Goal: Task Accomplishment & Management: Use online tool/utility

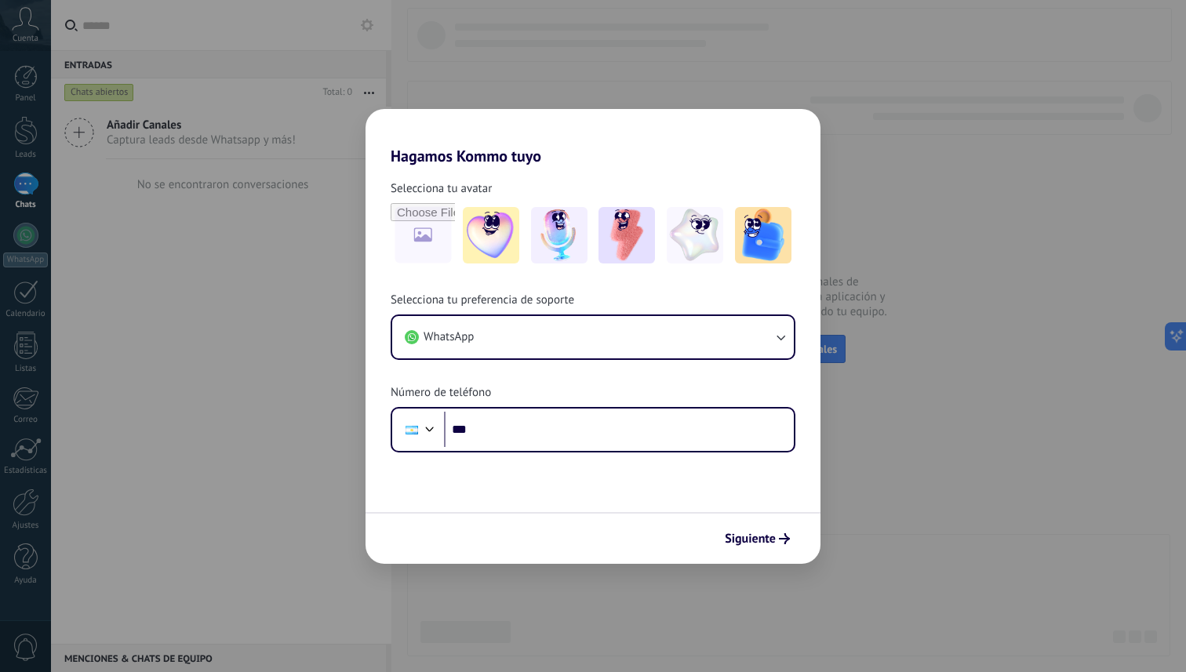
click at [766, 282] on div "Selecciona tu avatar Selecciona tu preferencia de soporte WhatsApp Número de te…" at bounding box center [593, 309] width 455 height 287
click at [764, 538] on span "Siguiente" at bounding box center [750, 538] width 51 height 11
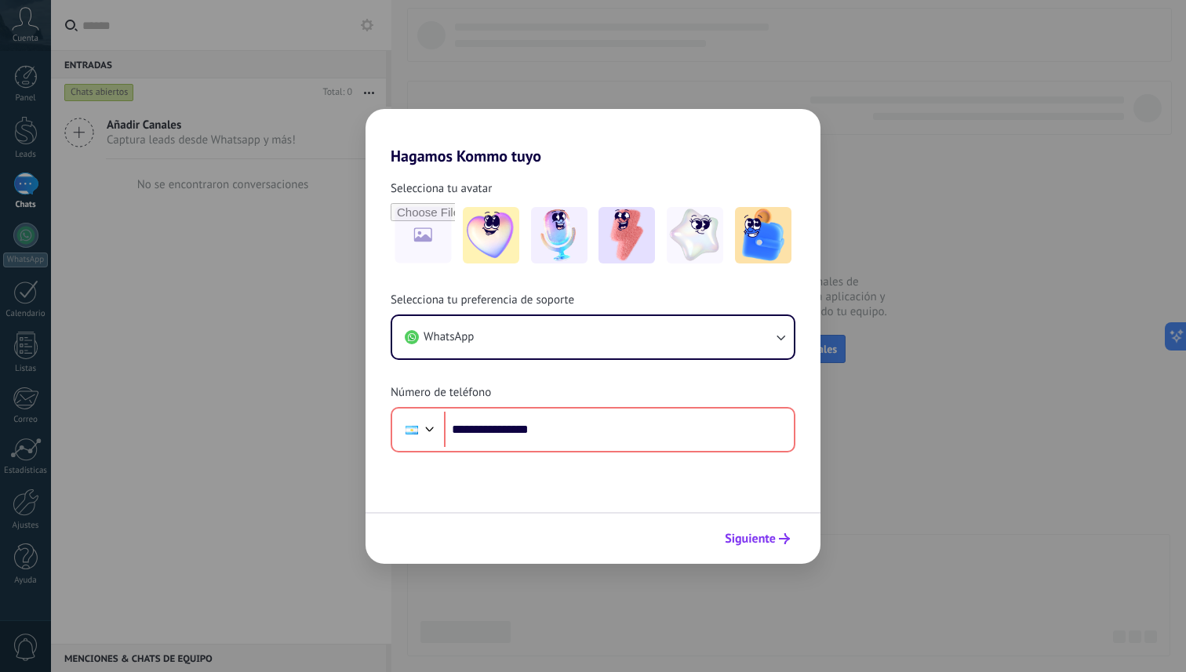
click at [777, 532] on button "Siguiente" at bounding box center [757, 539] width 79 height 27
click at [772, 541] on span "Siguiente" at bounding box center [750, 538] width 51 height 11
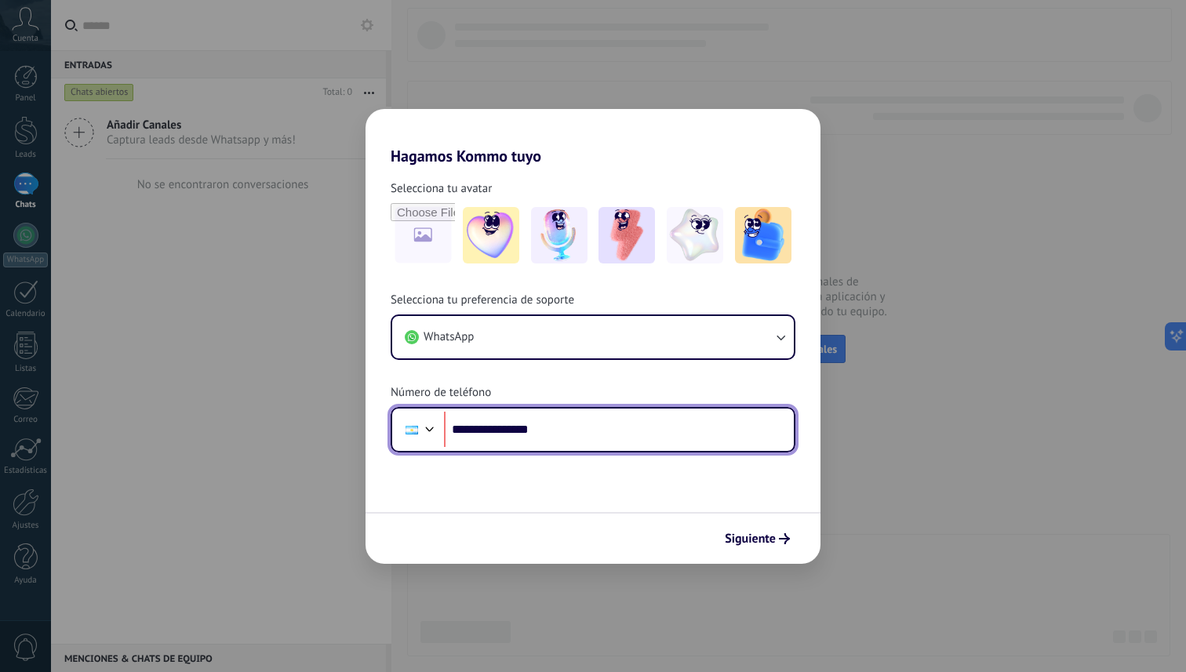
click at [537, 429] on input "**********" at bounding box center [619, 430] width 350 height 36
type input "**********"
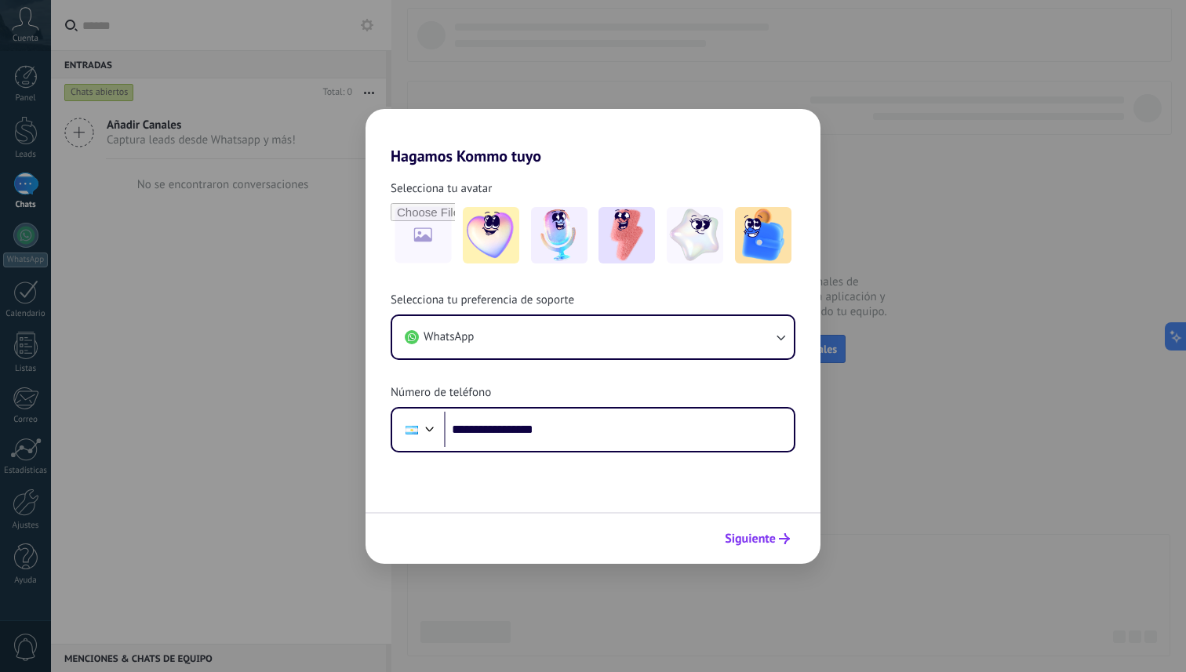
click at [765, 544] on span "Siguiente" at bounding box center [750, 538] width 51 height 11
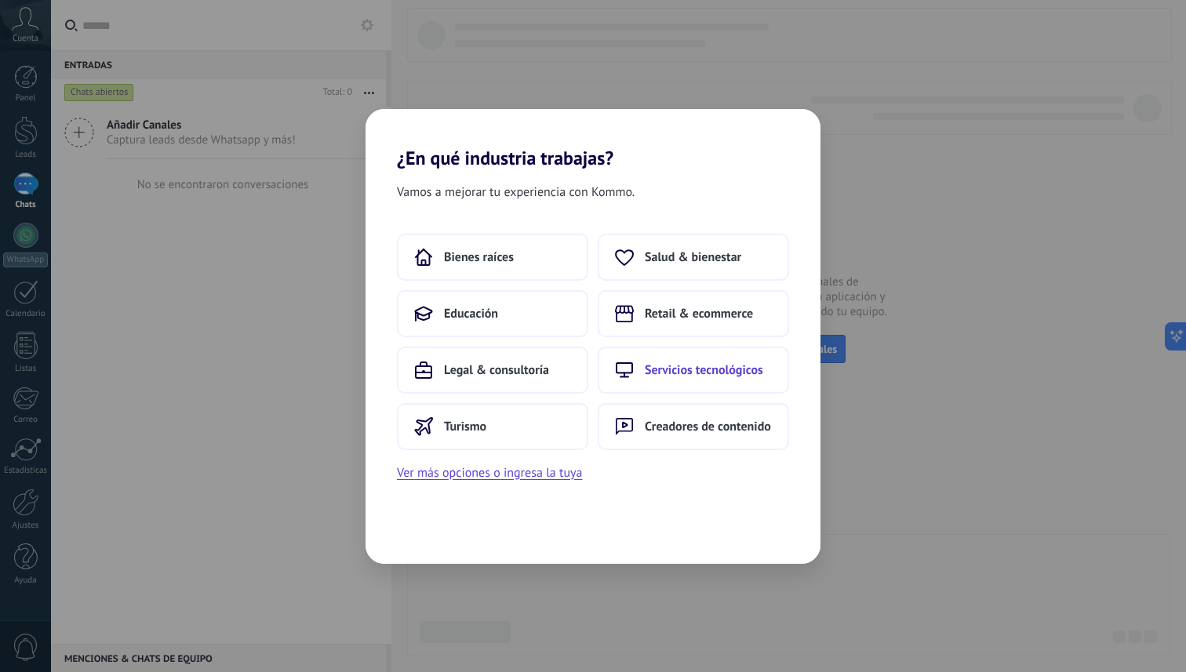
click at [684, 375] on span "Servicios tecnológicos" at bounding box center [704, 370] width 118 height 16
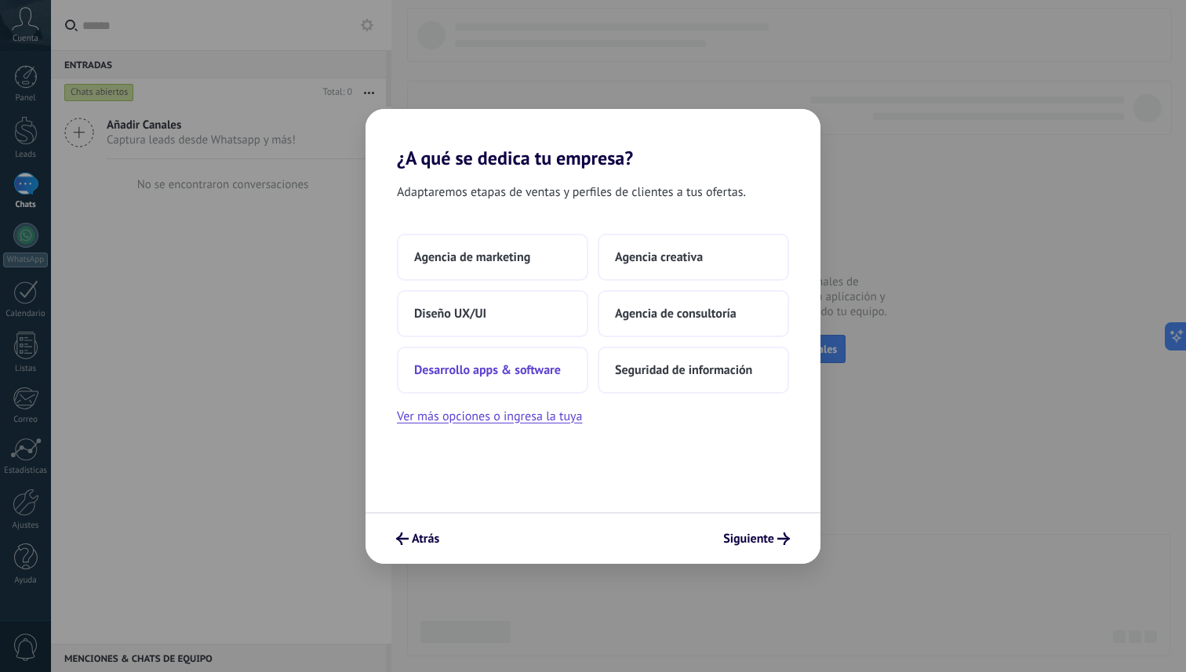
click at [535, 381] on button "Desarrollo apps & software" at bounding box center [492, 370] width 191 height 47
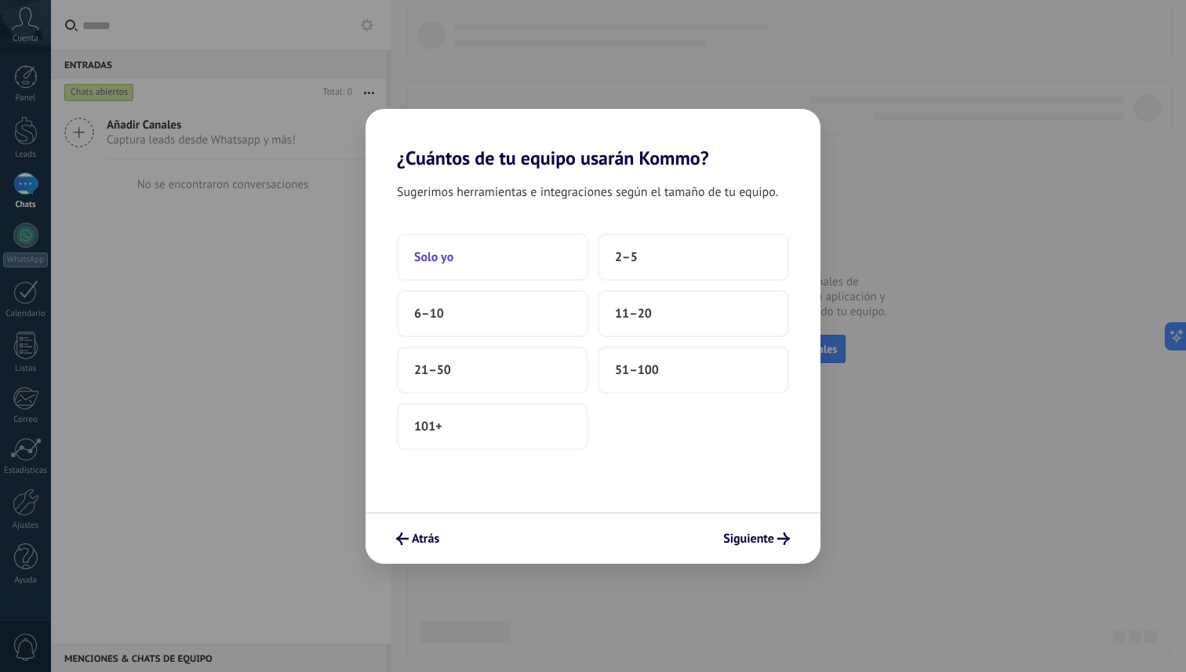
click at [519, 252] on button "Solo yo" at bounding box center [492, 257] width 191 height 47
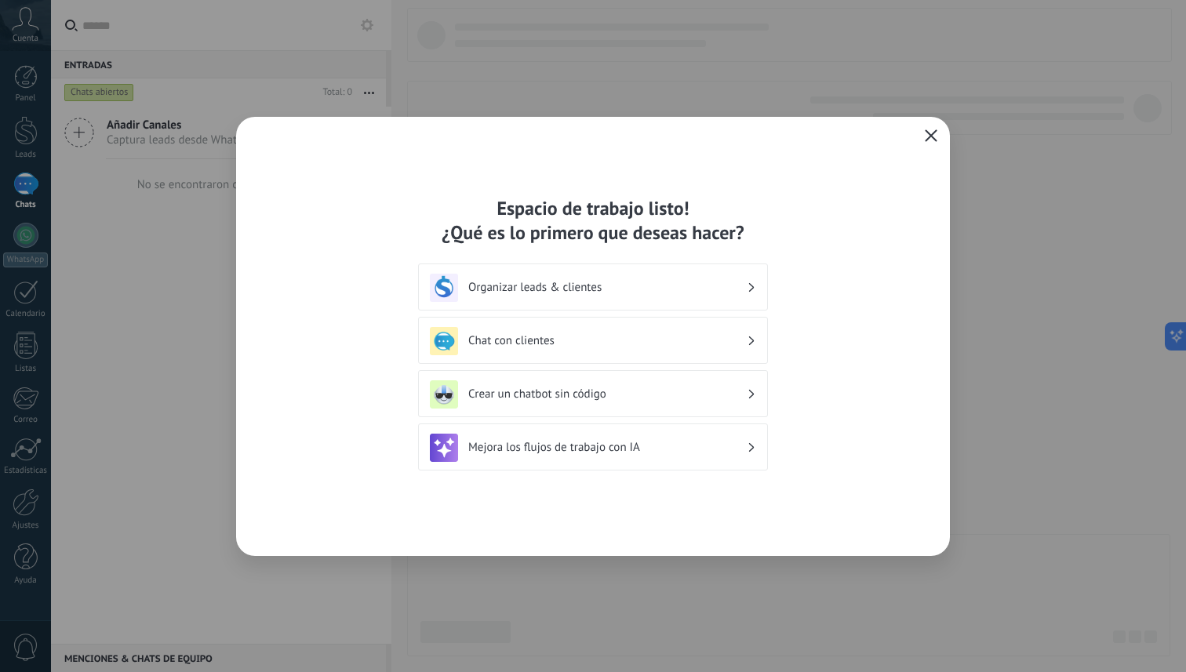
click at [935, 132] on icon "button" at bounding box center [931, 135] width 13 height 13
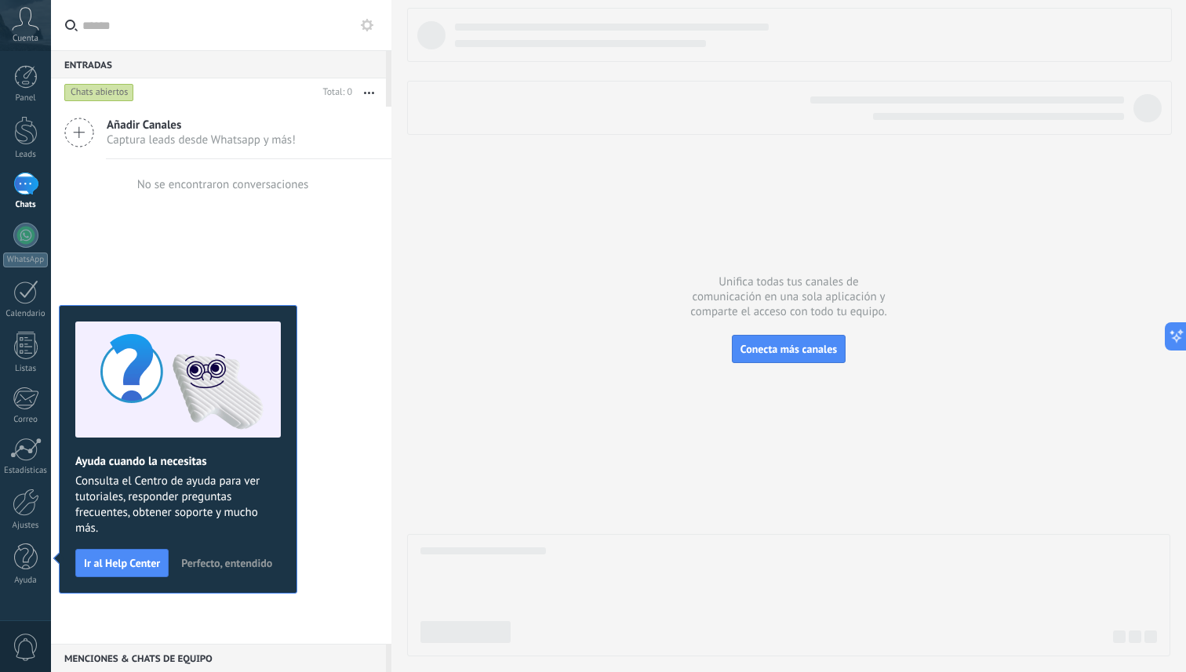
click at [217, 564] on span "Perfecto, entendido" at bounding box center [226, 563] width 91 height 11
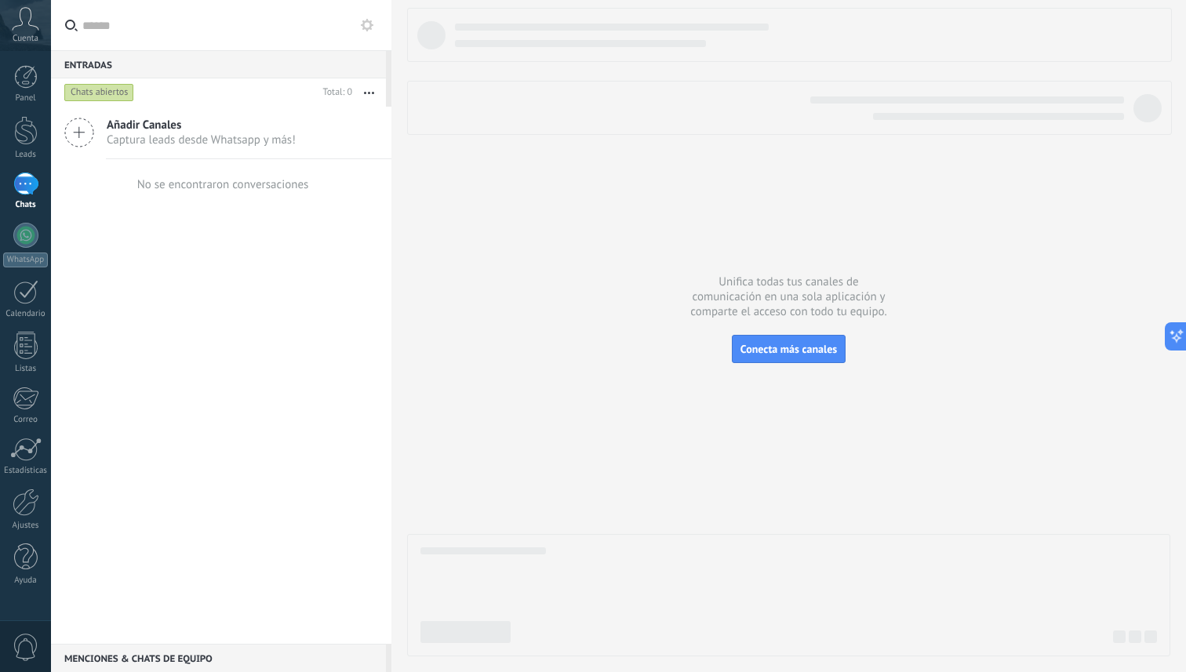
click at [133, 147] on span "Captura leads desde Whatsapp y más!" at bounding box center [201, 140] width 189 height 15
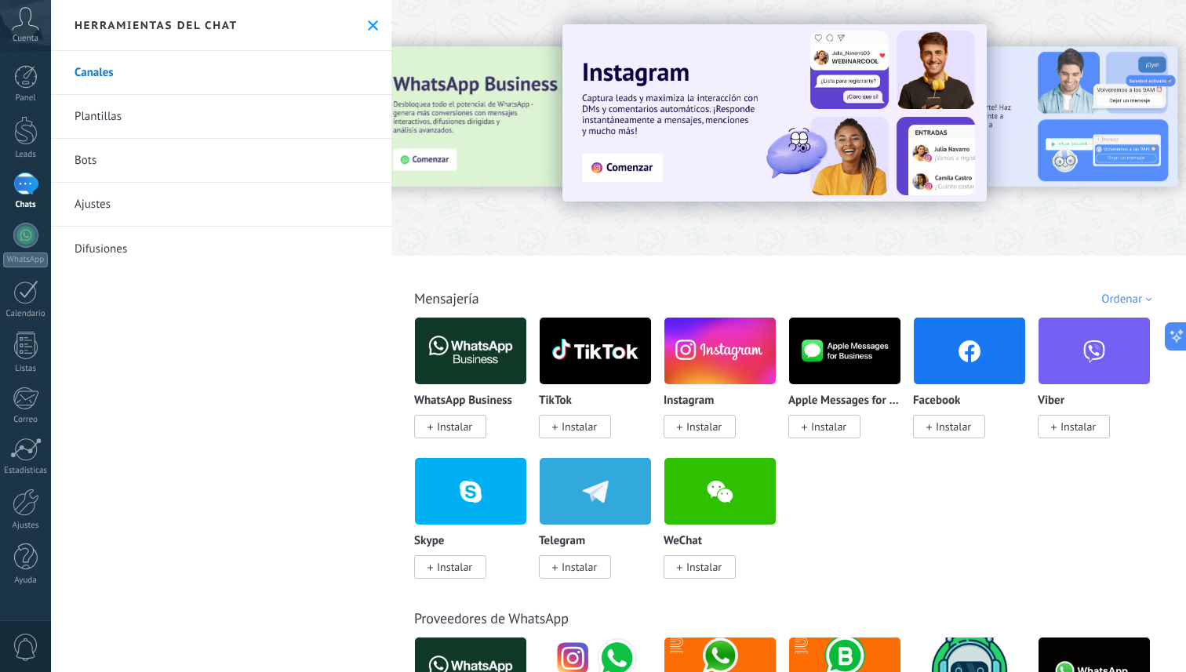
click at [104, 158] on link "Bots" at bounding box center [221, 161] width 340 height 44
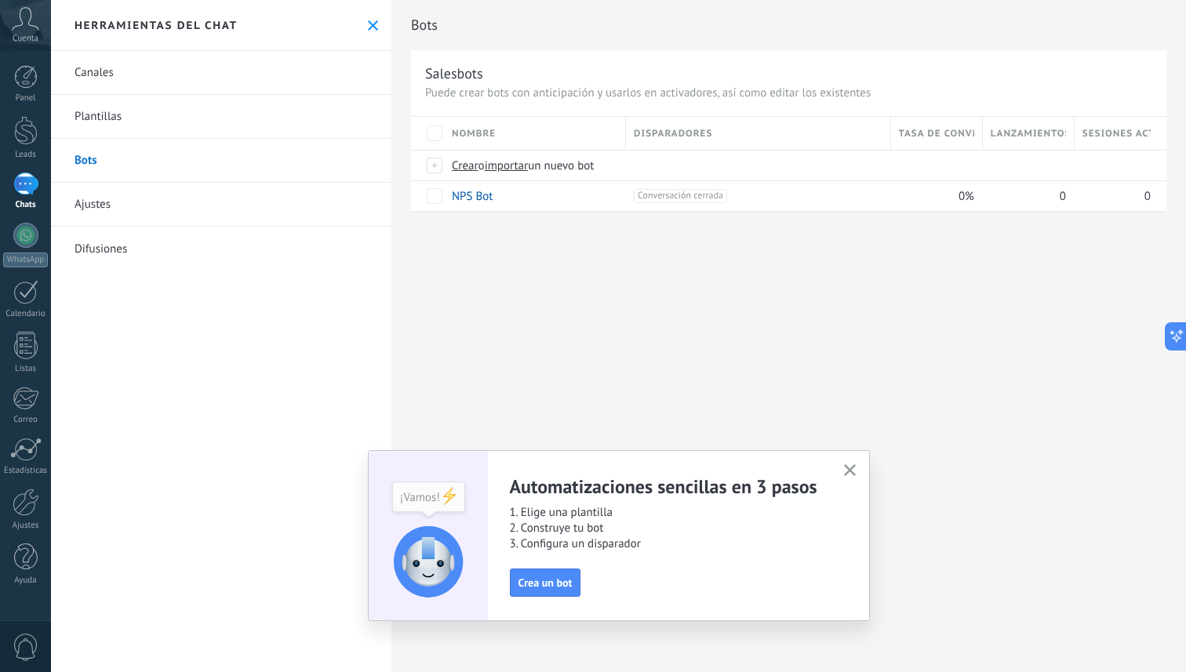
click at [111, 78] on link "Canales" at bounding box center [221, 73] width 340 height 44
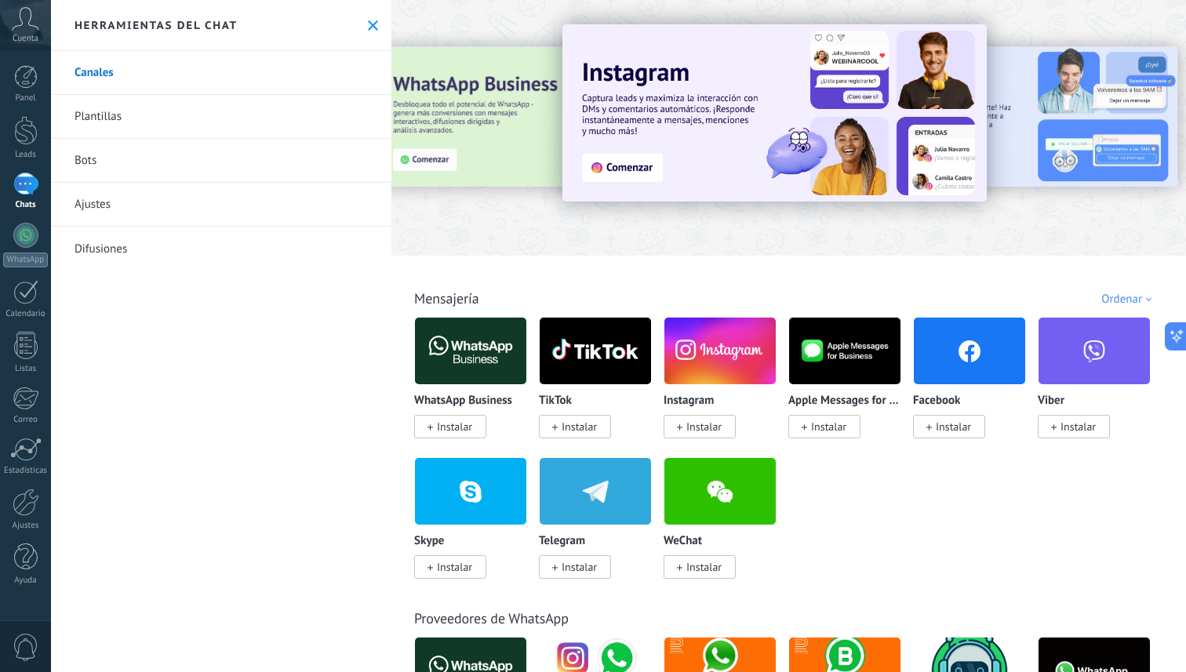
click at [461, 424] on span "Instalar" at bounding box center [454, 427] width 35 height 14
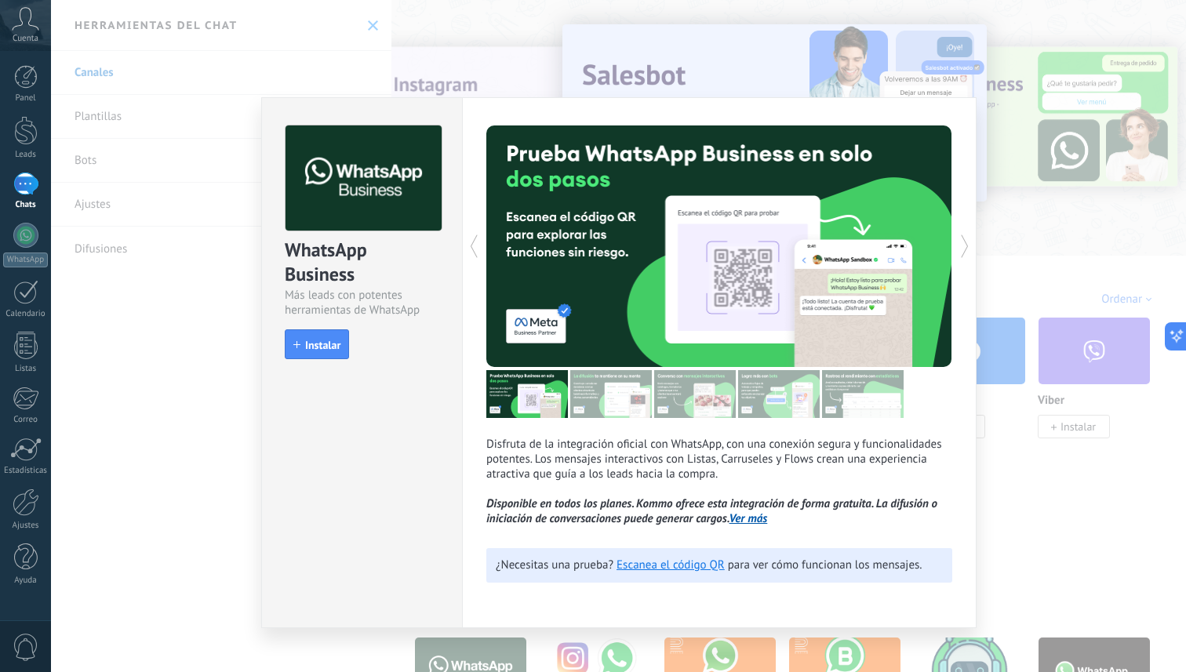
drag, startPoint x: 337, startPoint y: 354, endPoint x: 351, endPoint y: 410, distance: 57.3
click at [351, 410] on div "WhatsApp Business Más leads con potentes herramientas de WhatsApp install Insta…" at bounding box center [361, 362] width 201 height 531
click at [329, 353] on button "Instalar" at bounding box center [317, 344] width 64 height 30
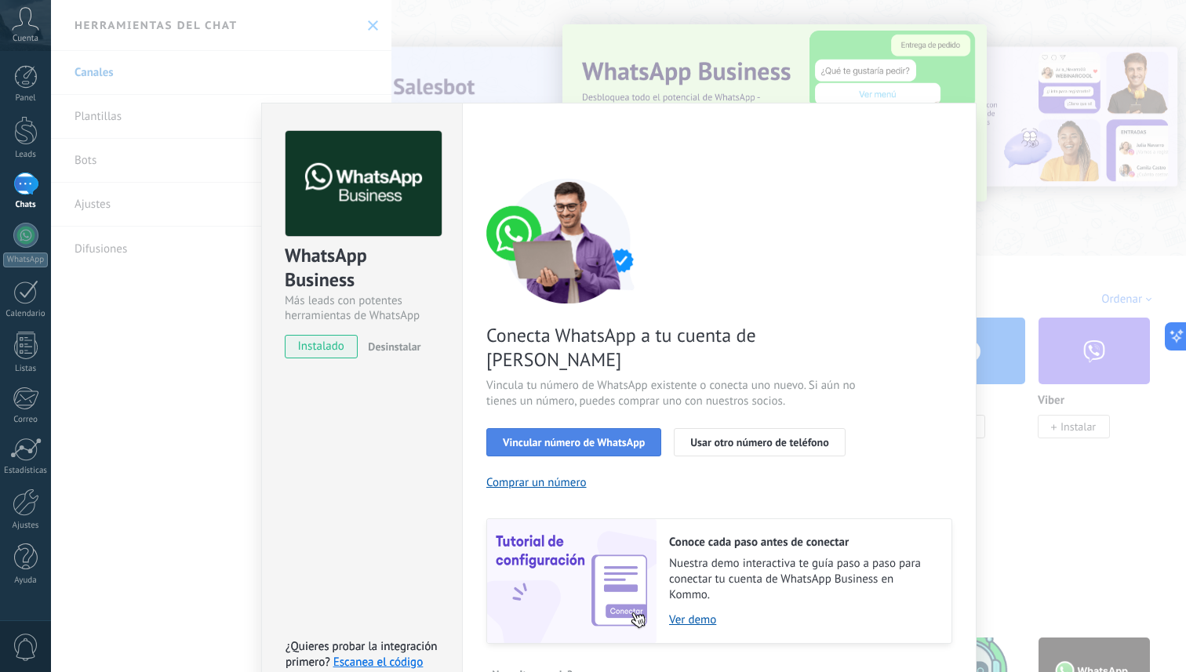
scroll to position [18, 0]
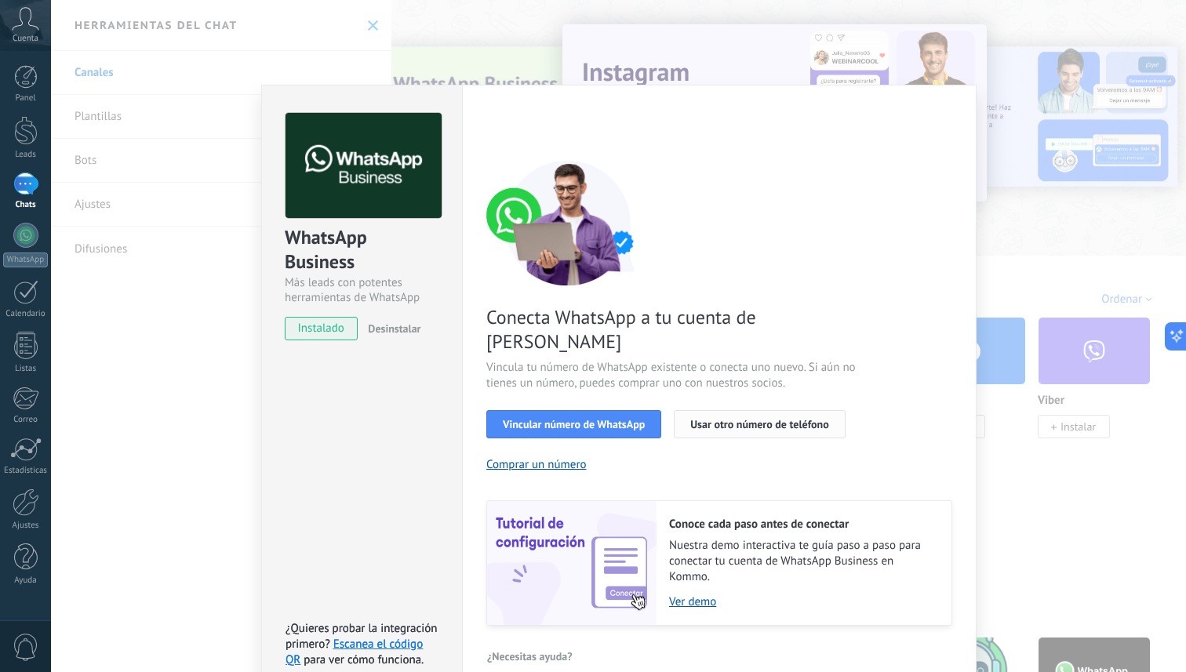
click at [726, 419] on span "Usar otro número de teléfono" at bounding box center [759, 424] width 138 height 11
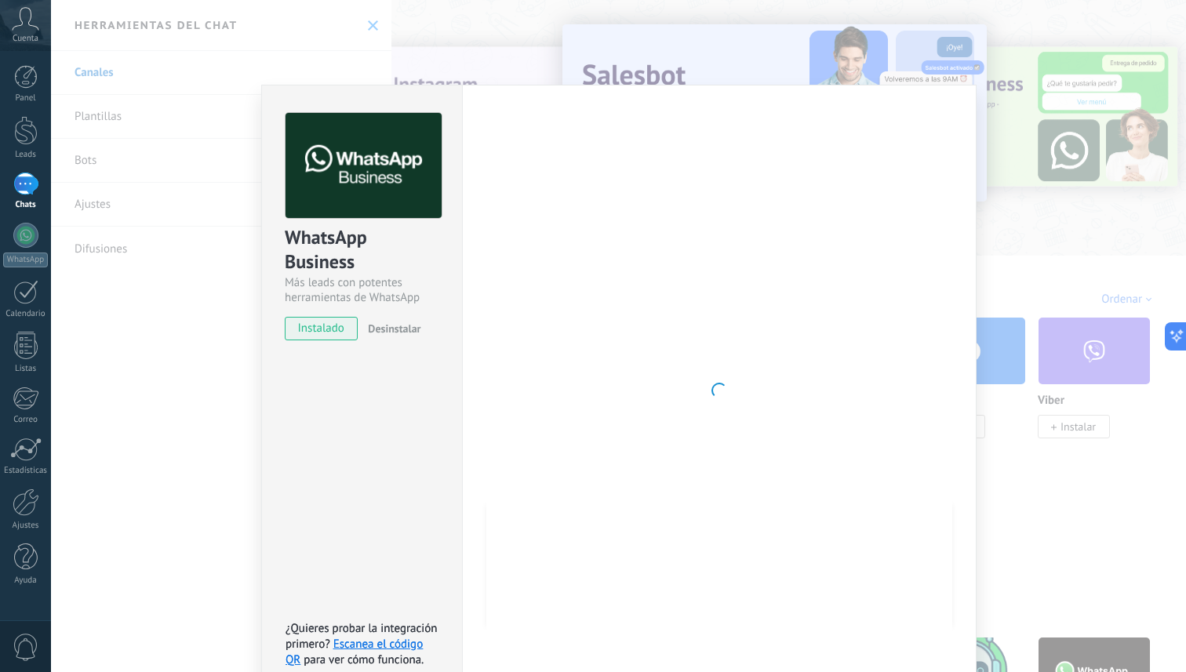
click at [982, 87] on div "WhatsApp Business Más leads con potentes herramientas de WhatsApp instalado Des…" at bounding box center [618, 336] width 1135 height 672
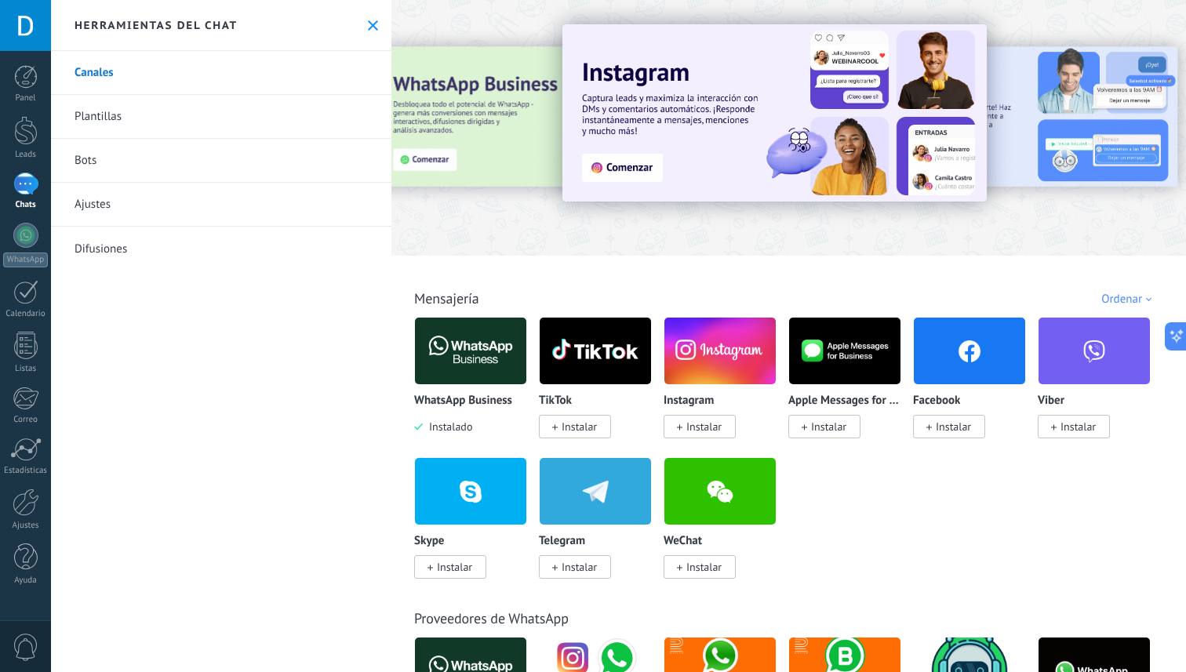
click at [432, 344] on img at bounding box center [470, 351] width 111 height 76
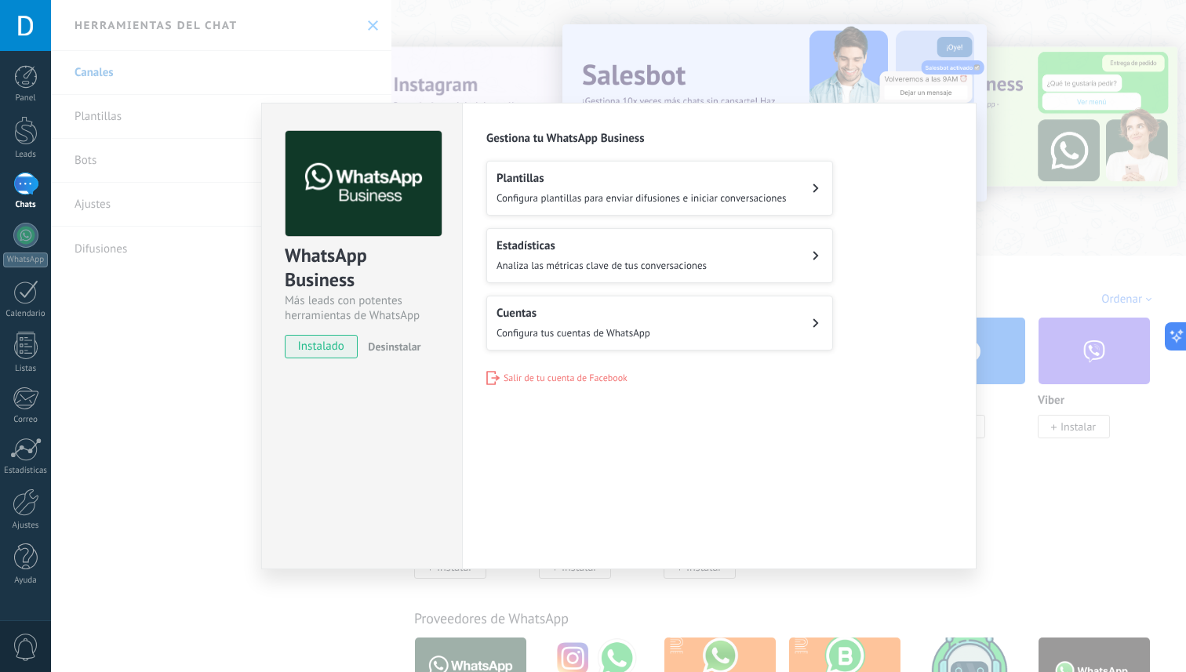
click at [608, 198] on span "Configura plantillas para enviar difusiones e iniciar conversaciones" at bounding box center [642, 197] width 290 height 13
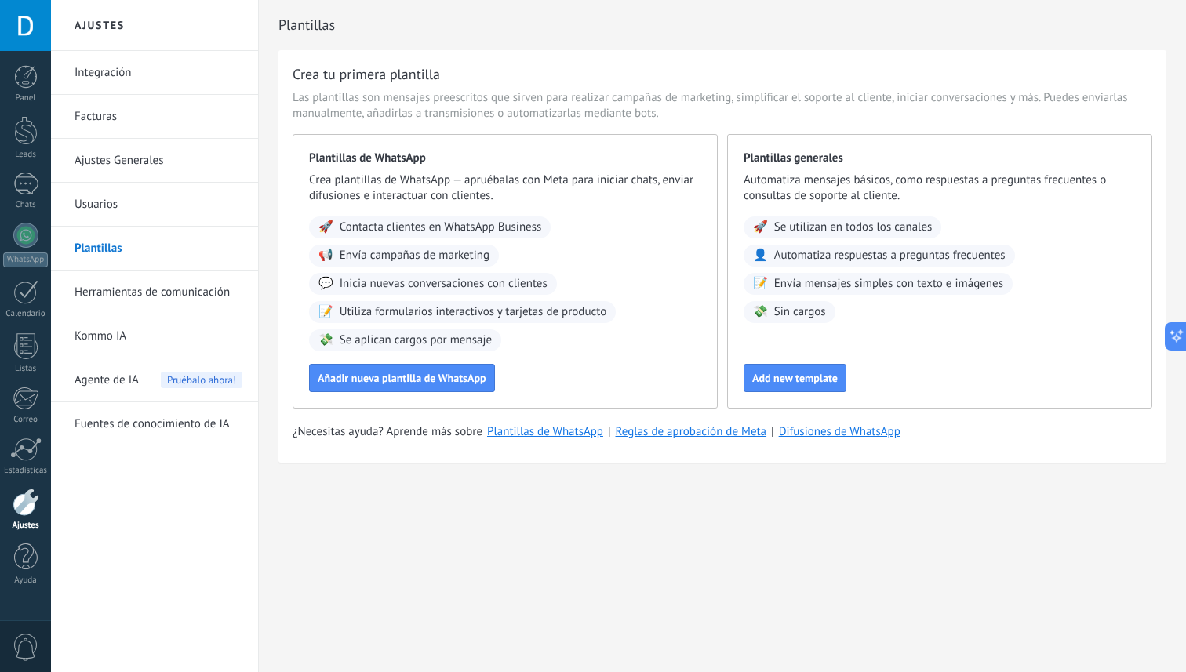
click at [116, 67] on link "Integración" at bounding box center [159, 73] width 168 height 44
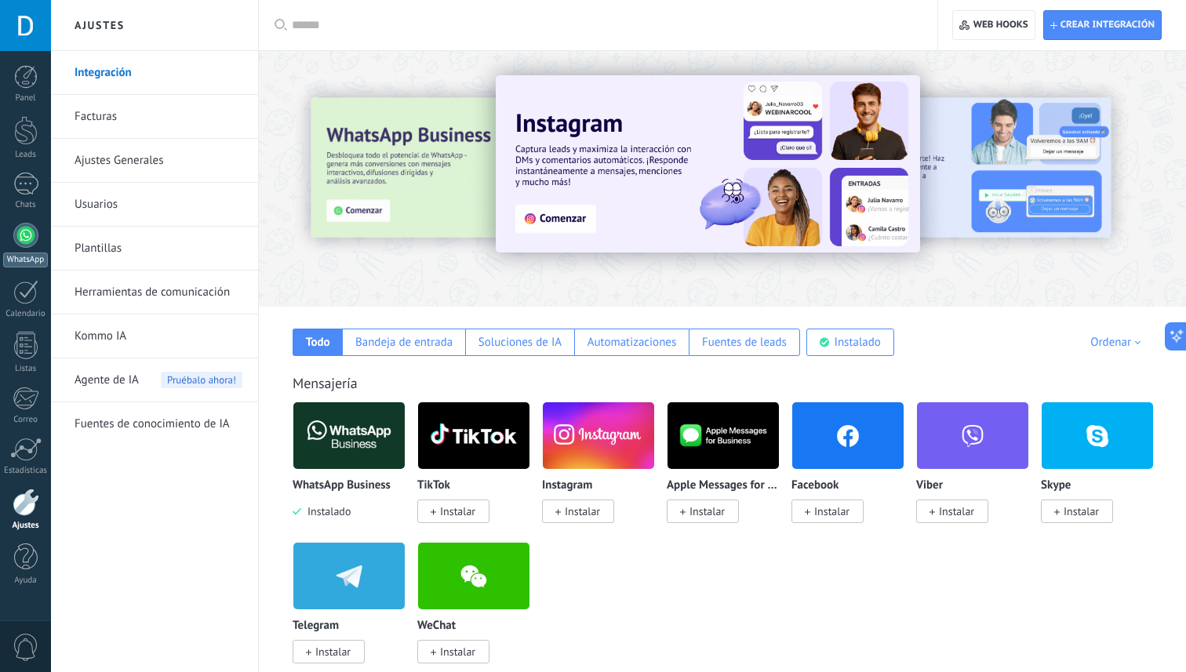
click at [16, 240] on div at bounding box center [25, 235] width 25 height 25
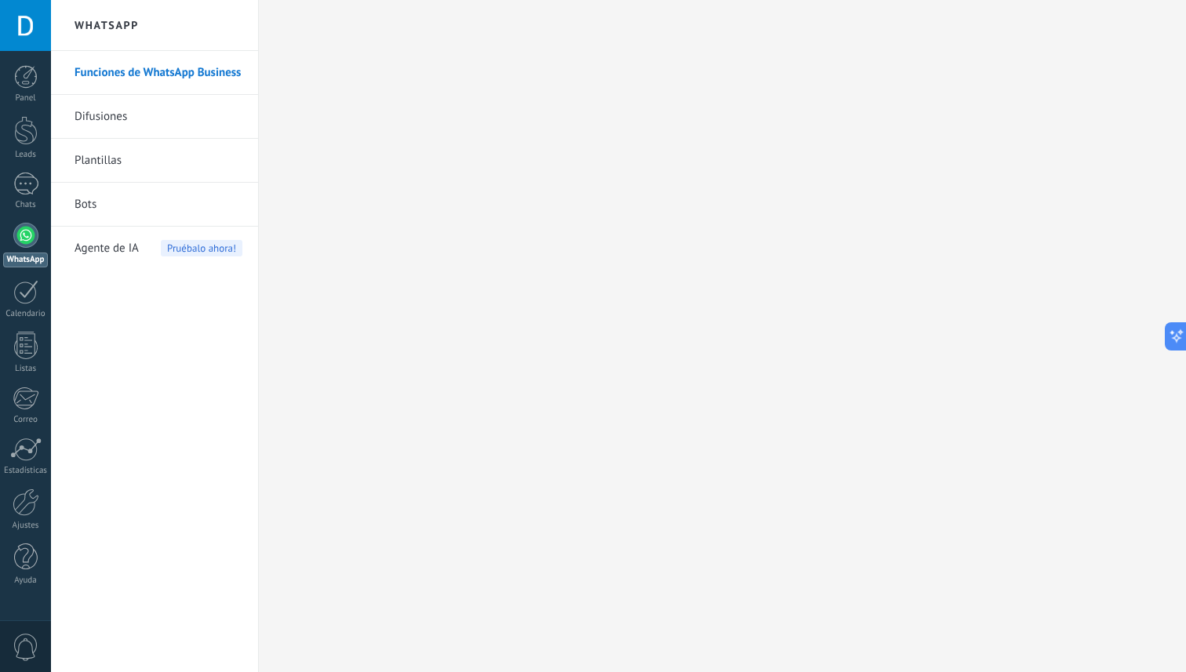
click at [97, 195] on link "Bots" at bounding box center [159, 205] width 168 height 44
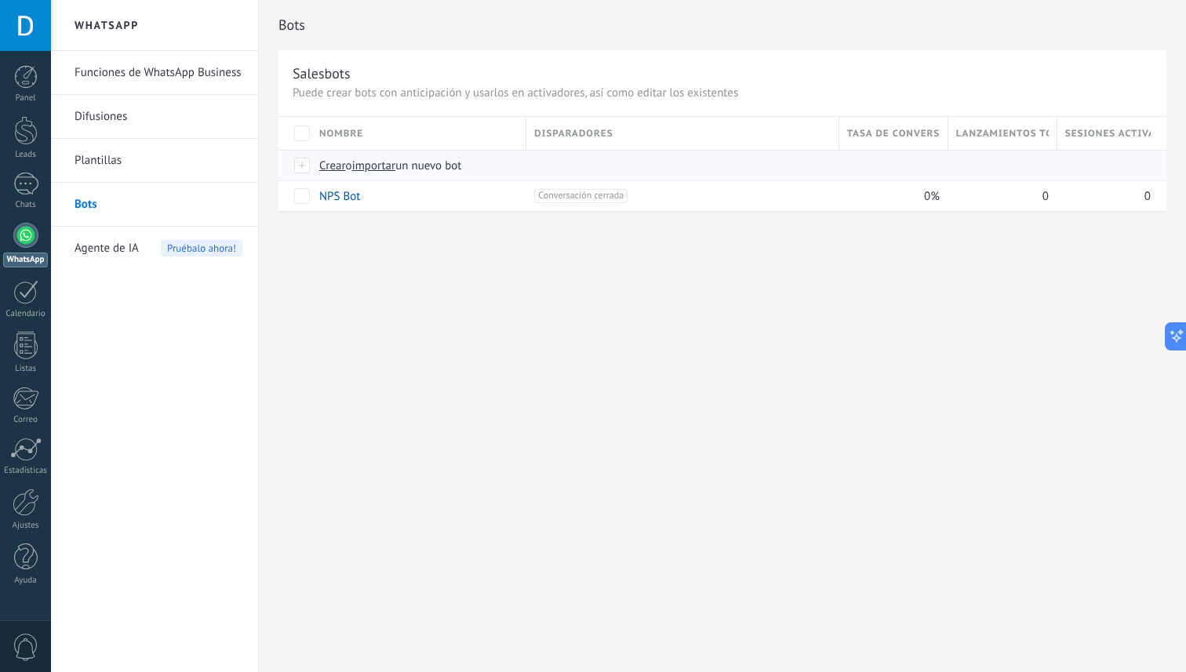
click at [332, 162] on span "Crear" at bounding box center [332, 165] width 27 height 15
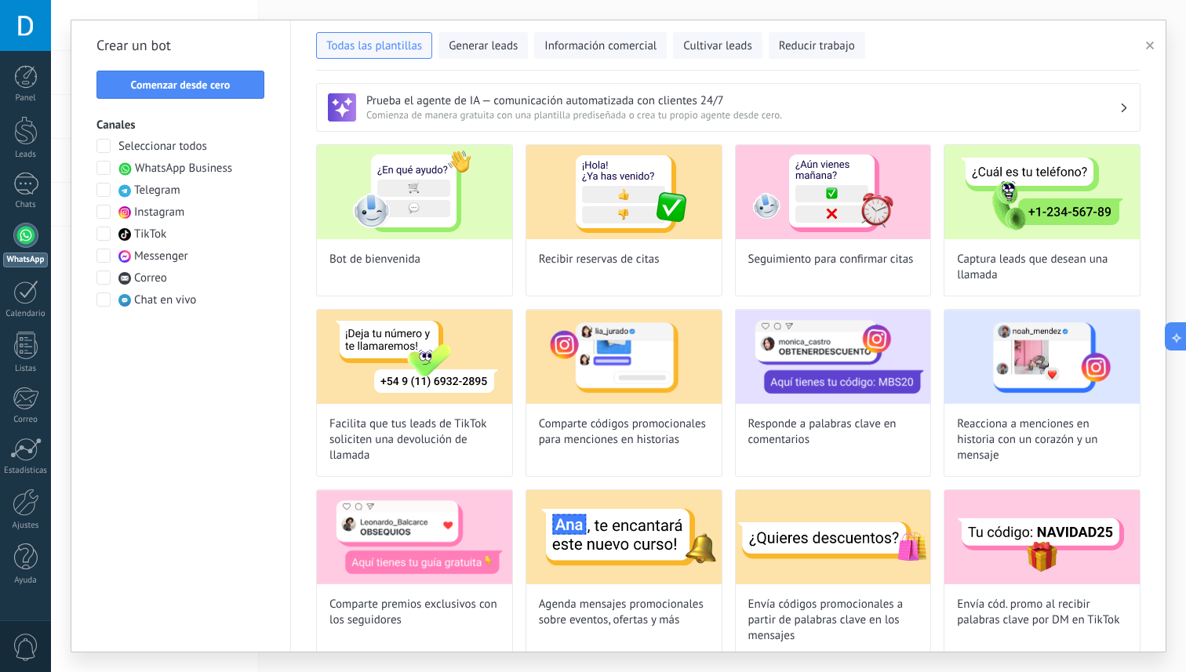
click at [143, 164] on span "WhatsApp Business" at bounding box center [183, 169] width 97 height 16
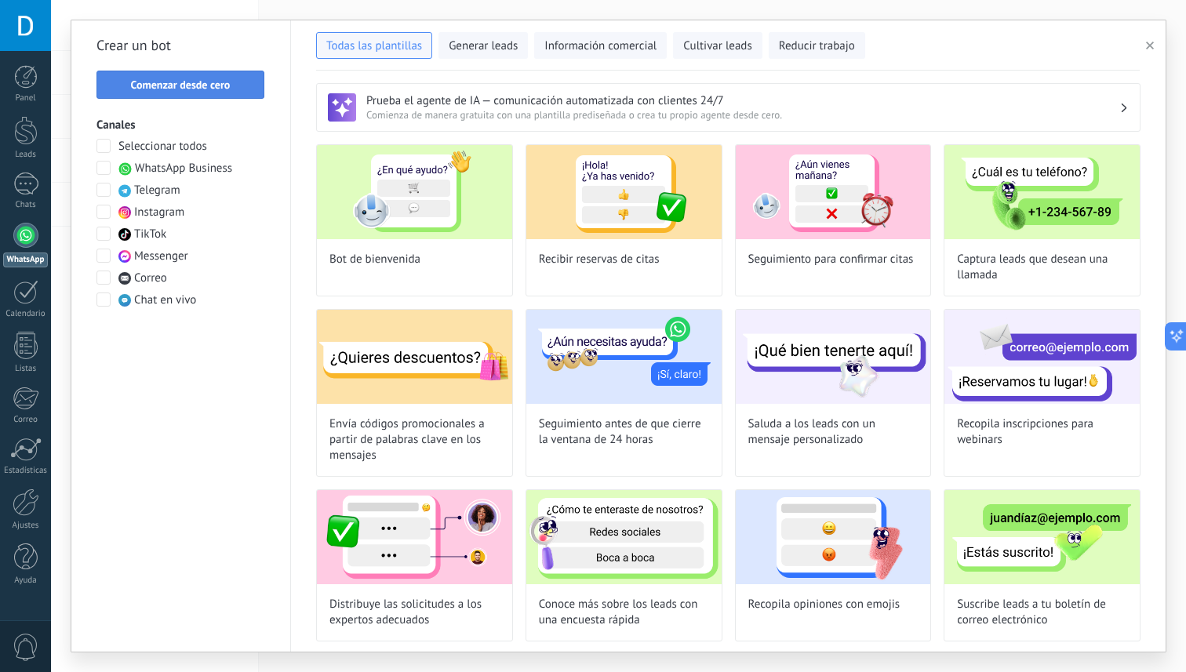
click at [174, 82] on span "Comenzar desde cero" at bounding box center [181, 84] width 100 height 11
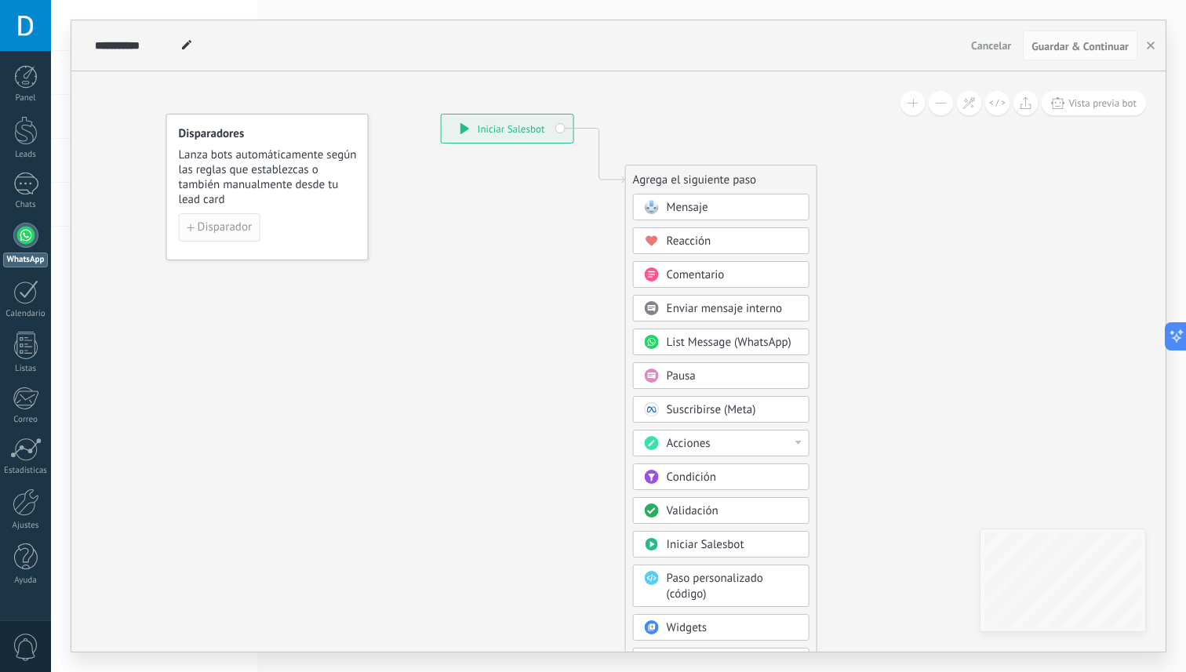
click at [245, 224] on span "Disparador" at bounding box center [225, 227] width 54 height 11
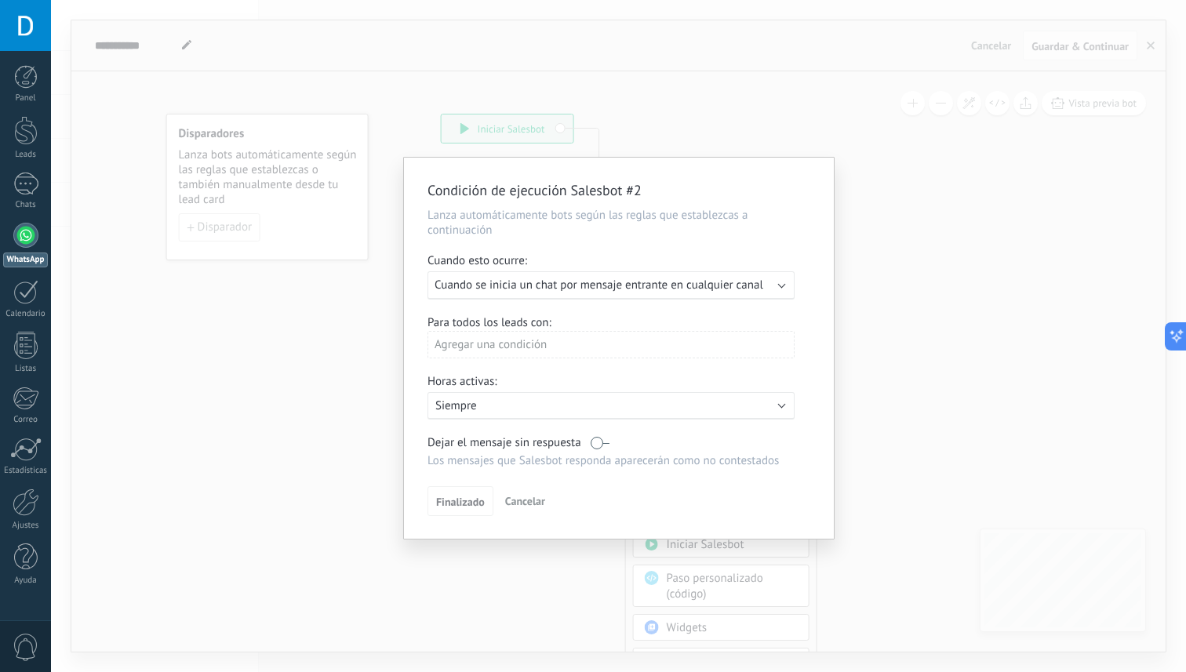
click at [545, 290] on span "Cuando se inicia un chat por mensaje entrante en cualquier canal" at bounding box center [599, 285] width 329 height 15
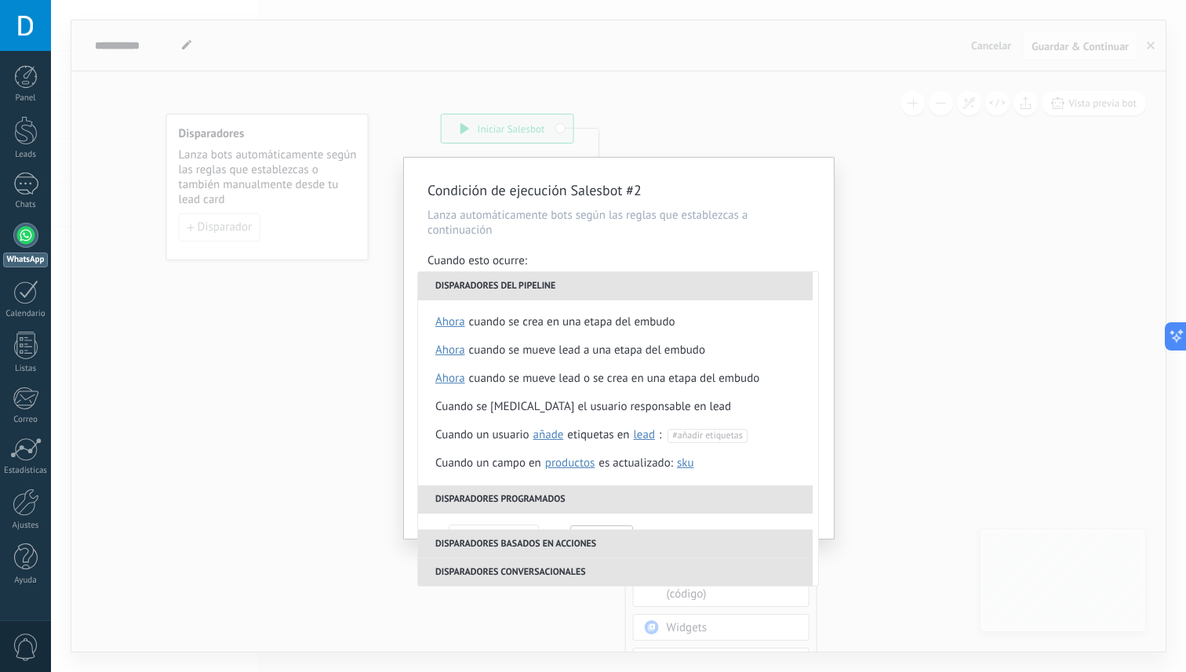
click at [622, 235] on p "Lanza automáticamente bots según las reglas que establezcas a continuación" at bounding box center [619, 223] width 383 height 30
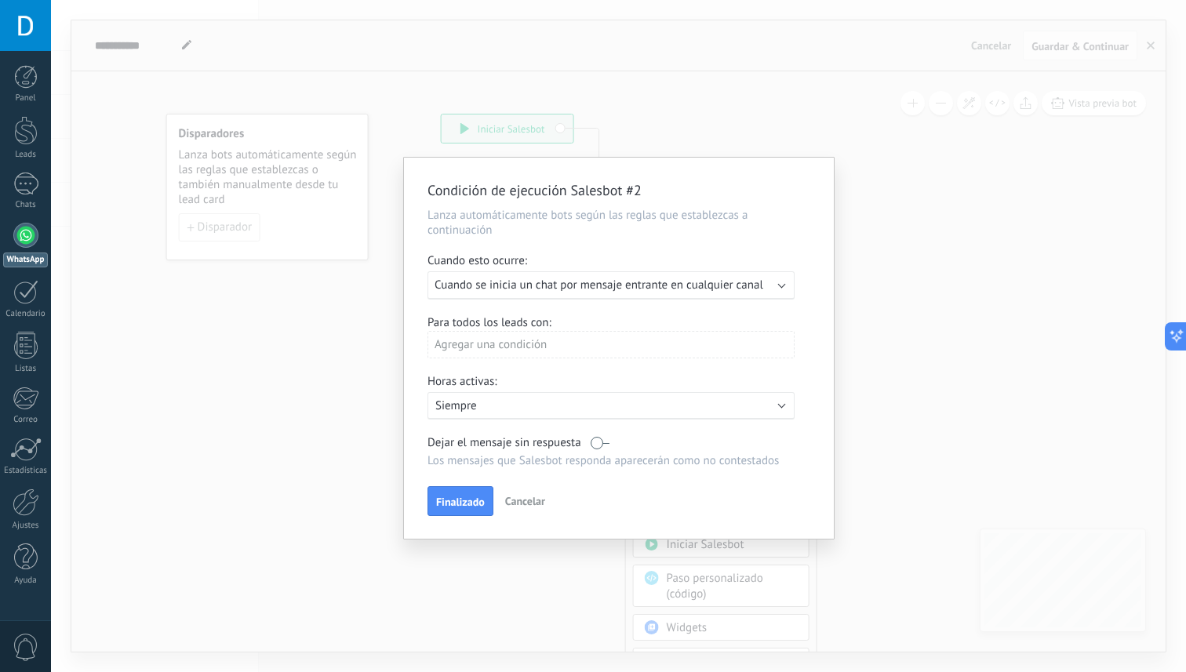
click at [556, 345] on div "Agregar una condición" at bounding box center [611, 344] width 367 height 27
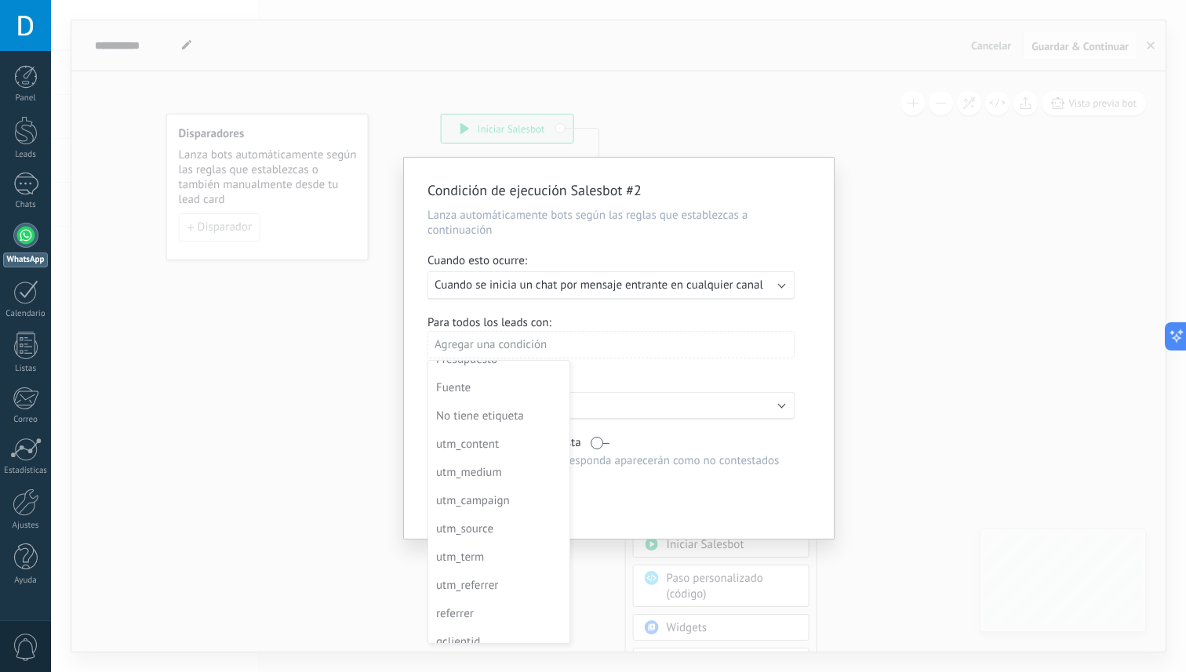
scroll to position [169, 0]
click at [727, 314] on div at bounding box center [619, 350] width 430 height 385
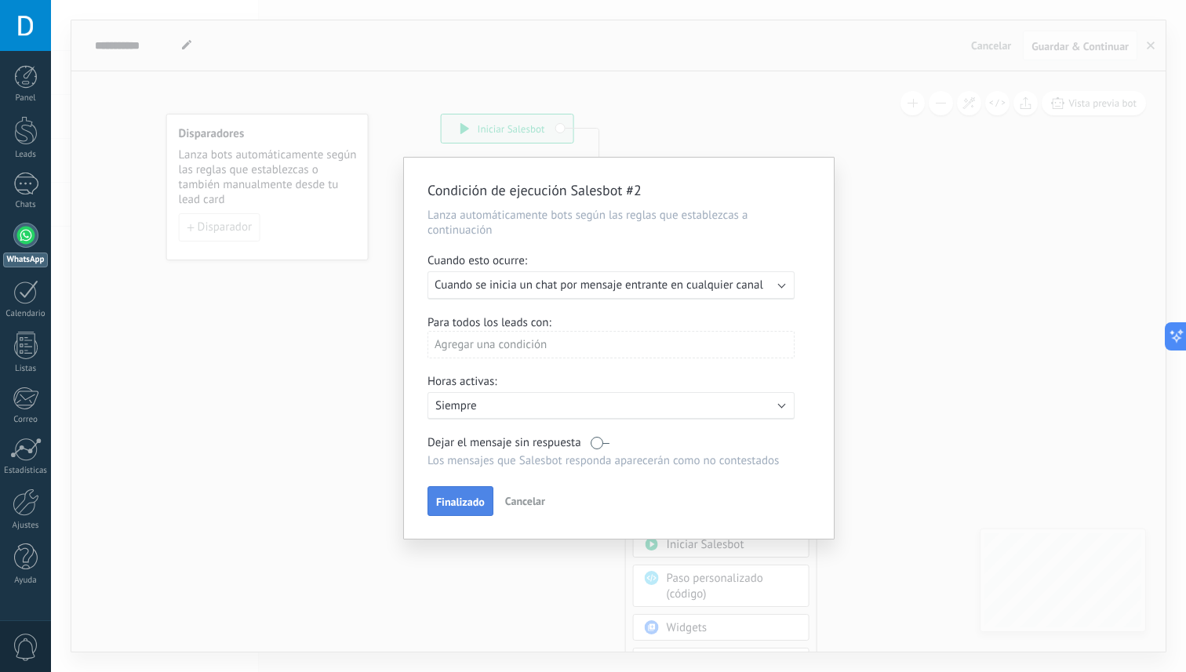
click at [478, 496] on button "Finalizado" at bounding box center [461, 501] width 66 height 30
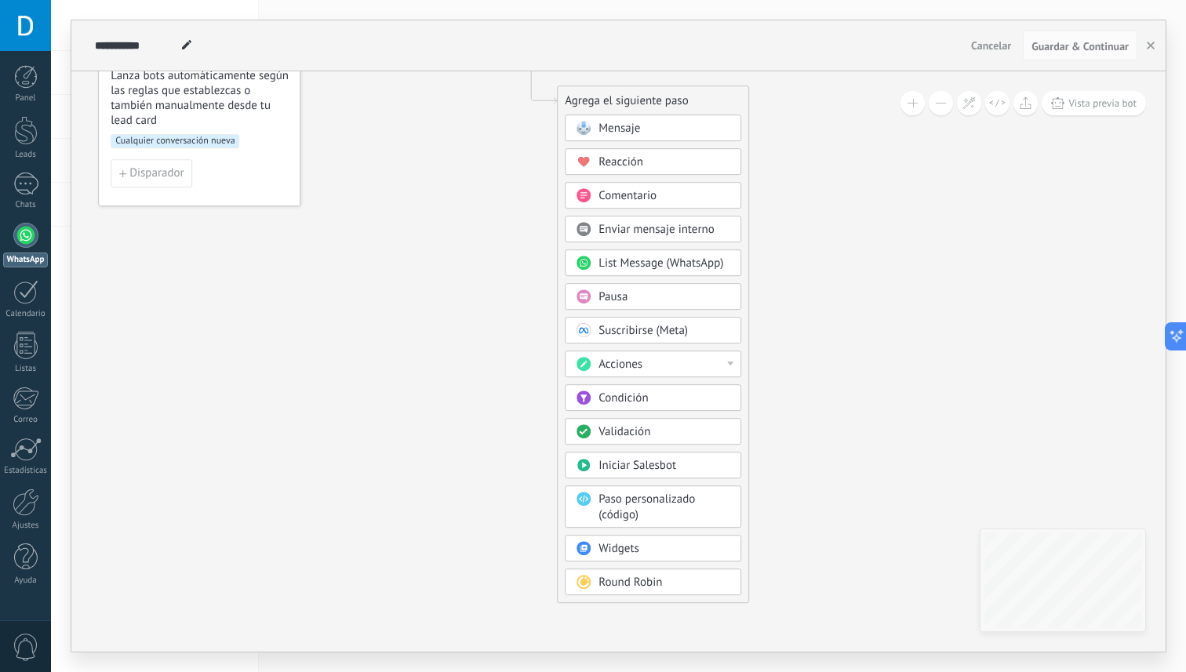
click at [718, 362] on div "Acciones" at bounding box center [665, 365] width 132 height 16
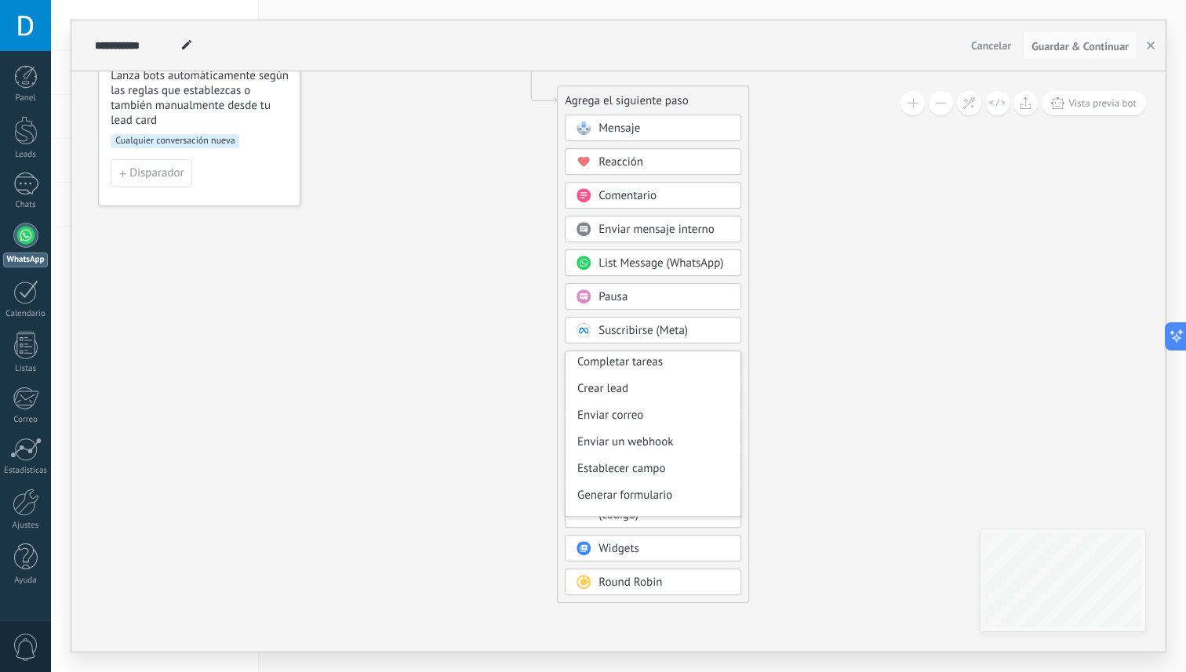
scroll to position [173, 0]
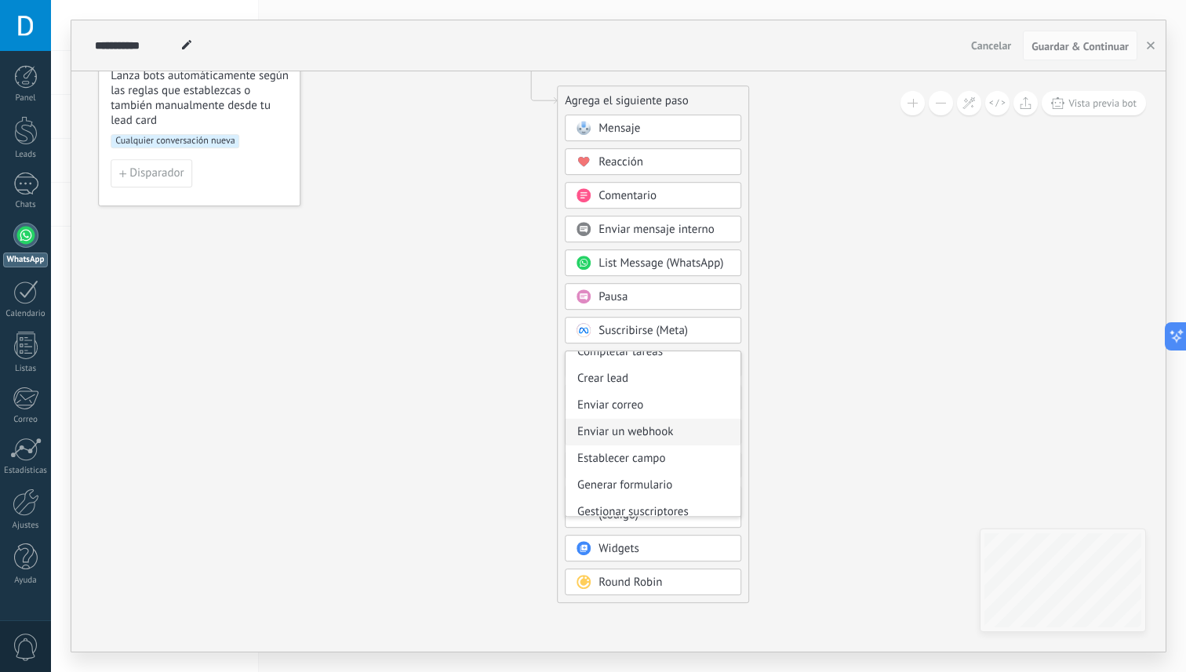
click at [662, 429] on div "Enviar un webhook" at bounding box center [653, 432] width 175 height 27
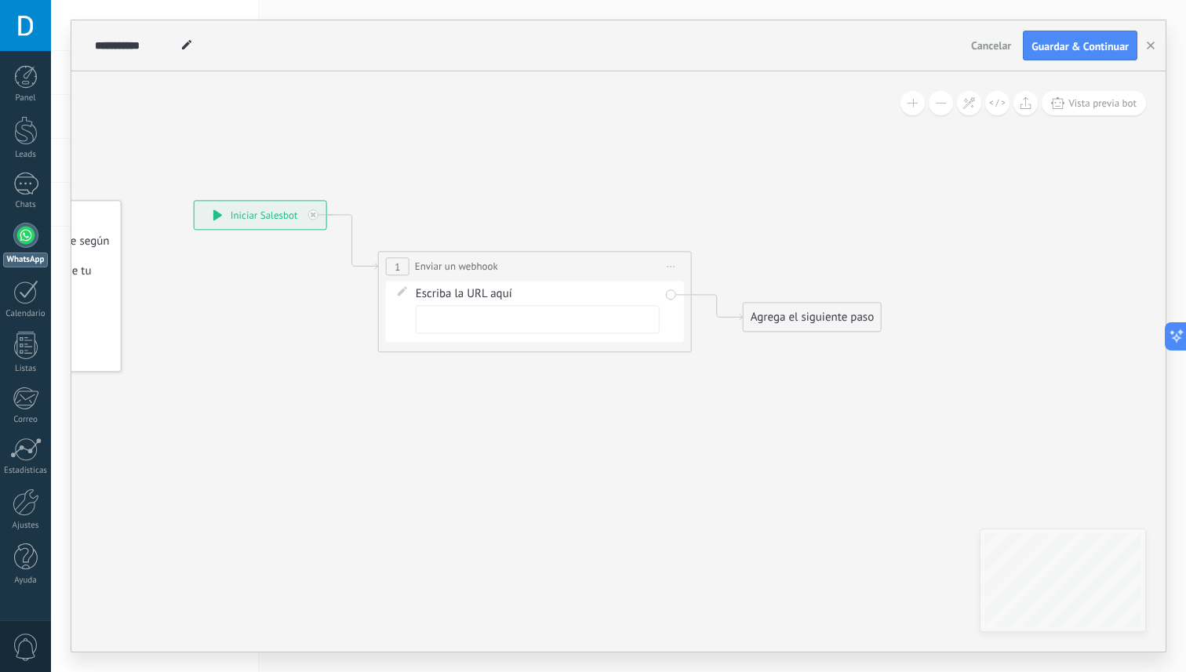
click at [568, 325] on input "text" at bounding box center [538, 319] width 244 height 28
click at [471, 291] on div "Escriba la URL aquí" at bounding box center [538, 309] width 244 height 47
click at [472, 267] on span "Enviar un webhook" at bounding box center [456, 266] width 83 height 15
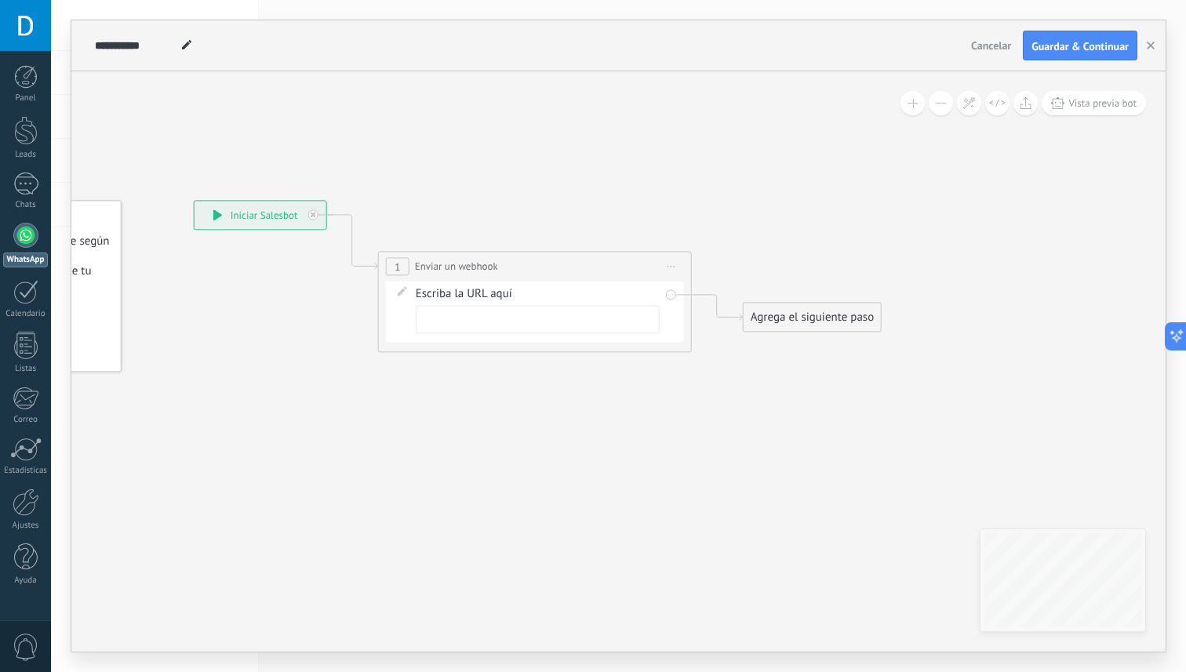
click at [472, 267] on span "Enviar un webhook" at bounding box center [456, 266] width 83 height 15
click at [681, 270] on span "Iniciar vista previa aquí Cambiar nombre Duplicar [GEOGRAPHIC_DATA]" at bounding box center [671, 266] width 25 height 23
click at [538, 297] on div "Escriba la URL aquí" at bounding box center [538, 309] width 244 height 47
click at [538, 307] on input "text" at bounding box center [538, 319] width 244 height 28
paste input "**********"
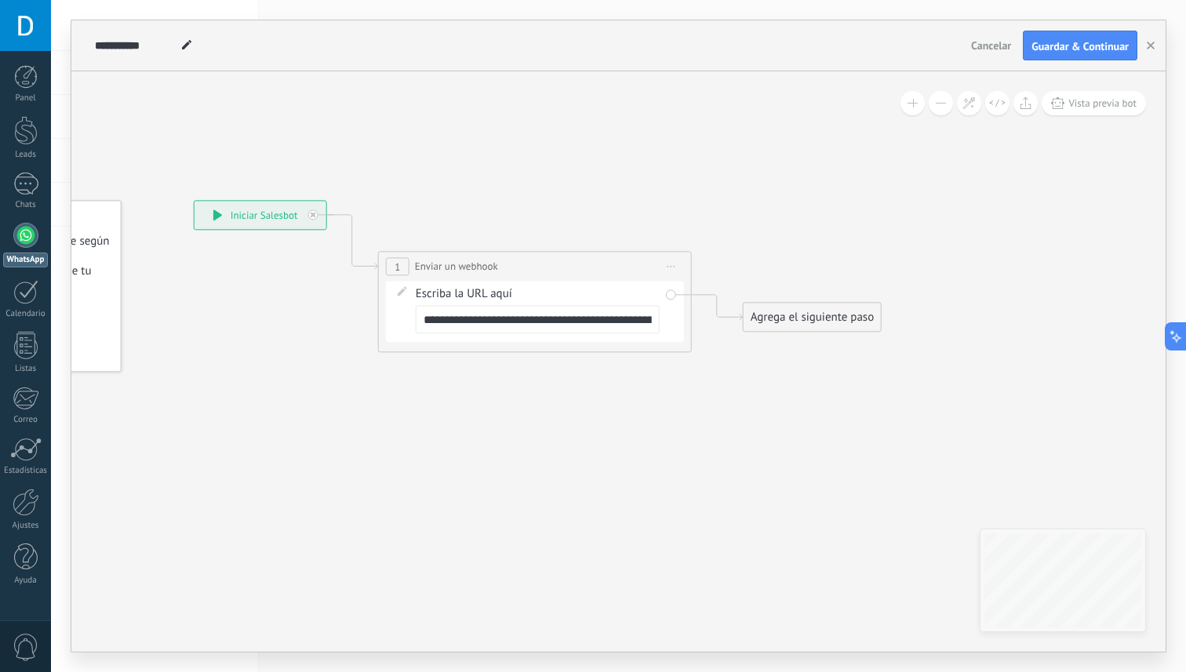
scroll to position [0, 234]
type input "**********"
click at [562, 293] on div "**********" at bounding box center [538, 309] width 244 height 47
click at [591, 269] on div "**********" at bounding box center [535, 266] width 312 height 29
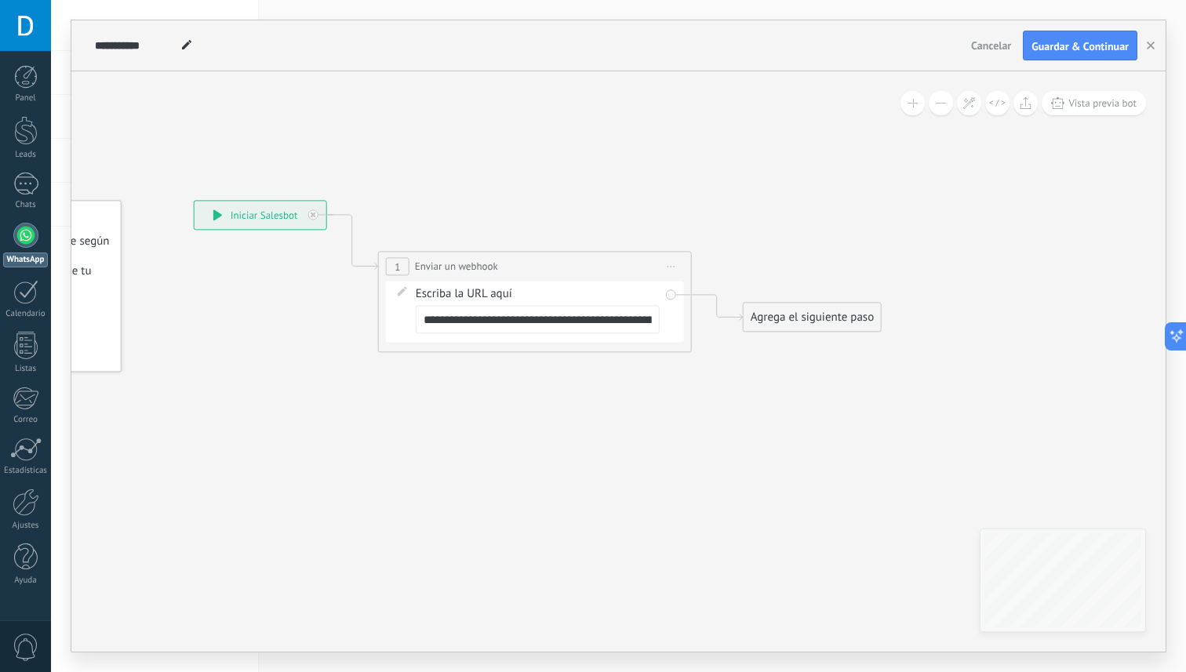
click at [591, 269] on div "**********" at bounding box center [535, 266] width 312 height 29
click at [547, 326] on input "**********" at bounding box center [538, 319] width 244 height 28
click at [527, 337] on div "**********" at bounding box center [535, 311] width 298 height 61
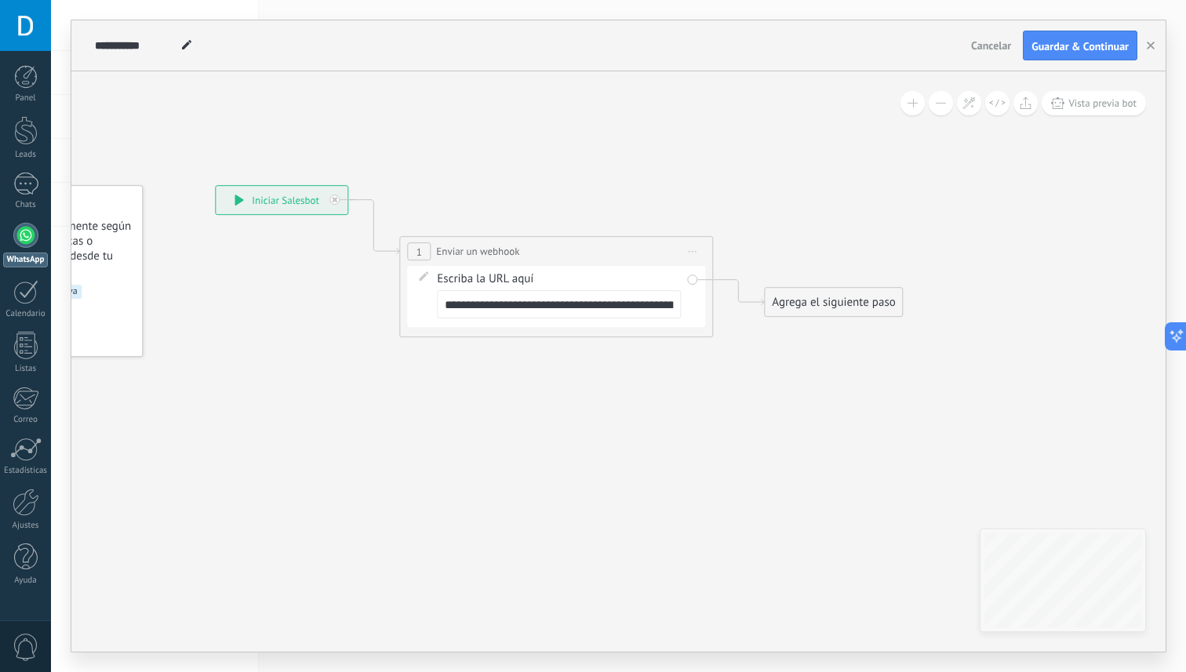
click at [418, 245] on div "1" at bounding box center [419, 251] width 24 height 18
click at [697, 253] on span "Iniciar vista previa aquí Cambiar nombre Duplicar [GEOGRAPHIC_DATA]" at bounding box center [692, 251] width 25 height 23
click at [715, 342] on div "Borrar" at bounding box center [763, 353] width 155 height 27
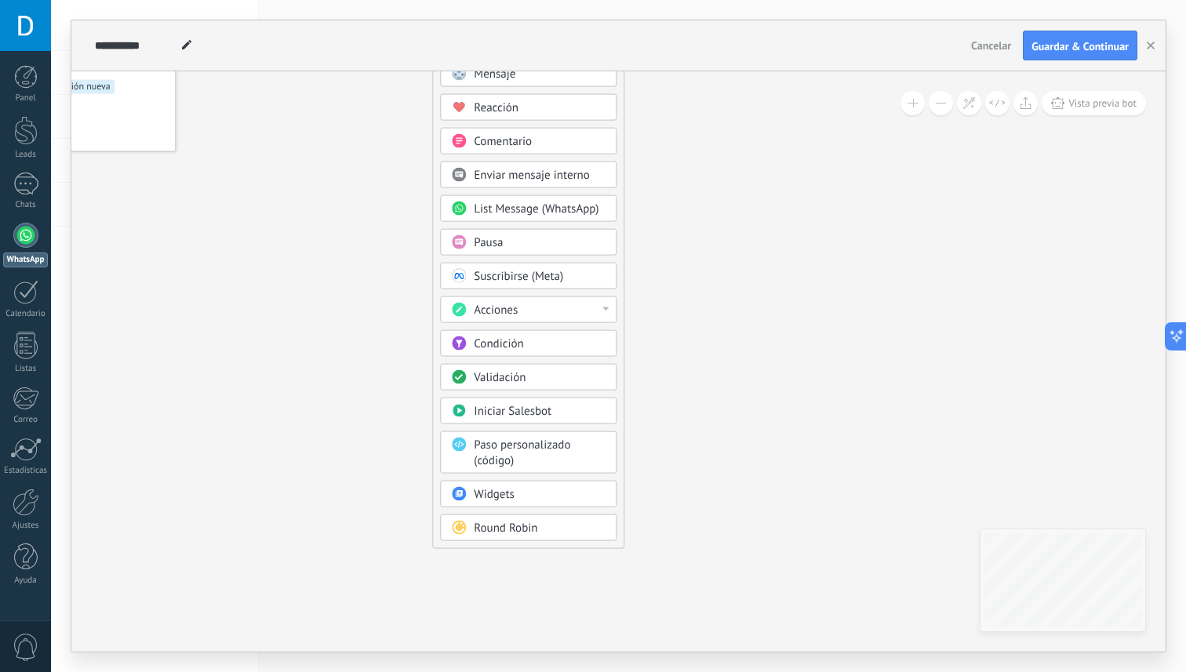
click at [525, 311] on div "Acciones" at bounding box center [540, 311] width 132 height 16
click at [270, 353] on icon at bounding box center [383, 265] width 1054 height 1354
click at [549, 451] on span "Paso personalizado (código)" at bounding box center [522, 453] width 96 height 31
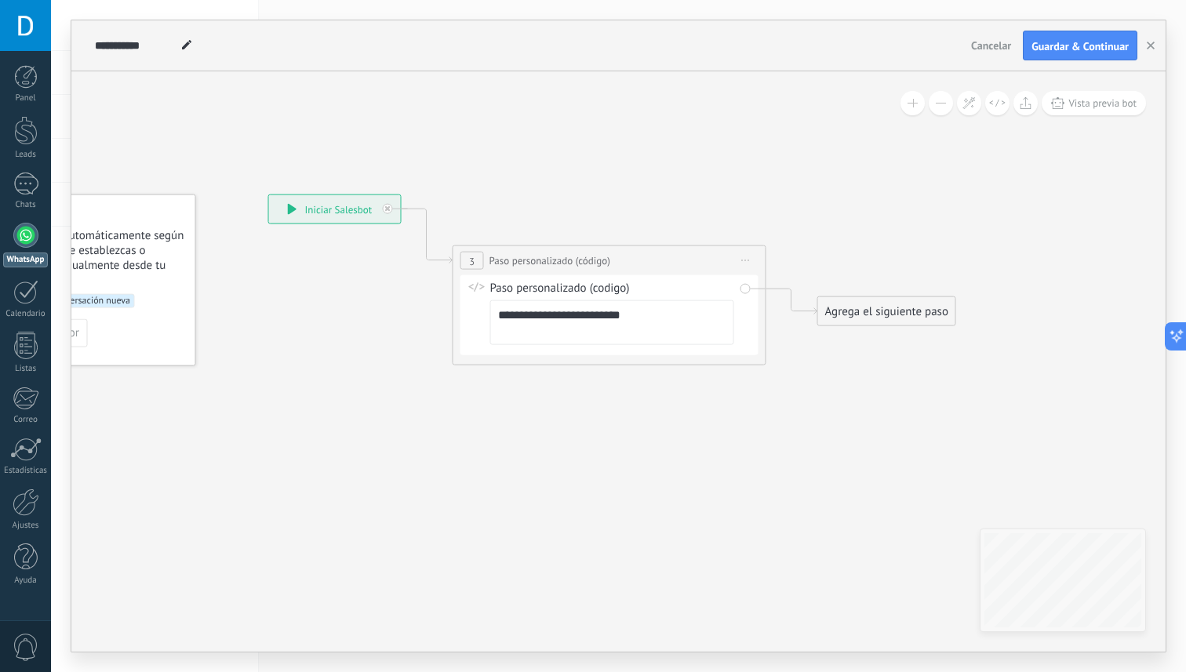
click at [613, 318] on textarea "**********" at bounding box center [612, 322] width 244 height 45
click at [510, 262] on span "Paso personalizado (código)" at bounding box center [550, 260] width 121 height 15
click at [750, 257] on span "Iniciar vista previa aquí Cambiar nombre Duplicar [GEOGRAPHIC_DATA]" at bounding box center [746, 260] width 25 height 23
click at [778, 361] on div "Borrar" at bounding box center [817, 363] width 155 height 27
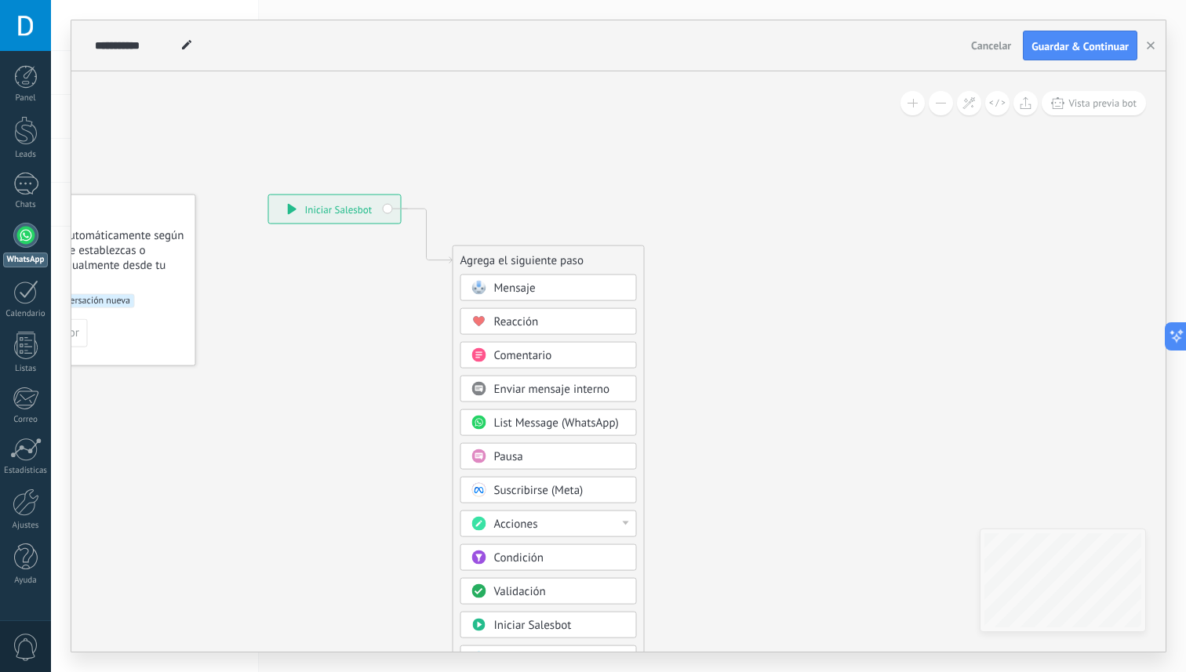
click at [582, 431] on div "List Message (WhatsApp)" at bounding box center [560, 424] width 132 height 16
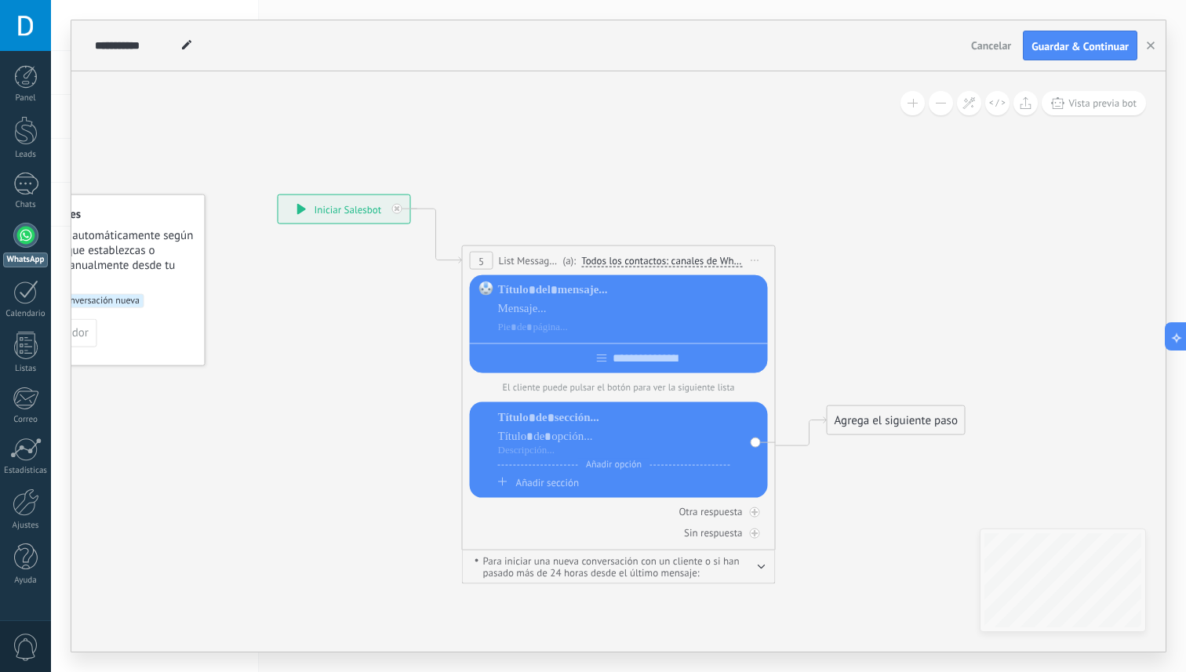
click at [755, 261] on span "Iniciar vista previa aquí Cambiar nombre Duplicar [GEOGRAPHIC_DATA]" at bounding box center [755, 260] width 25 height 23
click at [781, 366] on div "Borrar" at bounding box center [826, 363] width 155 height 27
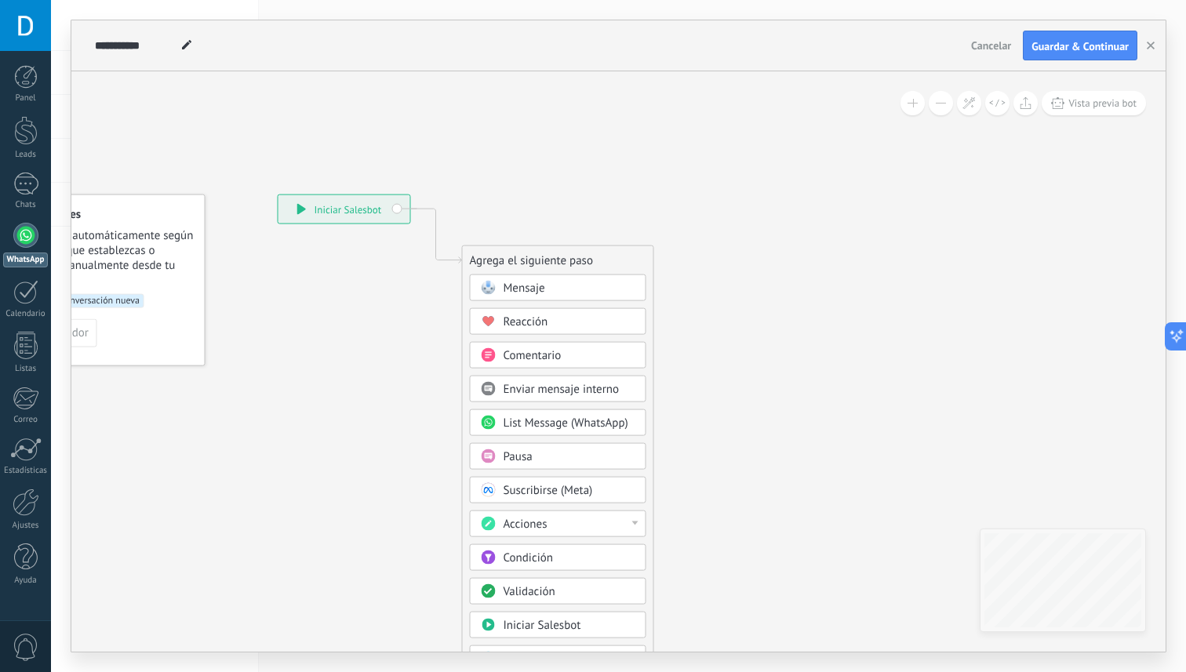
click at [364, 209] on div "**********" at bounding box center [345, 209] width 132 height 28
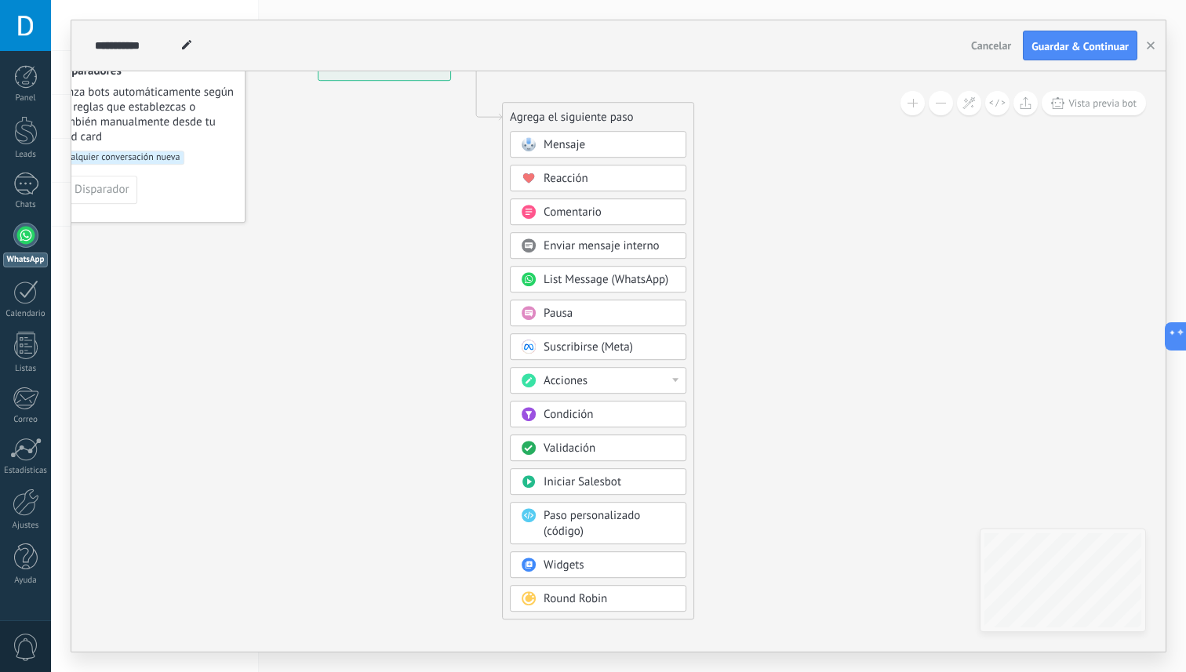
click at [574, 525] on span "Paso personalizado (código)" at bounding box center [592, 523] width 96 height 31
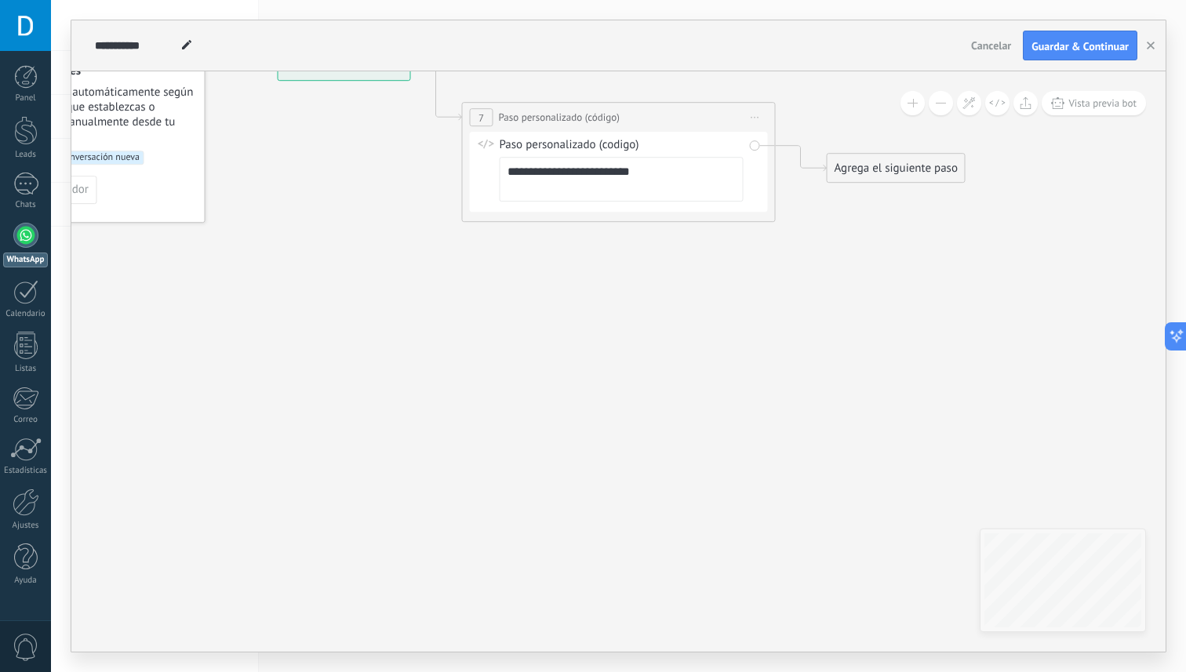
click at [621, 195] on textarea "**********" at bounding box center [622, 179] width 244 height 45
click at [752, 117] on icon at bounding box center [756, 118] width 8 height 2
click at [775, 222] on div "Borrar" at bounding box center [826, 219] width 155 height 27
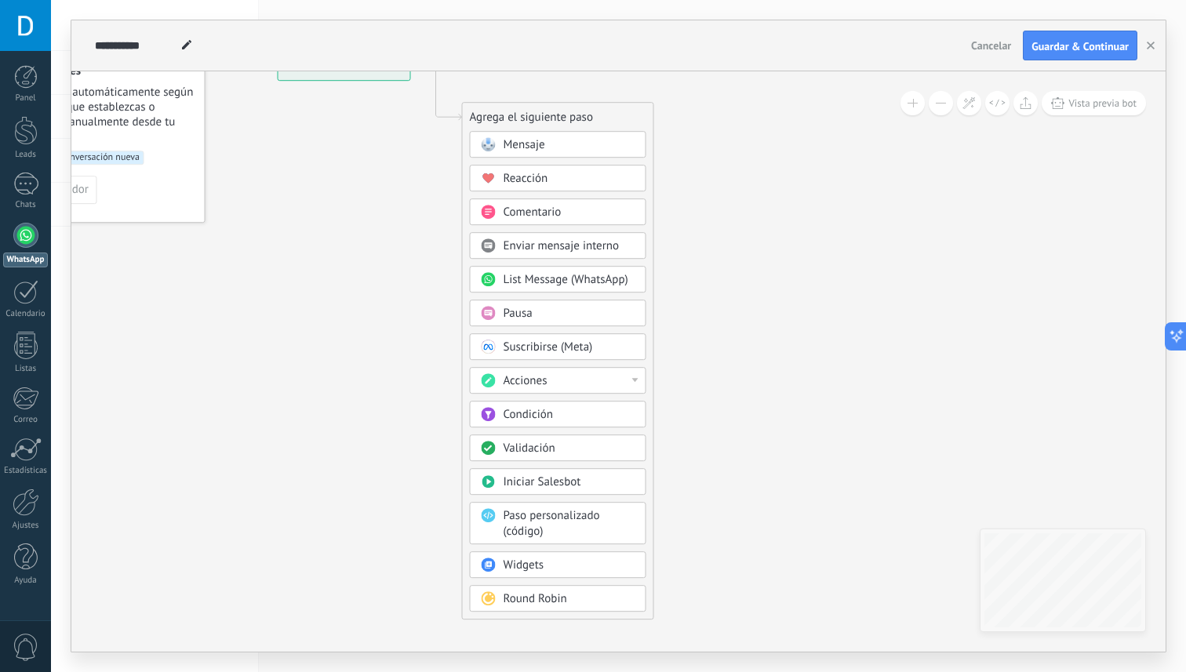
click at [629, 384] on div "Acciones" at bounding box center [570, 381] width 132 height 16
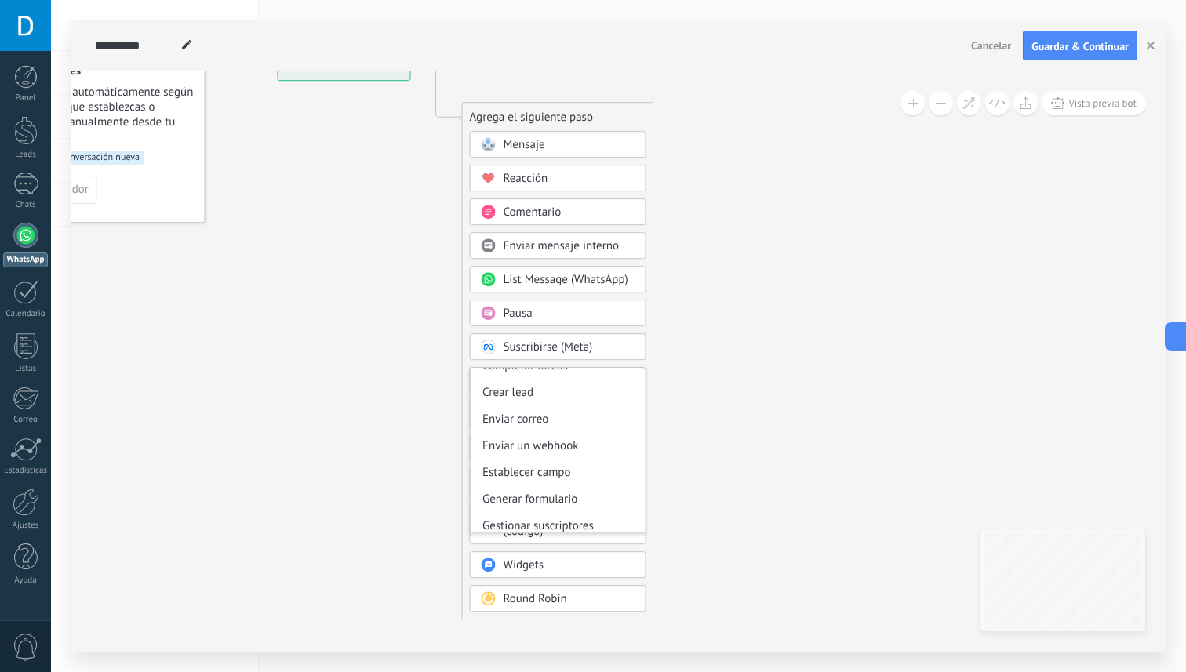
scroll to position [189, 0]
click at [572, 435] on div "Enviar un webhook" at bounding box center [558, 432] width 175 height 27
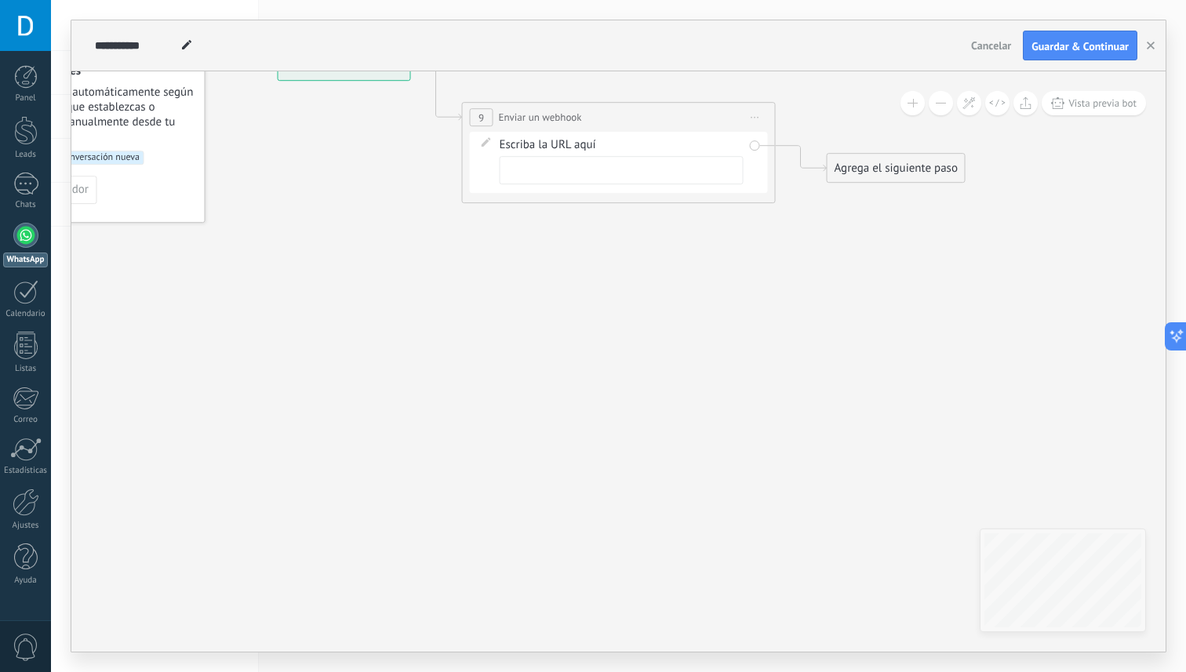
click at [878, 169] on div "Agrega el siguiente paso" at bounding box center [896, 168] width 137 height 26
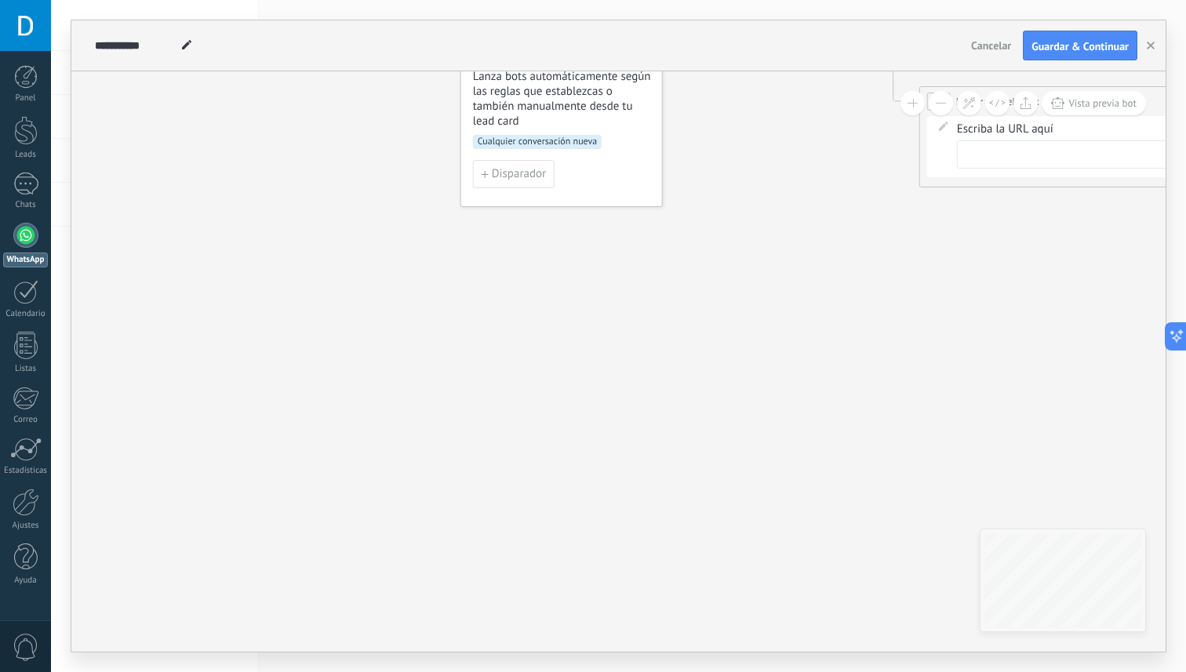
click at [741, 455] on icon at bounding box center [1052, 111] width 1419 height 937
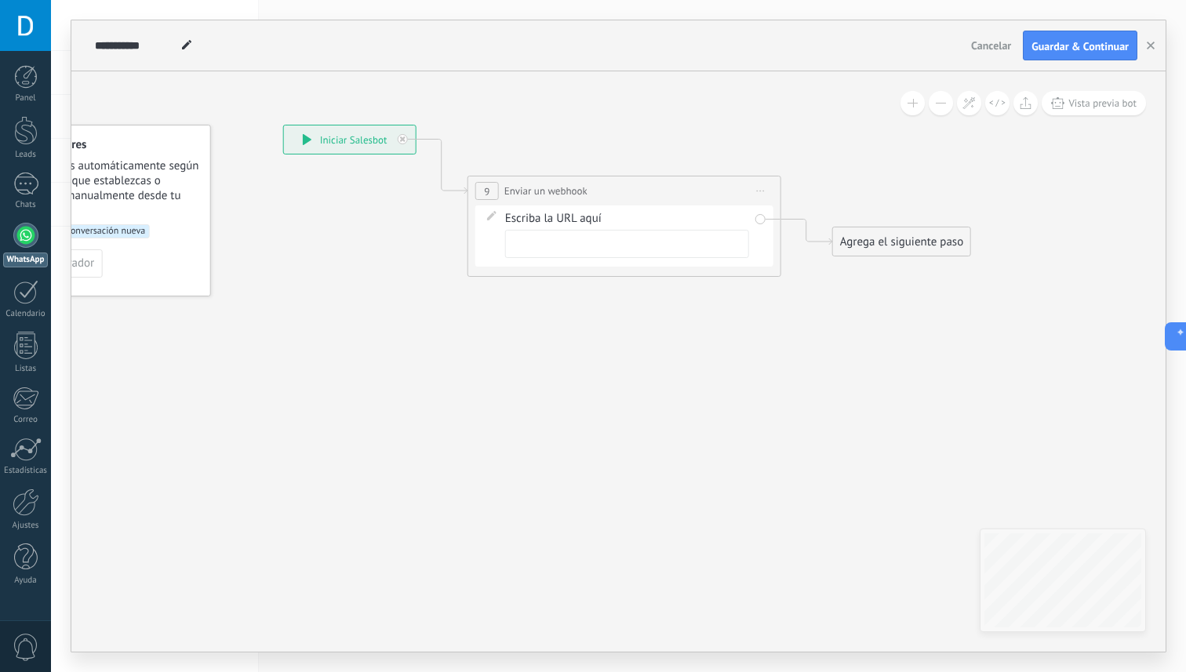
click at [680, 243] on input "text" at bounding box center [627, 244] width 244 height 28
paste input "**********"
type input "**********"
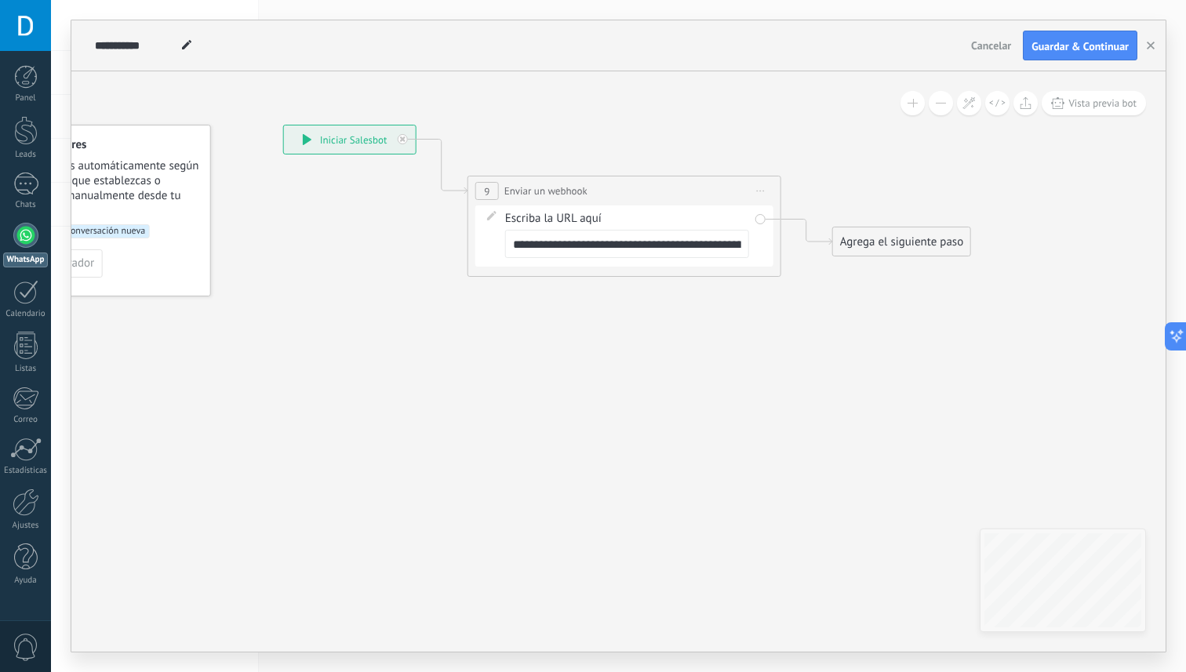
click at [715, 307] on icon at bounding box center [600, 200] width 1419 height 937
click at [1061, 46] on span "Guardar & Continuar" at bounding box center [1080, 46] width 97 height 11
click at [699, 191] on div "**********" at bounding box center [624, 191] width 312 height 29
click at [760, 188] on span "Iniciar vista previa aquí Cambiar nombre Duplicar [GEOGRAPHIC_DATA]" at bounding box center [760, 191] width 25 height 23
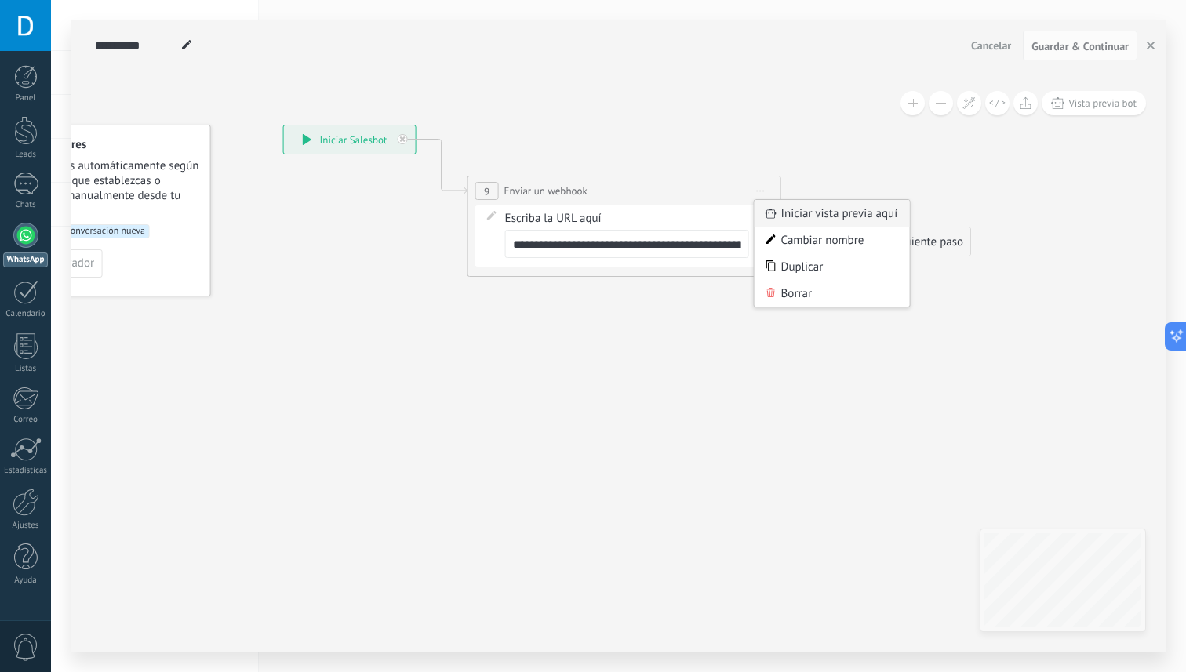
click at [792, 217] on div "Iniciar vista previa aquí" at bounding box center [832, 213] width 155 height 27
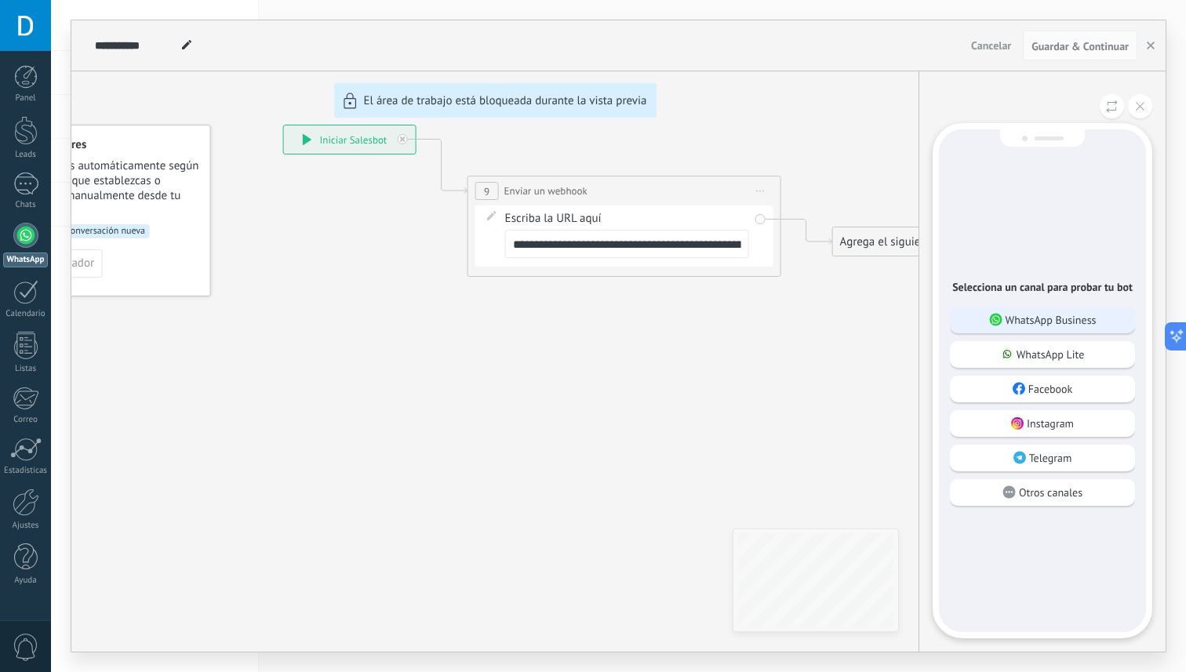
click at [1059, 322] on p "WhatsApp Business" at bounding box center [1051, 320] width 91 height 14
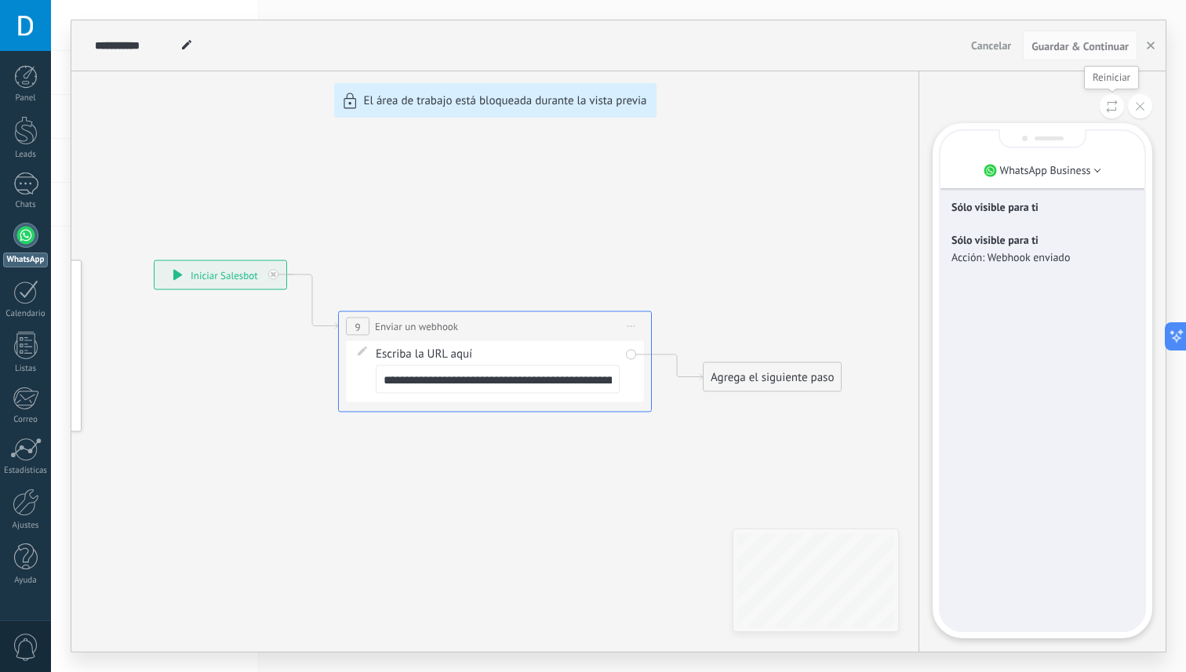
click at [1107, 102] on icon at bounding box center [1112, 106] width 12 height 13
click at [515, 387] on div "**********" at bounding box center [618, 336] width 1094 height 632
click at [527, 383] on div "**********" at bounding box center [618, 336] width 1094 height 632
click at [1138, 103] on icon at bounding box center [1140, 106] width 9 height 9
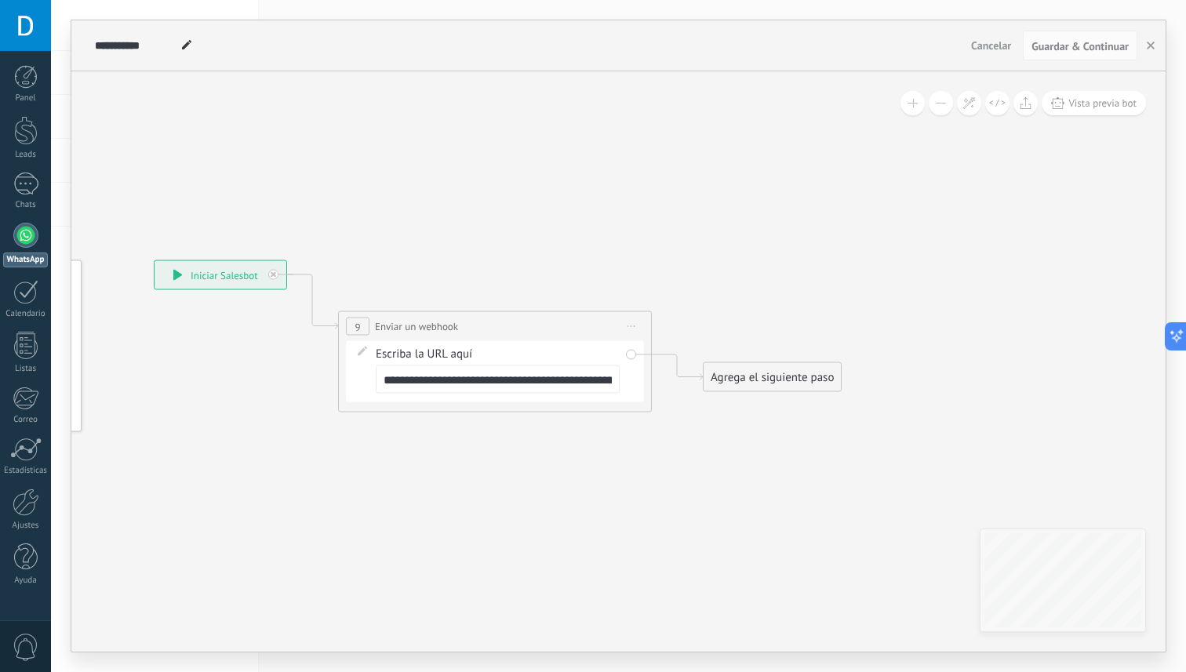
click at [480, 390] on input "**********" at bounding box center [498, 380] width 244 height 28
click at [504, 384] on input "**********" at bounding box center [498, 380] width 244 height 28
click at [1074, 101] on span "Vista previa bot" at bounding box center [1103, 102] width 68 height 13
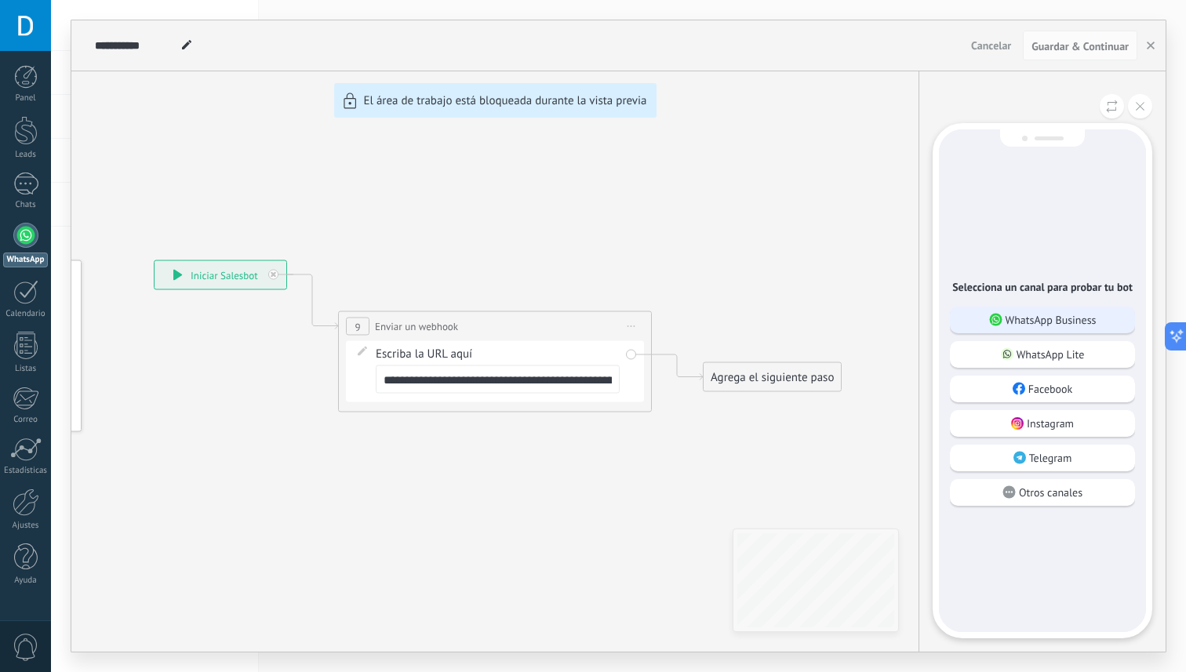
click at [1051, 315] on p "WhatsApp Business" at bounding box center [1051, 320] width 91 height 14
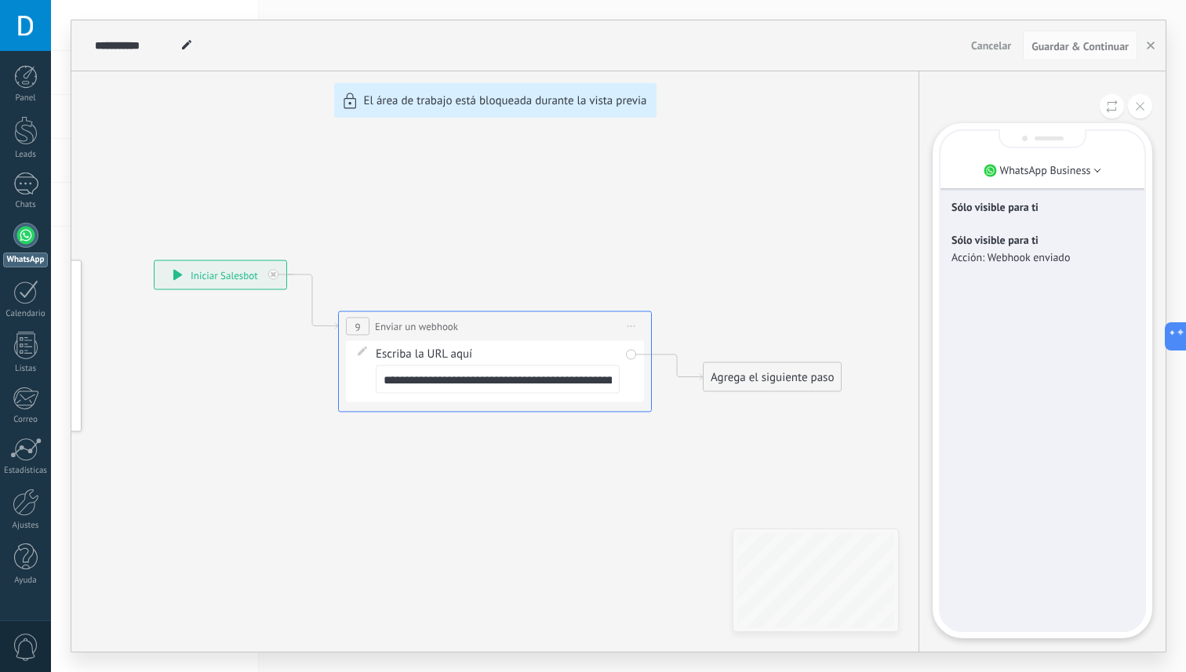
click at [507, 380] on div "**********" at bounding box center [618, 336] width 1094 height 632
click at [558, 381] on div "**********" at bounding box center [618, 336] width 1094 height 632
click at [367, 352] on div "**********" at bounding box center [618, 336] width 1094 height 632
click at [763, 367] on div "**********" at bounding box center [618, 336] width 1094 height 632
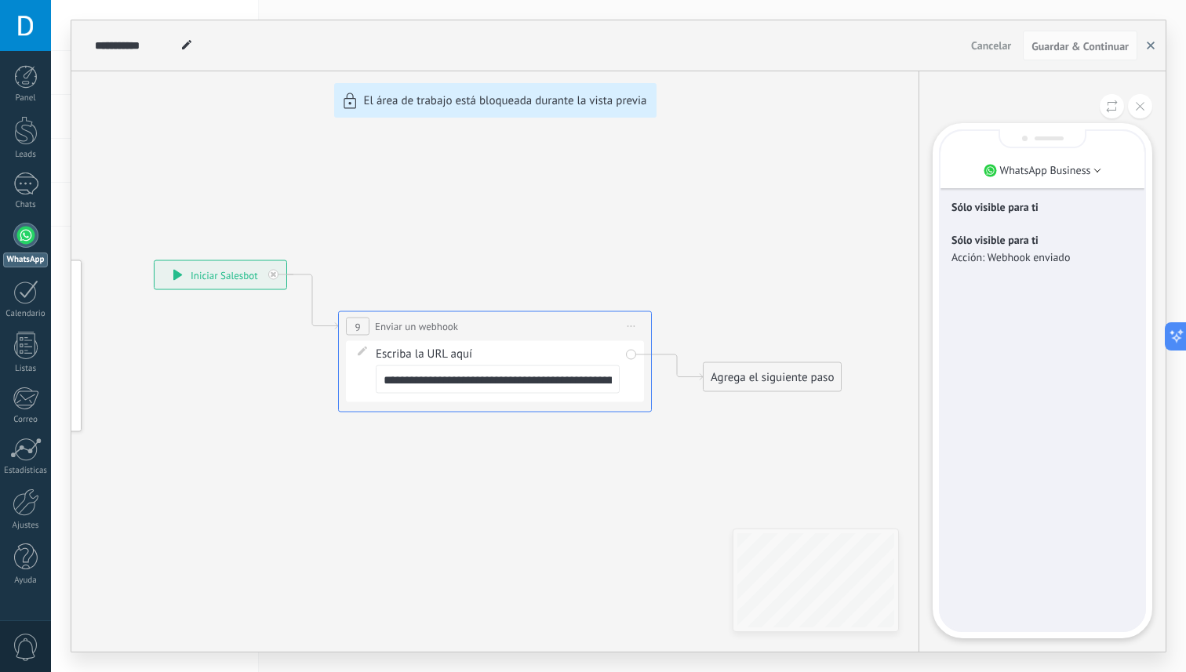
click at [1156, 49] on button "button" at bounding box center [1151, 46] width 24 height 30
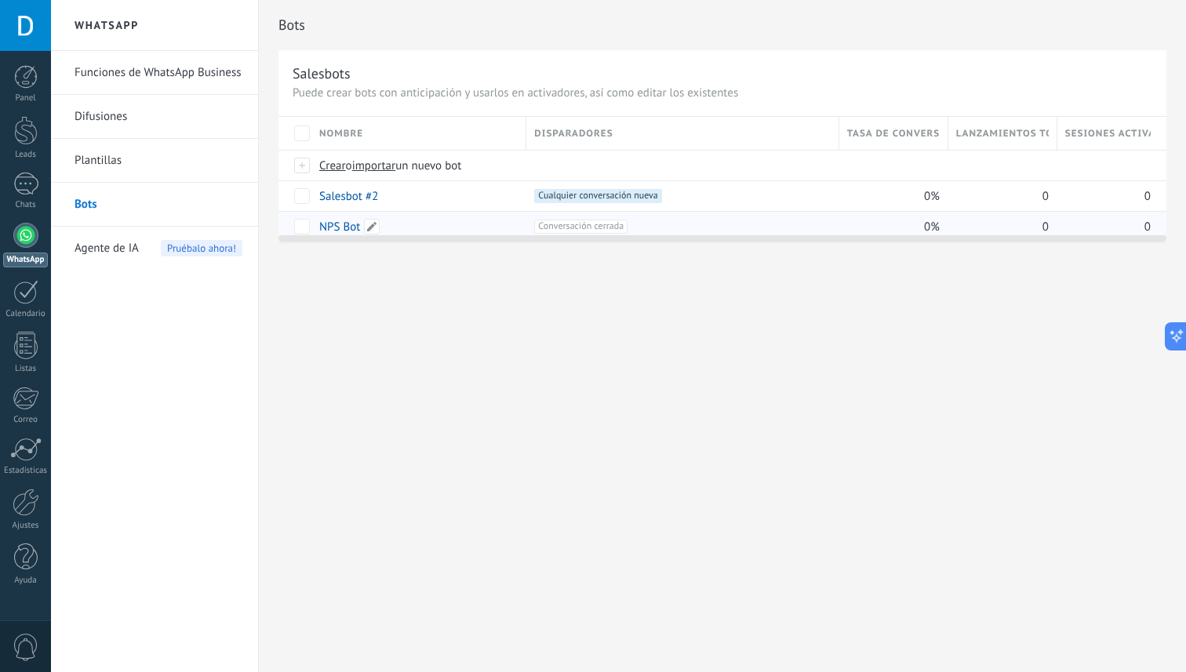
click at [347, 227] on link "NPS Bot" at bounding box center [339, 227] width 41 height 15
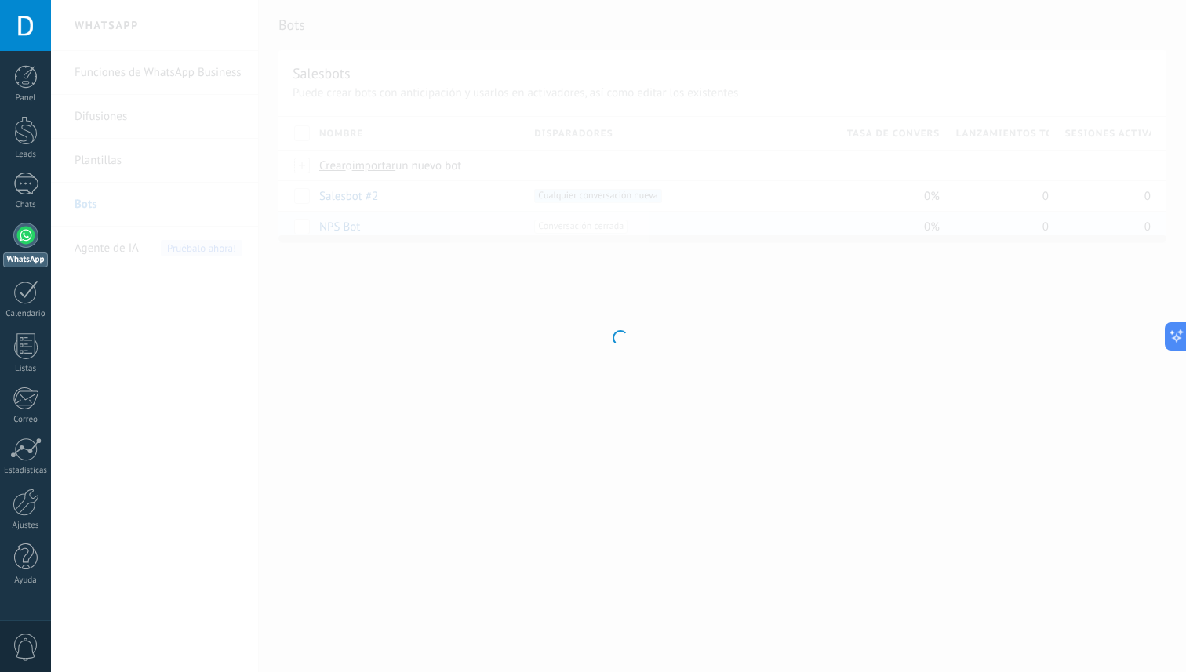
type input "*******"
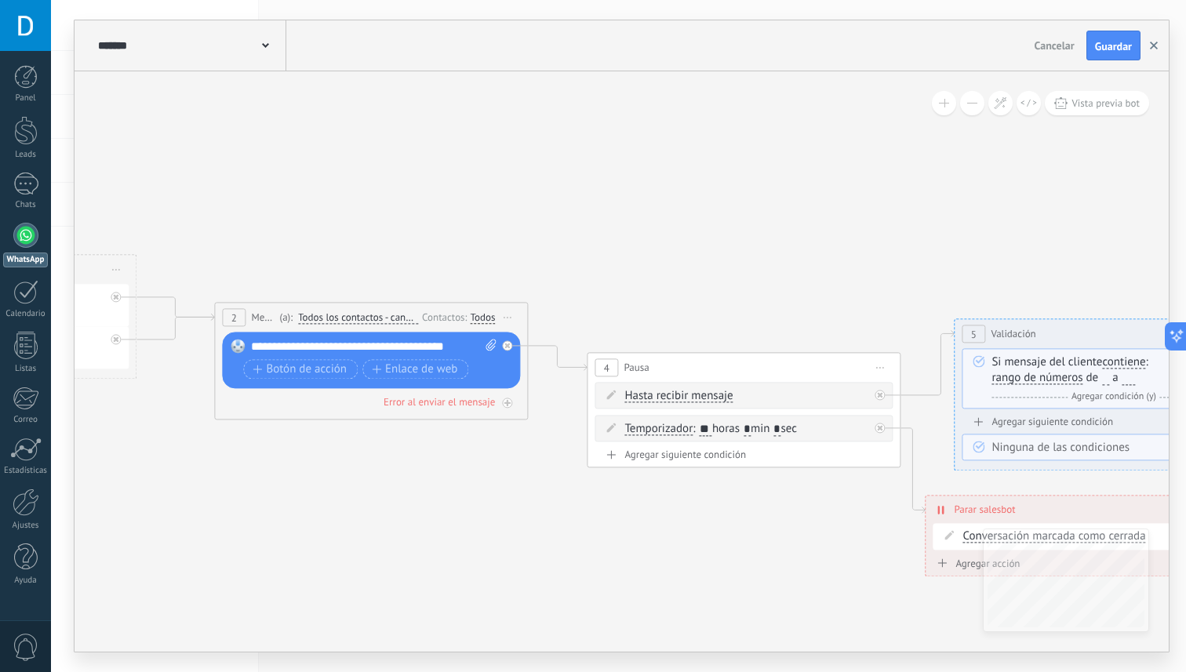
click at [1160, 49] on button "button" at bounding box center [1154, 46] width 24 height 30
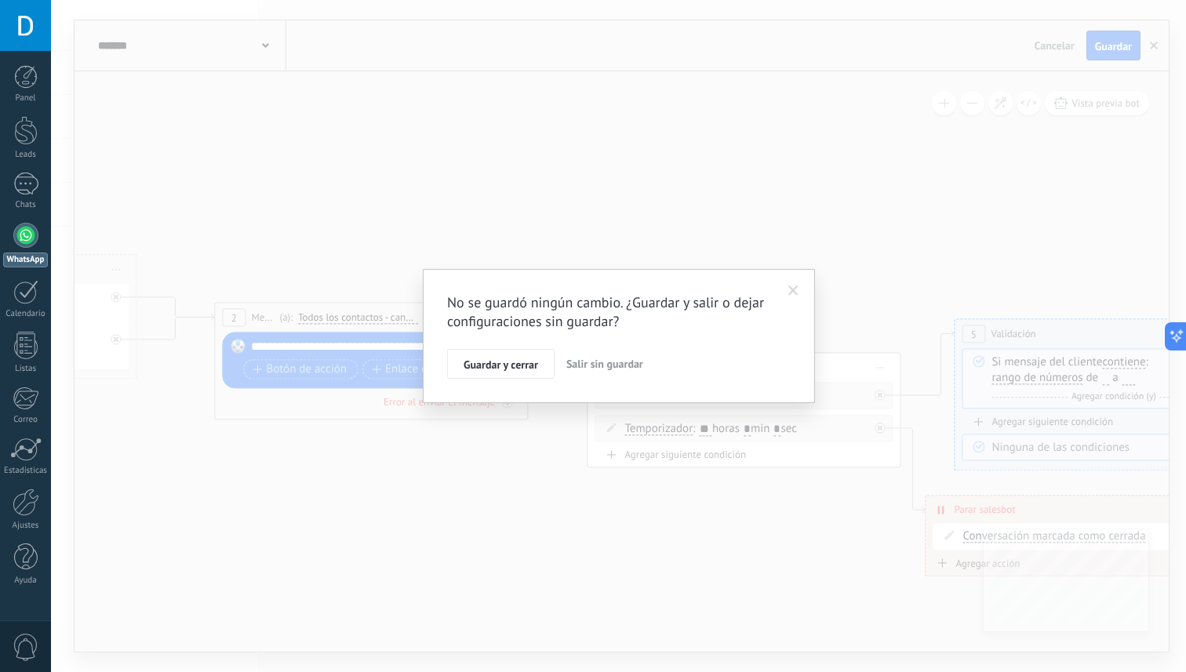
click at [790, 298] on span at bounding box center [794, 291] width 26 height 27
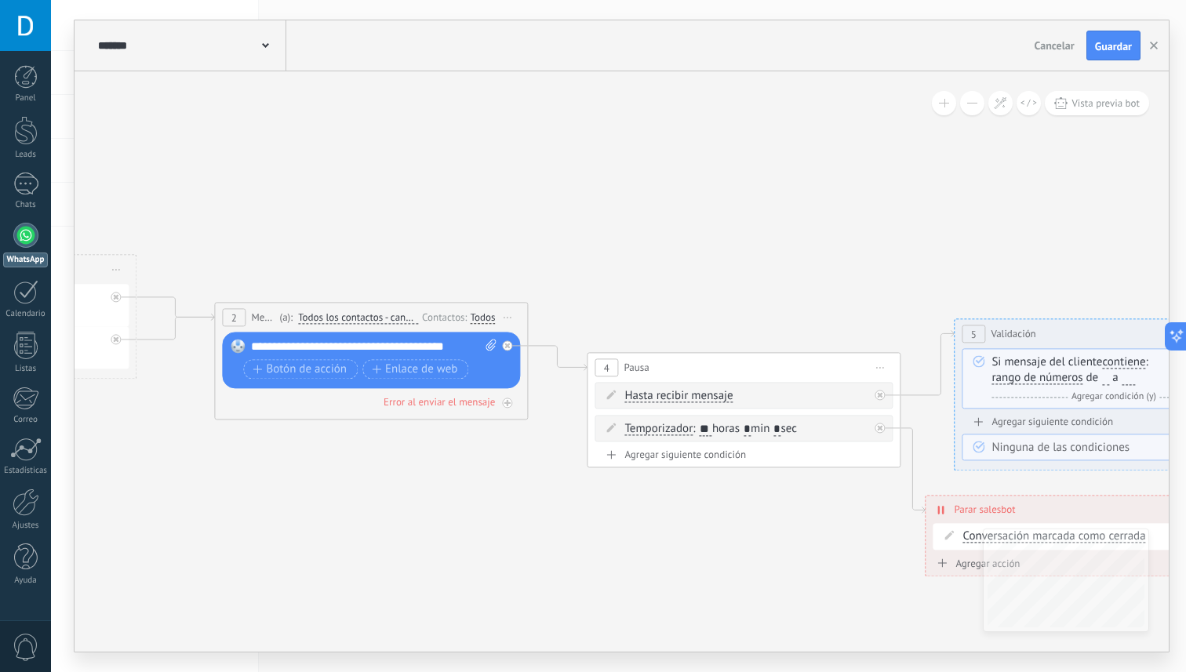
click at [25, 235] on div at bounding box center [25, 235] width 25 height 25
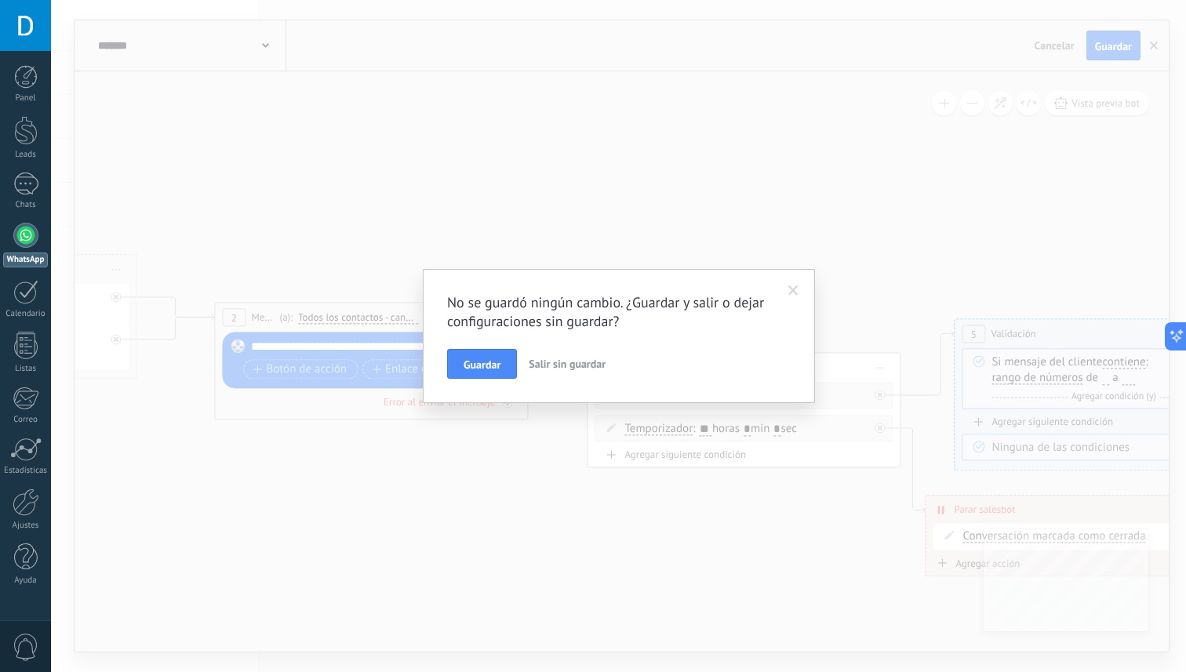
click at [550, 361] on span "Salir sin guardar" at bounding box center [567, 364] width 77 height 14
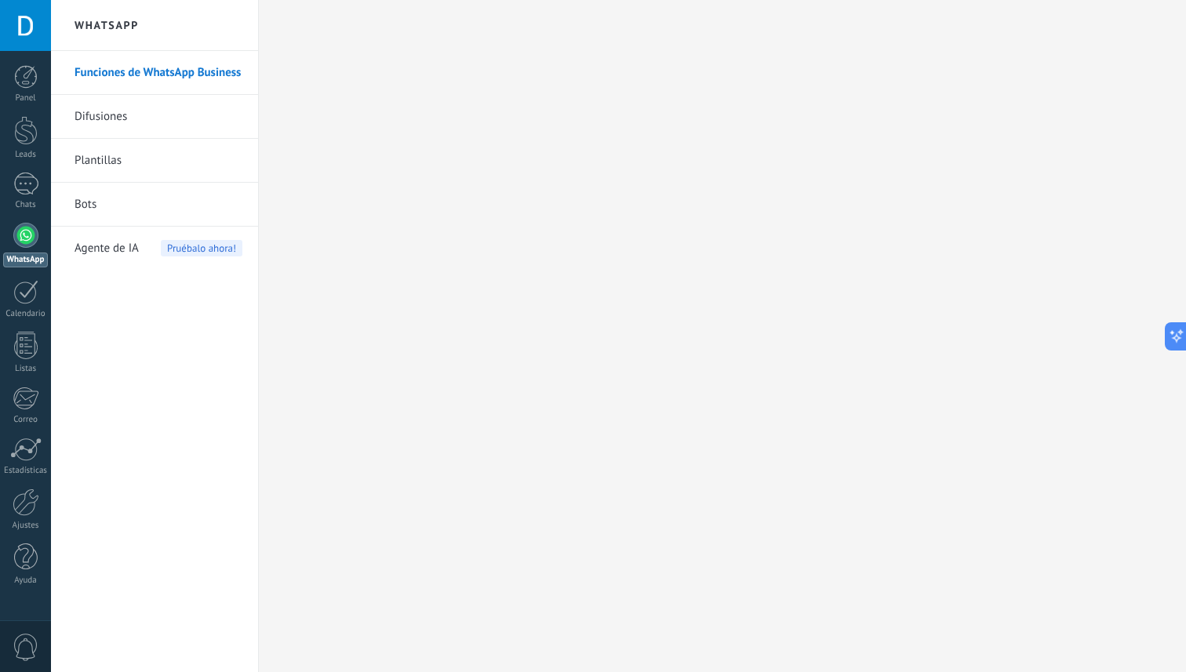
click at [93, 272] on div "Funciones de WhatsApp Business Difusiones Plantillas Bots Agente de IA Pruébalo…" at bounding box center [154, 361] width 207 height 621
click at [100, 249] on span "Agente de IA" at bounding box center [107, 249] width 64 height 44
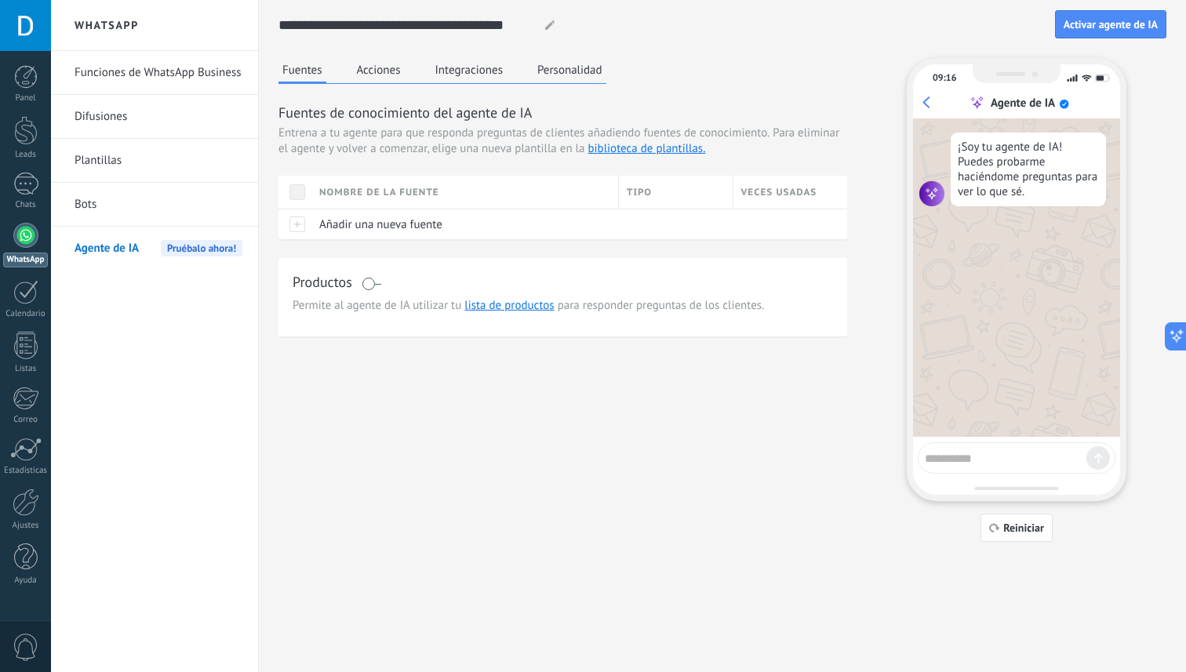
click at [391, 66] on button "Acciones" at bounding box center [379, 70] width 52 height 24
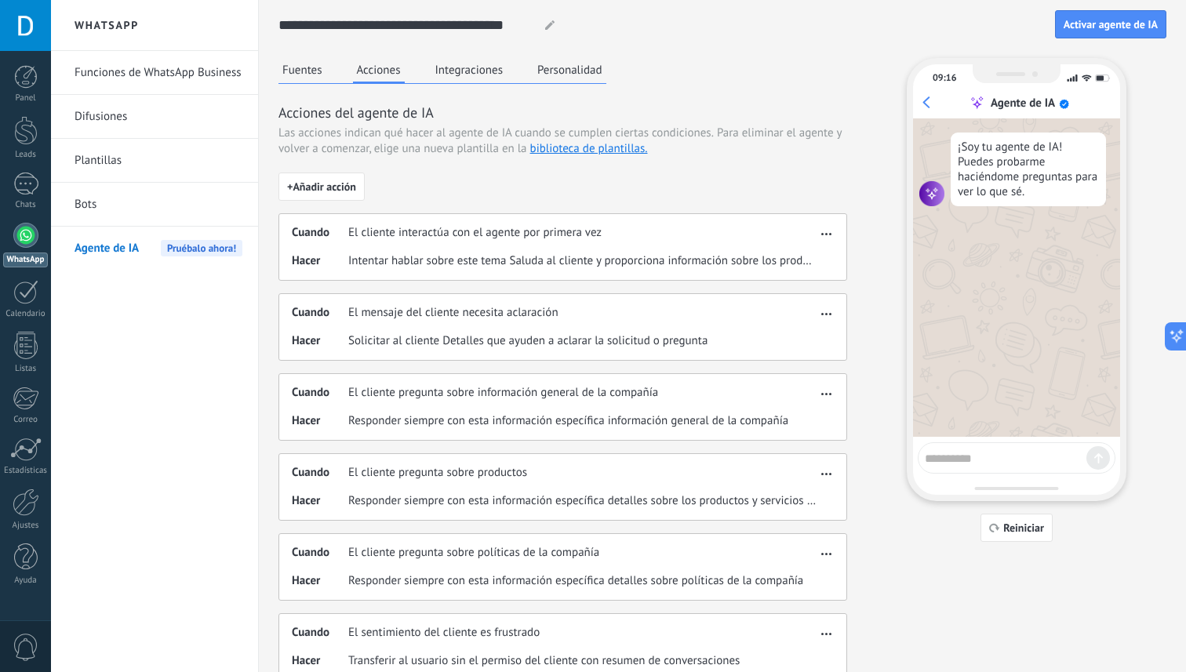
click at [449, 74] on button "Integraciones" at bounding box center [469, 70] width 76 height 24
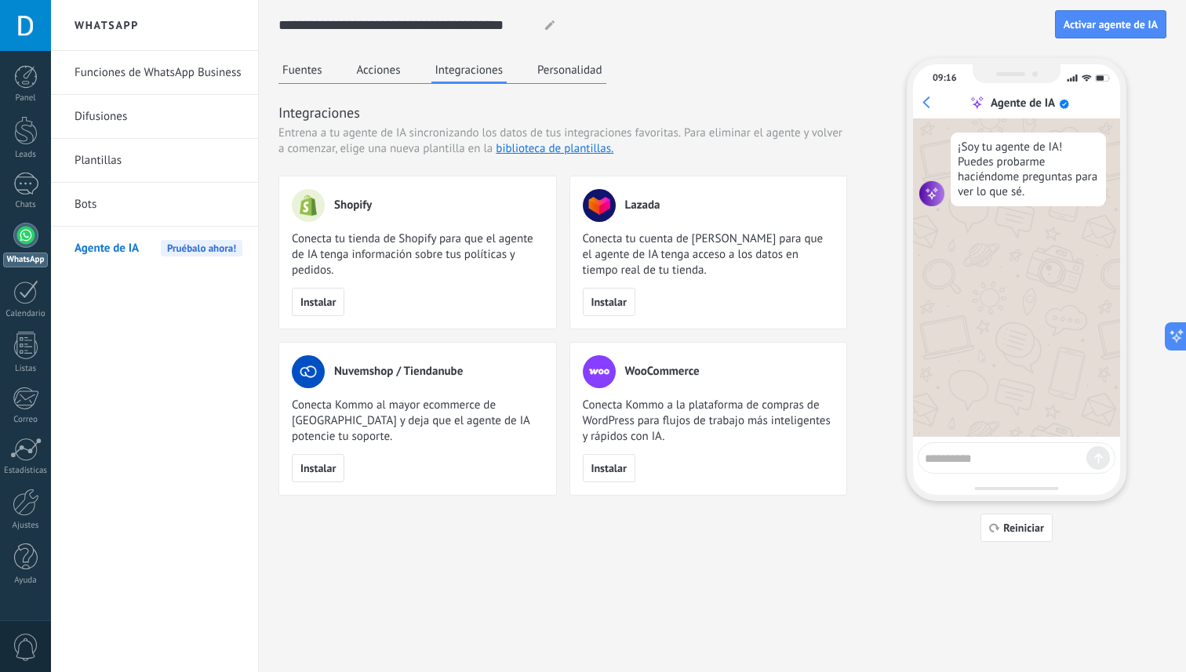
click at [570, 74] on button "Personalidad" at bounding box center [569, 70] width 73 height 24
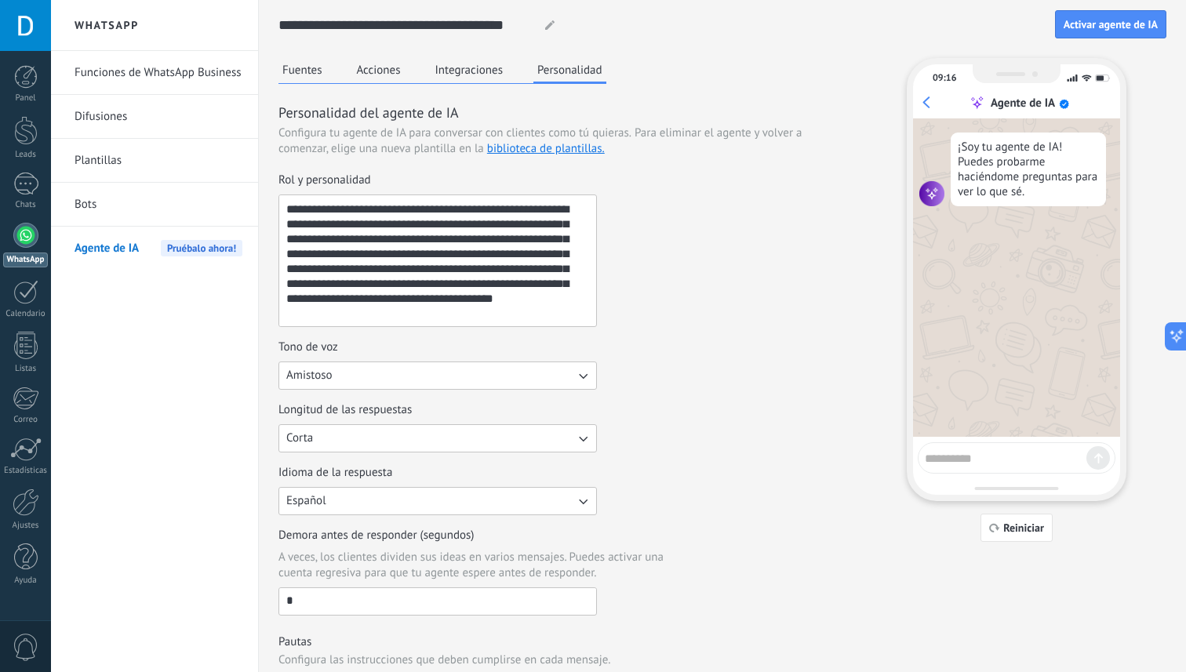
click at [464, 65] on button "Integraciones" at bounding box center [469, 70] width 76 height 24
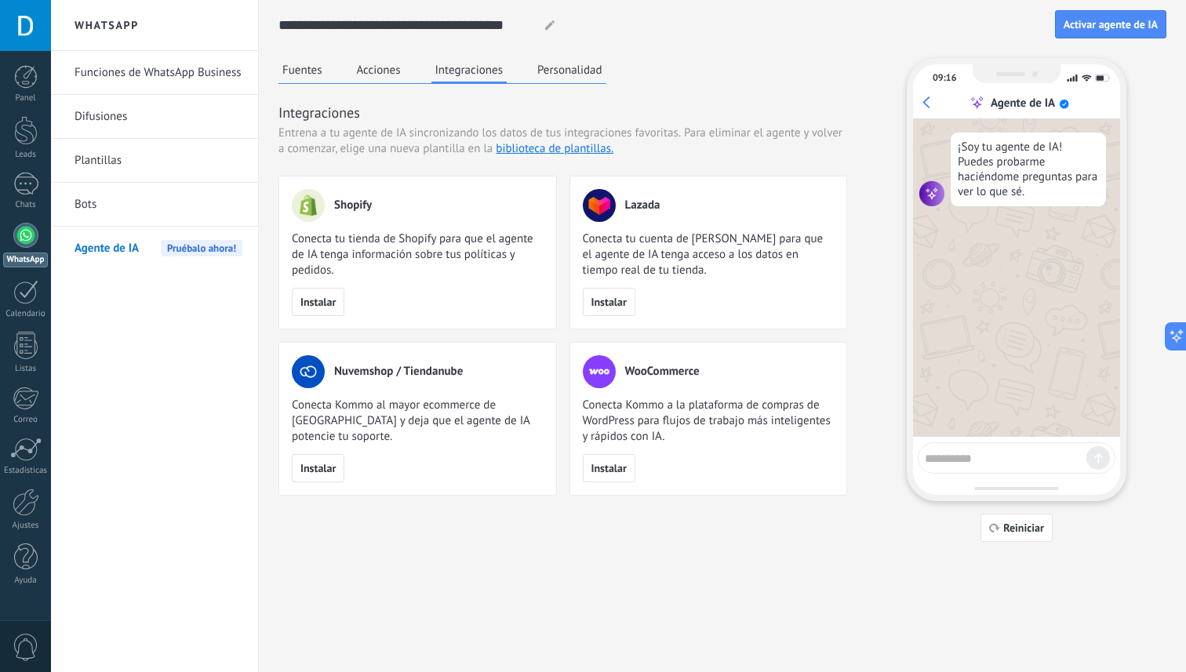
click at [399, 60] on button "Acciones" at bounding box center [379, 70] width 52 height 24
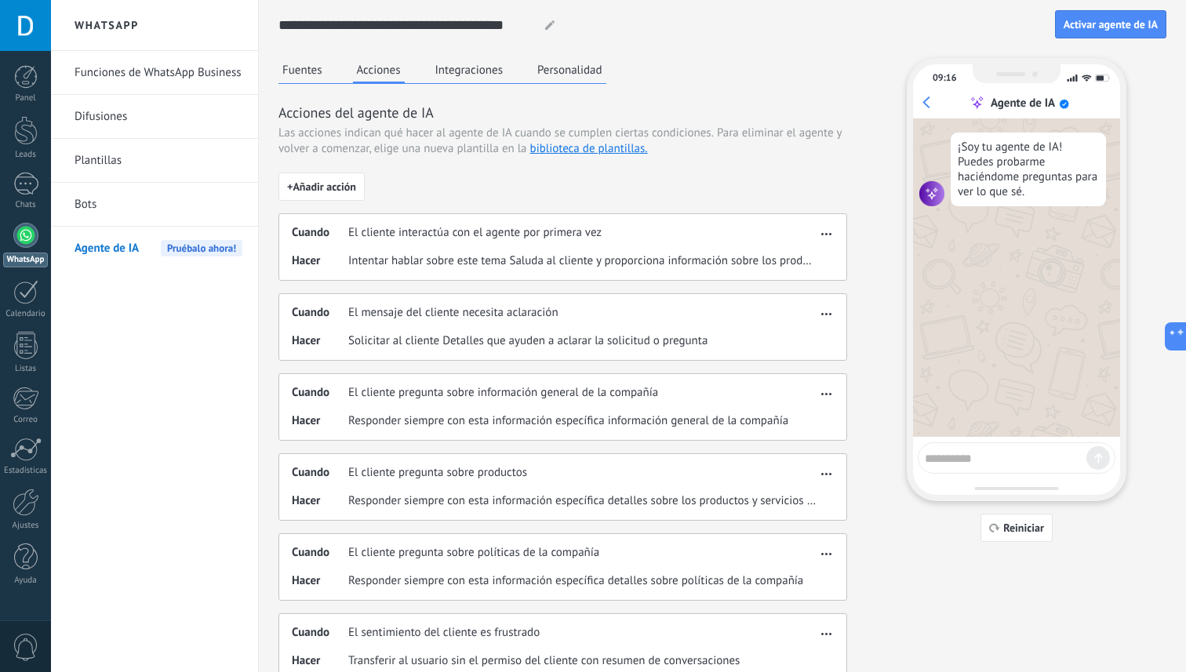
click at [322, 72] on button "Fuentes" at bounding box center [303, 70] width 48 height 24
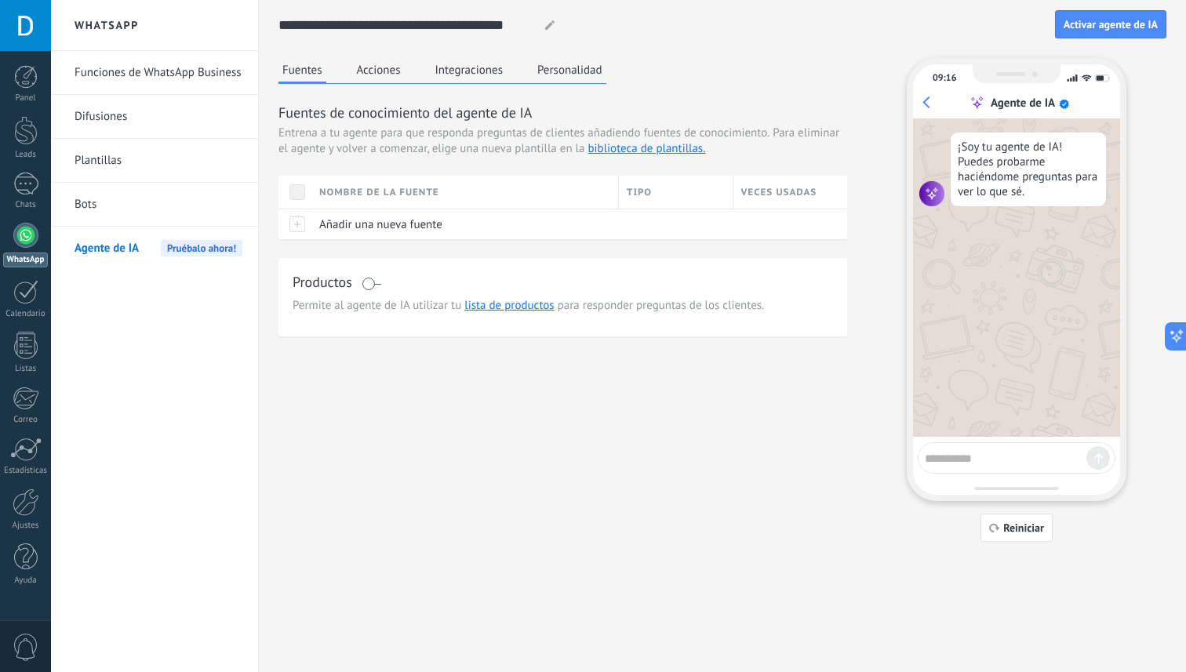
click at [129, 196] on link "Bots" at bounding box center [159, 205] width 168 height 44
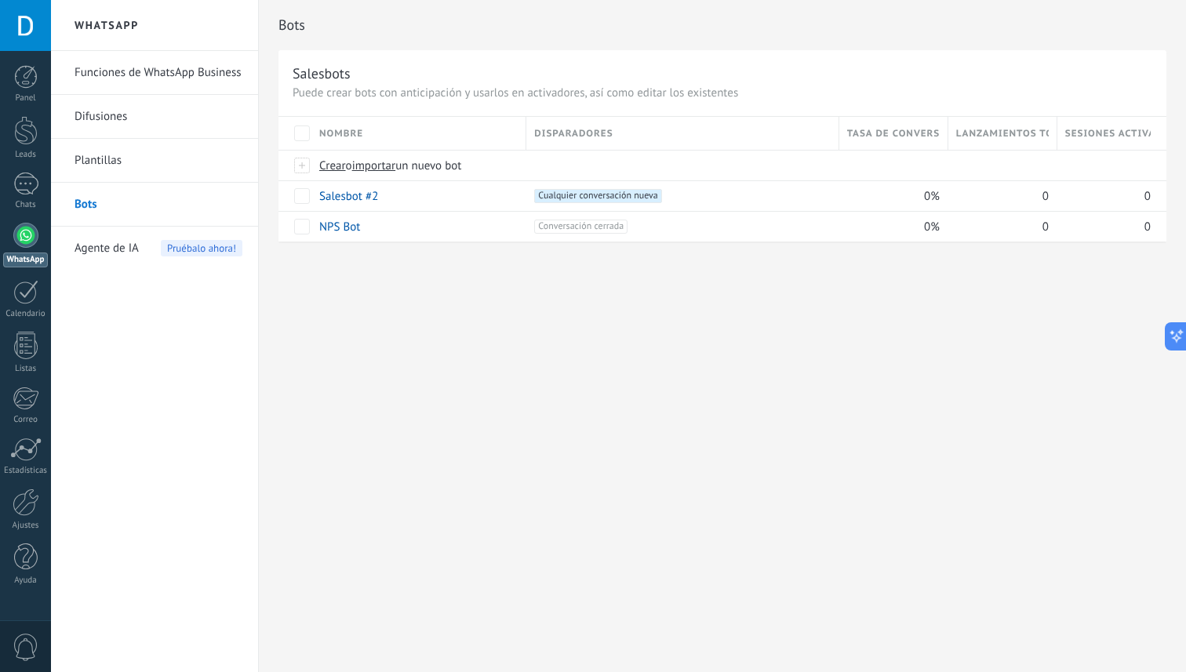
click at [186, 79] on link "Funciones de WhatsApp Business" at bounding box center [159, 73] width 168 height 44
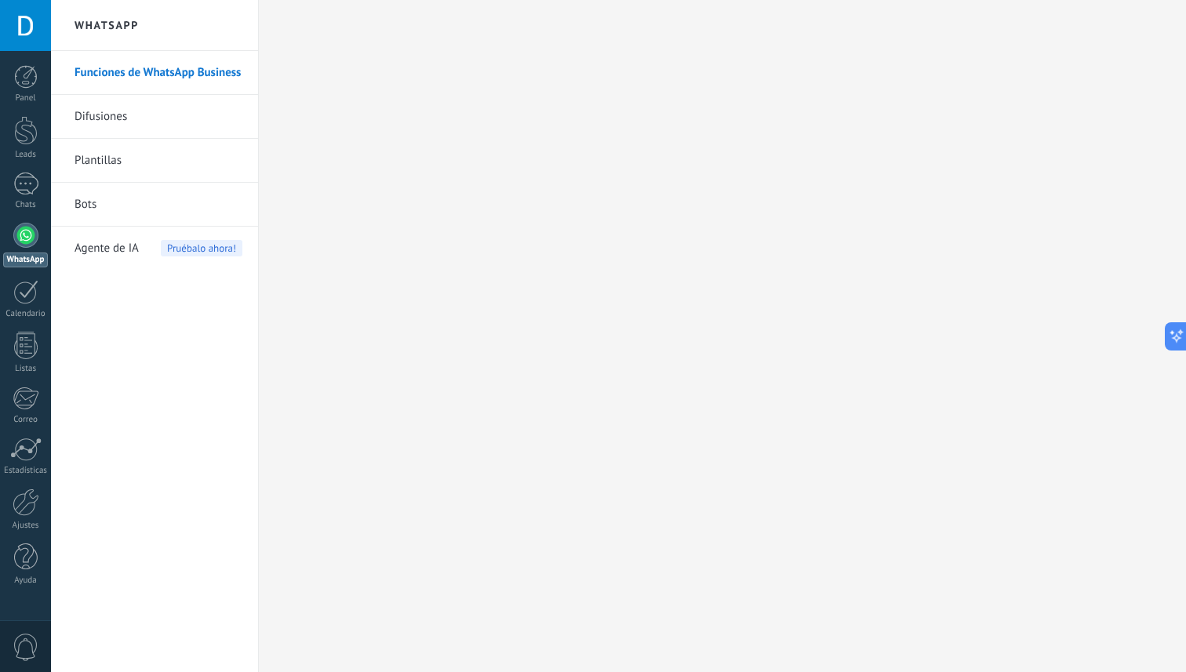
click at [148, 151] on link "Plantillas" at bounding box center [159, 161] width 168 height 44
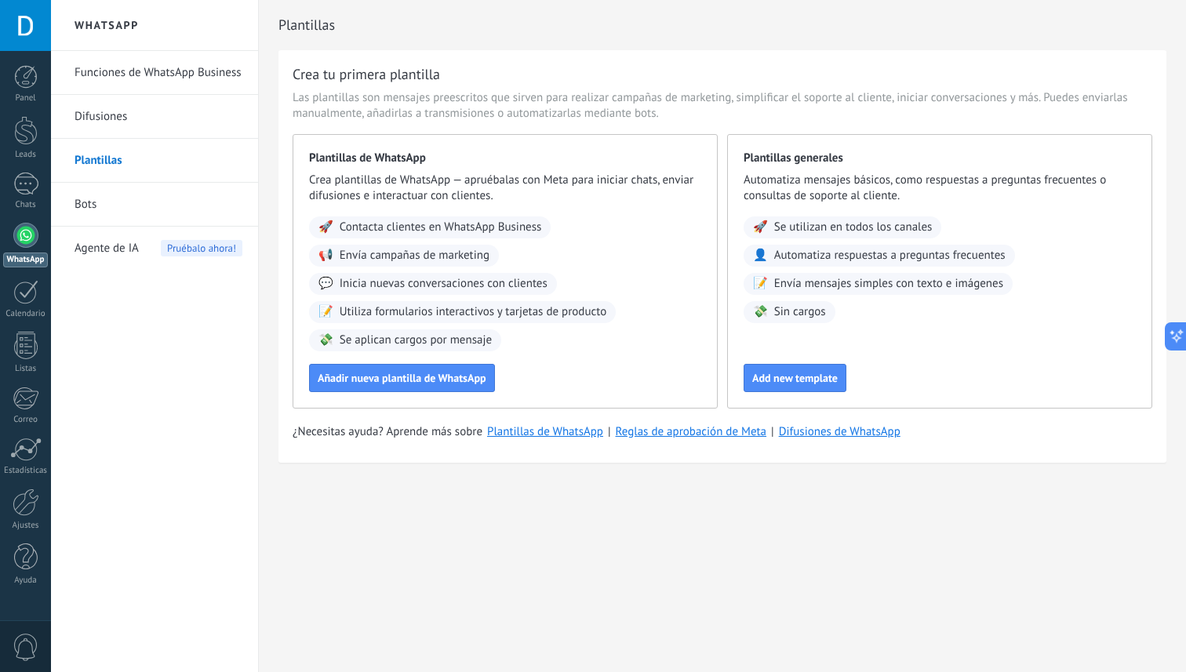
click at [122, 191] on link "Bots" at bounding box center [159, 205] width 168 height 44
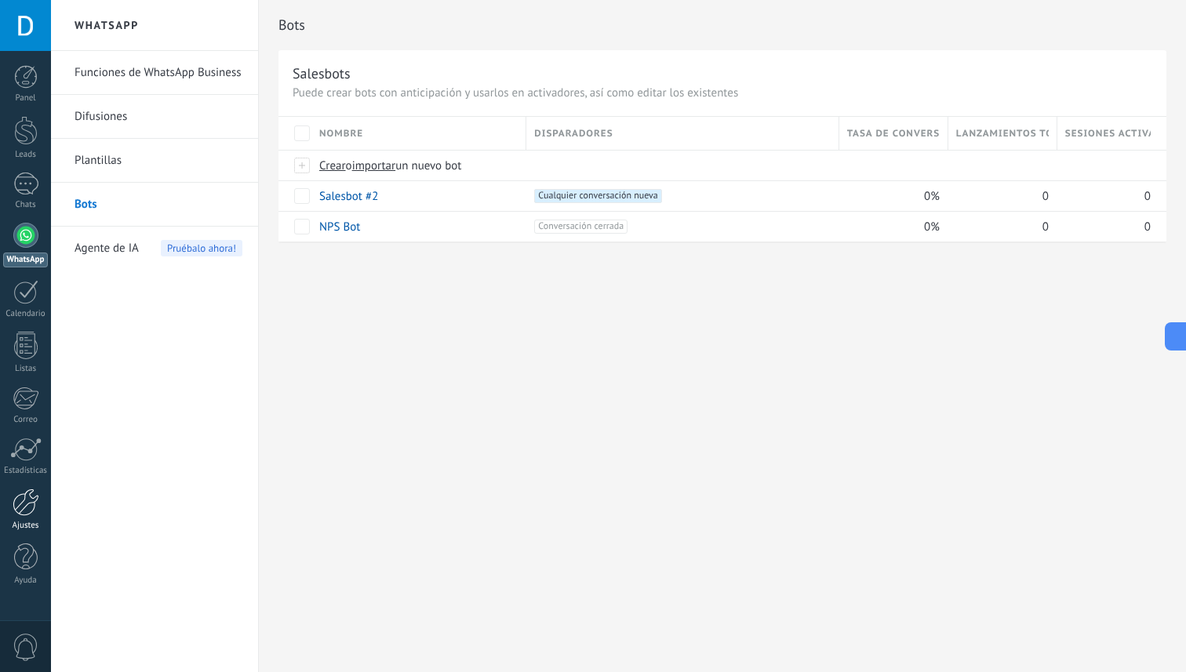
click at [20, 512] on div at bounding box center [26, 502] width 27 height 27
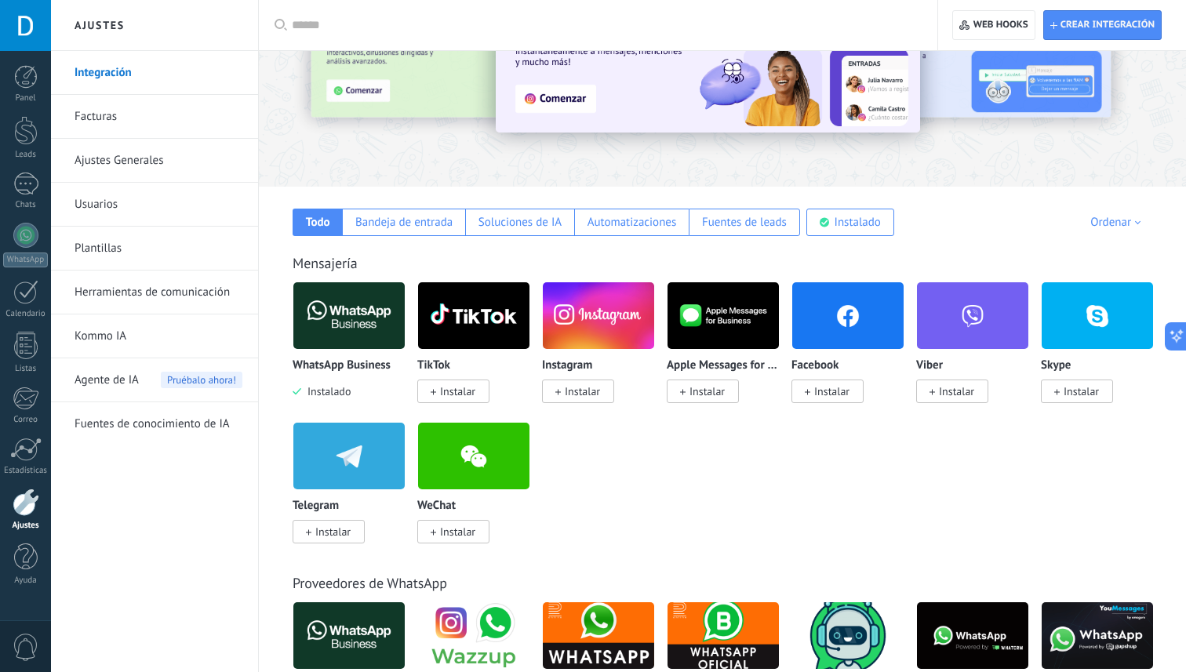
scroll to position [132, 0]
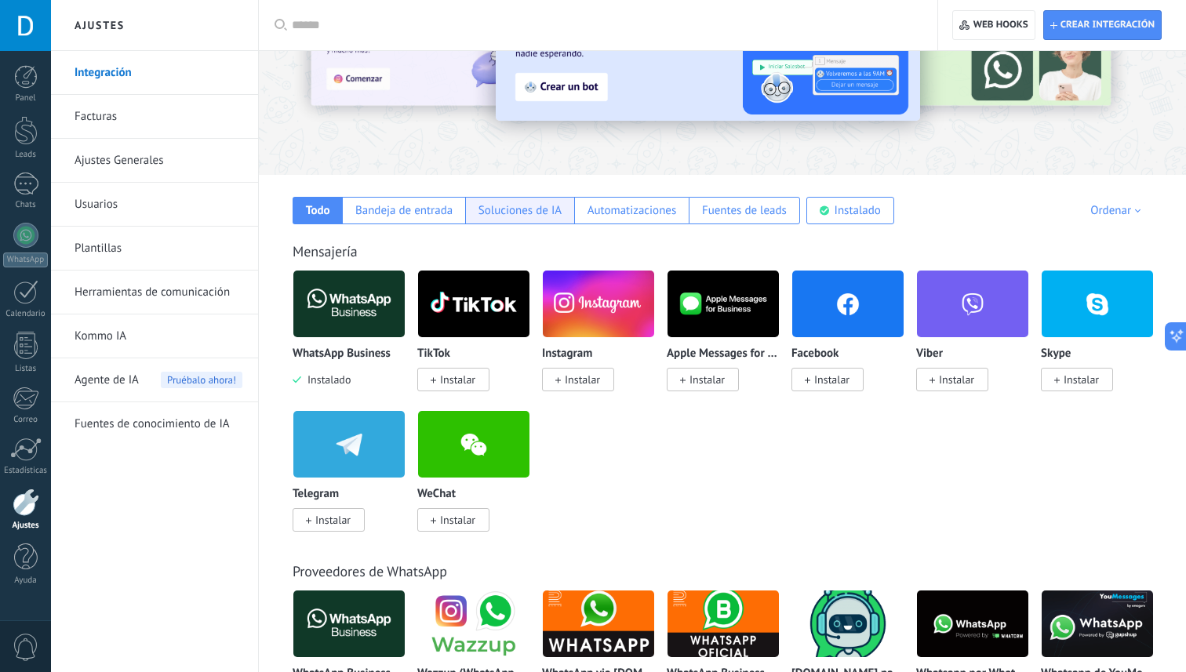
click at [540, 211] on div "Soluciones de IA" at bounding box center [520, 210] width 83 height 15
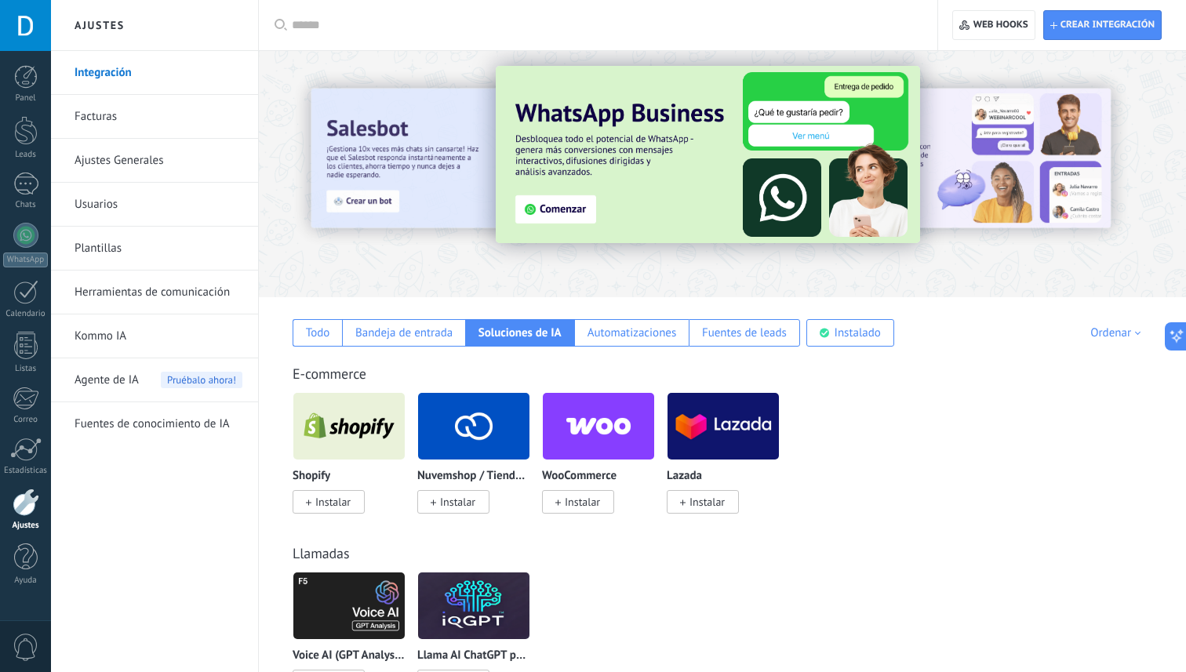
scroll to position [0, 0]
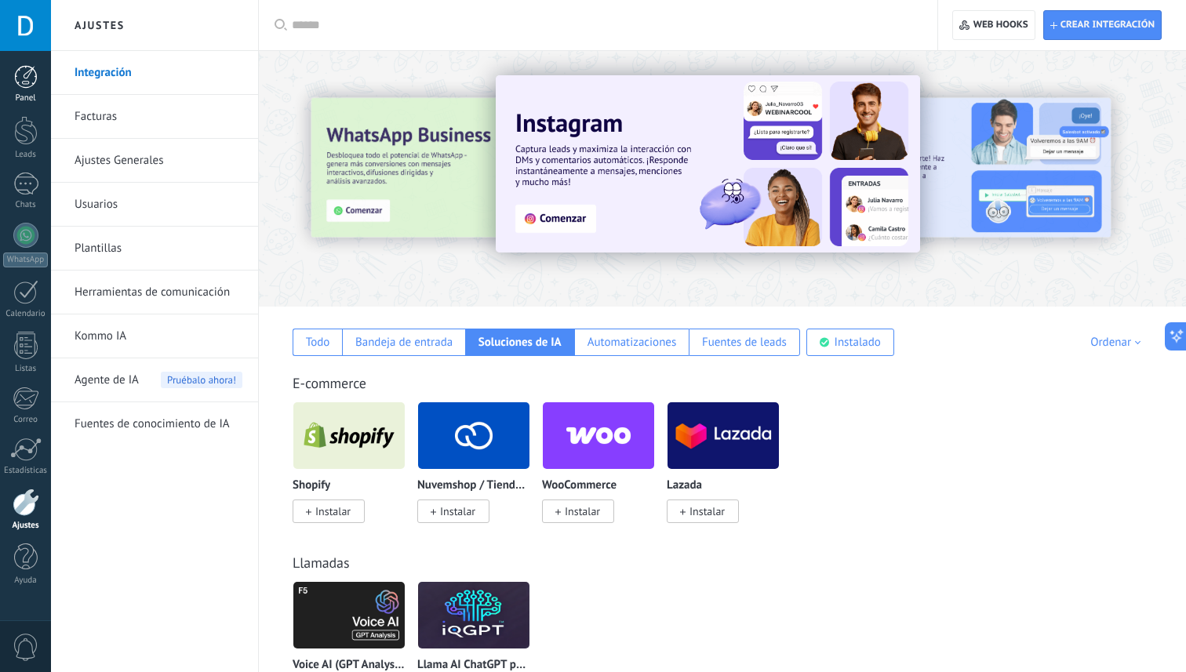
click at [36, 80] on div at bounding box center [26, 77] width 24 height 24
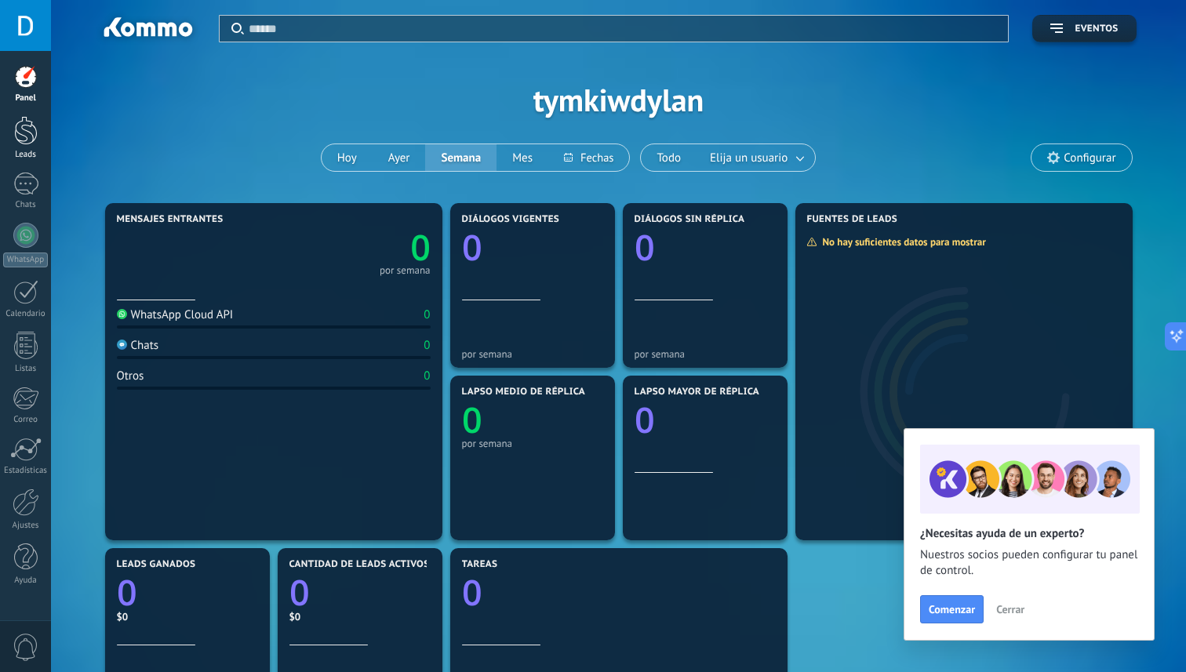
click at [22, 141] on div at bounding box center [26, 130] width 24 height 29
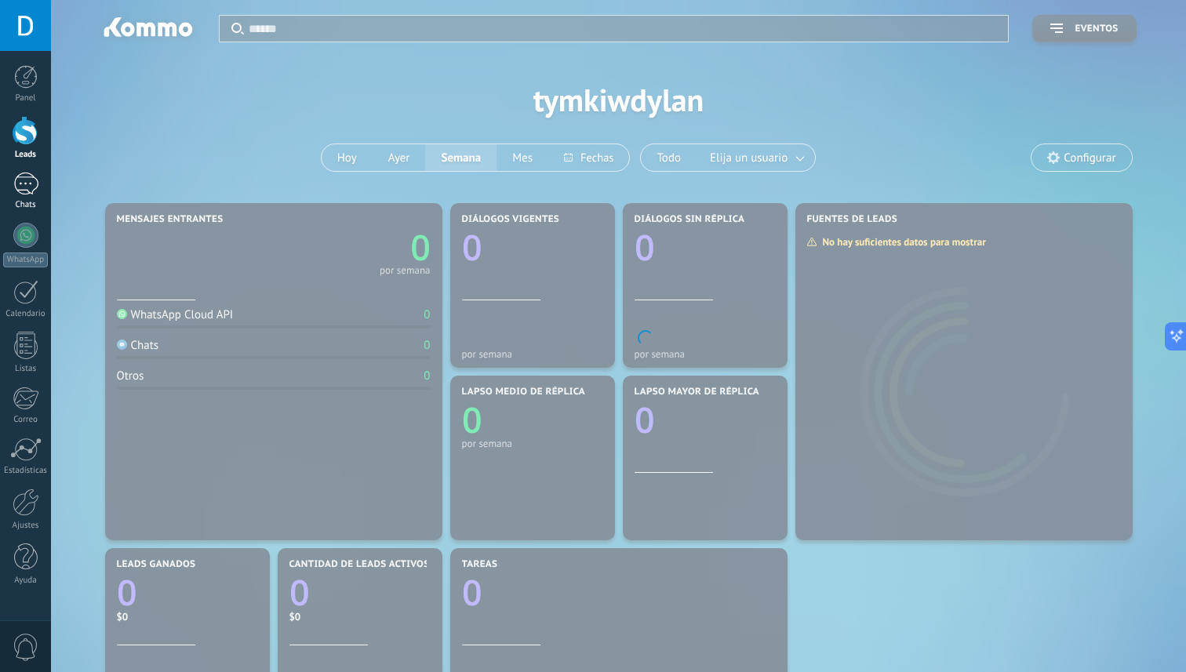
click at [17, 187] on div at bounding box center [25, 184] width 25 height 23
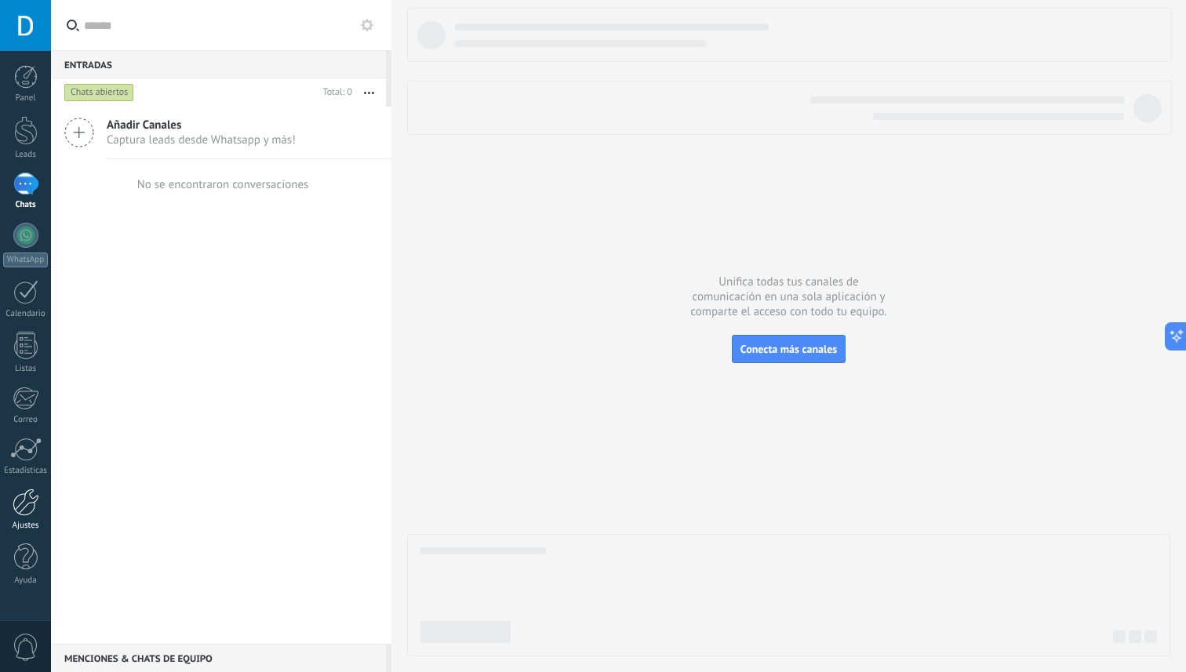
click at [27, 518] on link "Ajustes" at bounding box center [25, 510] width 51 height 42
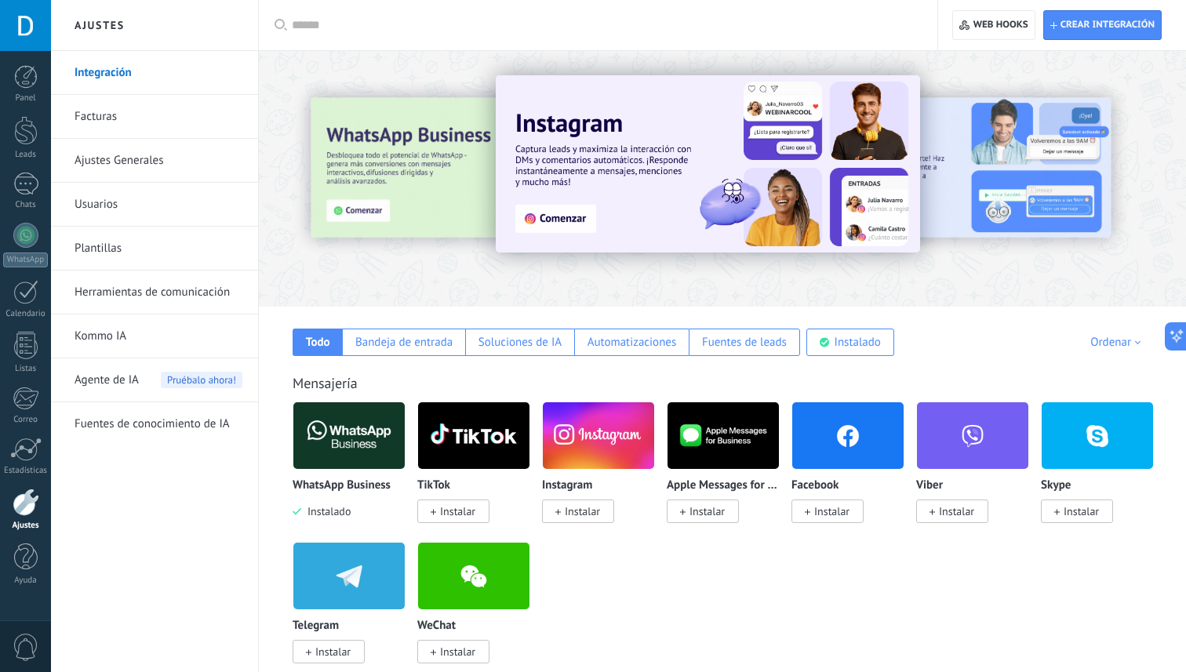
click at [122, 158] on link "Ajustes Generales" at bounding box center [159, 161] width 168 height 44
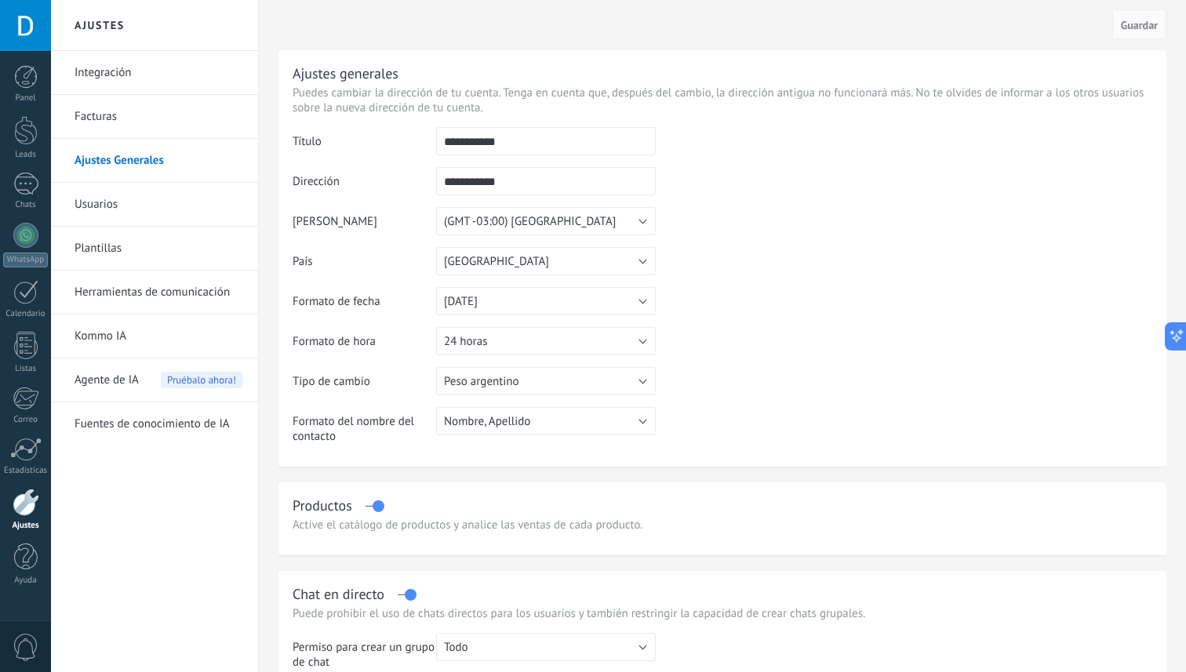
click at [154, 299] on link "Herramientas de comunicación" at bounding box center [159, 293] width 168 height 44
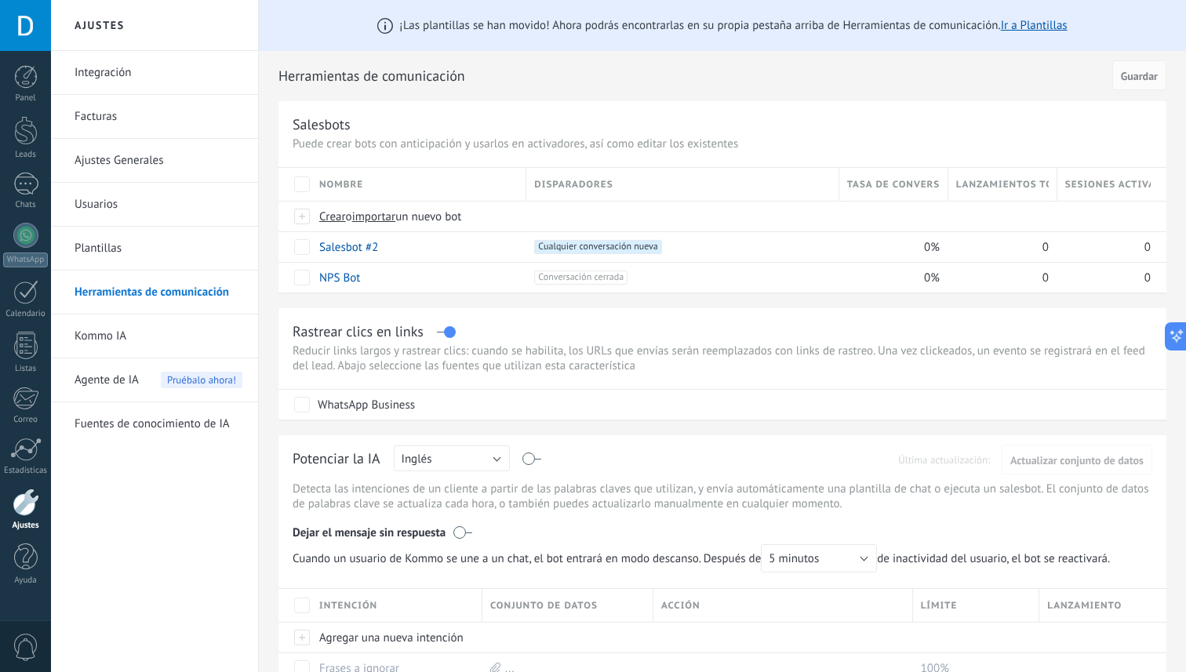
click at [175, 83] on link "Integración" at bounding box center [159, 73] width 168 height 44
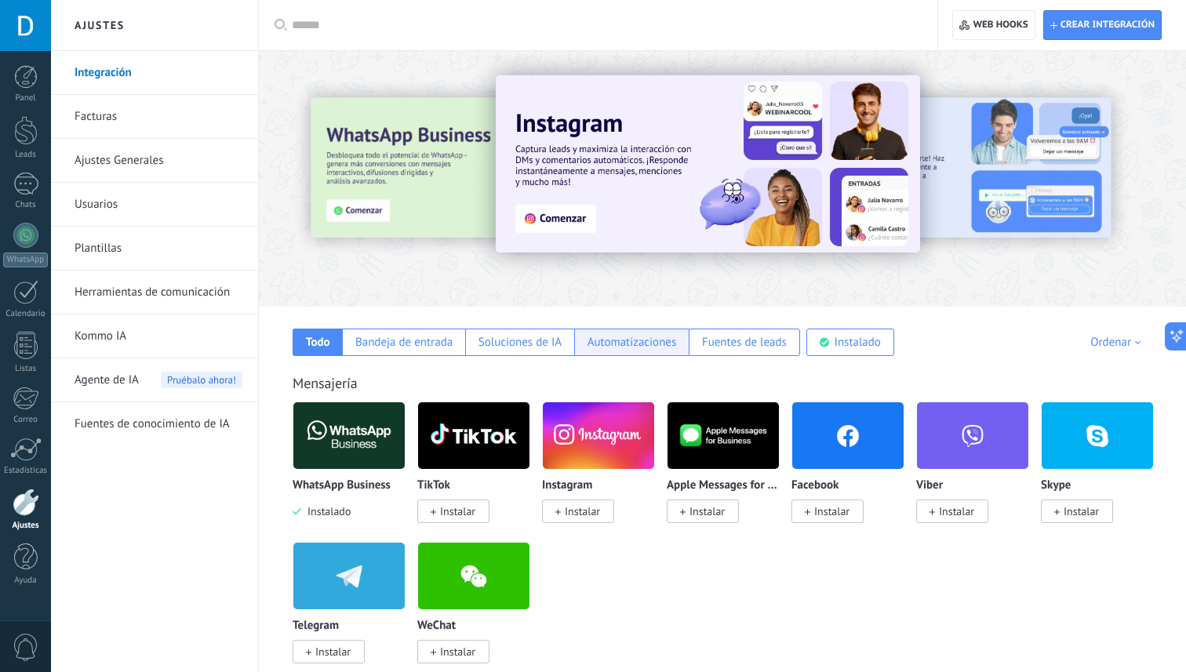
click at [651, 337] on div "Automatizaciones" at bounding box center [632, 342] width 89 height 15
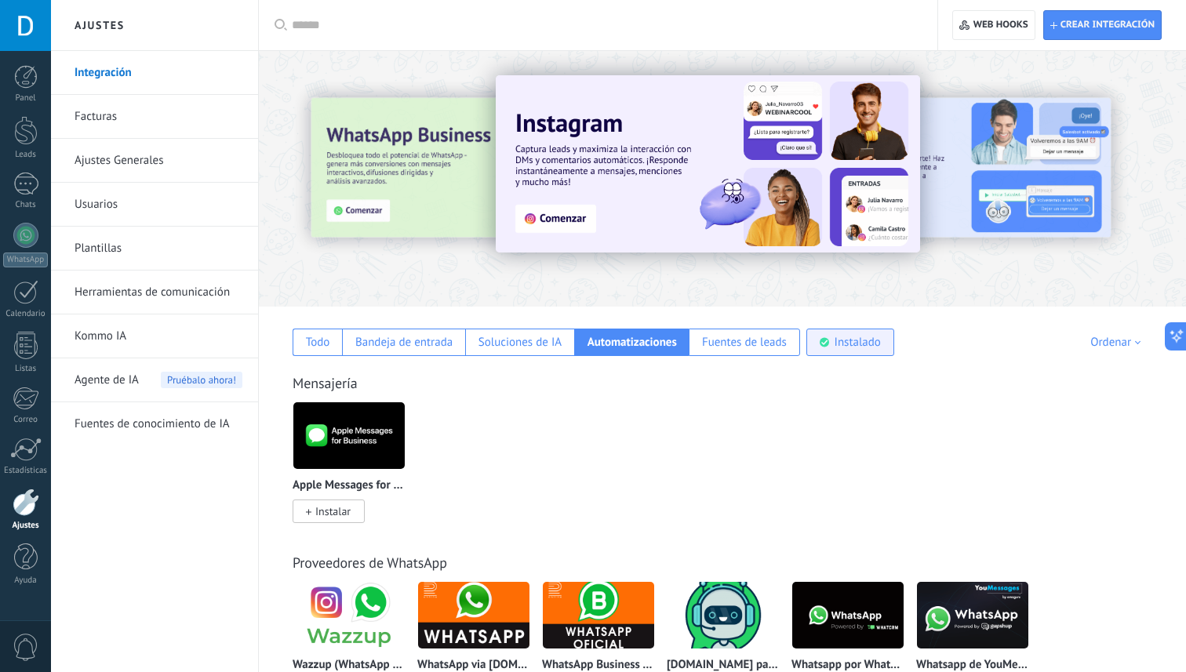
click at [872, 344] on div "Instalado" at bounding box center [858, 342] width 46 height 15
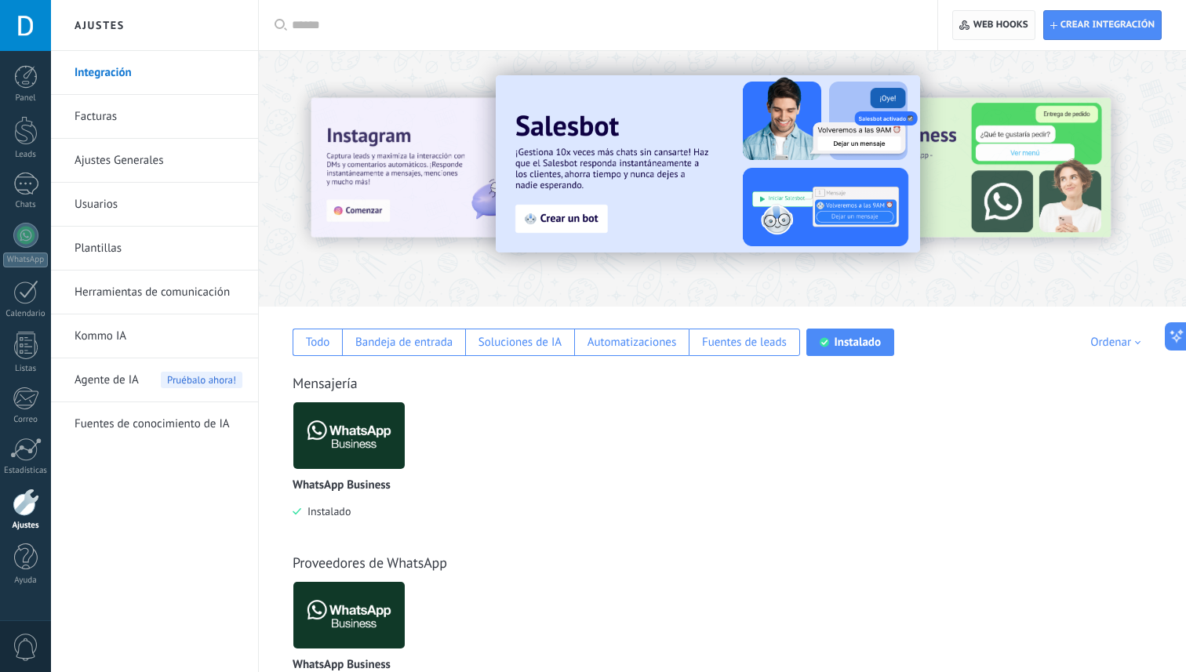
click at [989, 28] on span "Web hooks 0" at bounding box center [1001, 25] width 55 height 13
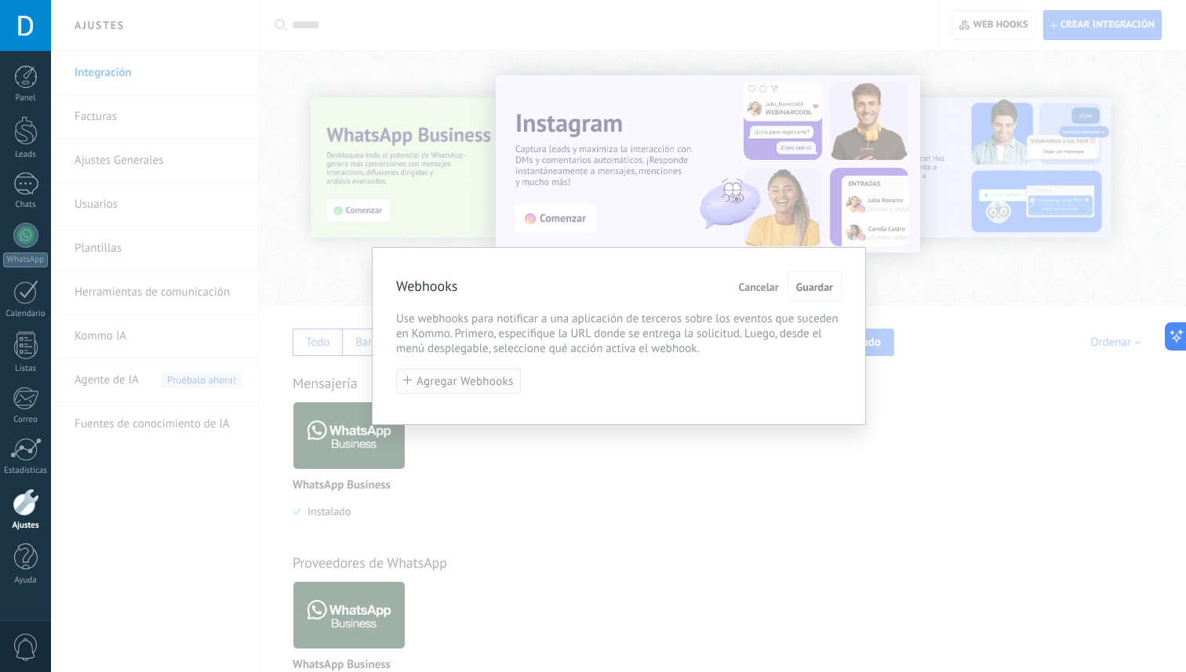
click at [449, 384] on span "Agregar Webhooks" at bounding box center [465, 382] width 97 height 12
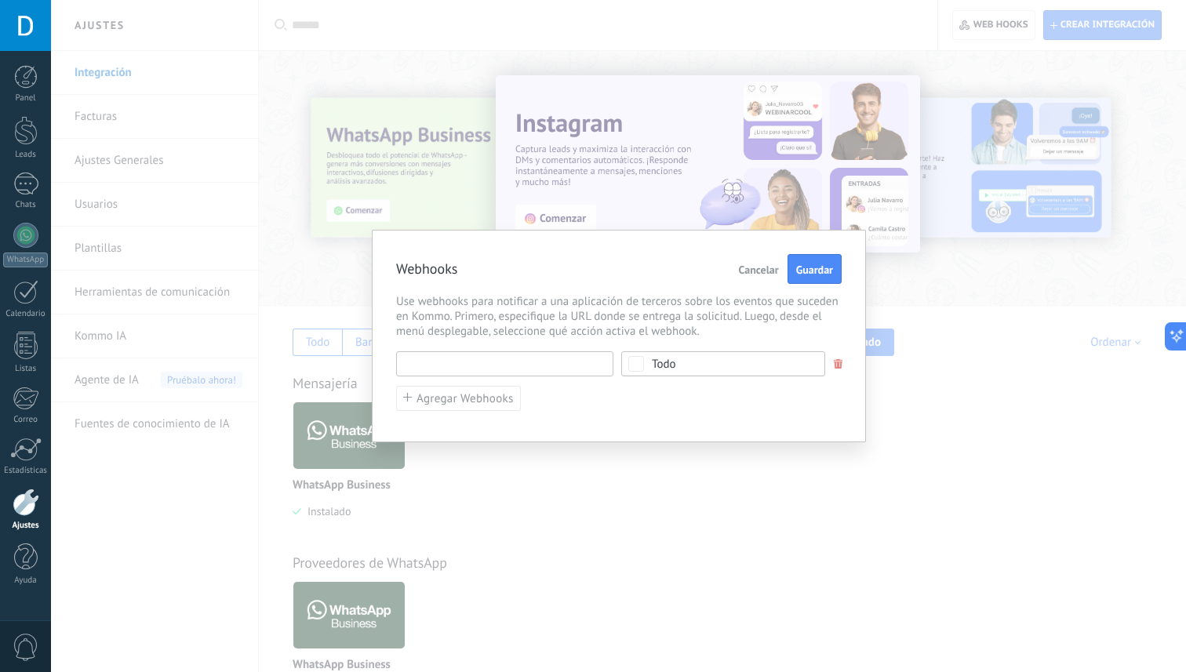
click at [526, 373] on input "text" at bounding box center [504, 363] width 217 height 25
click at [770, 359] on span "Todo" at bounding box center [728, 365] width 153 height 12
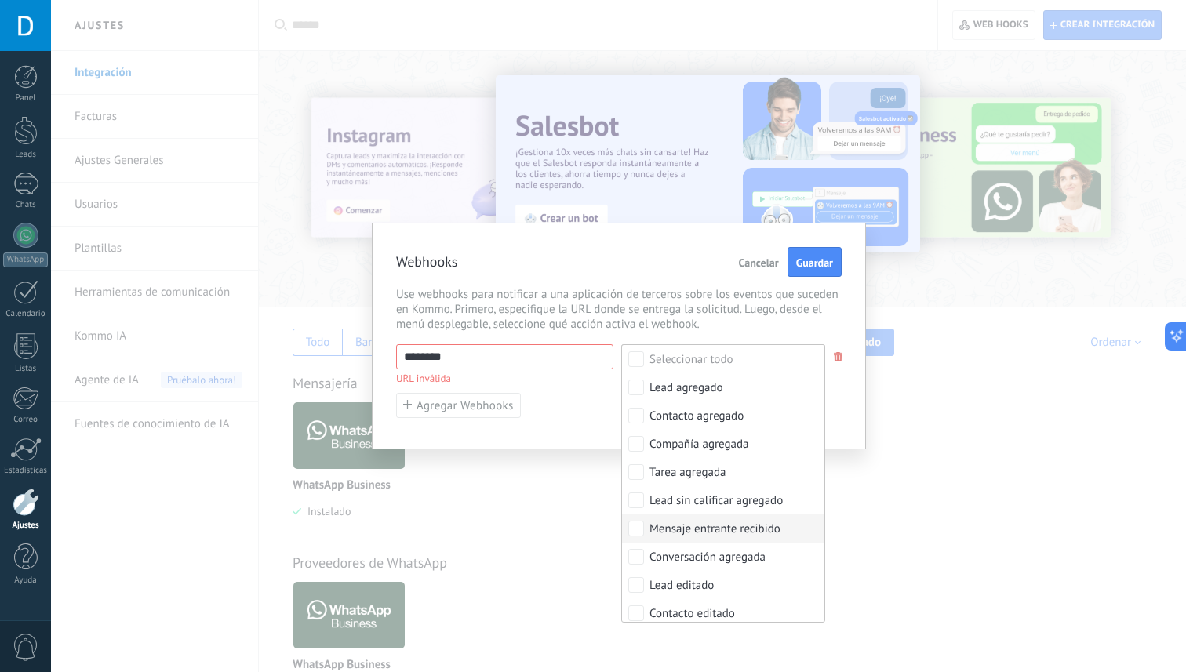
click at [719, 533] on div "Mensaje entrante recibido" at bounding box center [715, 530] width 131 height 16
click at [566, 290] on span "Use webhooks para notificar a una aplicación de terceros sobre los eventos que …" at bounding box center [619, 309] width 446 height 45
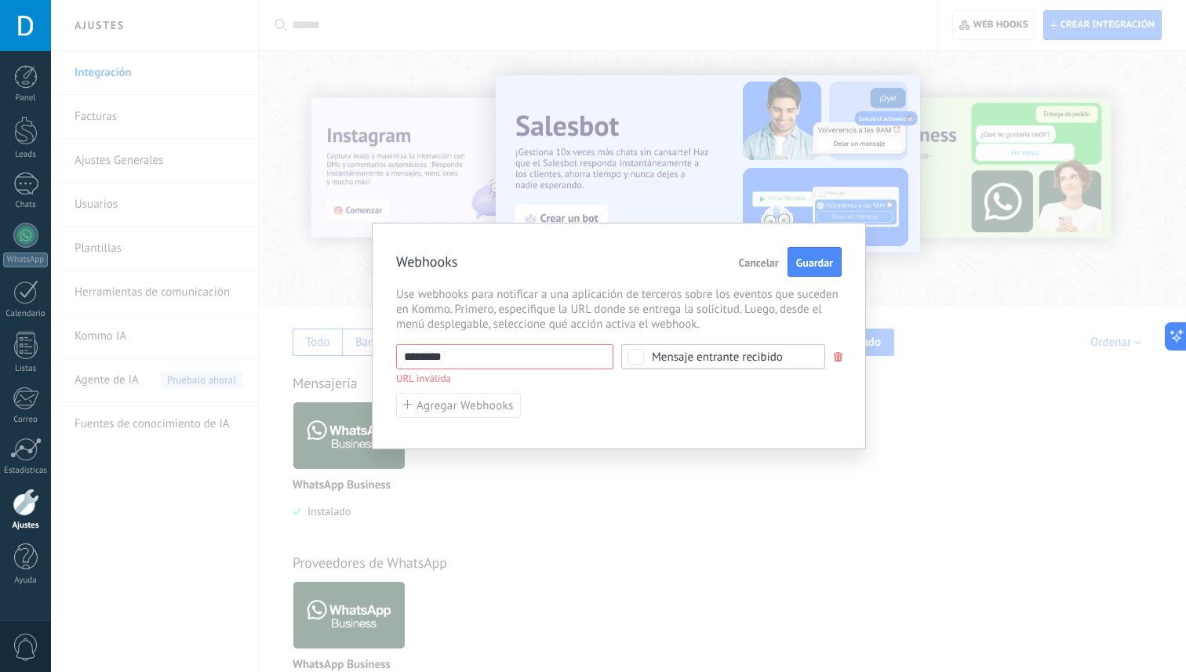
click at [512, 362] on input "********" at bounding box center [504, 356] width 217 height 25
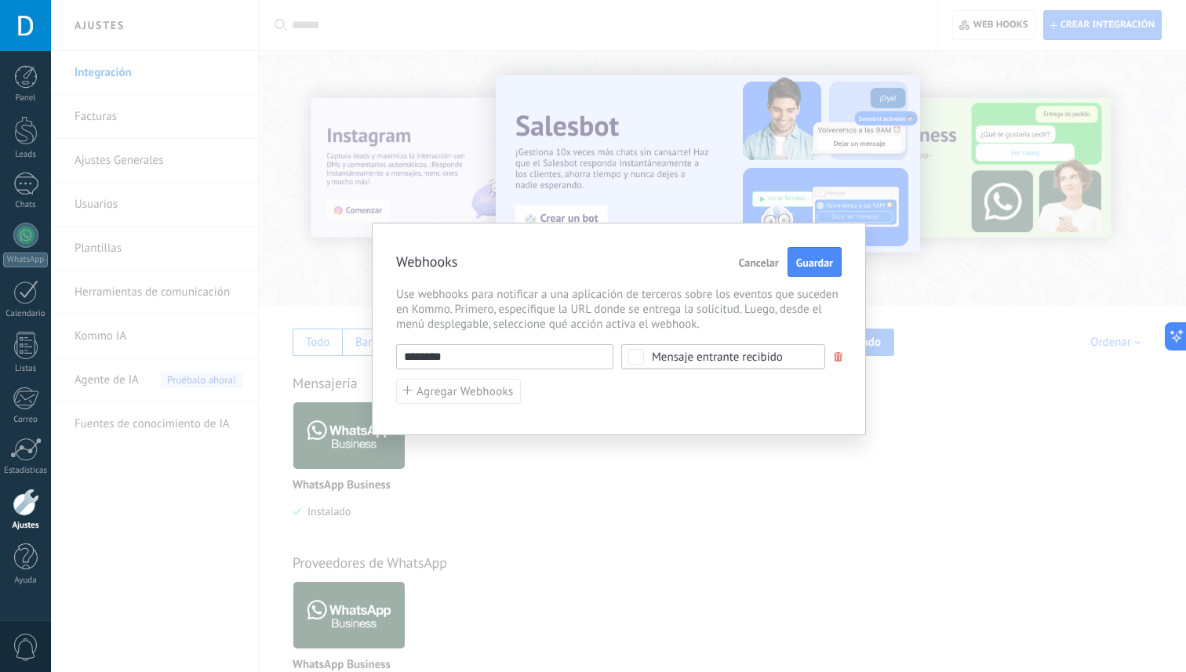
drag, startPoint x: 515, startPoint y: 357, endPoint x: 356, endPoint y: 357, distance: 158.5
click at [356, 357] on div "Webhooks Cancelar Guardar Use webhooks para notificar a una aplicación de terce…" at bounding box center [618, 336] width 1135 height 672
paste input "**********"
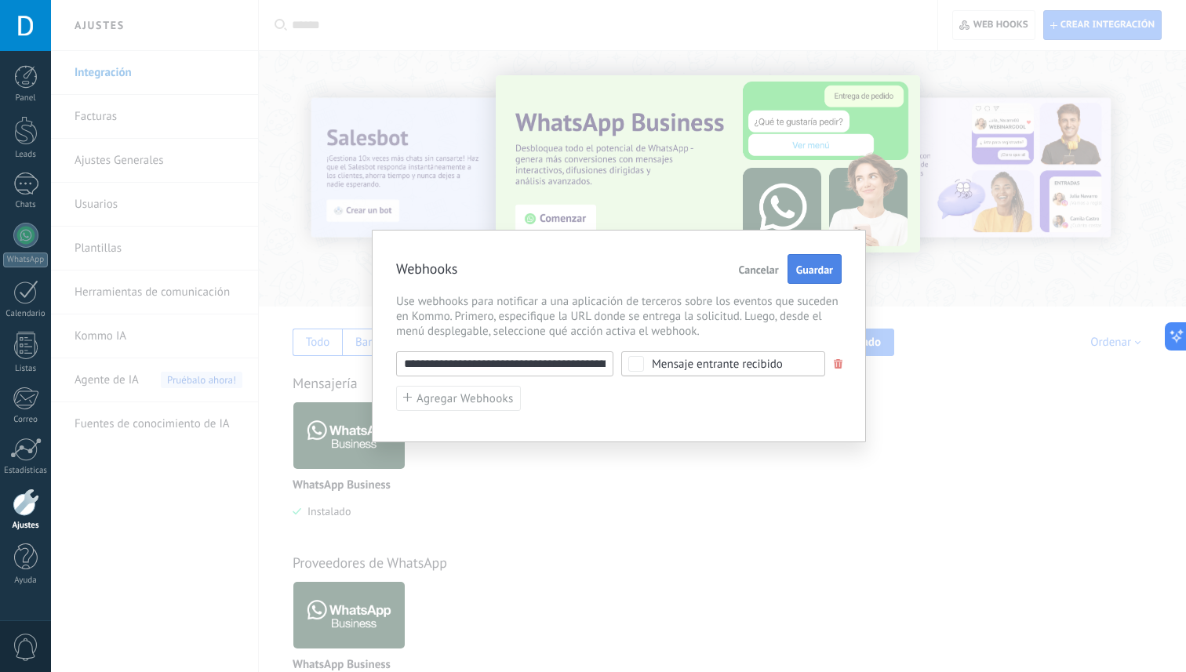
type input "**********"
click at [820, 276] on button "Guardar" at bounding box center [815, 269] width 54 height 30
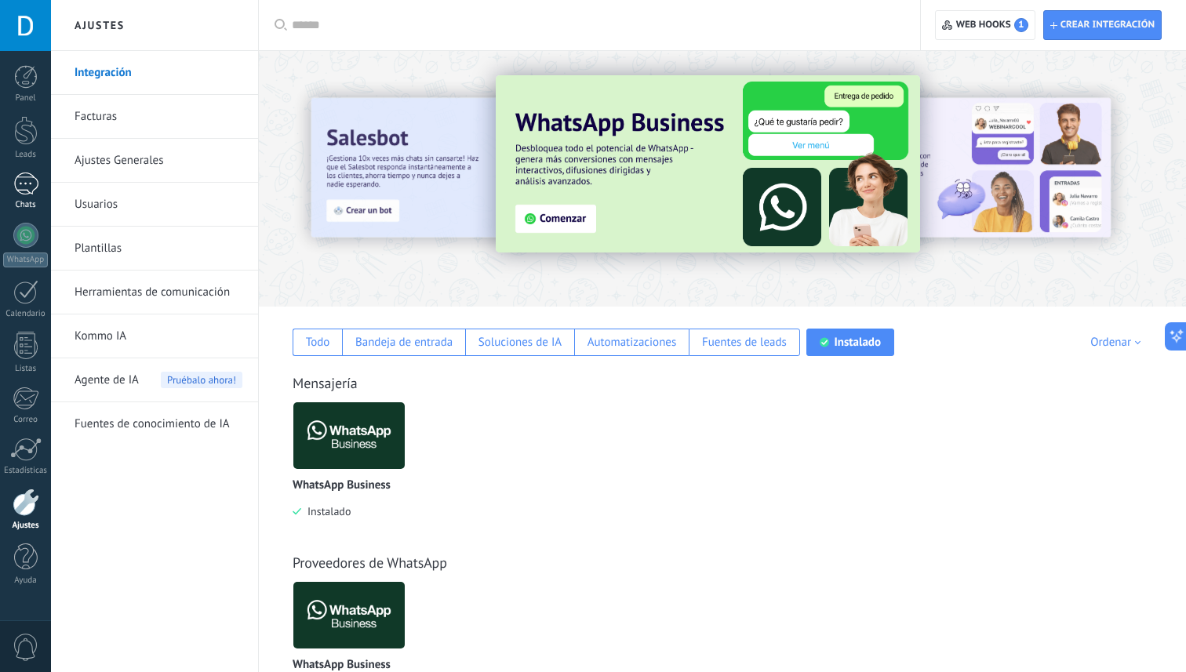
click at [19, 185] on div at bounding box center [25, 184] width 25 height 23
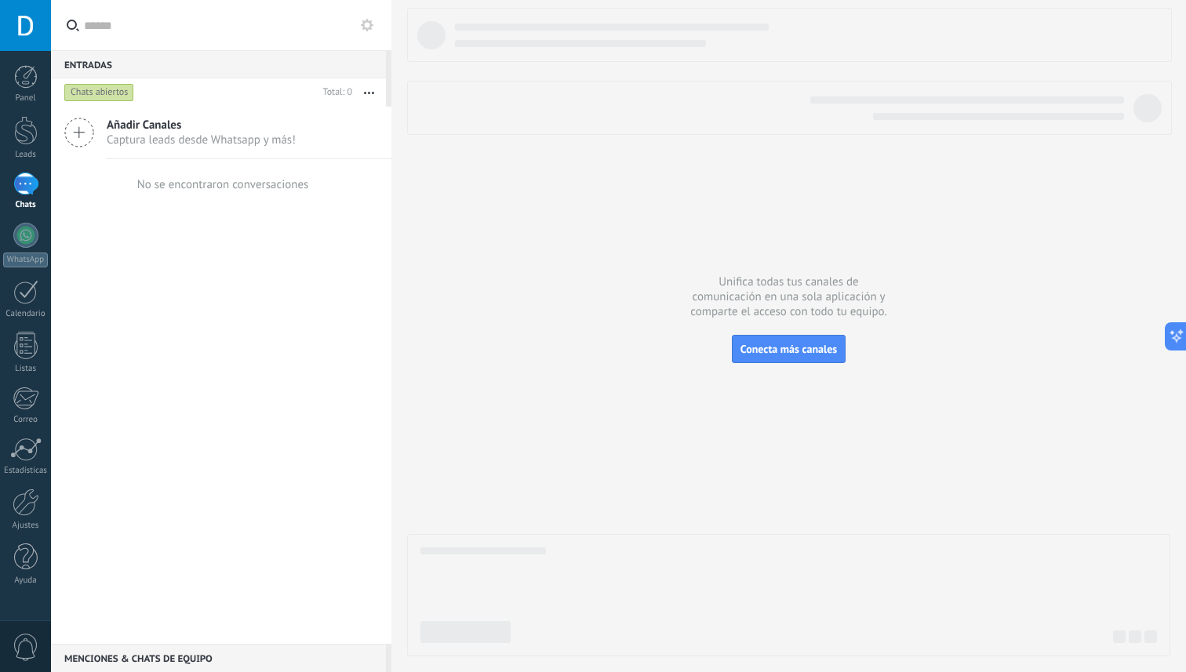
click at [146, 137] on span "Captura leads desde Whatsapp y más!" at bounding box center [201, 140] width 189 height 15
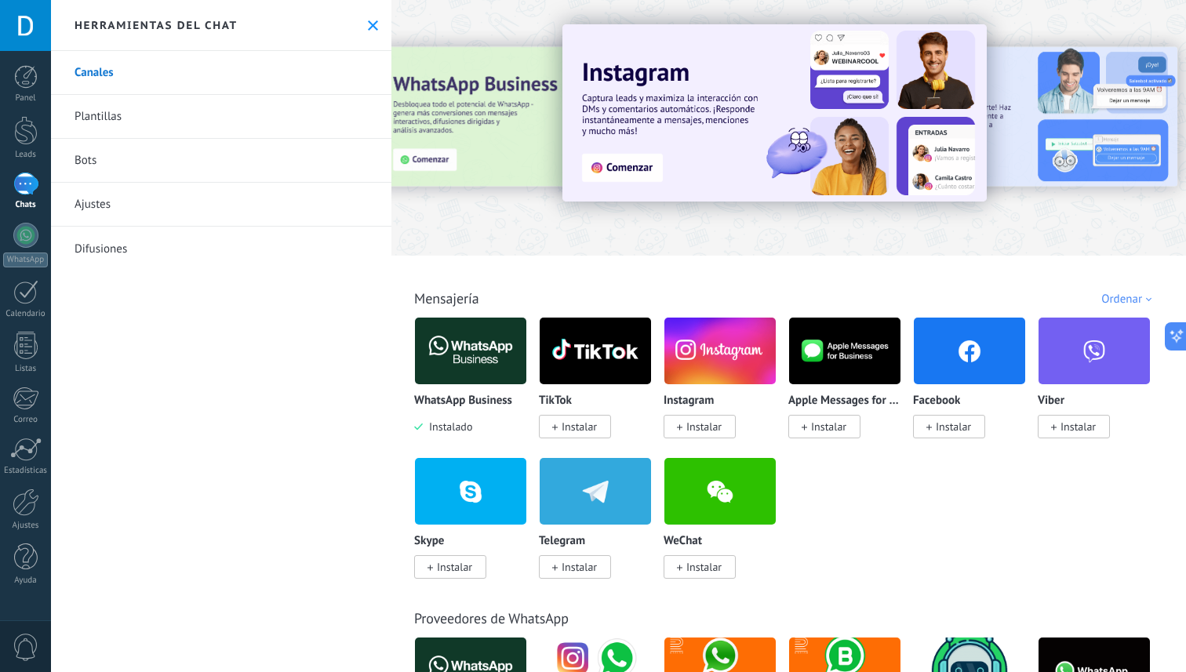
click at [471, 364] on img at bounding box center [470, 351] width 111 height 76
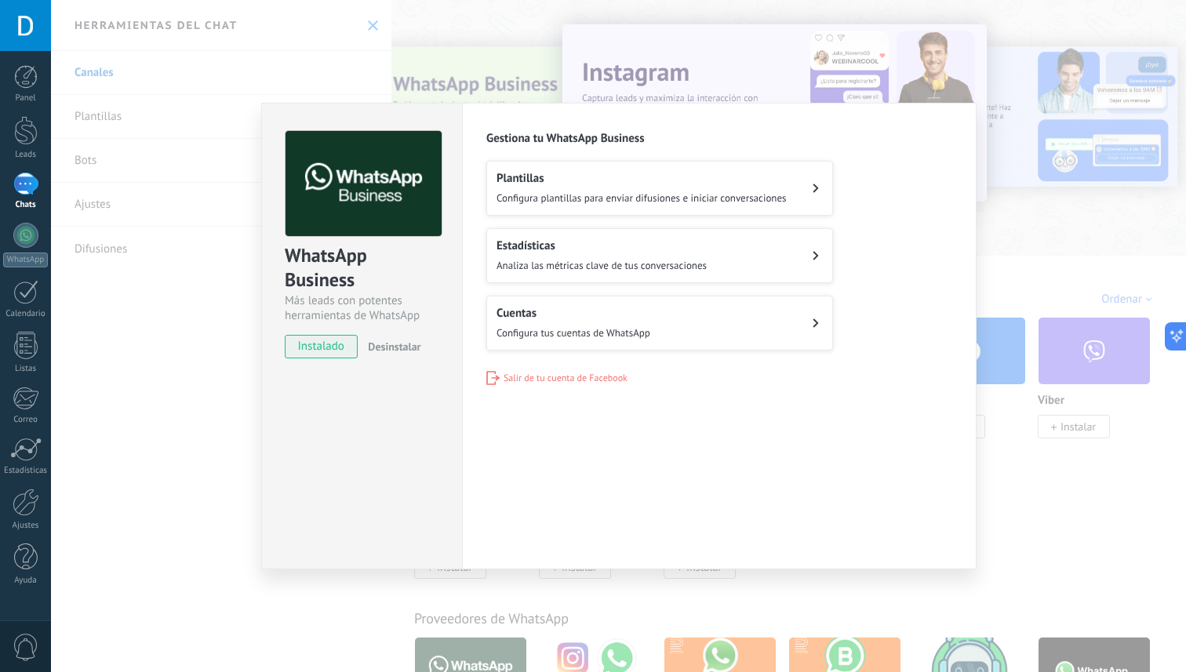
click at [686, 321] on button "Cuentas Configura tus cuentas de WhatsApp" at bounding box center [659, 323] width 347 height 55
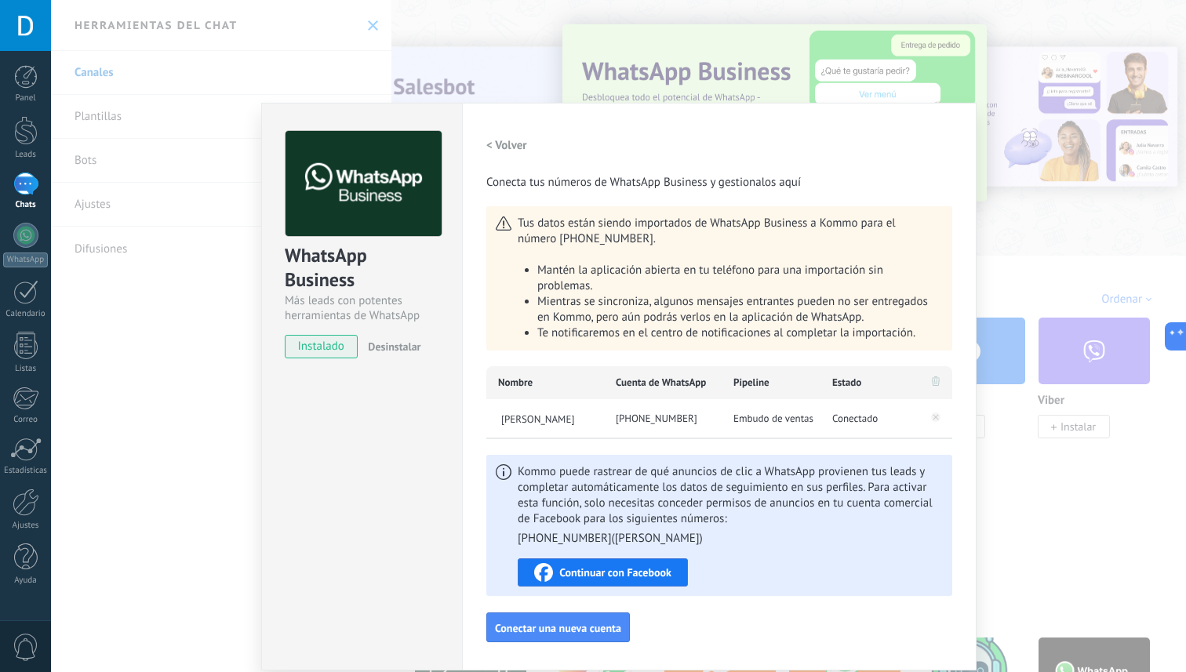
click at [141, 375] on div "WhatsApp Business Más leads con potentes herramientas de WhatsApp instalado Des…" at bounding box center [618, 336] width 1135 height 672
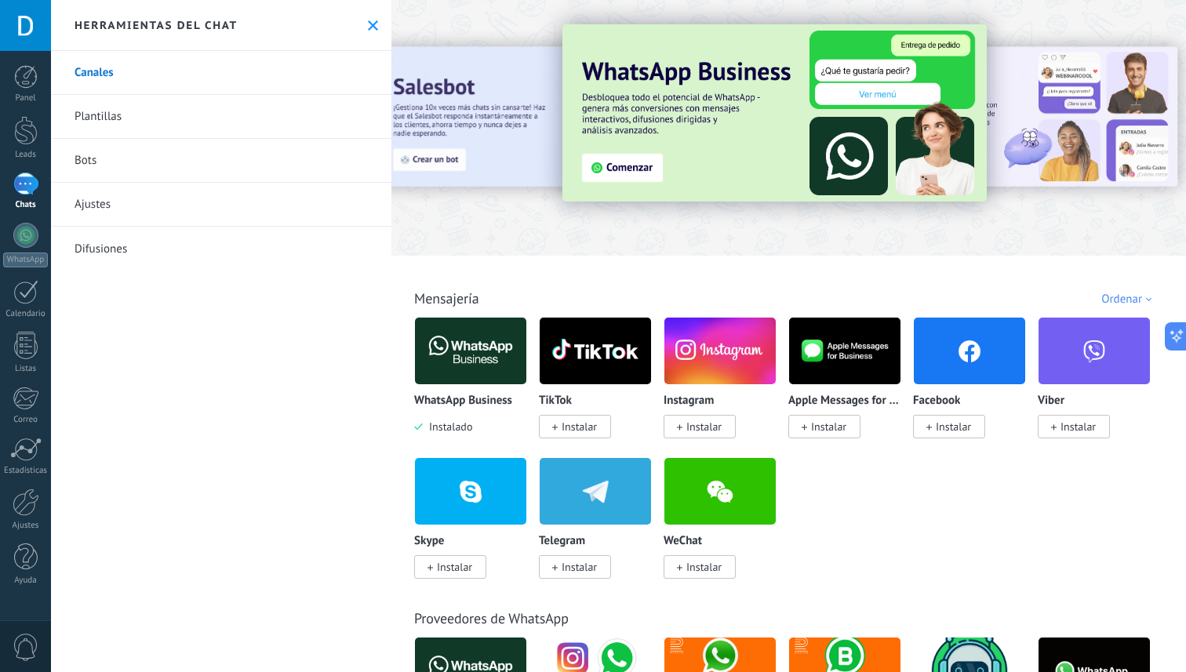
click at [38, 173] on link "Chats" at bounding box center [25, 192] width 51 height 38
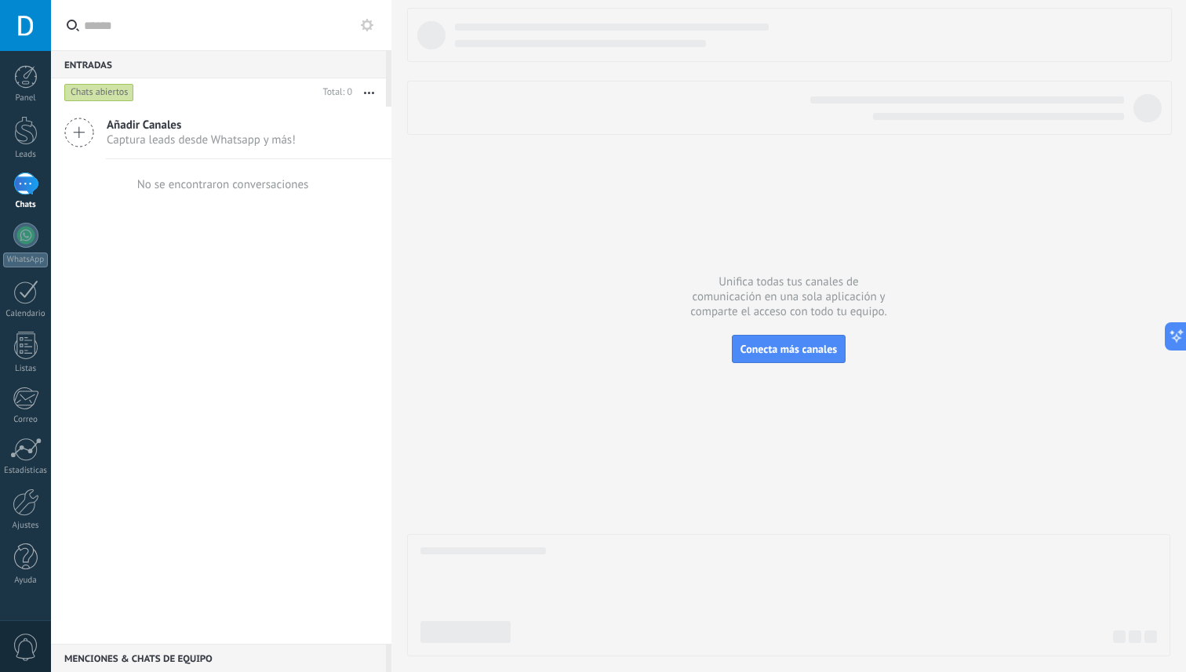
click at [248, 187] on div "No se encontraron conversaciones" at bounding box center [223, 184] width 172 height 15
click at [370, 96] on button "button" at bounding box center [369, 92] width 34 height 28
click at [177, 238] on div "Añadir Canales Captura leads desde Whatsapp y más! No se encontraron conversaci…" at bounding box center [221, 375] width 340 height 537
drag, startPoint x: 198, startPoint y: 130, endPoint x: 220, endPoint y: 298, distance: 169.2
click at [220, 300] on div "Añadir Canales Captura leads desde Whatsapp y más! No se encontraron conversaci…" at bounding box center [221, 375] width 340 height 537
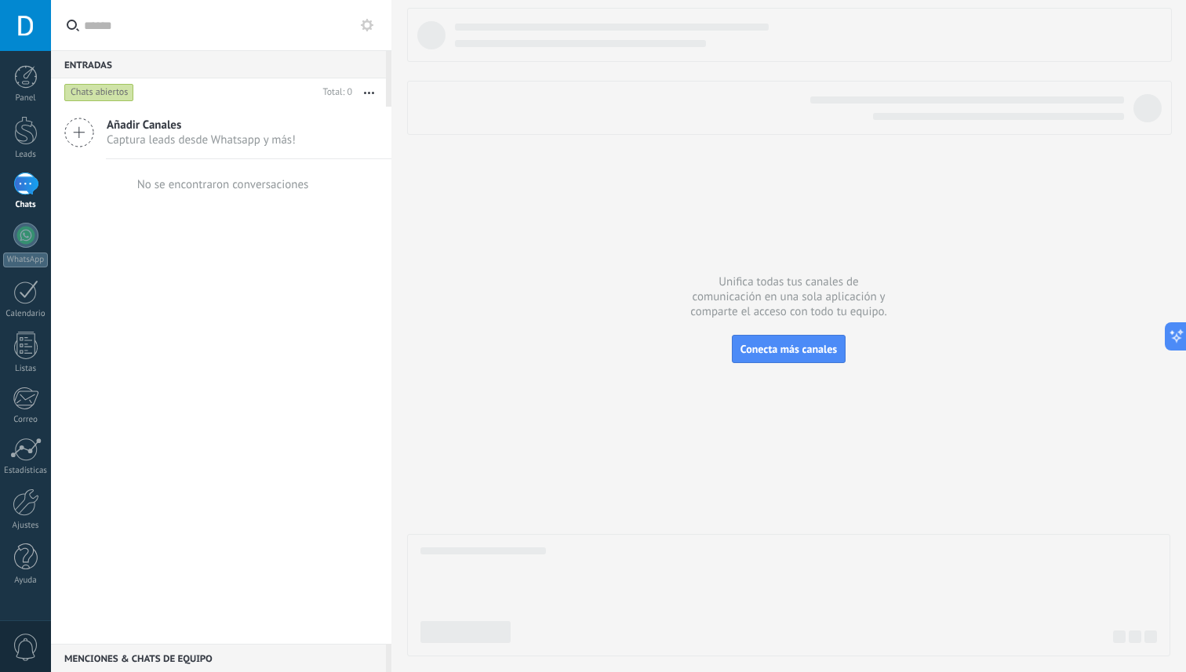
click at [220, 298] on div "Añadir Canales Captura leads desde Whatsapp y más! No se encontraron conversaci…" at bounding box center [221, 375] width 340 height 537
click at [364, 23] on use at bounding box center [367, 25] width 13 height 13
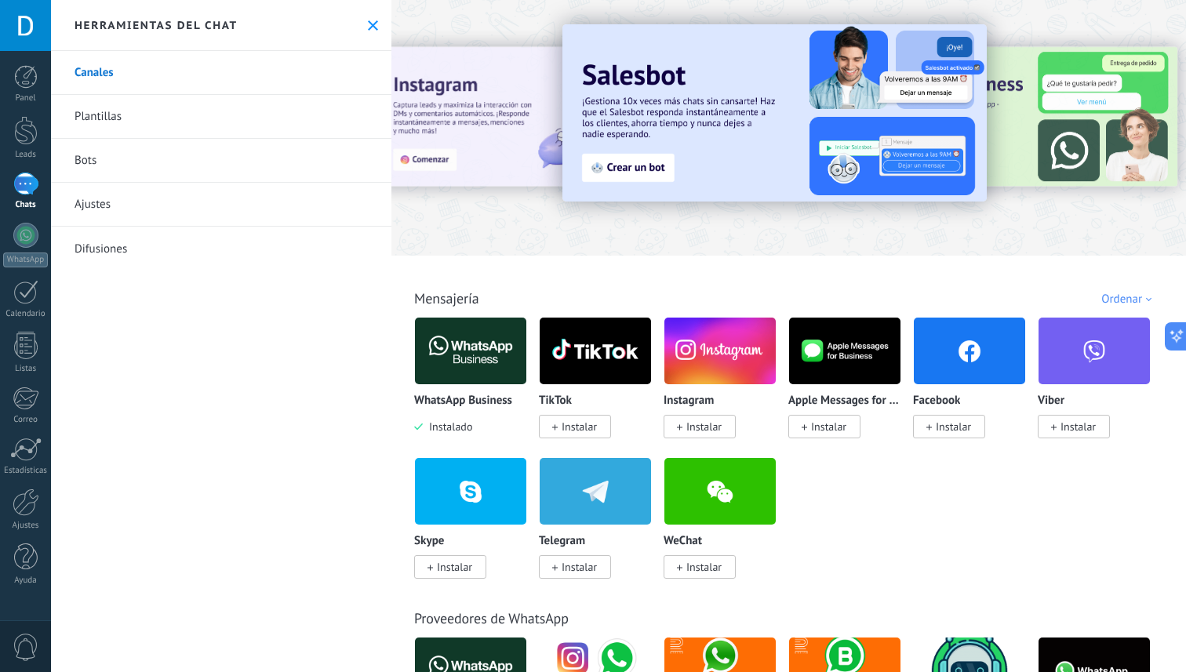
click at [16, 187] on div at bounding box center [25, 184] width 25 height 23
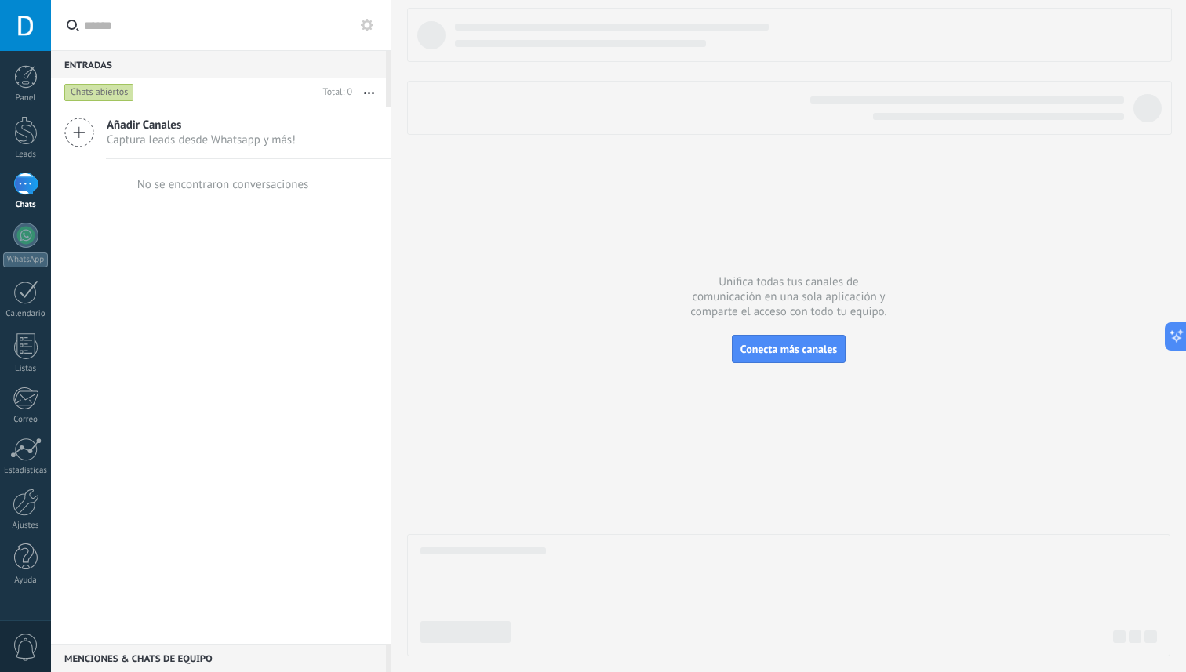
click at [366, 93] on use "button" at bounding box center [369, 93] width 10 height 2
click at [238, 248] on div "Añadir Canales Captura leads desde Whatsapp y más! No se encontraron conversaci…" at bounding box center [221, 375] width 340 height 537
click at [21, 230] on div at bounding box center [25, 235] width 25 height 25
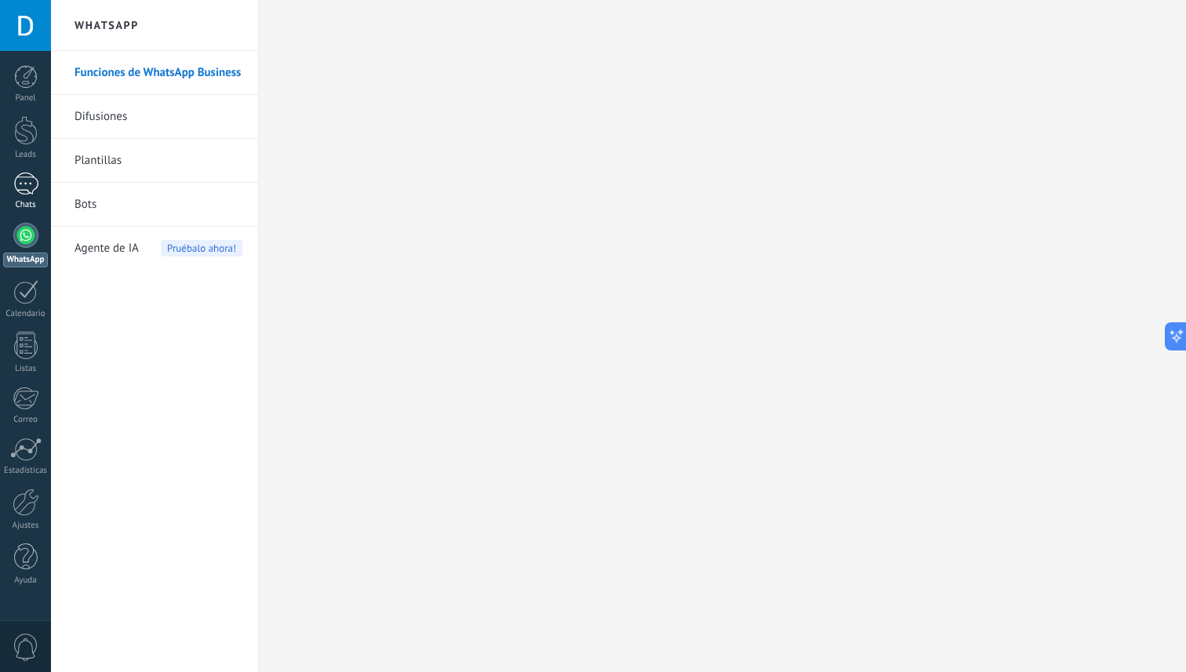
click at [25, 177] on div at bounding box center [25, 184] width 25 height 23
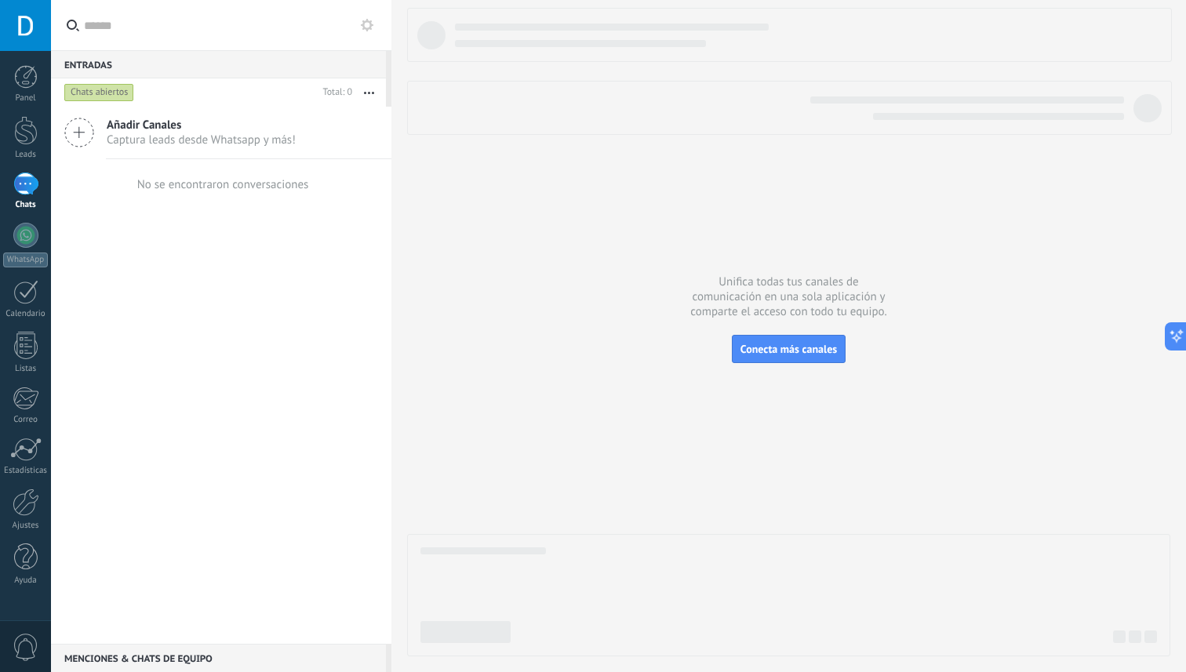
click at [756, 556] on div at bounding box center [788, 595] width 763 height 122
click at [141, 14] on input "text" at bounding box center [230, 25] width 292 height 50
click at [101, 104] on div "Chats abiertos" at bounding box center [189, 92] width 256 height 28
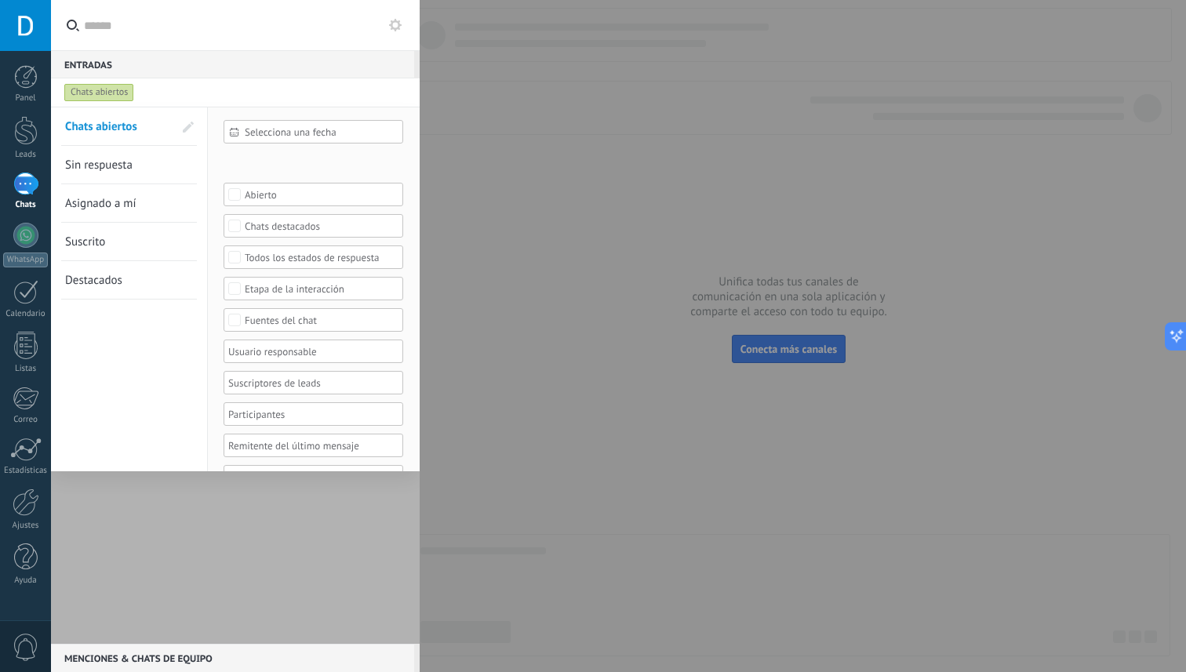
click at [115, 173] on link "Sin respuesta" at bounding box center [119, 165] width 108 height 38
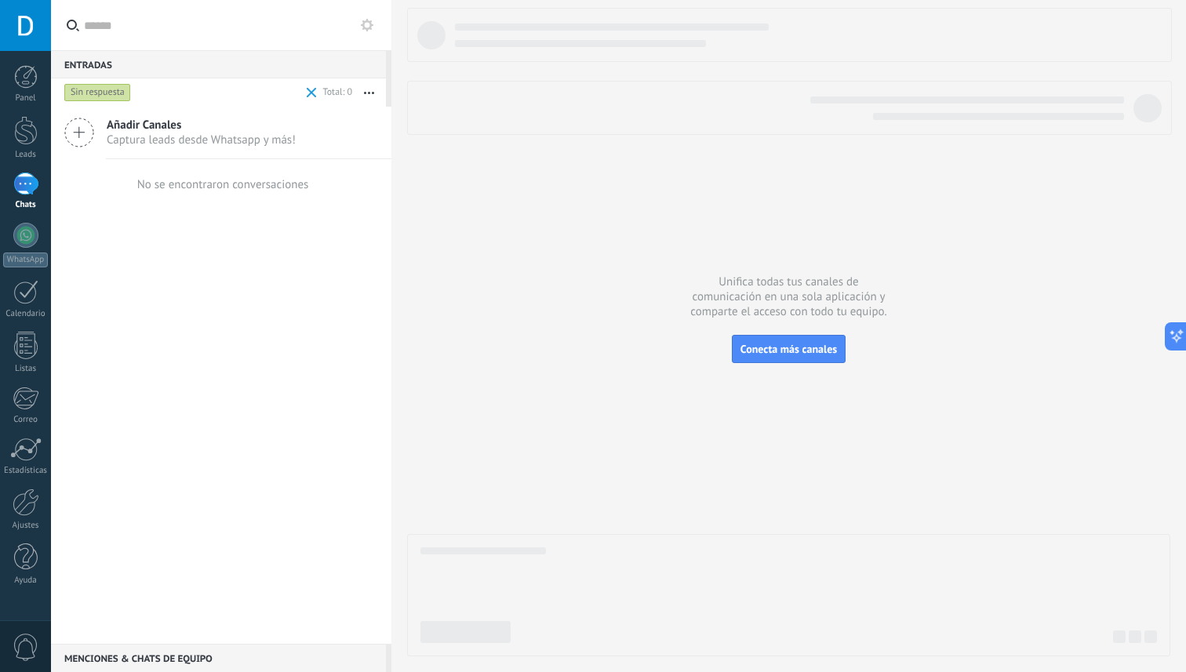
click at [383, 93] on button "button" at bounding box center [369, 92] width 34 height 28
click at [210, 285] on div "Añadir Canales Captura leads desde Whatsapp y más! No se encontraron conversaci…" at bounding box center [221, 375] width 340 height 537
click at [204, 120] on span "Añadir Canales" at bounding box center [201, 125] width 189 height 15
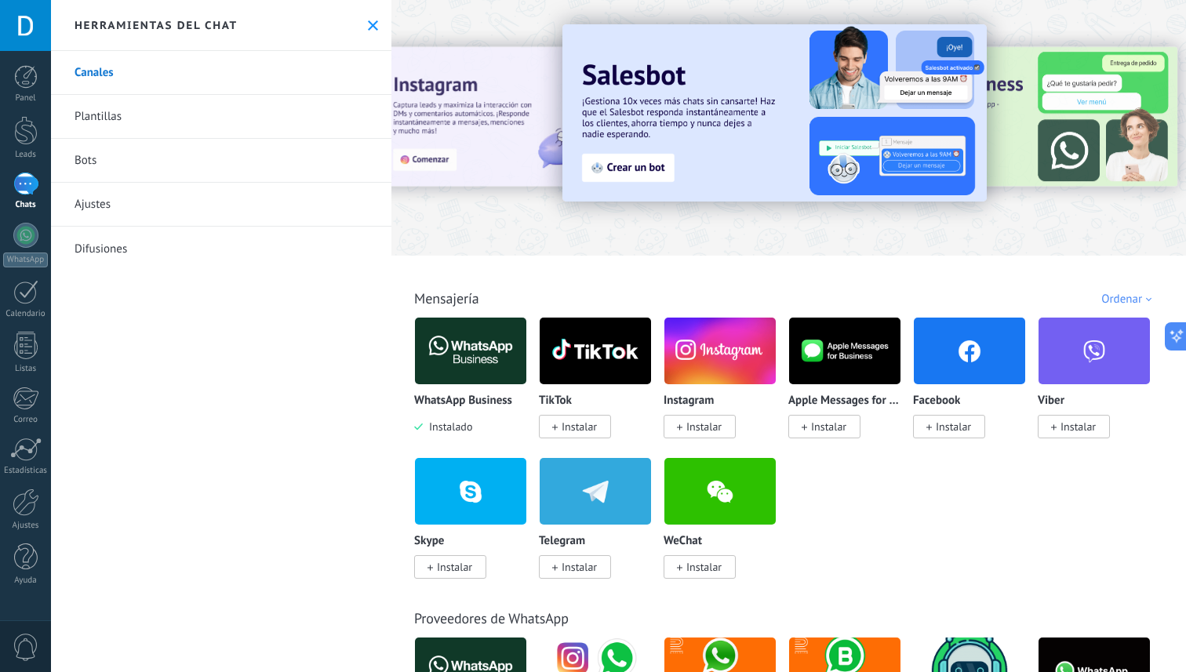
click at [34, 182] on div at bounding box center [25, 184] width 25 height 23
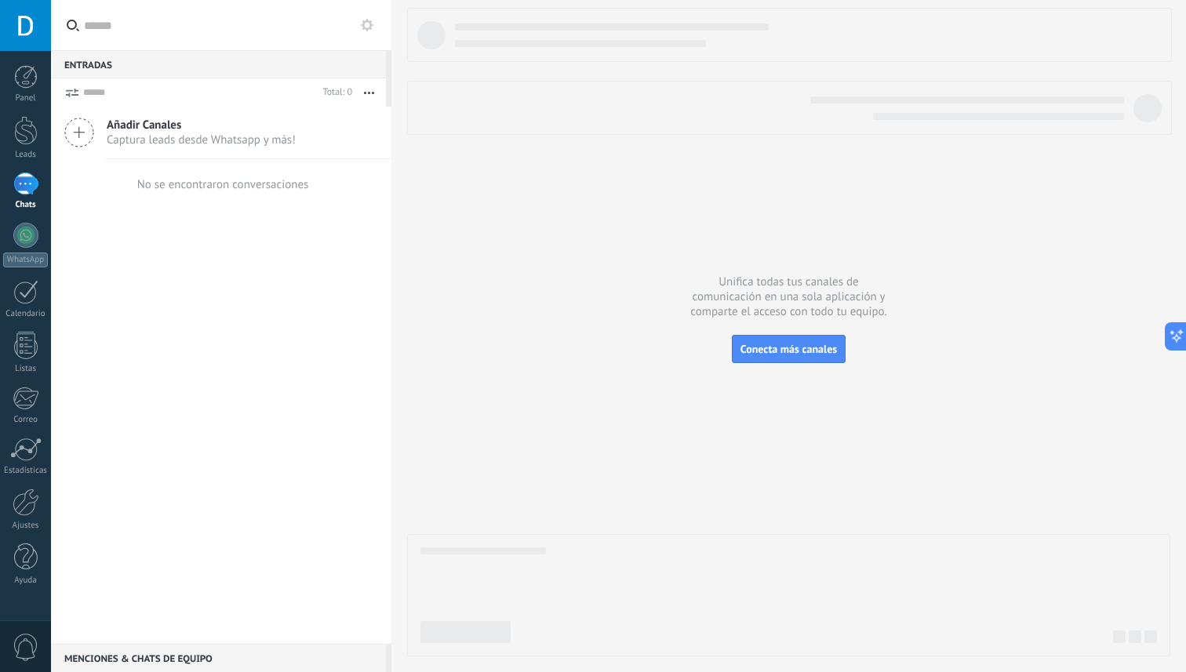
click at [182, 180] on div "No se encontraron conversaciones" at bounding box center [223, 184] width 172 height 15
click at [222, 325] on div "Añadir Canales Captura leads desde Whatsapp y más! No se encontraron conversaci…" at bounding box center [221, 375] width 340 height 537
click at [20, 509] on div at bounding box center [26, 502] width 27 height 27
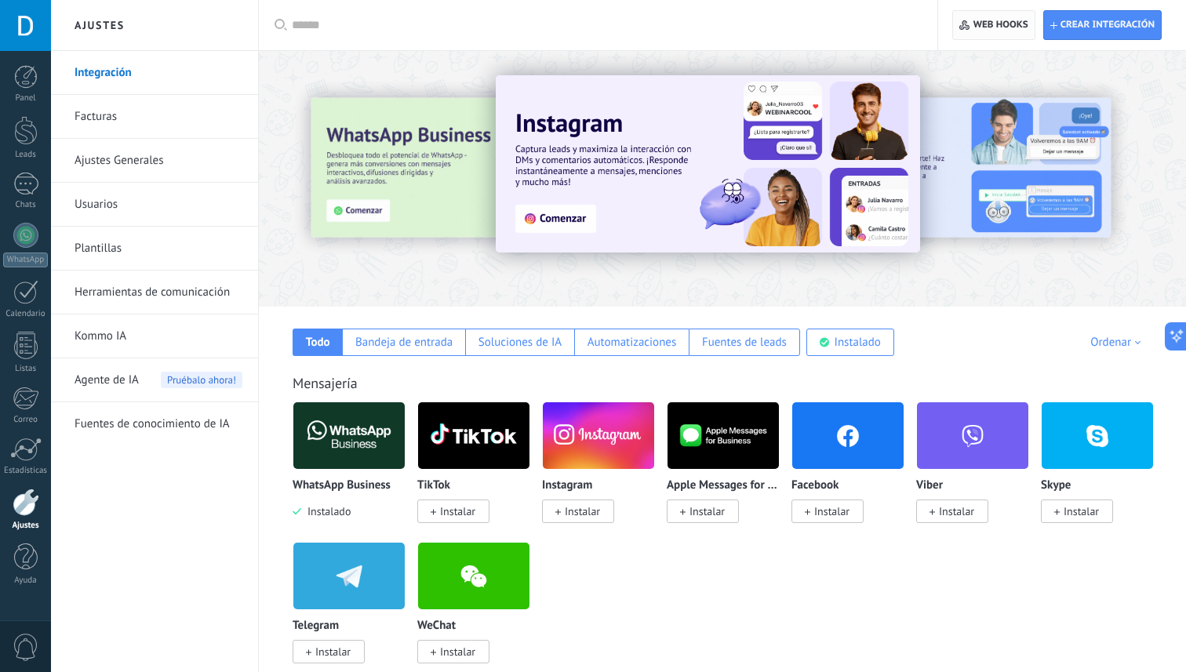
click at [990, 15] on span "Web hooks 0" at bounding box center [993, 25] width 68 height 28
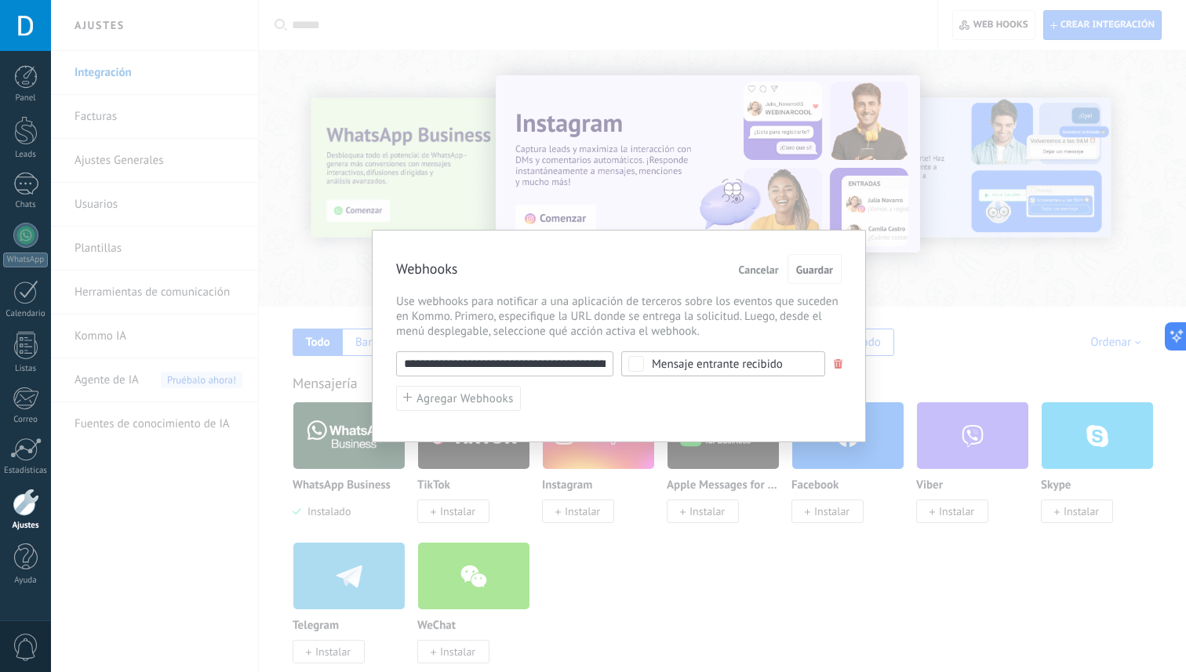
click at [562, 362] on input "**********" at bounding box center [504, 363] width 217 height 25
click at [516, 281] on div "Webhooks Cancelar Guardar" at bounding box center [619, 269] width 446 height 31
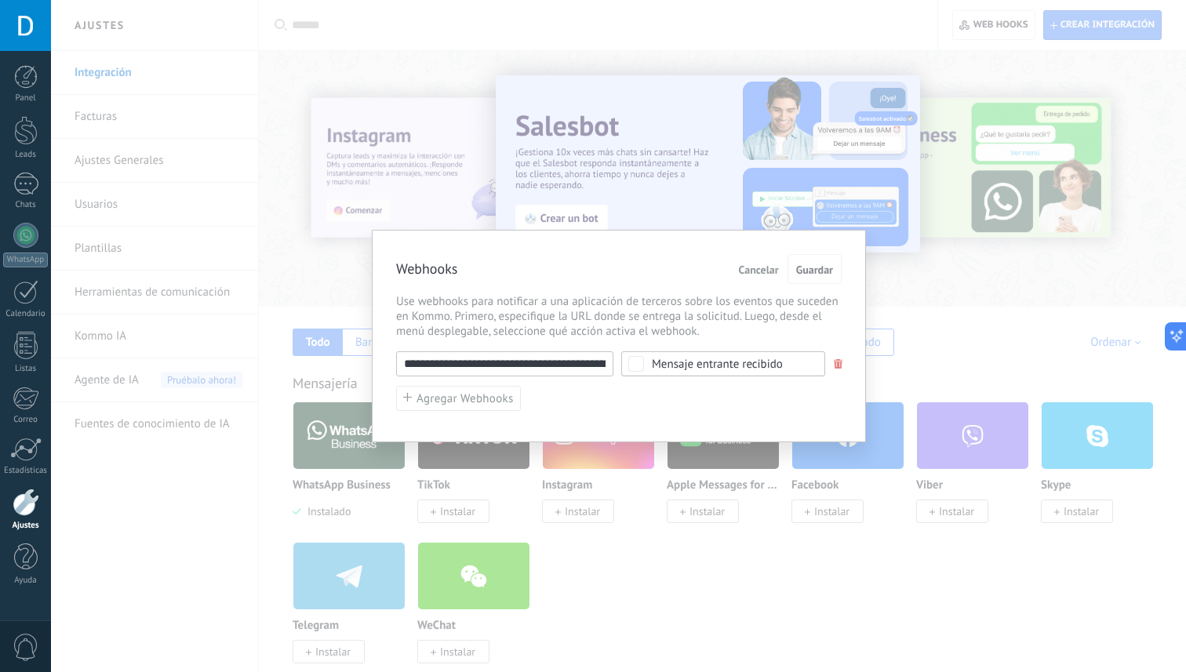
click at [478, 365] on input "**********" at bounding box center [504, 363] width 217 height 25
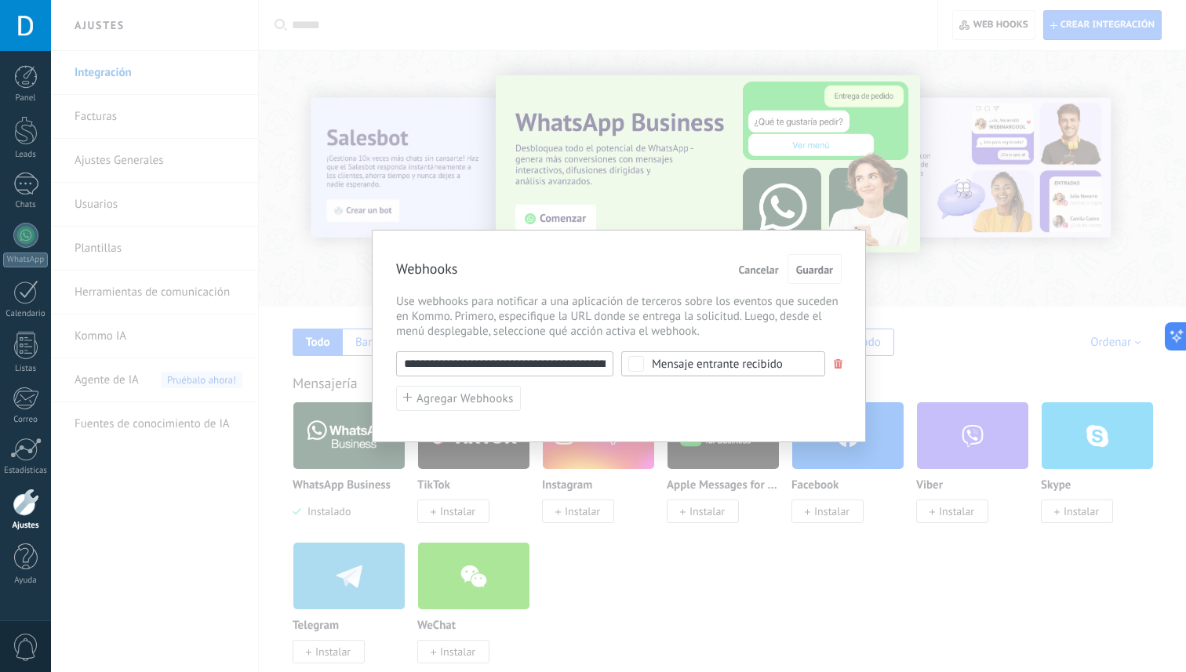
click at [759, 304] on span "Use webhooks para notificar a una aplicación de terceros sobre los eventos que …" at bounding box center [619, 316] width 446 height 45
click at [762, 265] on span "Cancelar" at bounding box center [759, 269] width 40 height 11
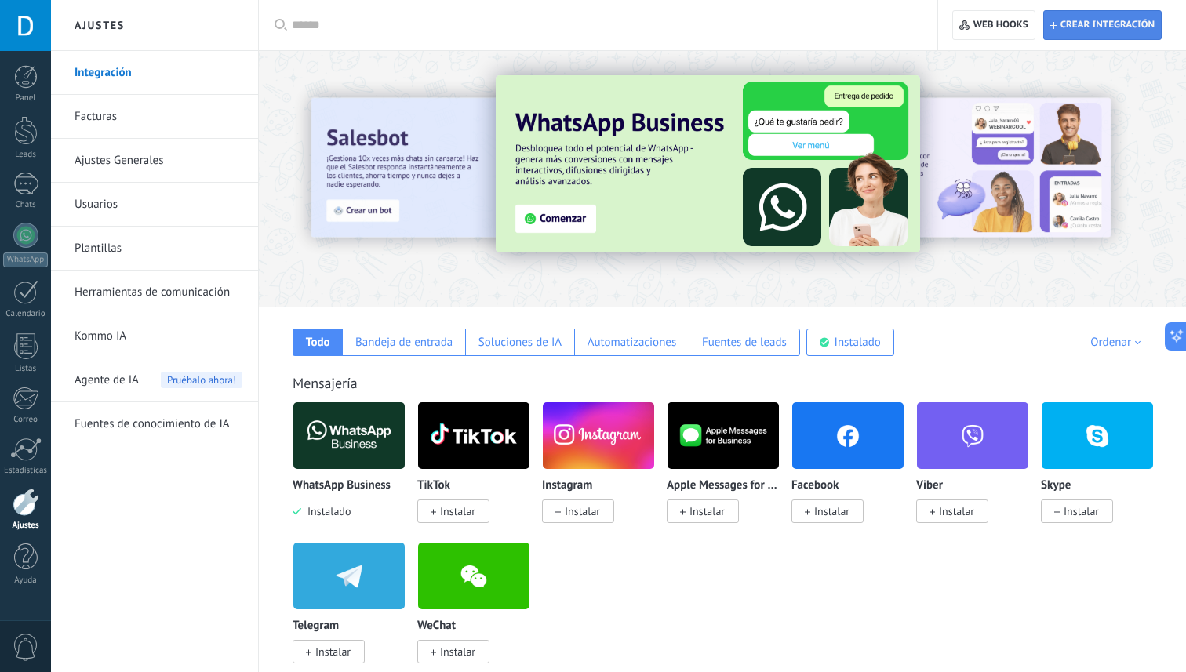
click at [1120, 19] on span "Crear integración" at bounding box center [1108, 25] width 94 height 13
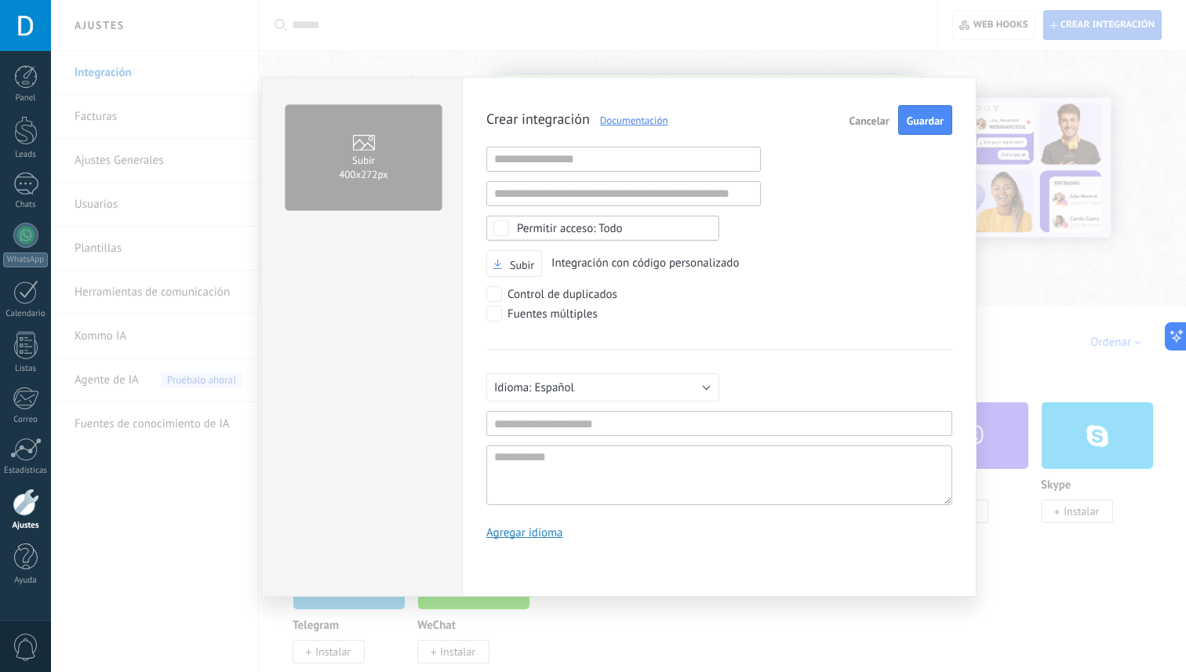
scroll to position [15, 0]
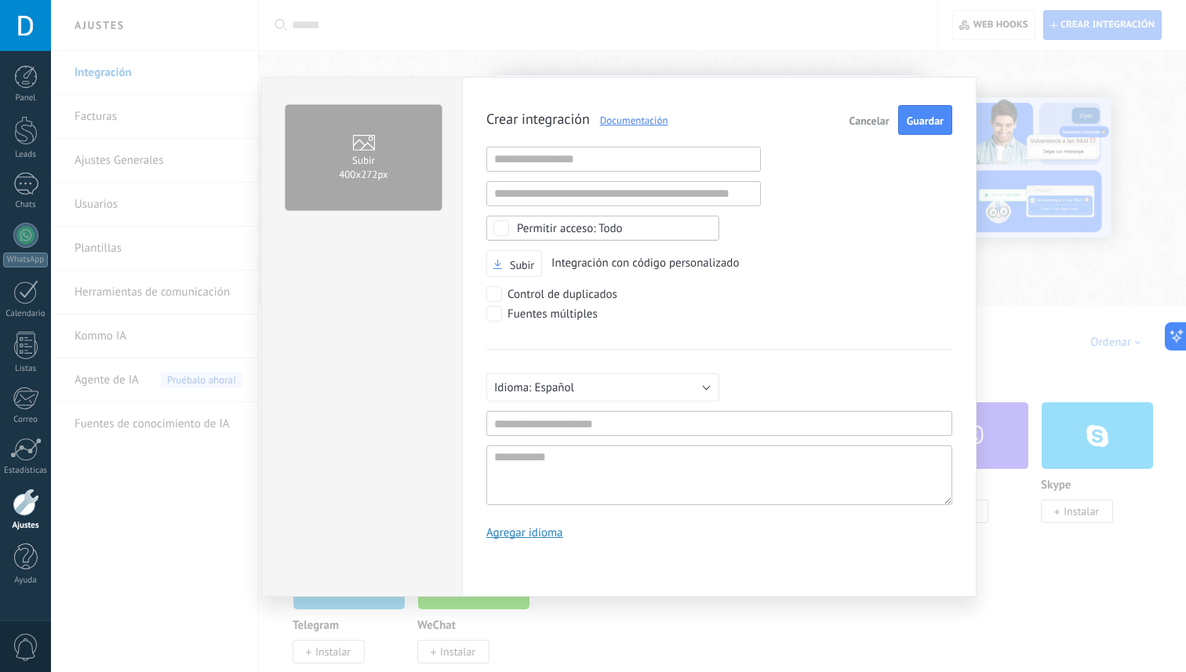
click at [776, 50] on div "Subir 400х272px Crear integración Documentación Cancelar Guardar URL inválida U…" at bounding box center [618, 336] width 1135 height 672
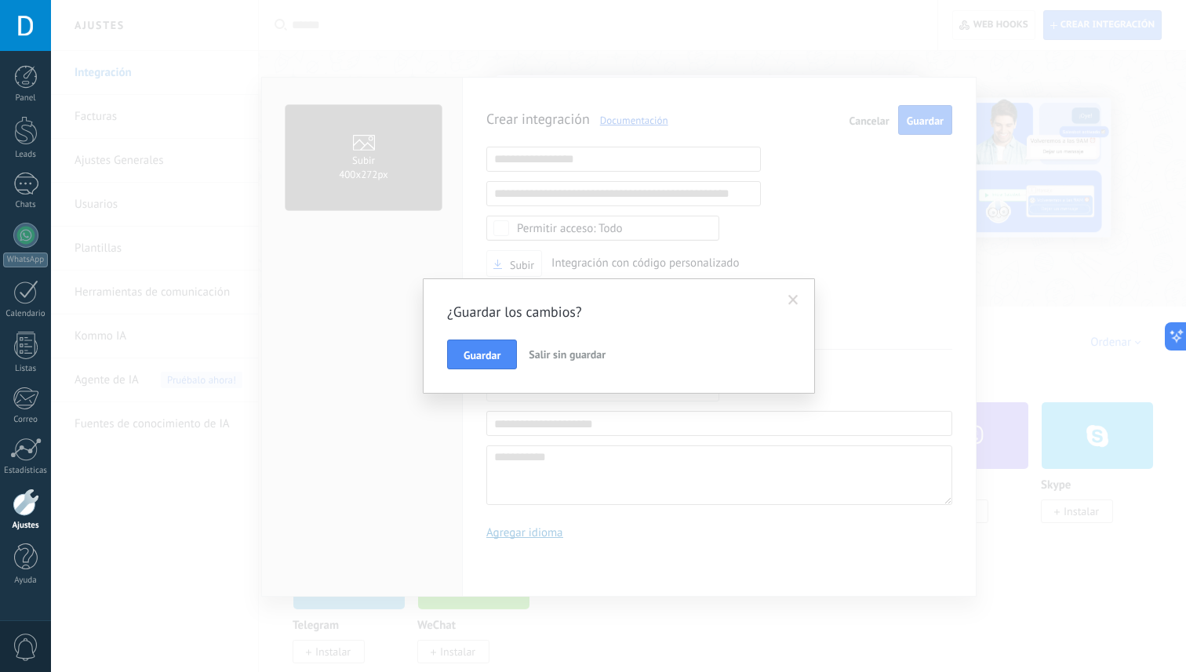
click at [552, 349] on span "Salir sin guardar" at bounding box center [567, 355] width 77 height 14
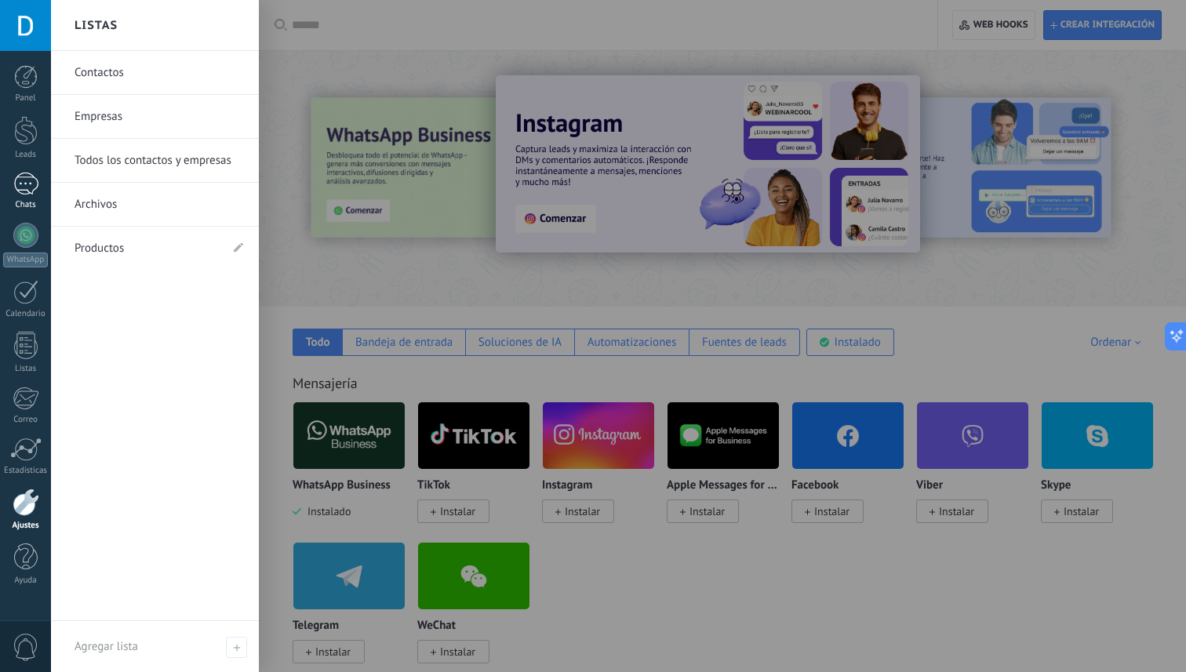
click at [37, 184] on div at bounding box center [25, 184] width 25 height 23
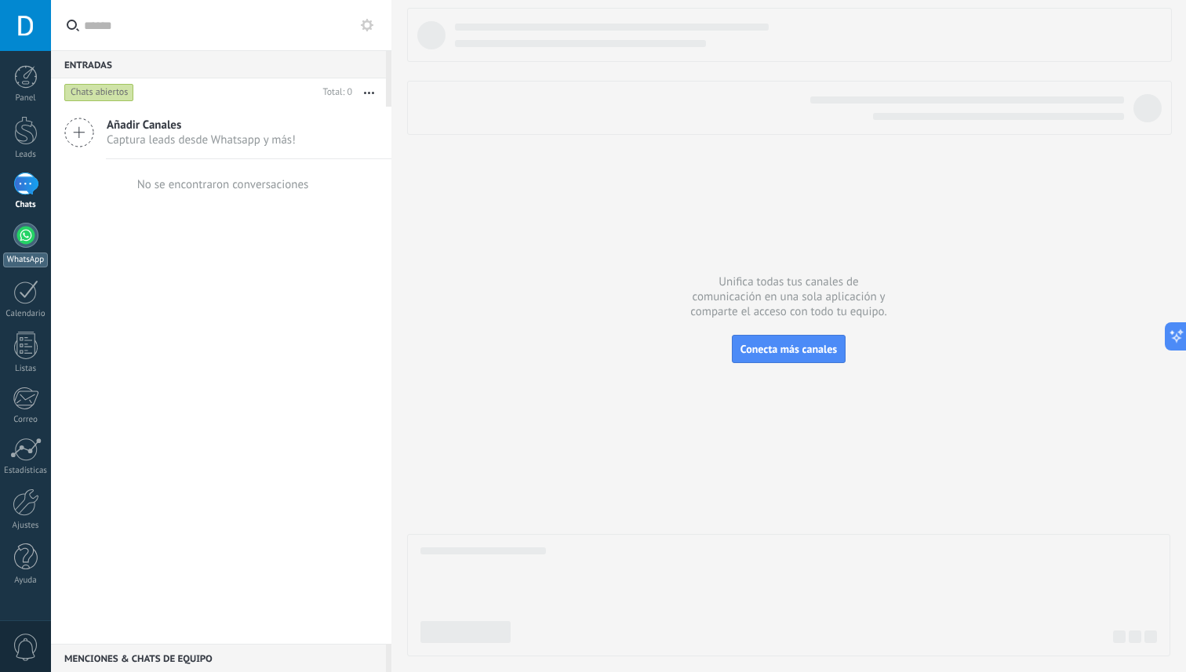
click at [34, 240] on div at bounding box center [25, 235] width 25 height 25
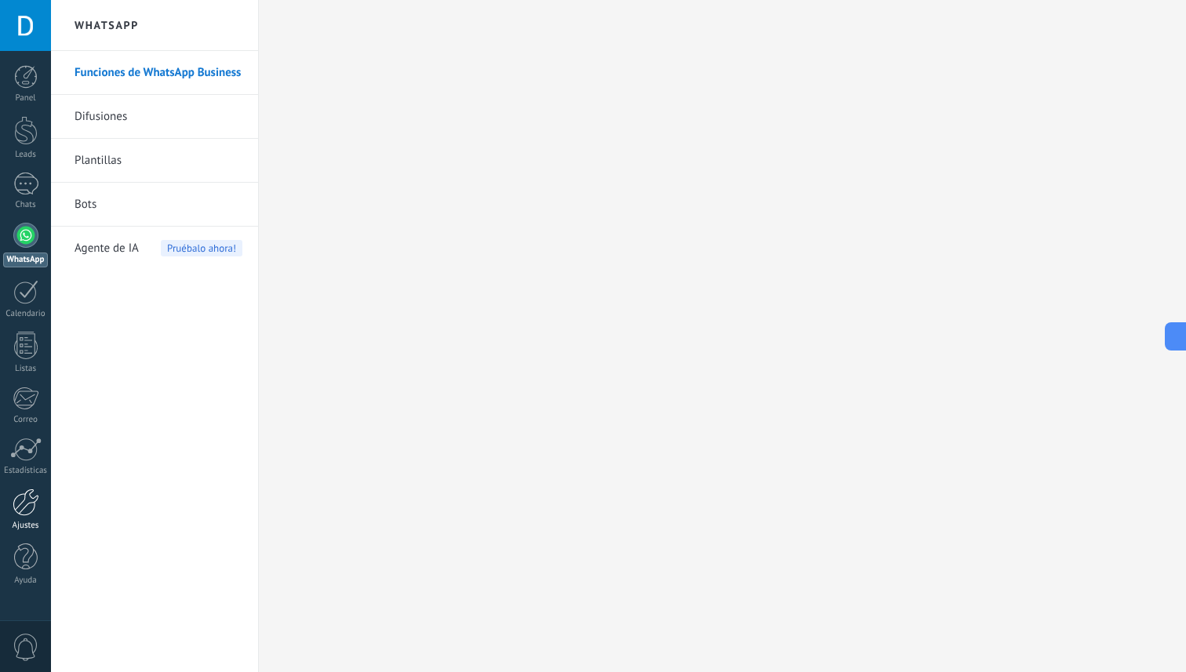
click at [16, 515] on div at bounding box center [26, 502] width 27 height 27
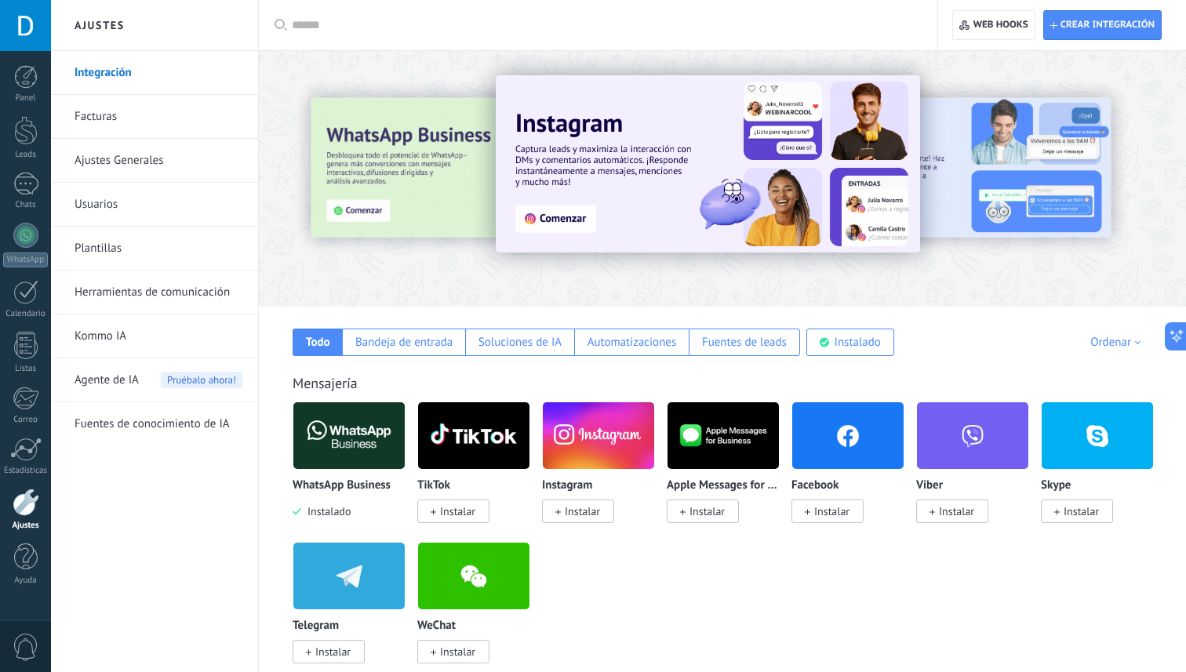
click at [341, 427] on img at bounding box center [348, 436] width 111 height 76
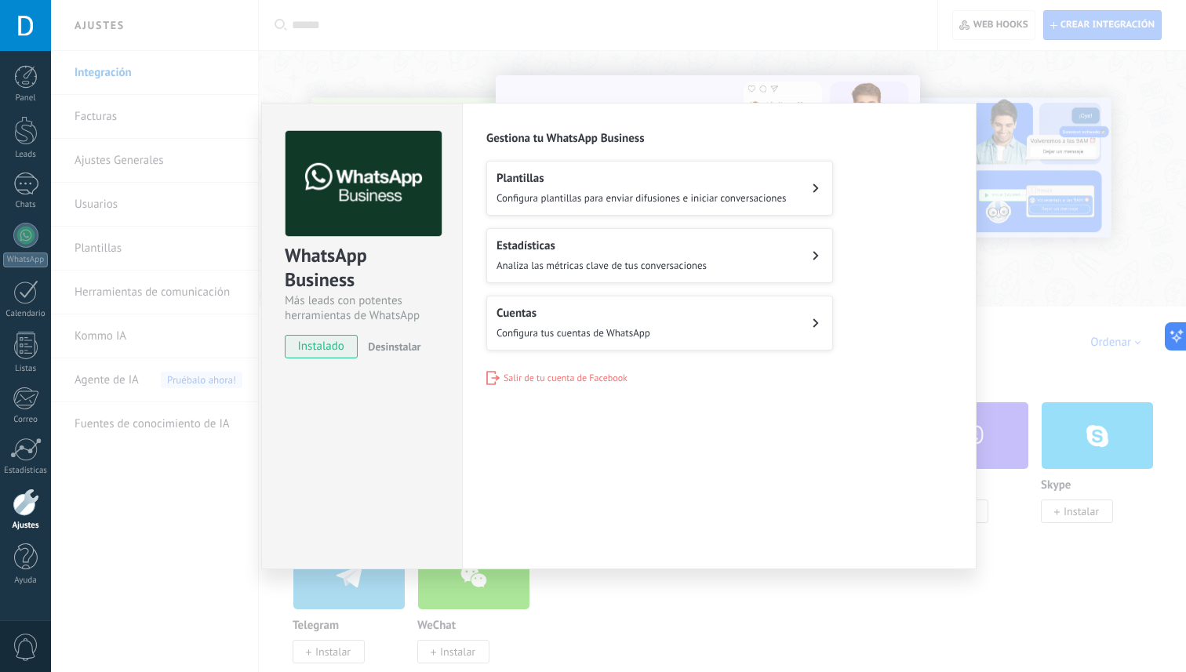
click at [568, 329] on span "Configura tus cuentas de WhatsApp" at bounding box center [574, 332] width 154 height 13
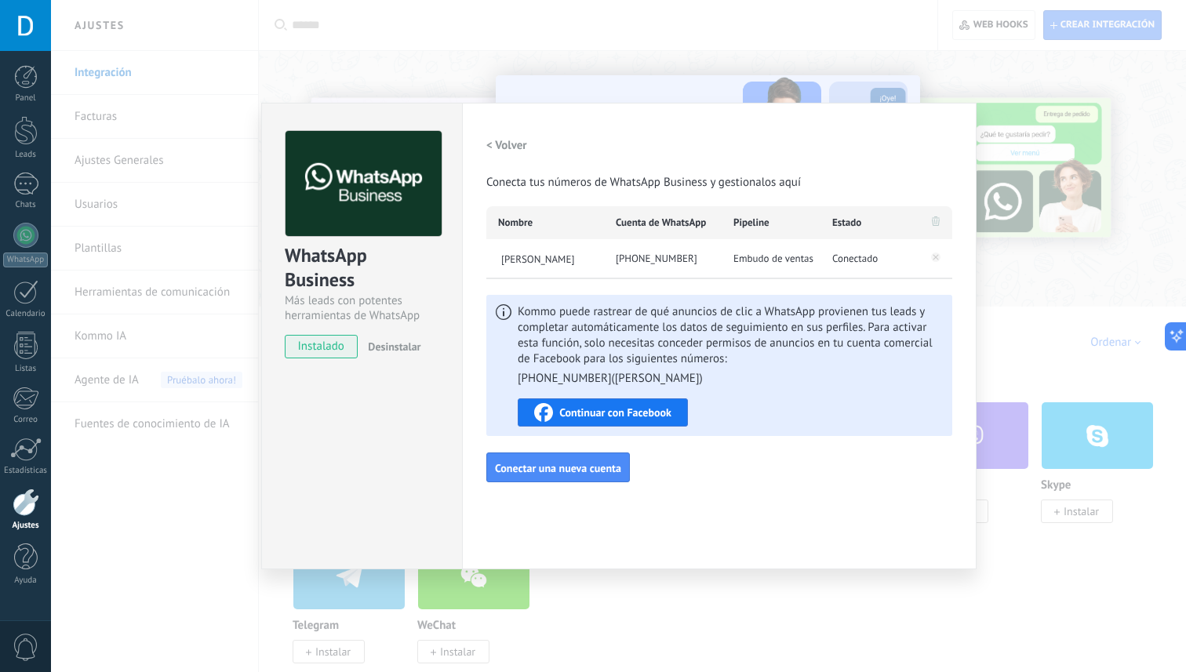
click at [766, 261] on span "Embudo de ventas" at bounding box center [774, 259] width 80 height 16
click at [937, 220] on icon at bounding box center [936, 221] width 8 height 9
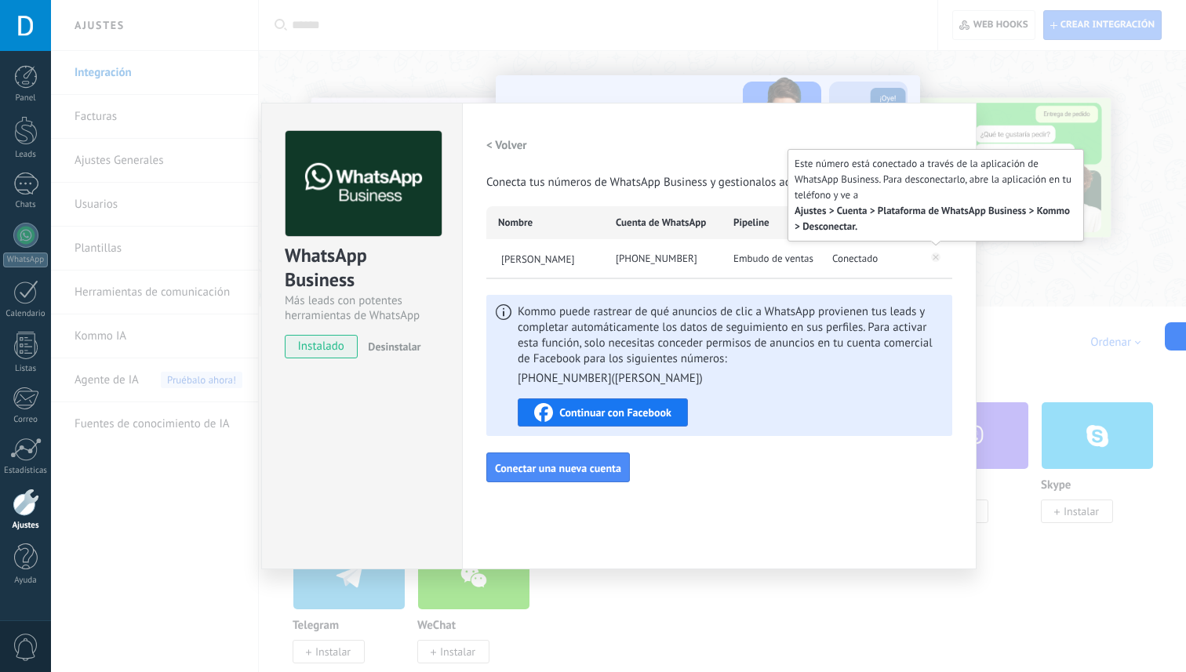
click at [934, 254] on icon at bounding box center [935, 257] width 9 height 9
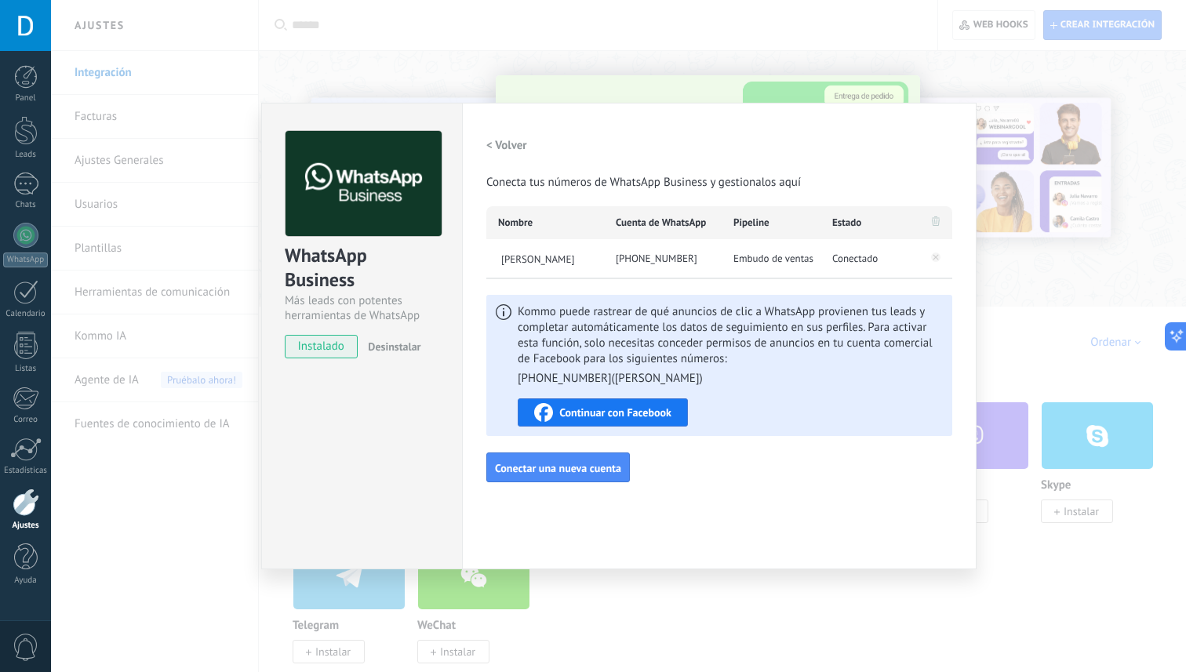
click at [635, 415] on span "Continuar con Facebook" at bounding box center [615, 412] width 112 height 11
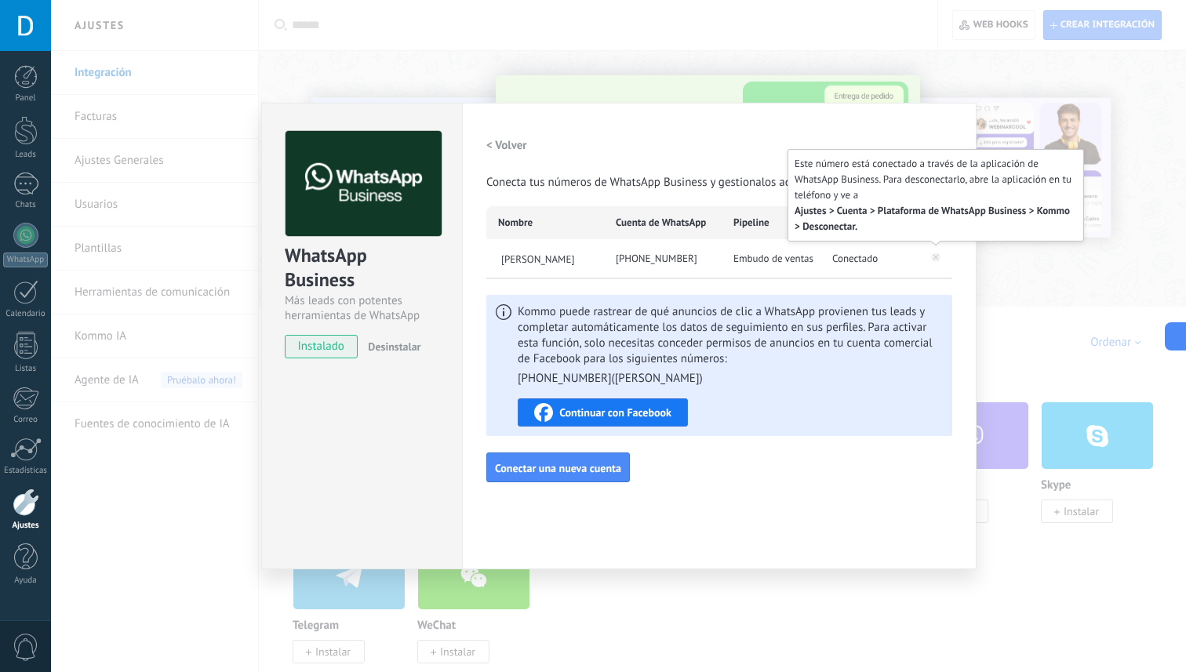
click at [935, 253] on icon at bounding box center [935, 257] width 9 height 9
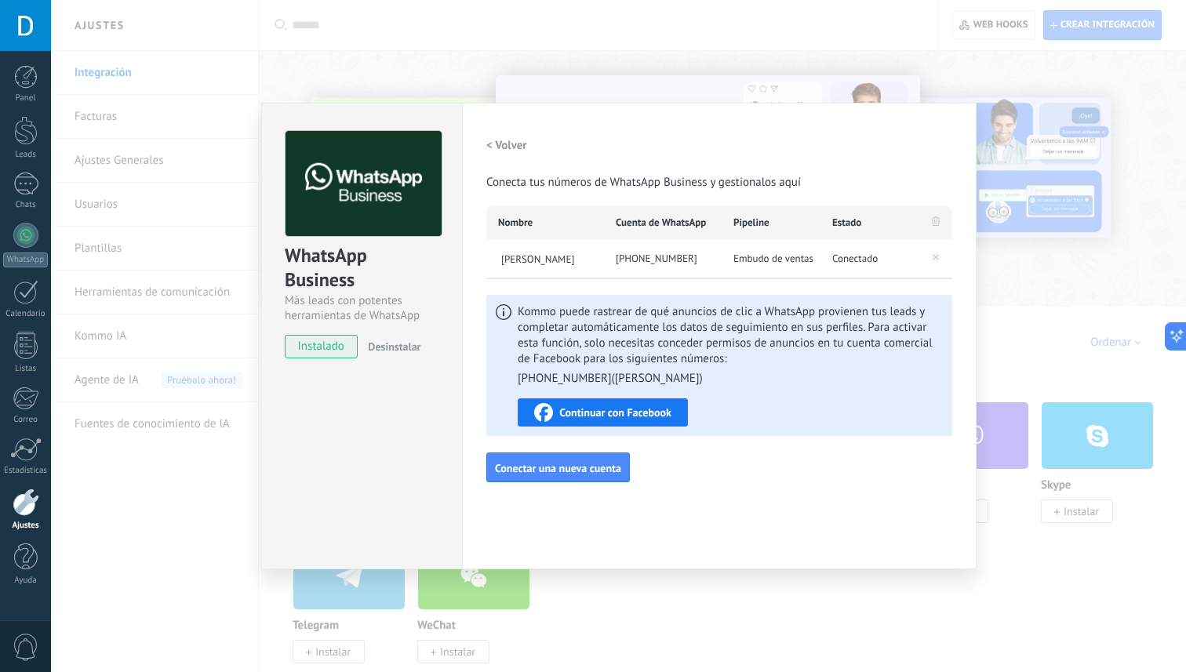
click at [689, 115] on div "Configuraciones Autorizaciones [PERSON_NAME] registra a los usuarios que han co…" at bounding box center [719, 336] width 515 height 467
click at [486, 142] on h2 "< Volver" at bounding box center [506, 145] width 41 height 15
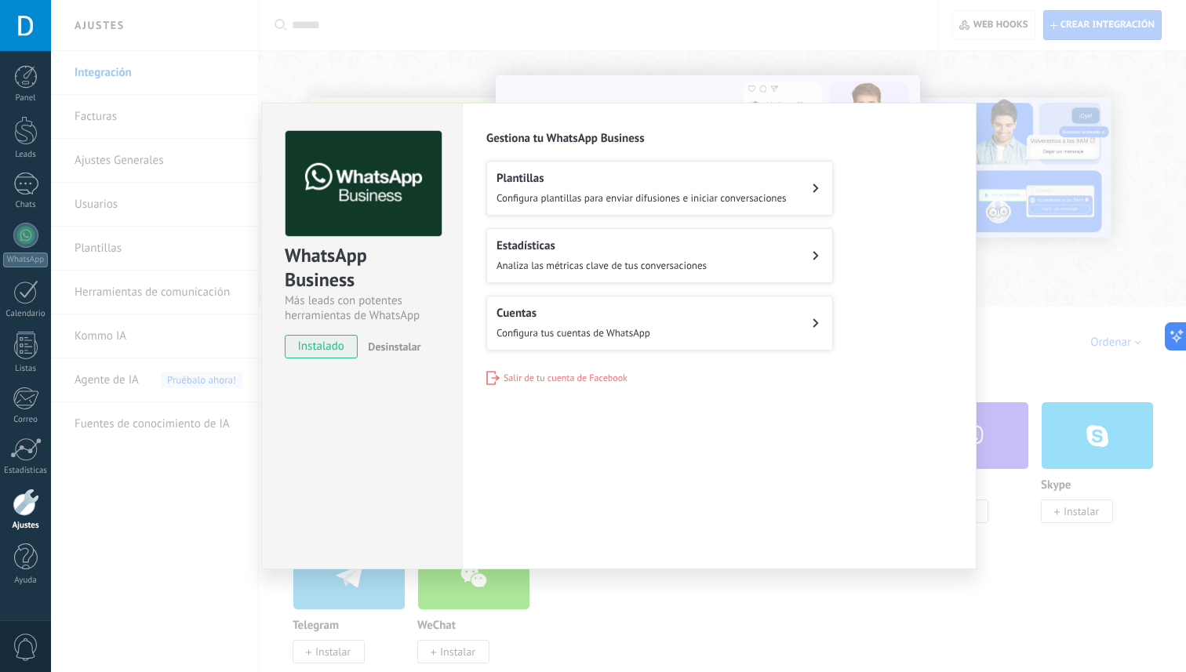
click at [395, 346] on span "Desinstalar" at bounding box center [394, 347] width 53 height 14
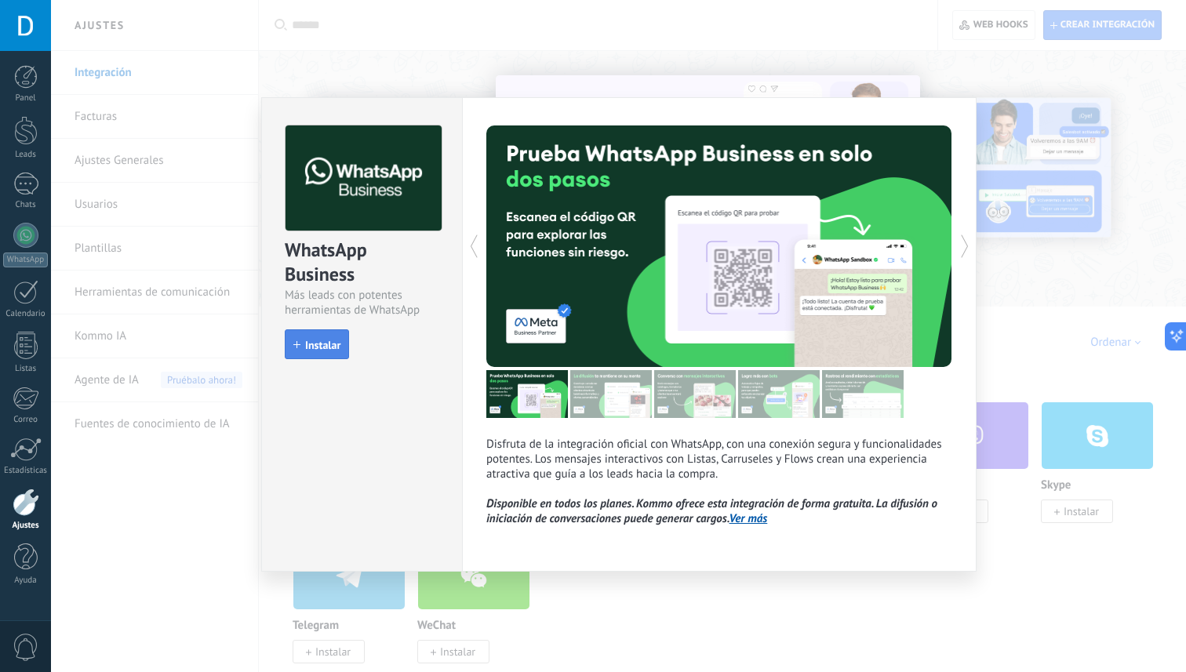
click at [329, 355] on button "Instalar" at bounding box center [317, 344] width 64 height 30
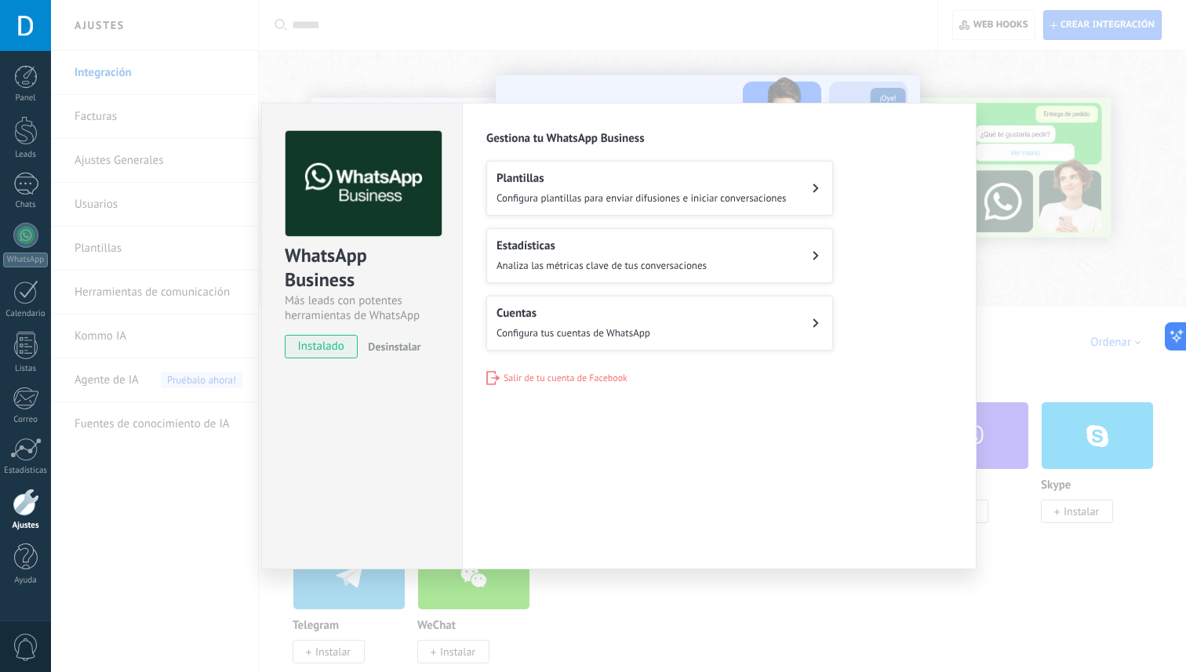
click at [572, 373] on span "Salir de tu cuenta de Facebook" at bounding box center [566, 379] width 124 height 12
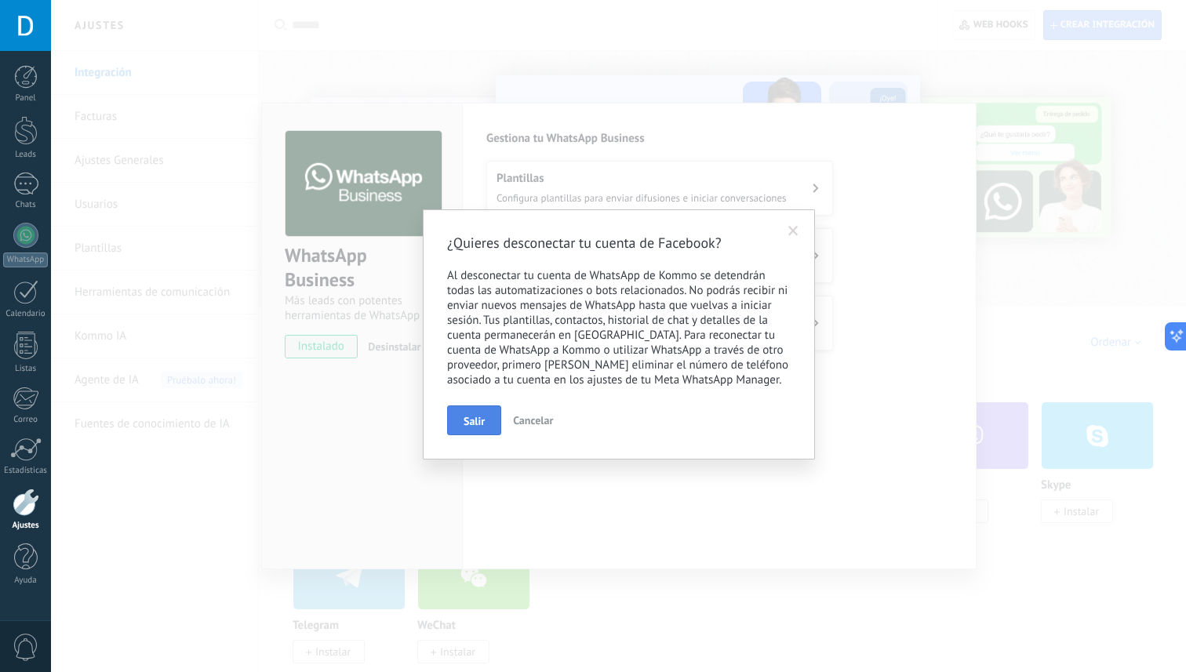
click at [466, 424] on span "Salir" at bounding box center [474, 421] width 21 height 11
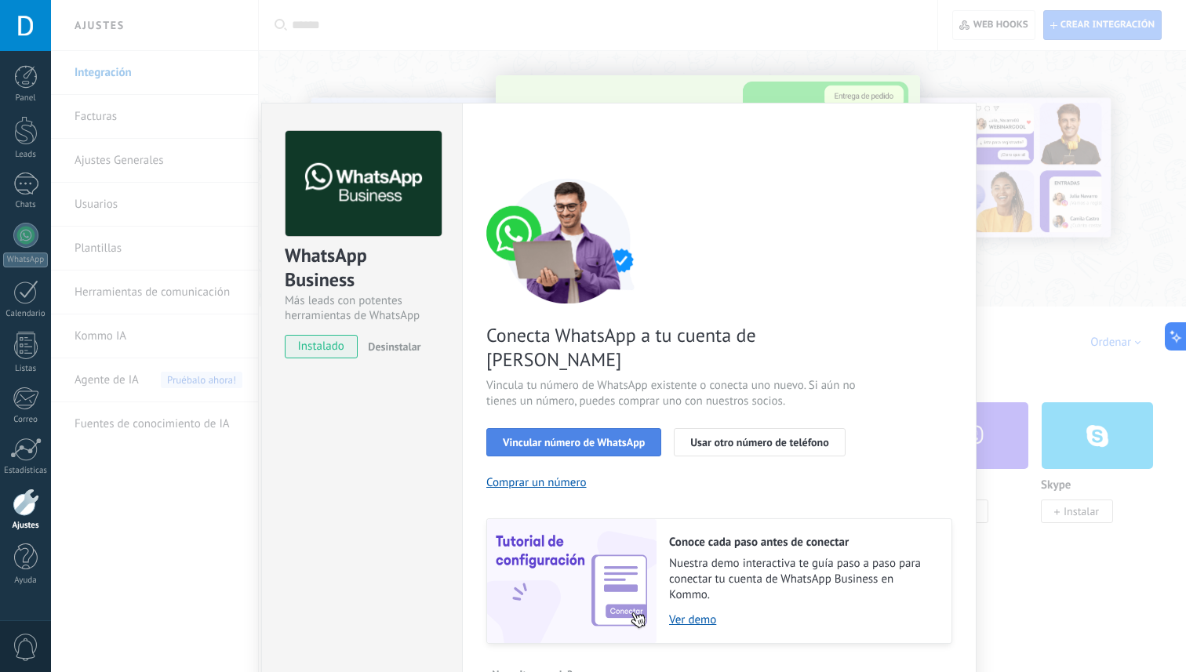
scroll to position [18, 0]
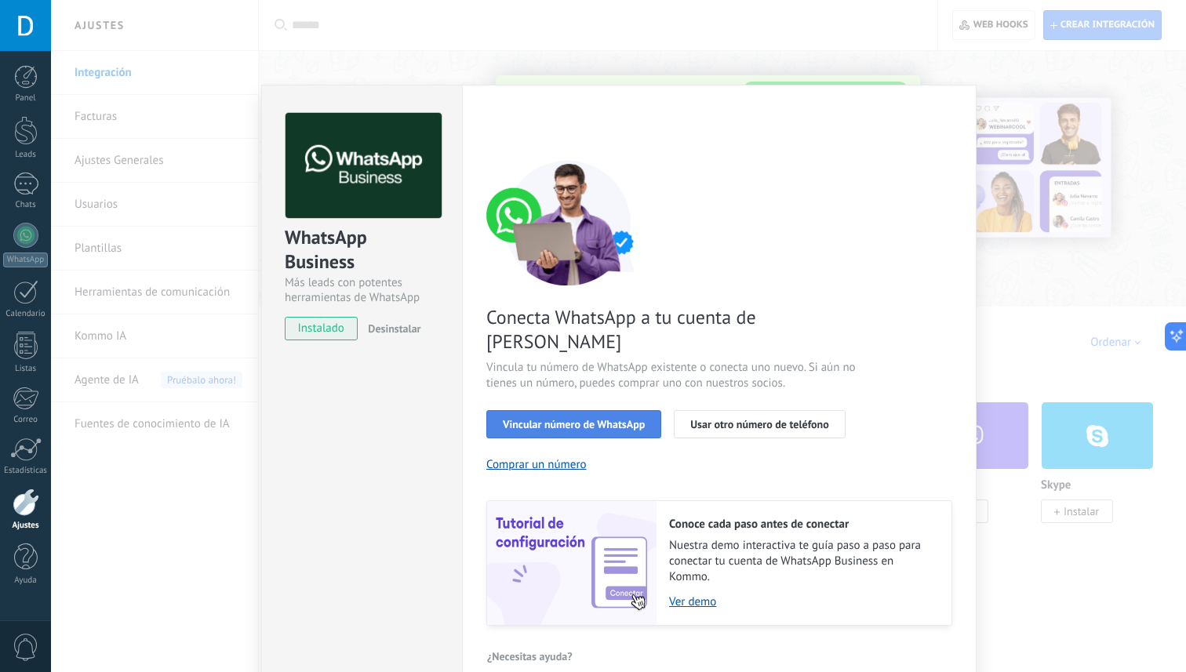
click at [595, 419] on span "Vincular número de WhatsApp" at bounding box center [574, 424] width 142 height 11
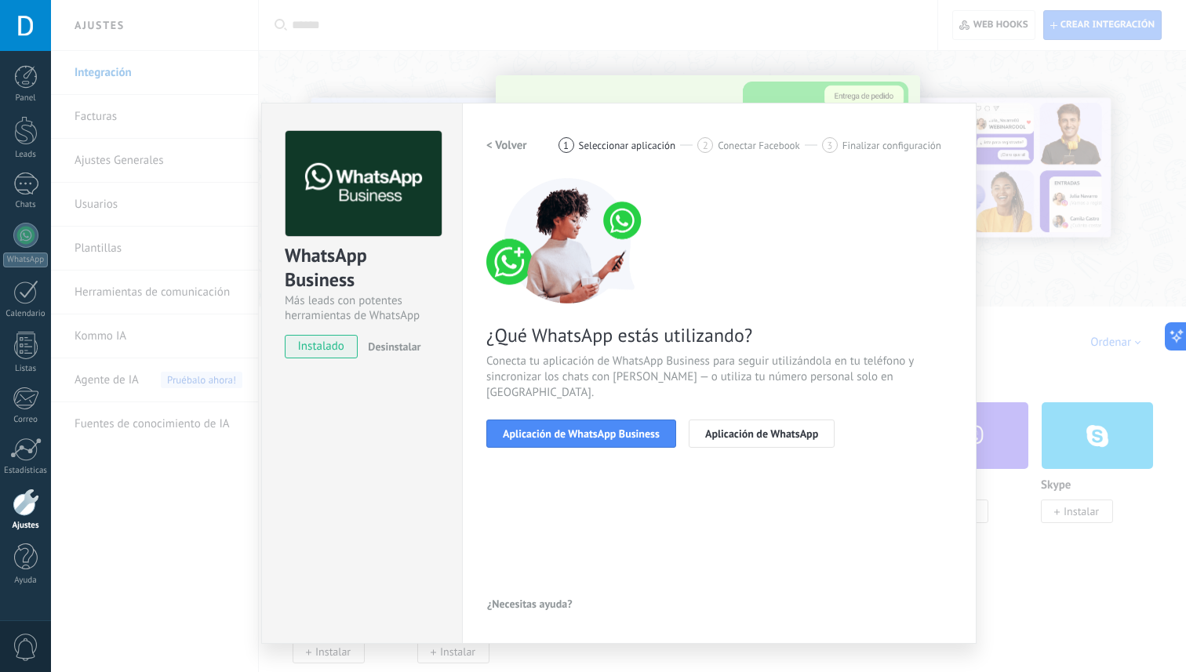
scroll to position [0, 0]
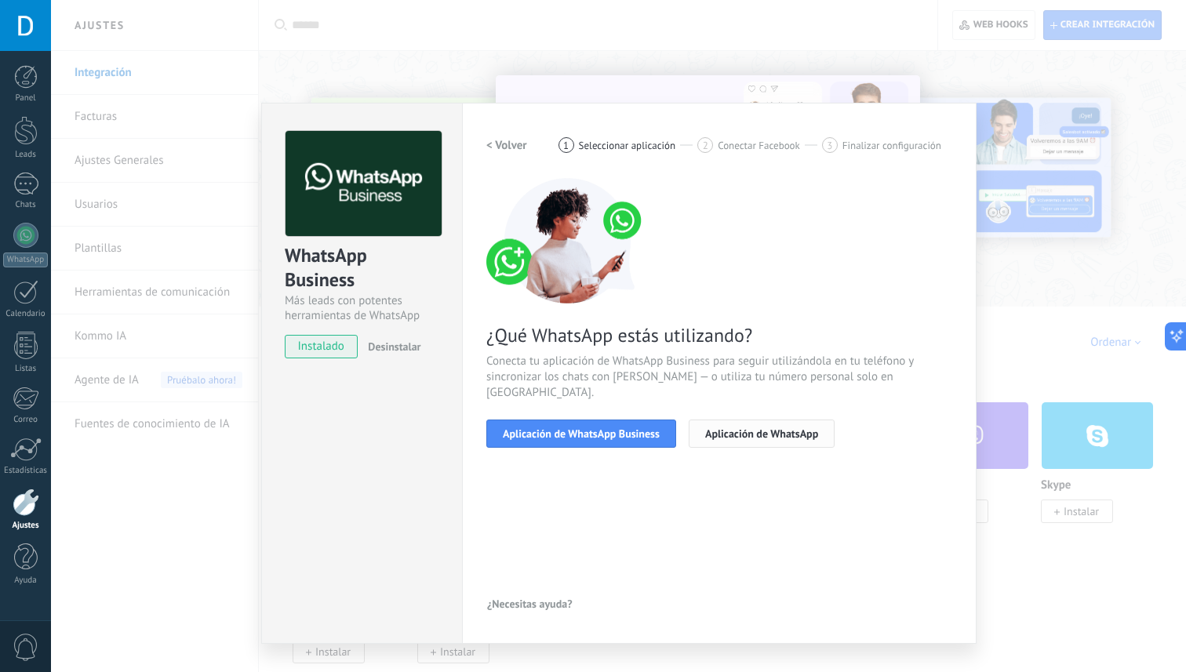
click at [750, 428] on span "Aplicación de WhatsApp" at bounding box center [761, 433] width 113 height 11
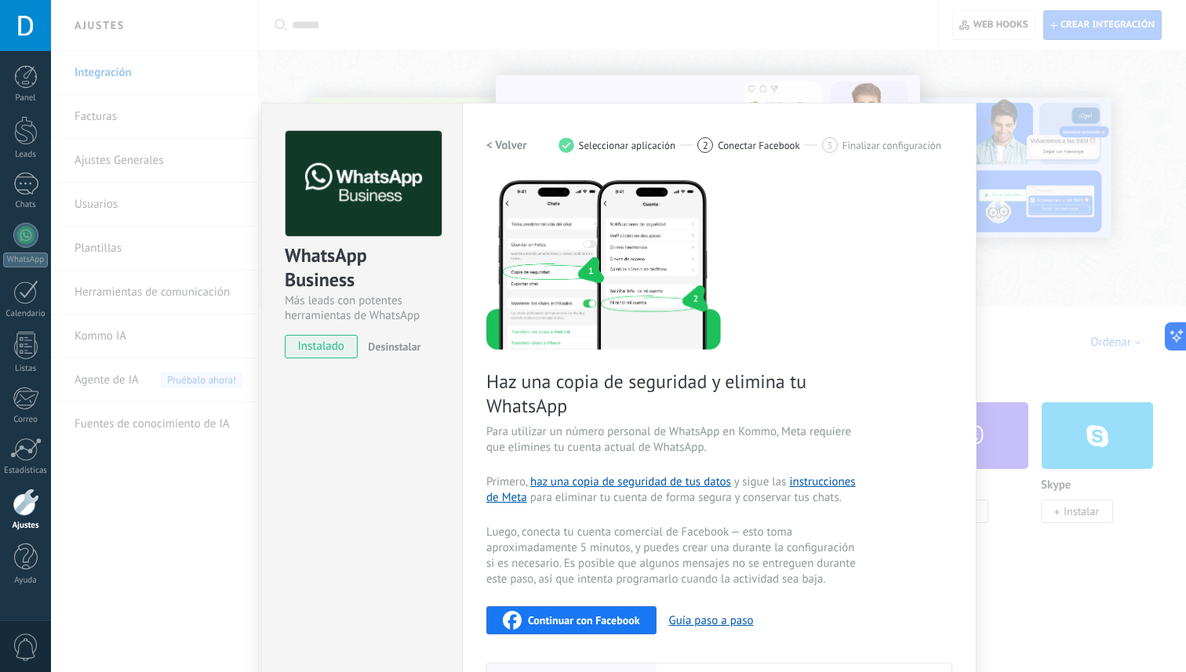
click at [500, 144] on h2 "< Volver" at bounding box center [506, 145] width 41 height 15
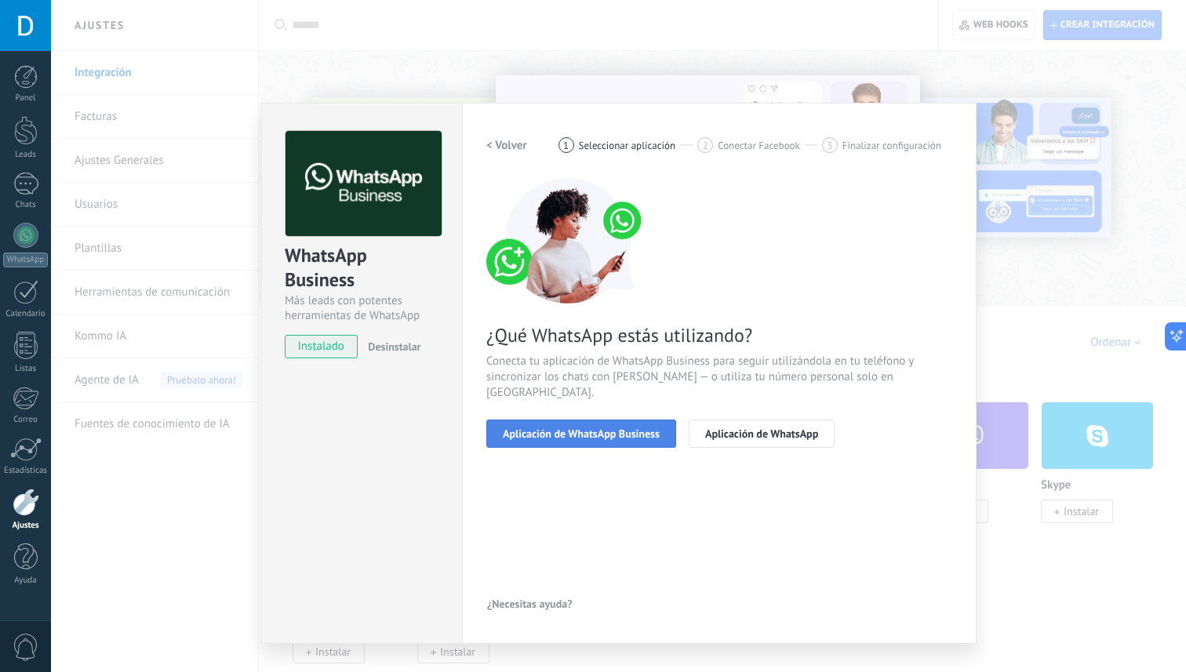
click at [587, 428] on span "Aplicación de WhatsApp Business" at bounding box center [581, 433] width 157 height 11
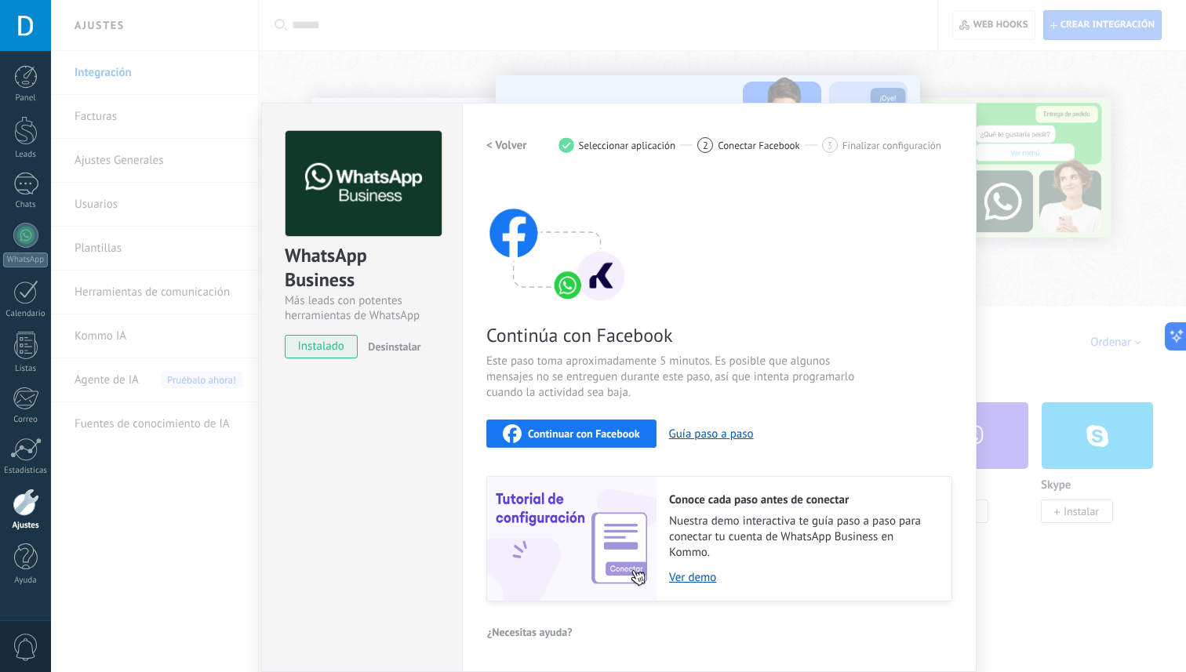
click at [617, 431] on span "Continuar con Facebook" at bounding box center [584, 433] width 112 height 11
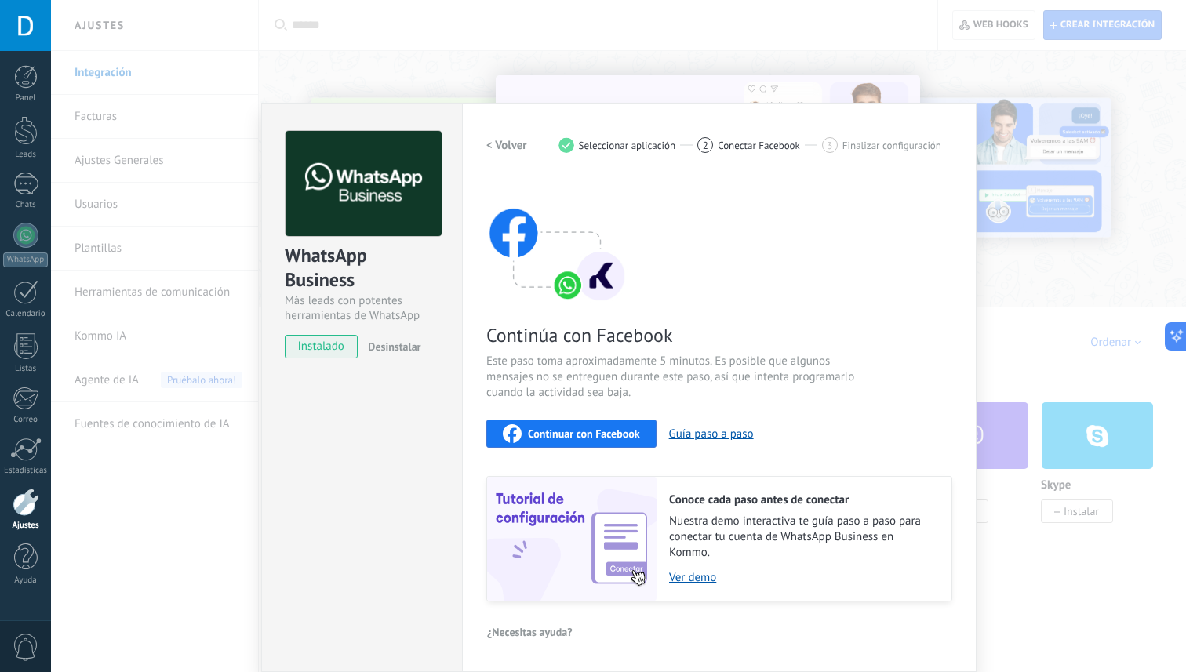
click at [381, 350] on span "Desinstalar" at bounding box center [394, 347] width 53 height 14
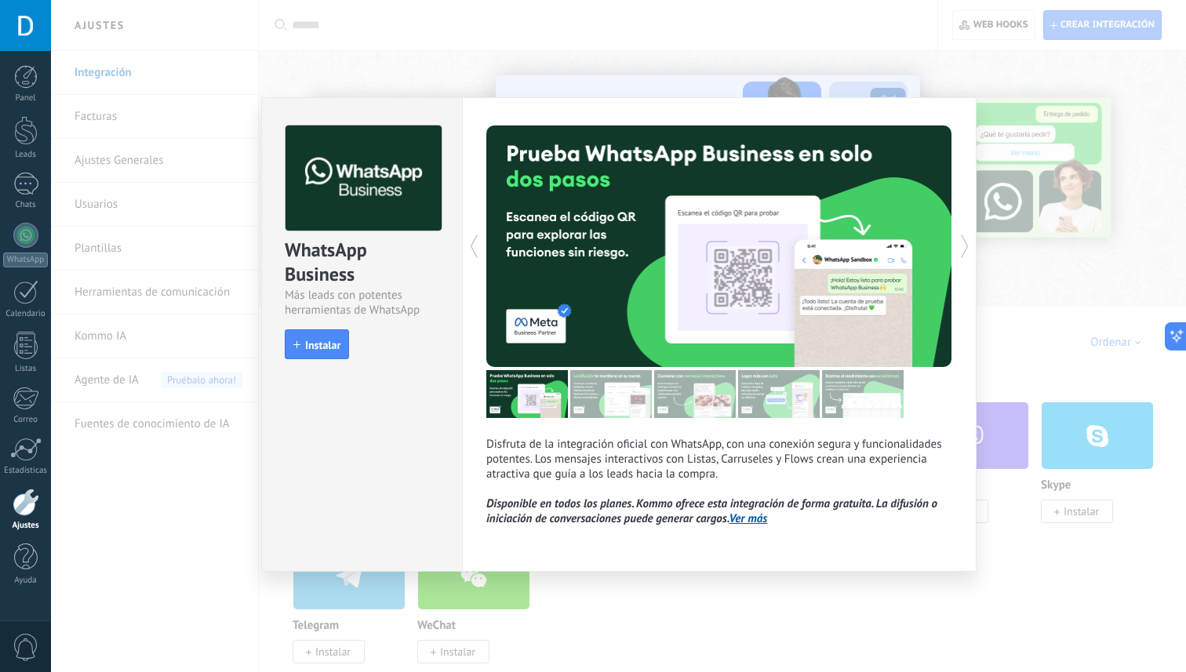
click at [153, 505] on div "WhatsApp Business Más leads con potentes herramientas de WhatsApp install Insta…" at bounding box center [618, 336] width 1135 height 672
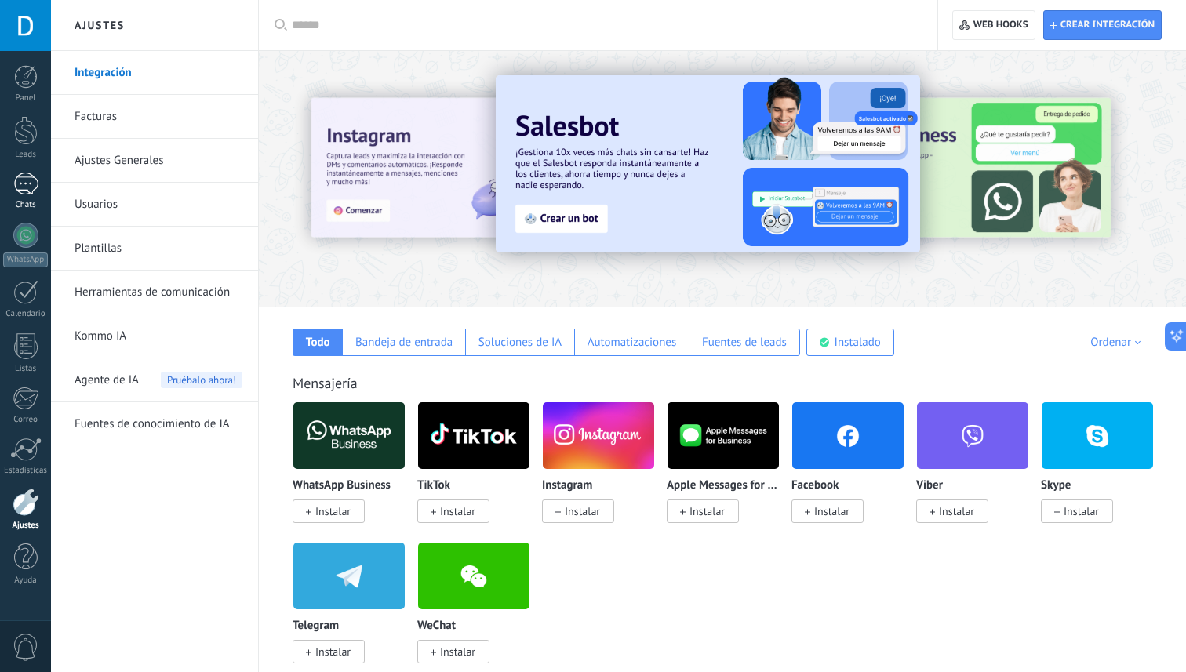
click at [25, 191] on div at bounding box center [25, 184] width 25 height 23
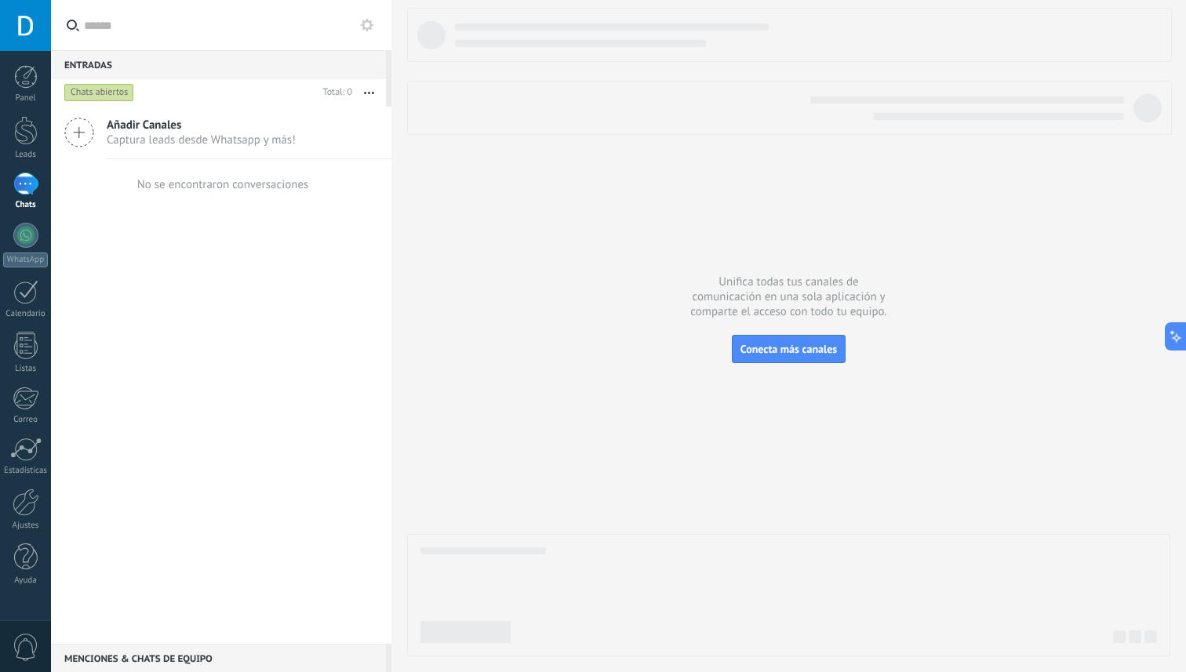
click at [157, 122] on span "Añadir Canales" at bounding box center [201, 125] width 189 height 15
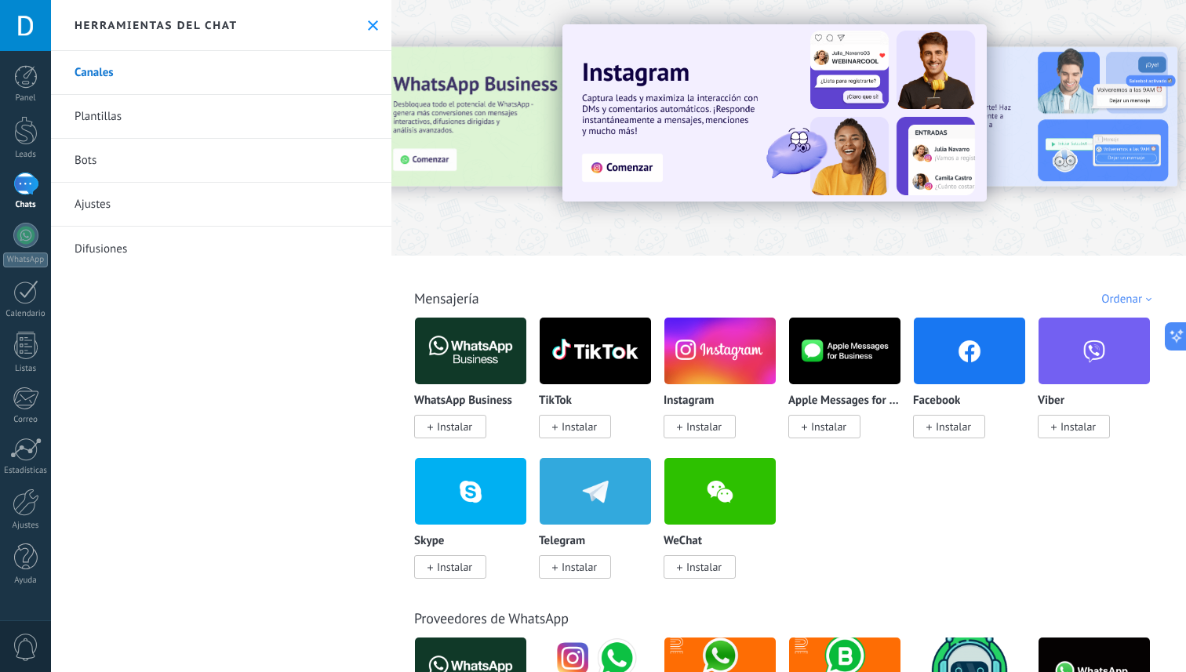
click at [463, 340] on img at bounding box center [470, 351] width 111 height 76
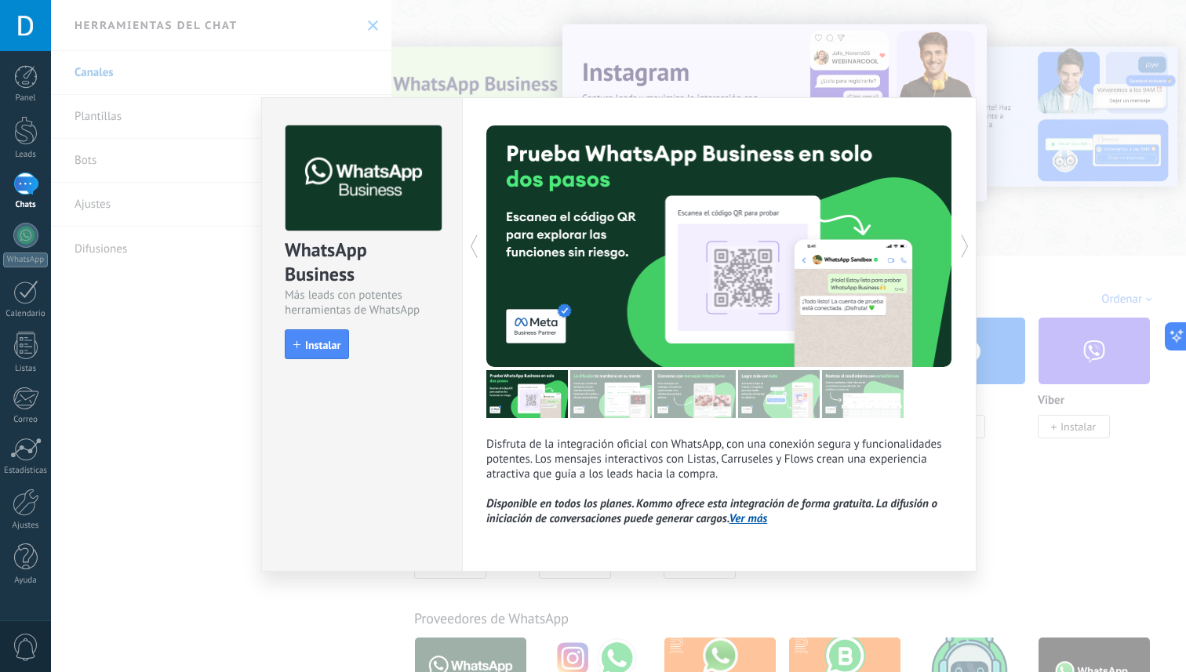
click at [999, 534] on div "WhatsApp Business Más leads con potentes herramientas de WhatsApp install Insta…" at bounding box center [618, 336] width 1135 height 672
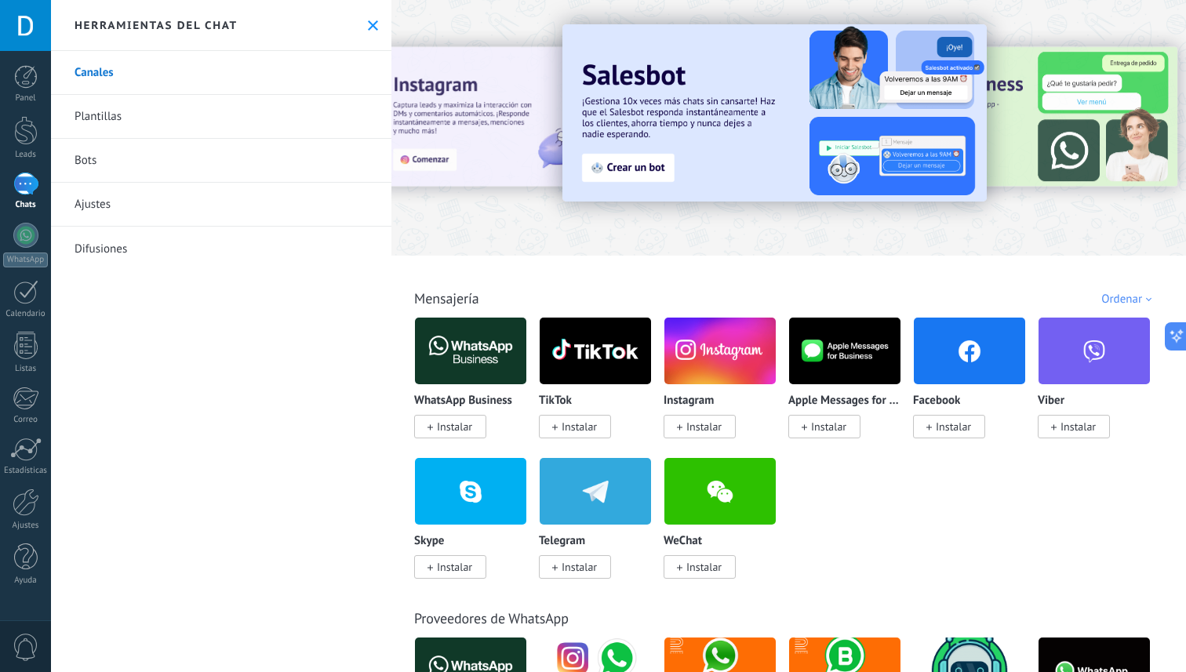
click at [690, 431] on span "Instalar" at bounding box center [703, 427] width 35 height 14
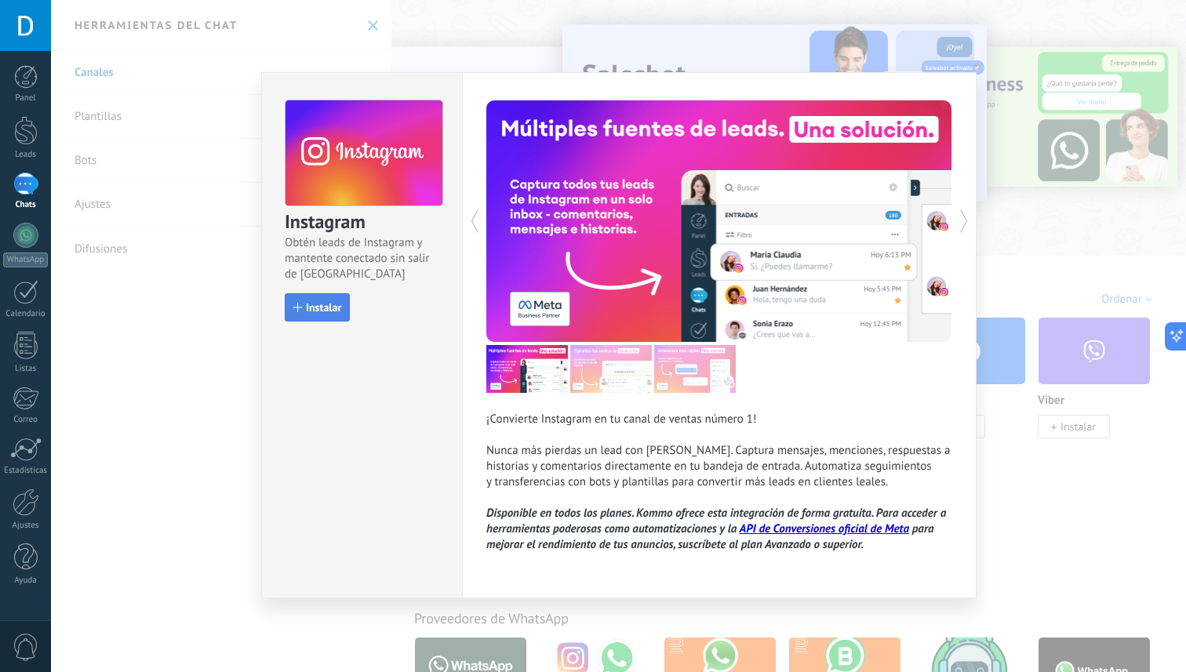
click at [334, 310] on span "Instalar" at bounding box center [323, 307] width 35 height 11
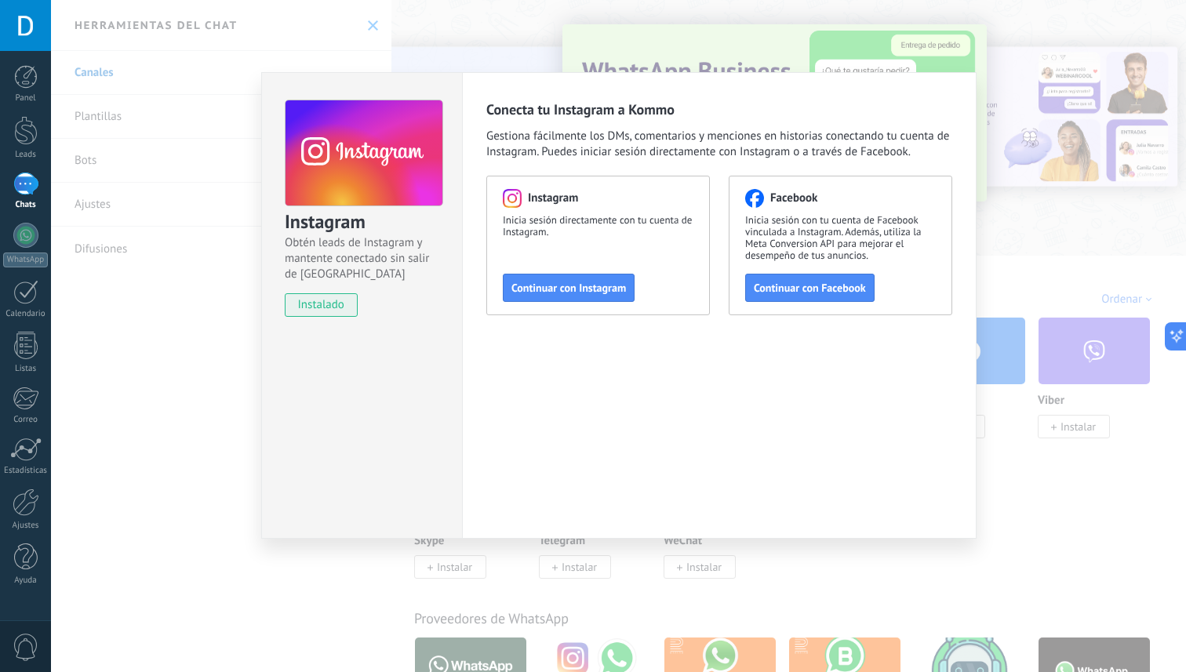
click at [612, 50] on div "Instagram Obtén leads de Instagram y mantente conectado sin salir de Kommo inst…" at bounding box center [618, 336] width 1135 height 672
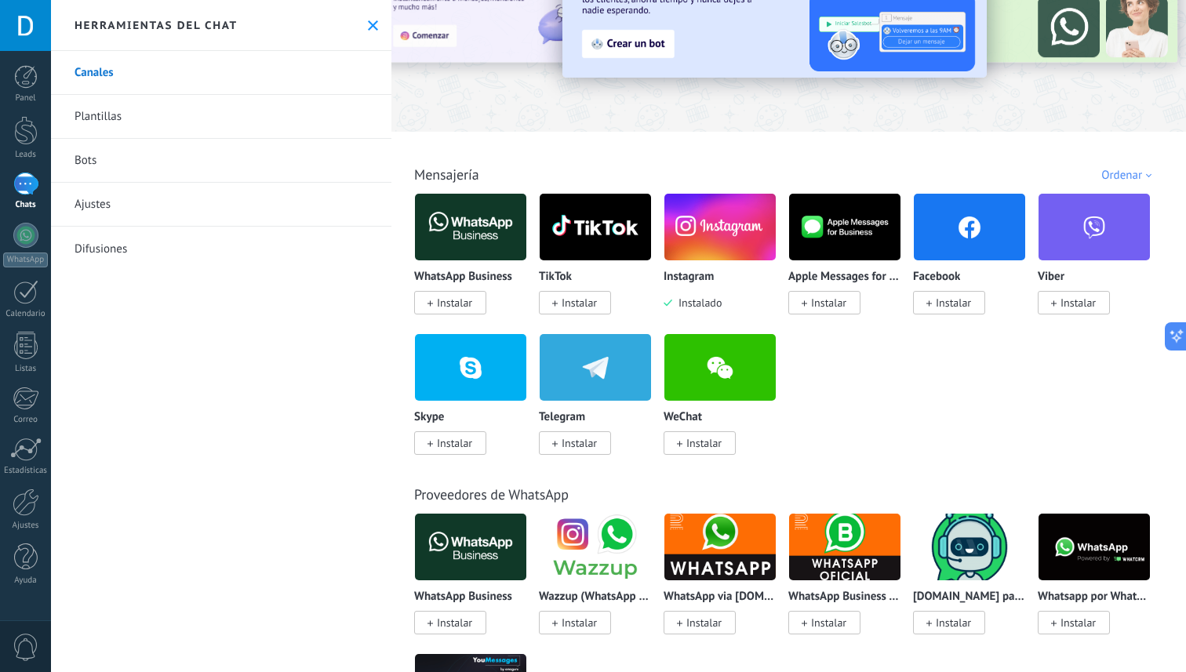
scroll to position [125, 0]
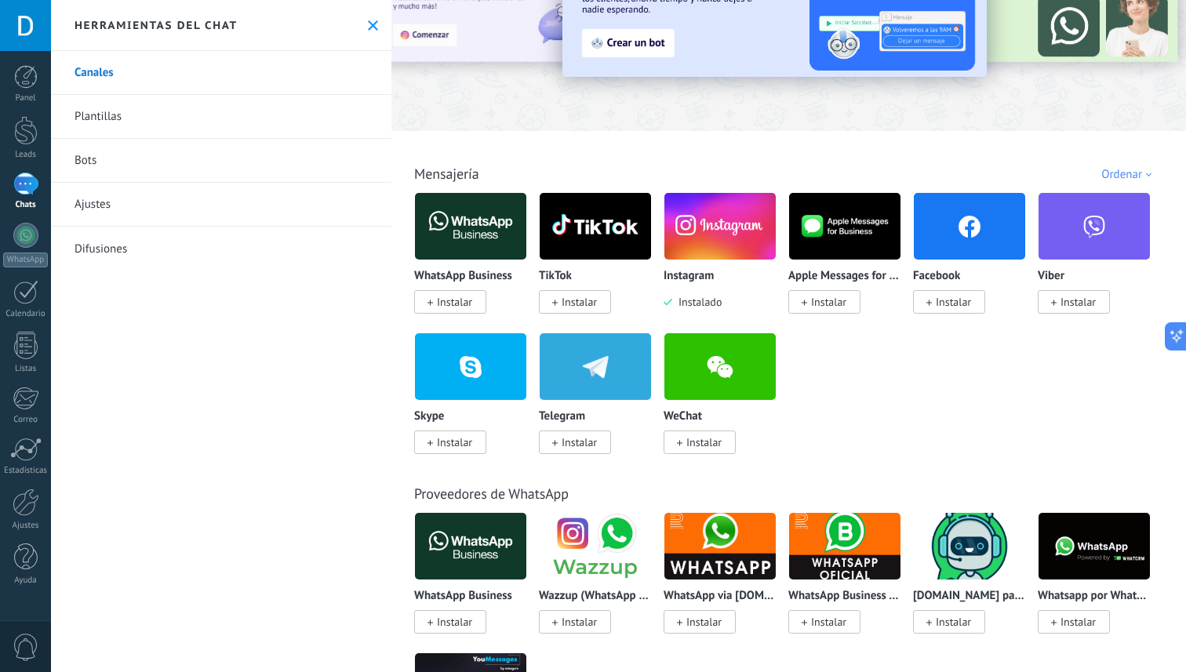
click at [500, 237] on img at bounding box center [470, 226] width 111 height 76
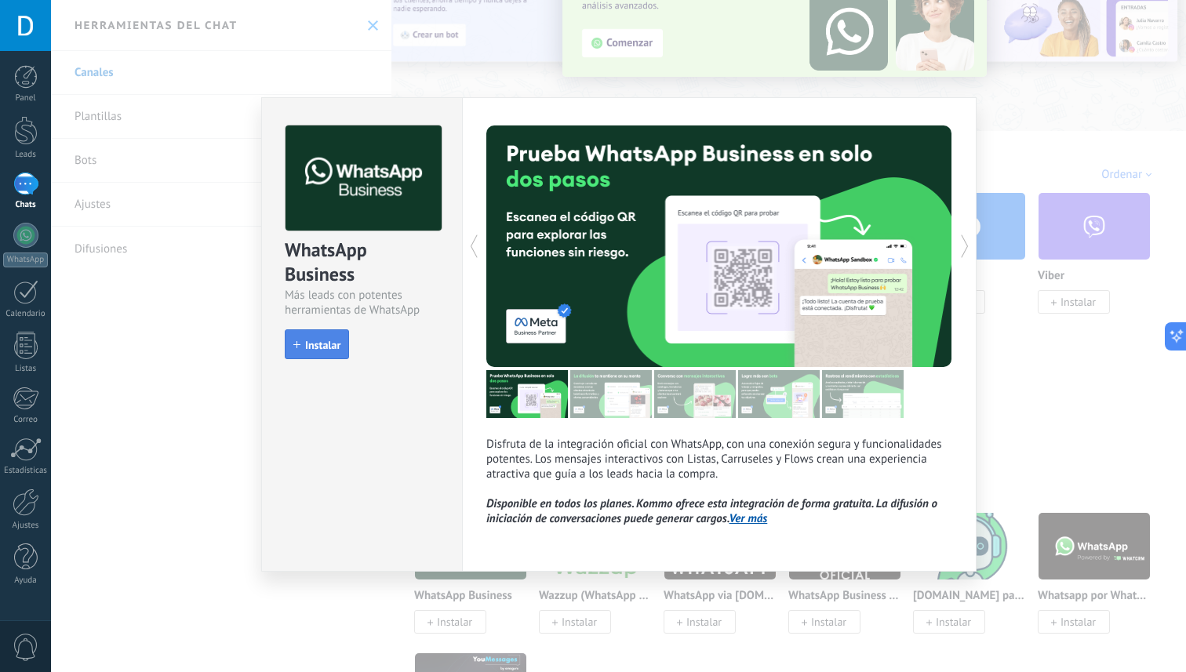
click at [342, 343] on button "Instalar" at bounding box center [317, 344] width 64 height 30
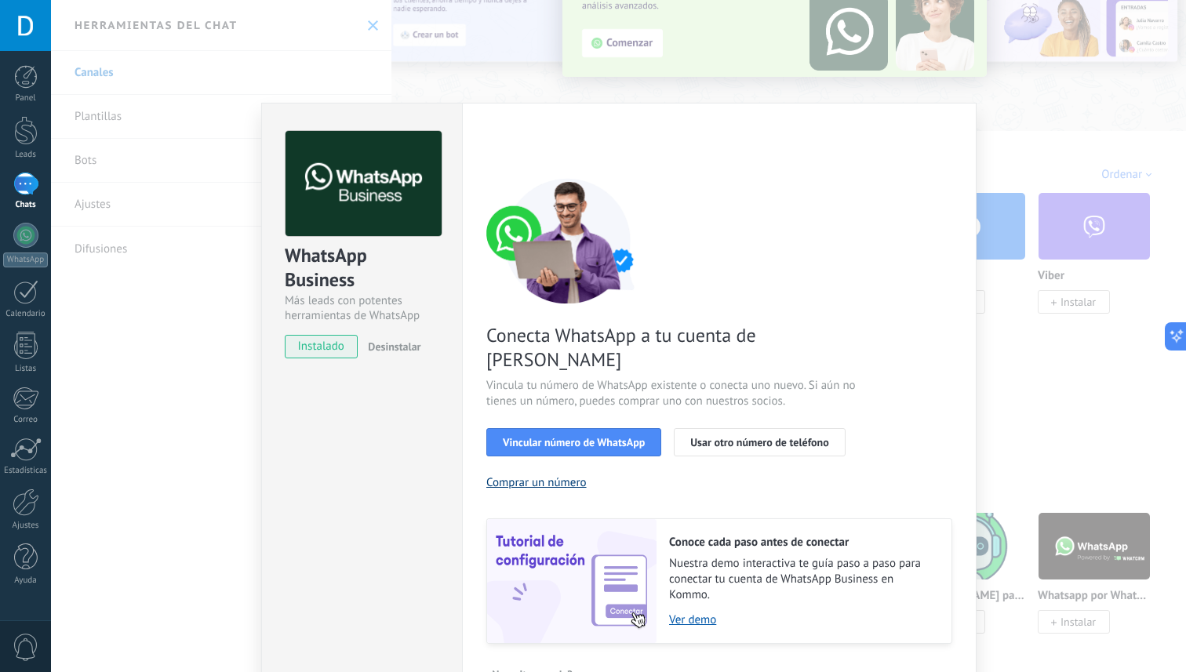
scroll to position [18, 0]
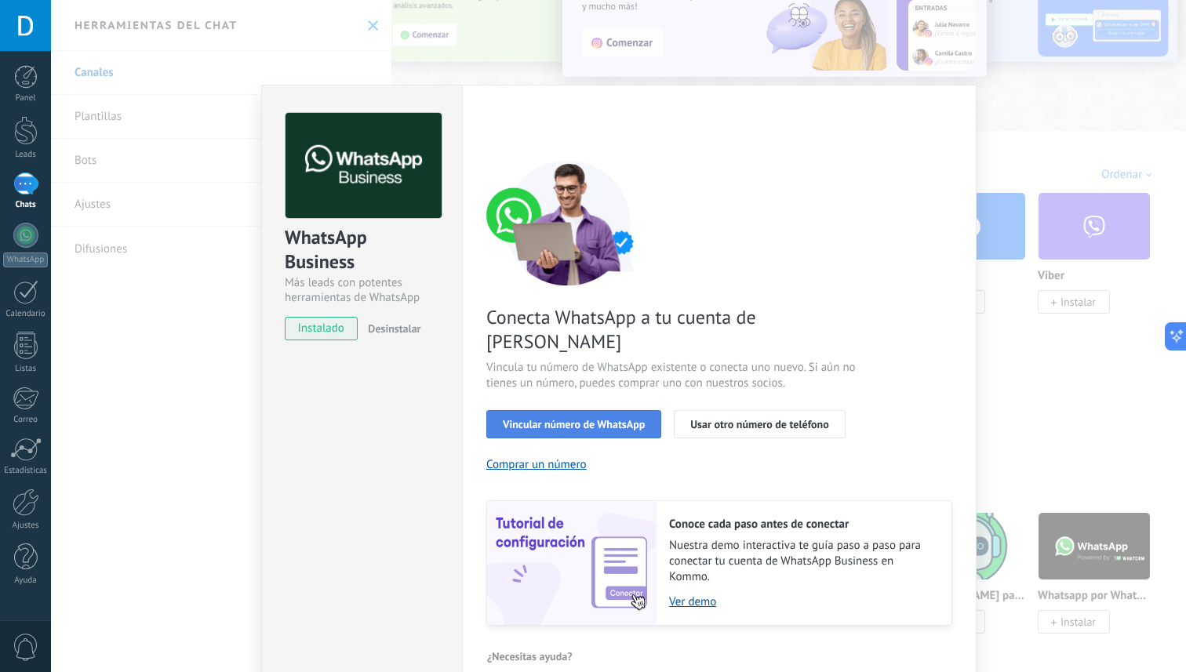
click at [599, 419] on span "Vincular número de WhatsApp" at bounding box center [574, 424] width 142 height 11
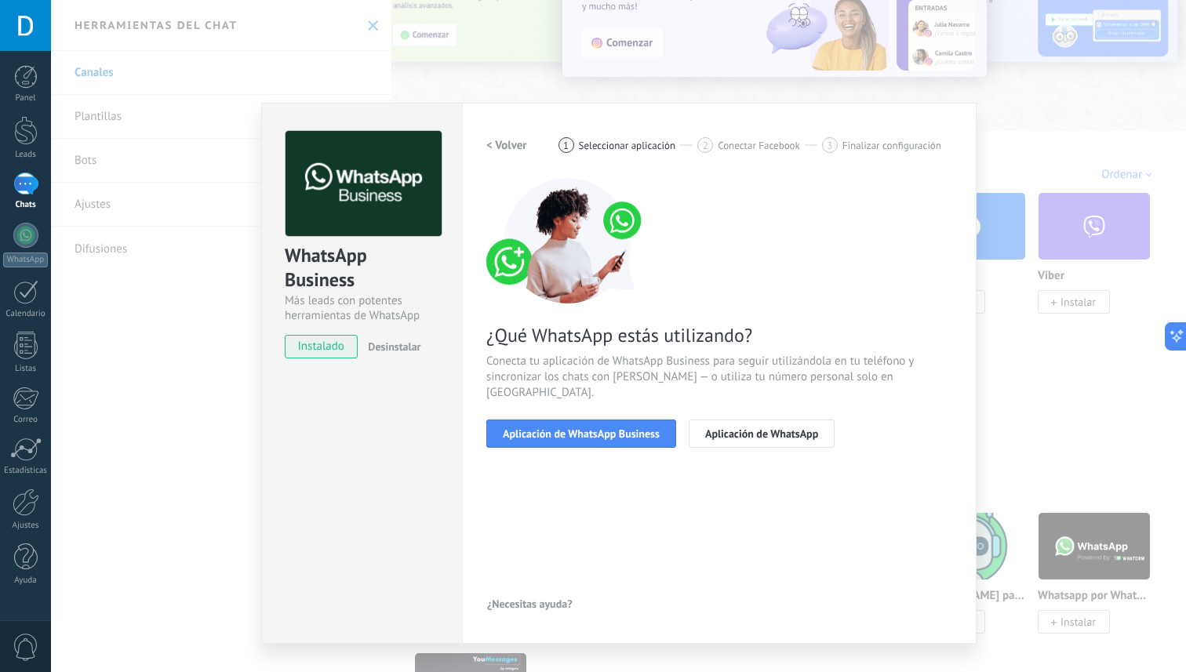
scroll to position [0, 0]
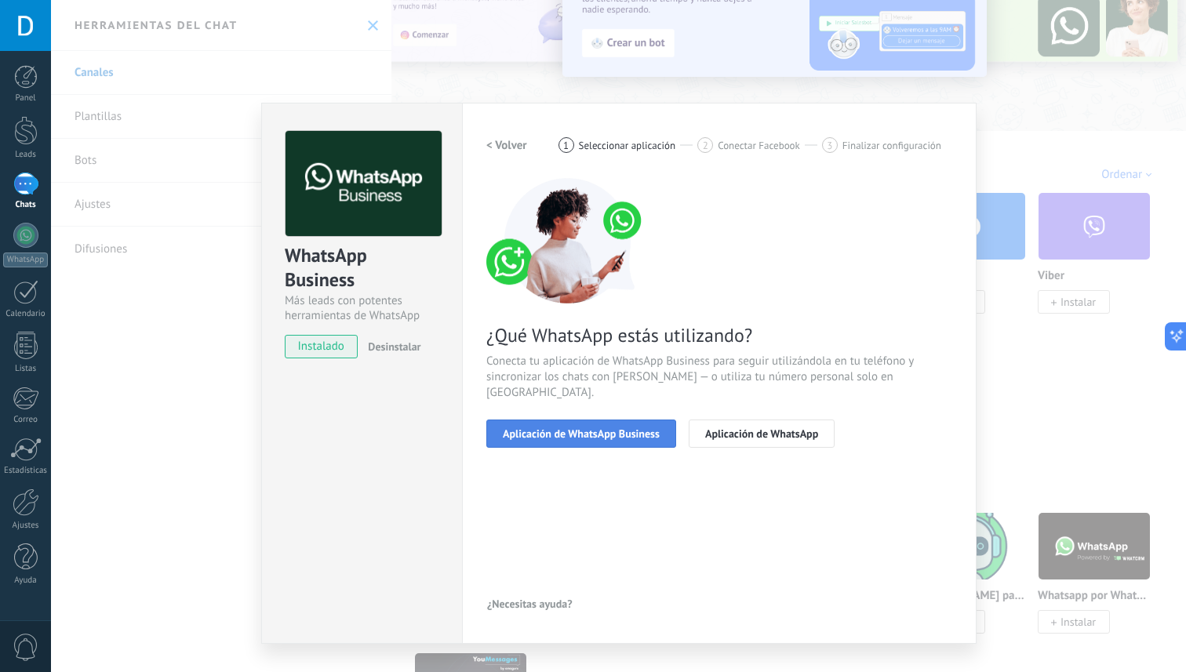
click at [624, 428] on span "Aplicación de WhatsApp Business" at bounding box center [581, 433] width 157 height 11
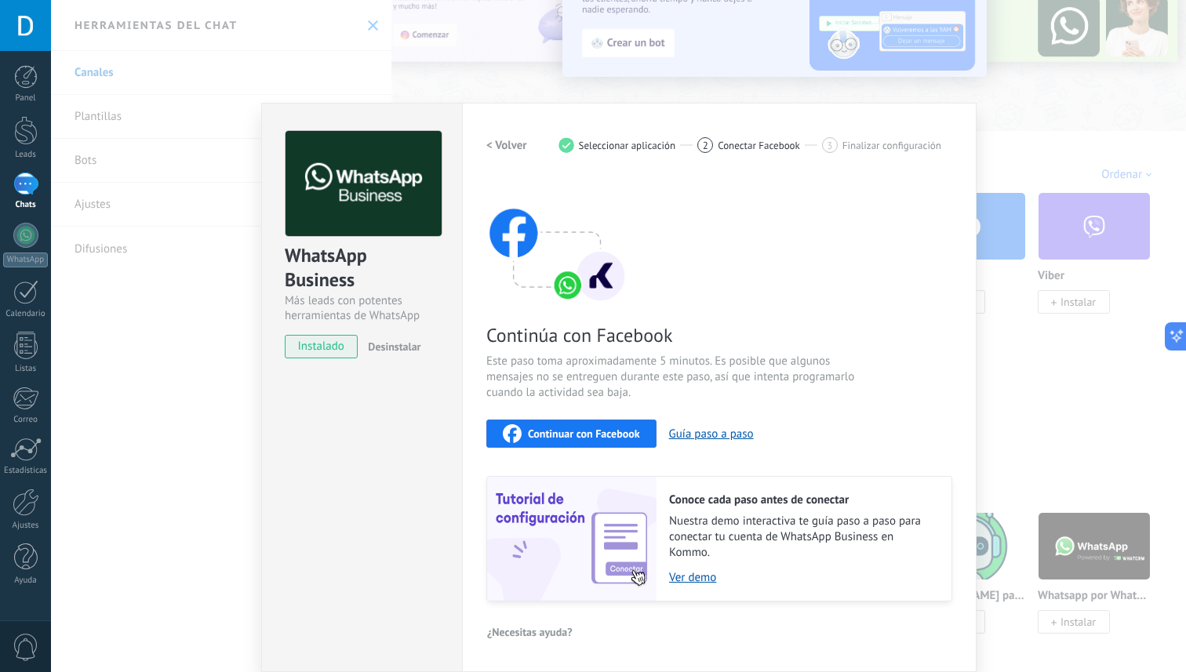
click at [622, 428] on span "Continuar con Facebook" at bounding box center [584, 433] width 112 height 11
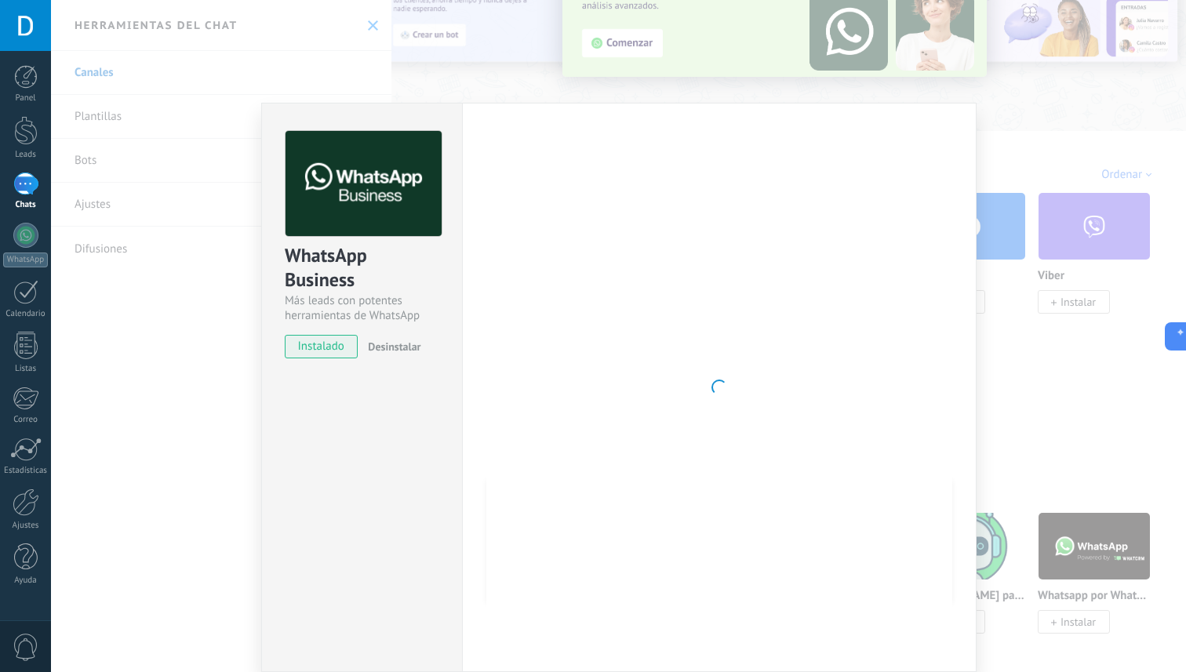
click at [116, 241] on div "WhatsApp Business Más leads con potentes herramientas de WhatsApp instalado Des…" at bounding box center [618, 336] width 1135 height 672
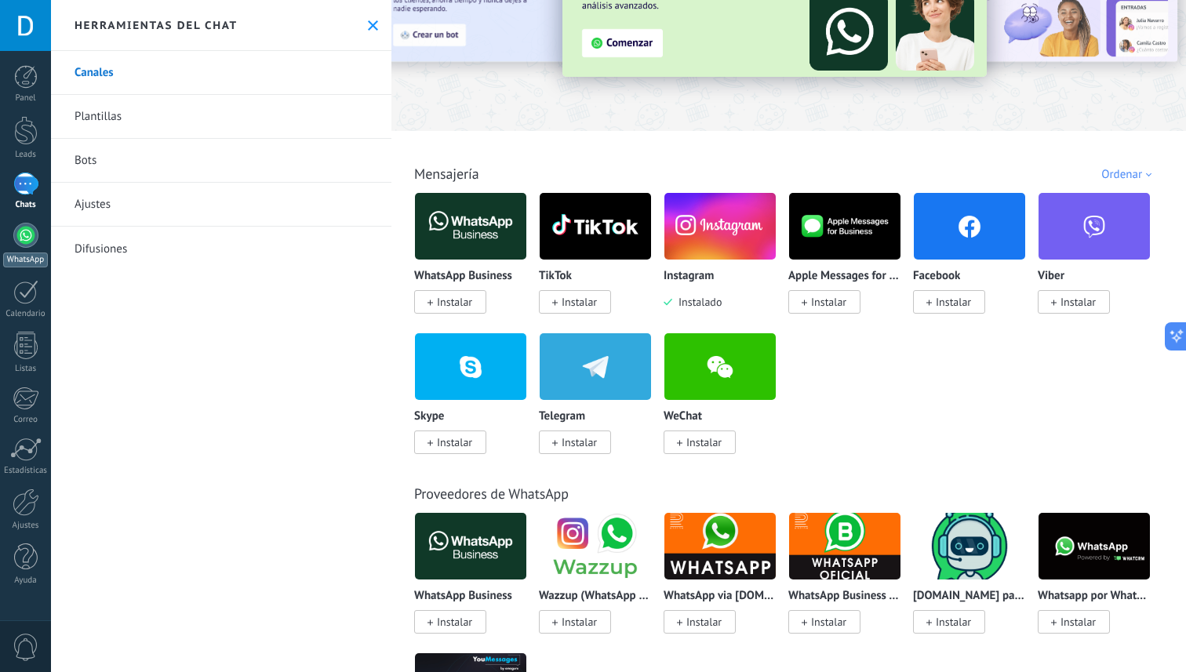
click at [20, 246] on div at bounding box center [25, 235] width 25 height 25
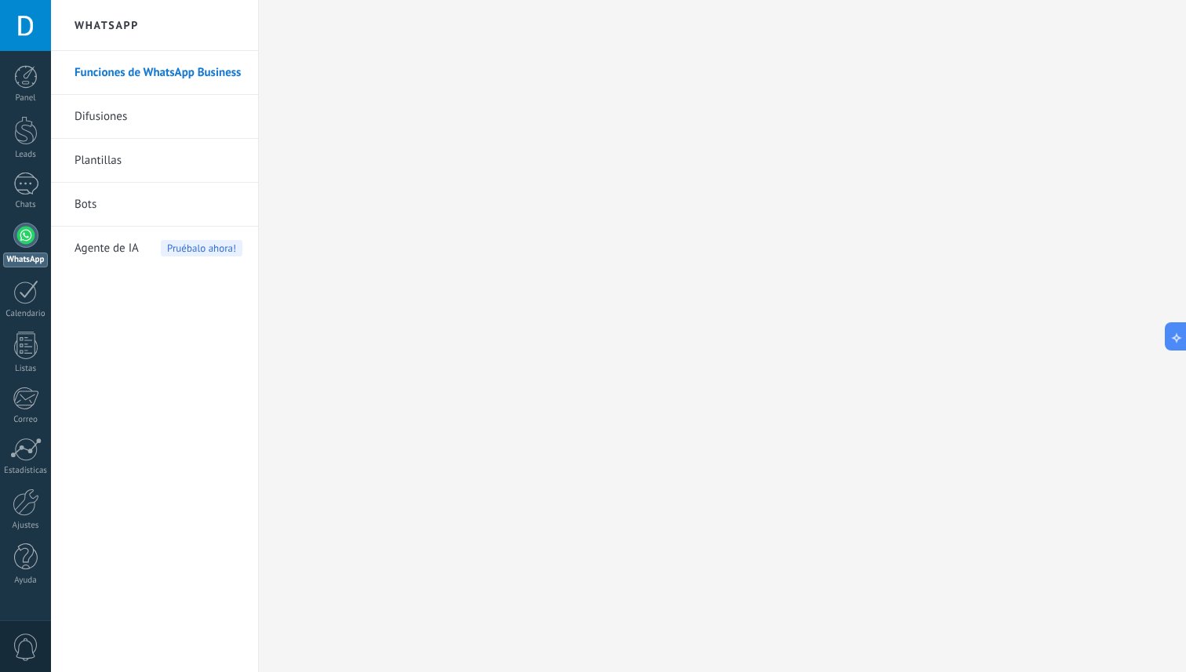
click at [115, 208] on link "Bots" at bounding box center [159, 205] width 168 height 44
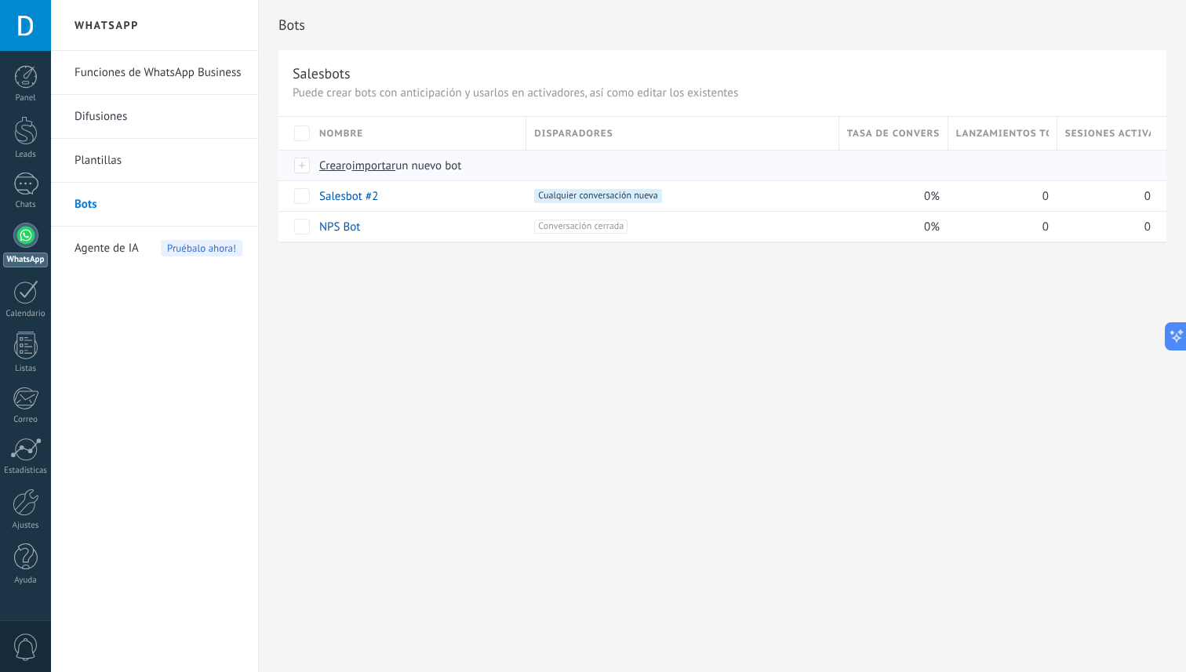
click at [340, 165] on span "Crear" at bounding box center [332, 165] width 27 height 15
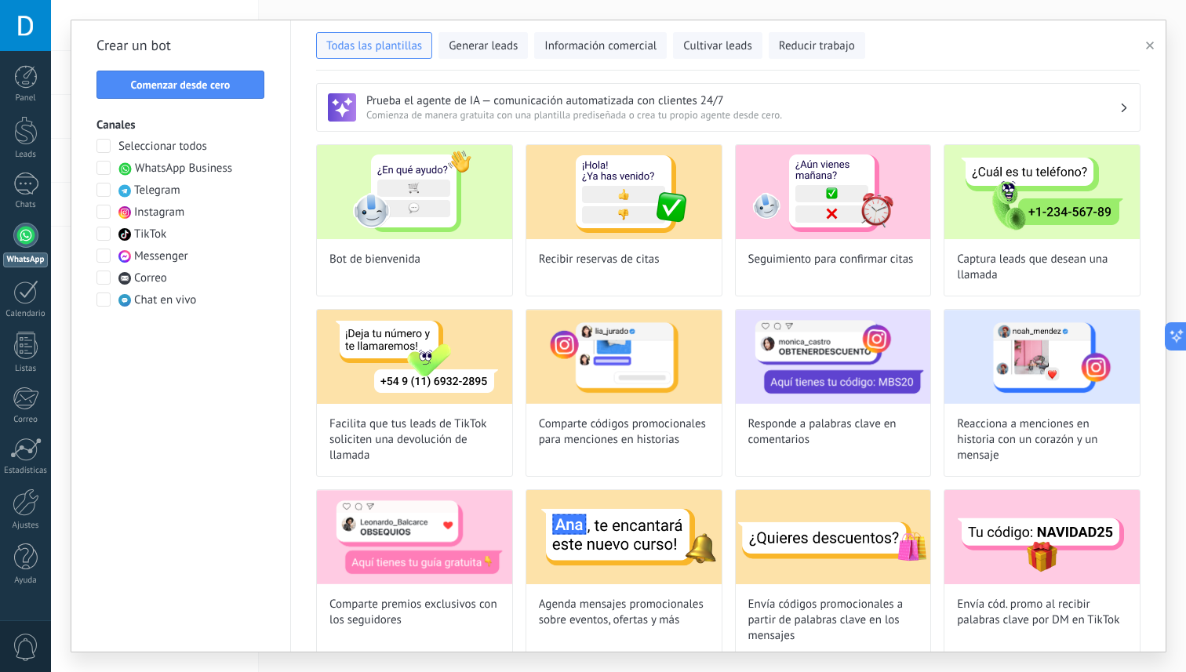
drag, startPoint x: 154, startPoint y: 93, endPoint x: 145, endPoint y: 267, distance: 174.4
click at [145, 267] on div "Crear un bot Comenzar desde cero Canales Seleccionar todos WhatsApp Business Te…" at bounding box center [181, 336] width 220 height 632
click at [106, 167] on span at bounding box center [103, 168] width 14 height 14
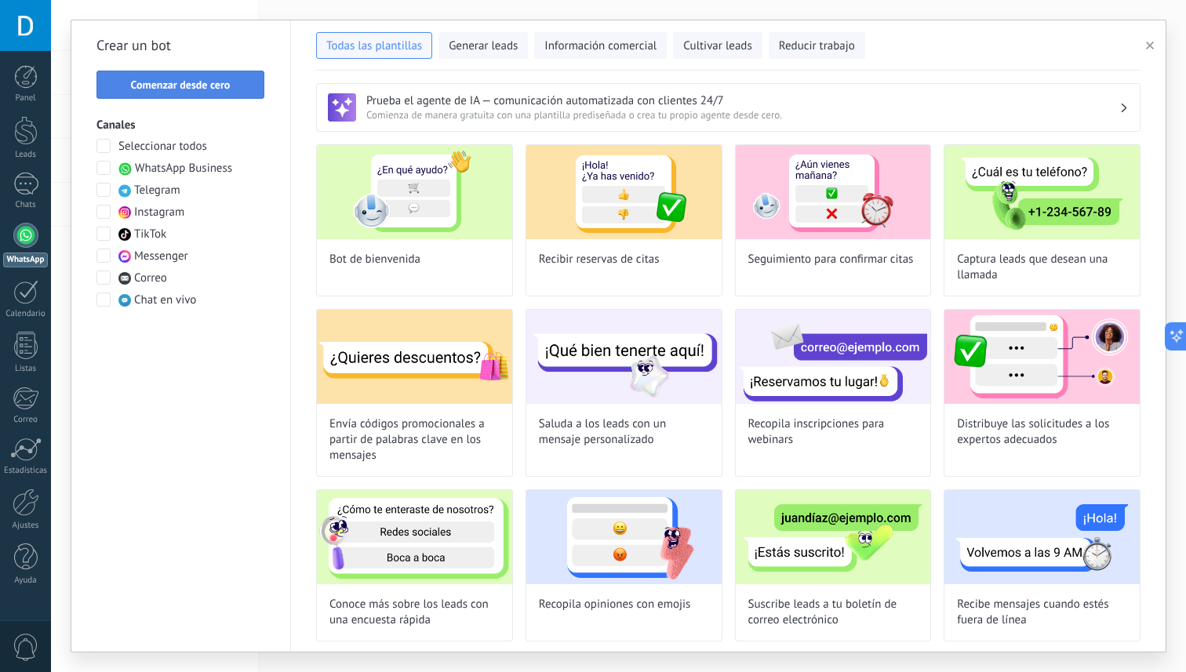
click at [198, 82] on span "Comenzar desde cero" at bounding box center [181, 84] width 100 height 11
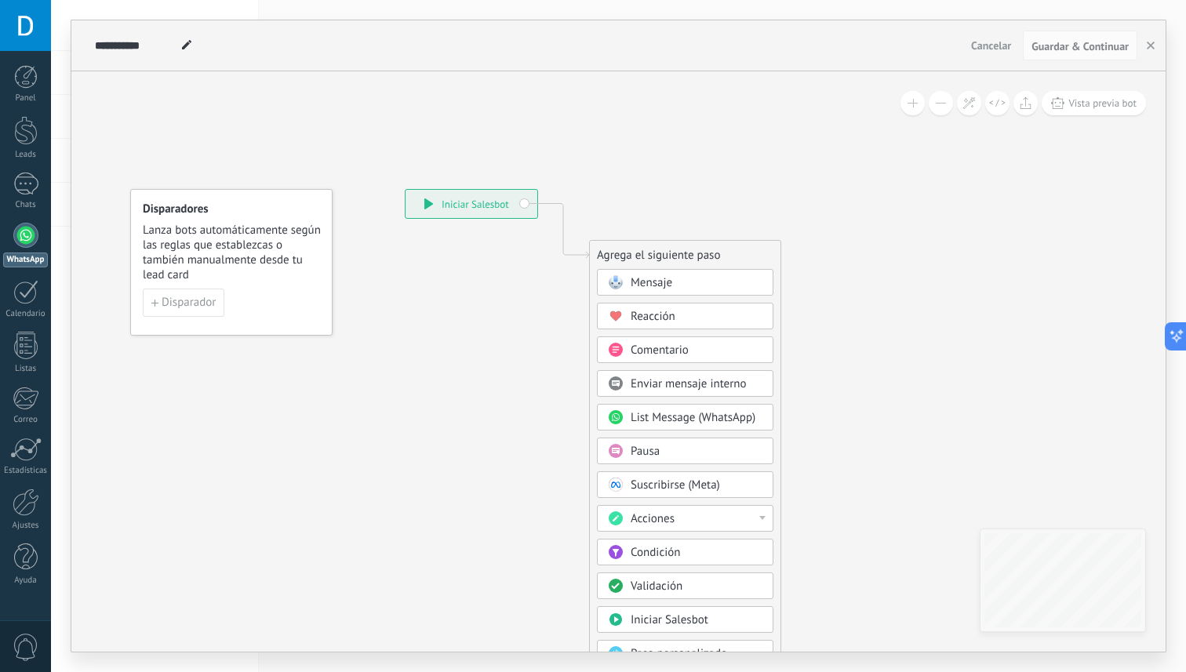
click at [493, 202] on div "**********" at bounding box center [472, 204] width 132 height 28
click at [182, 304] on span "Disparador" at bounding box center [189, 302] width 54 height 11
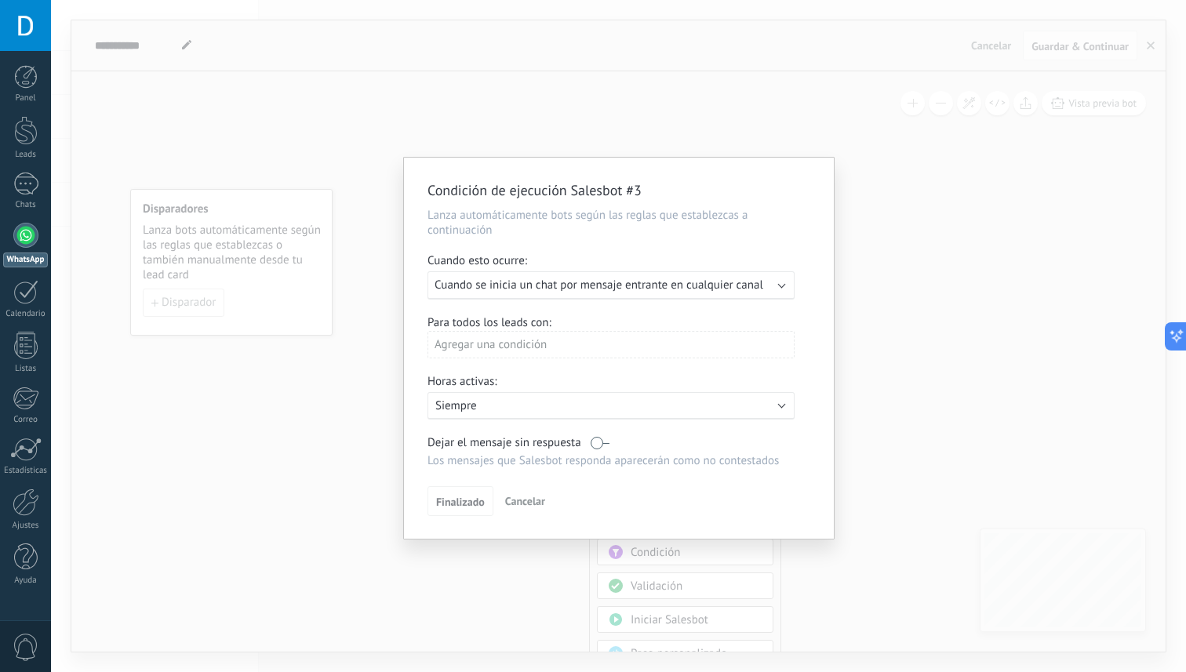
click at [478, 297] on div "Ejecutar: Cuando se inicia un chat por mensaje entrante en cualquier canal" at bounding box center [611, 285] width 367 height 28
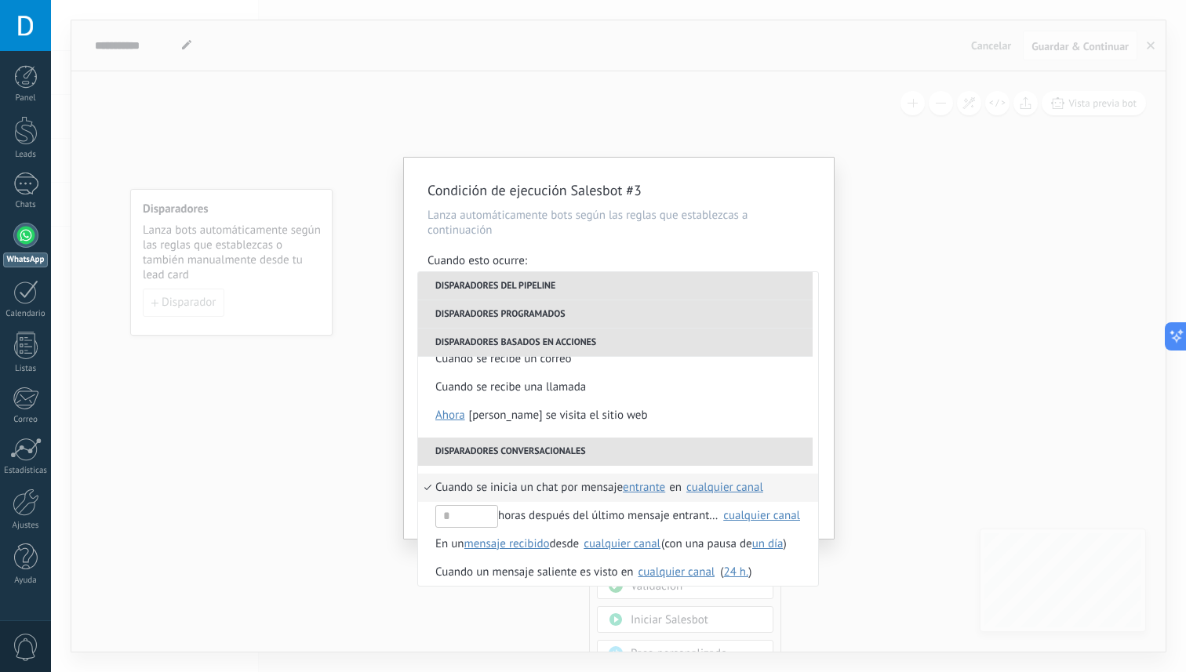
scroll to position [284, 0]
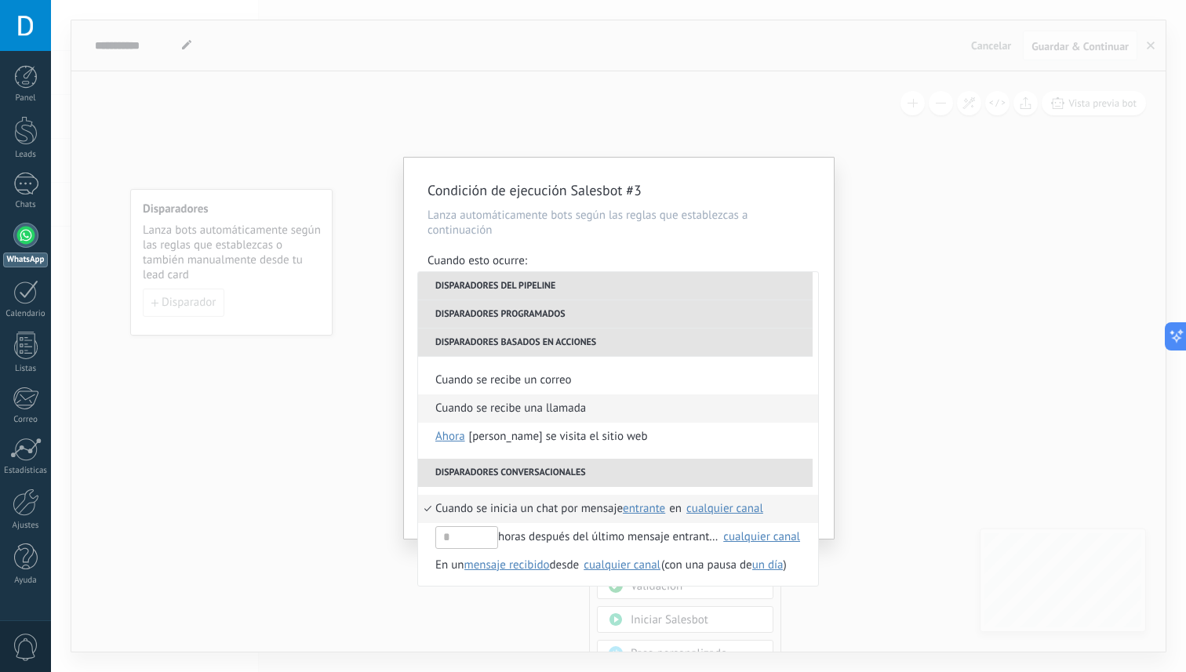
click at [491, 406] on div "Cuando se recibe una llamada" at bounding box center [510, 409] width 151 height 28
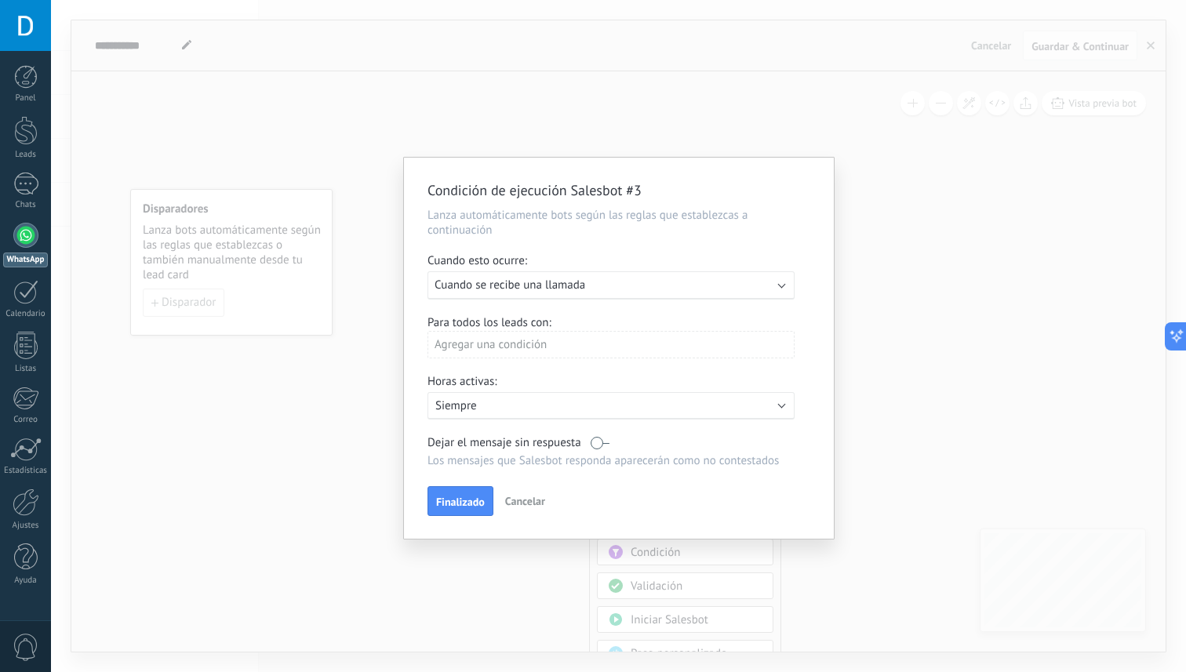
click at [575, 349] on div "Agregar una condición" at bounding box center [611, 344] width 367 height 27
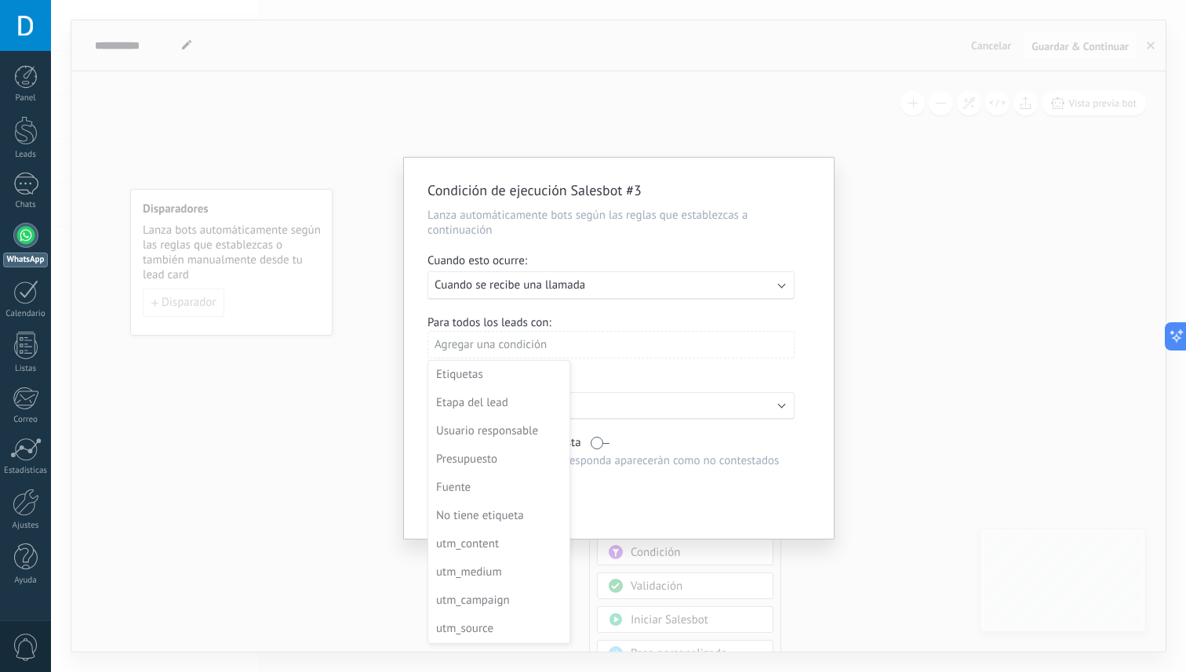
click at [610, 384] on div at bounding box center [619, 350] width 430 height 385
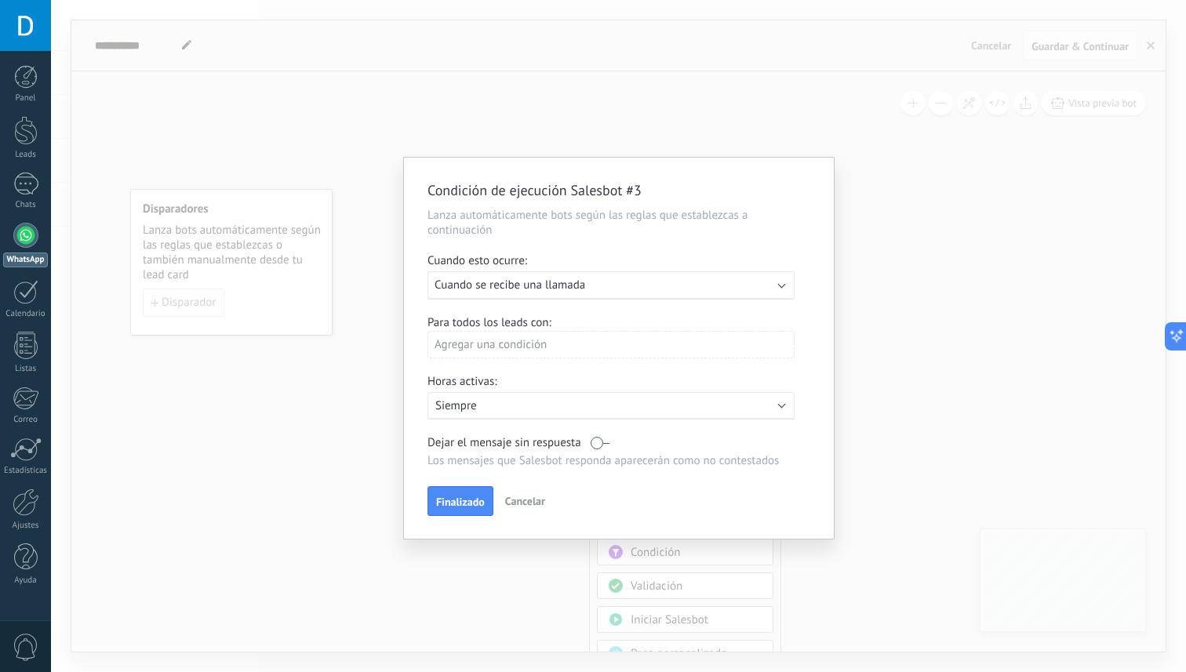
click at [519, 504] on span "Cancelar" at bounding box center [525, 501] width 40 height 14
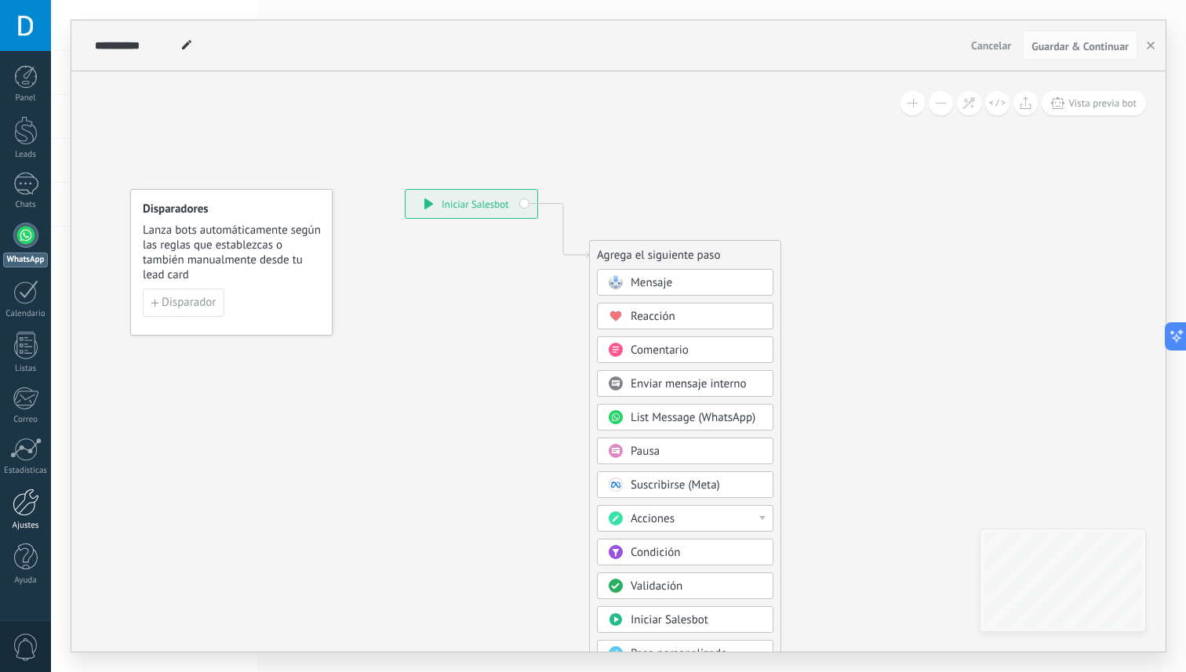
click at [21, 510] on div at bounding box center [26, 502] width 27 height 27
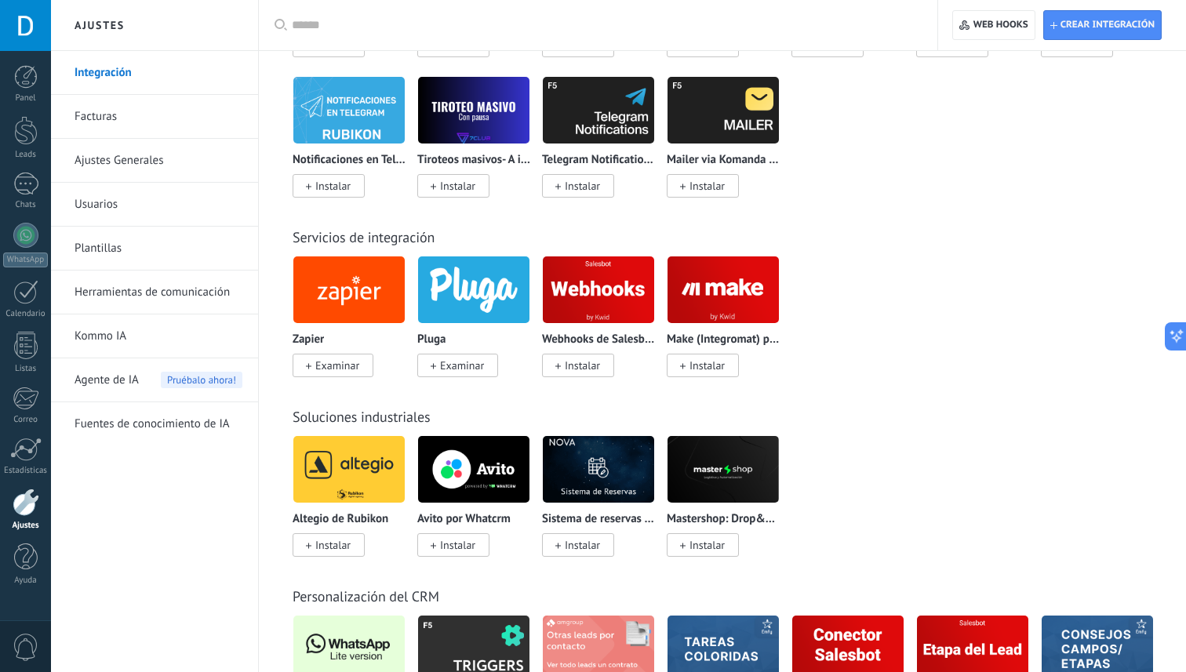
scroll to position [2629, 0]
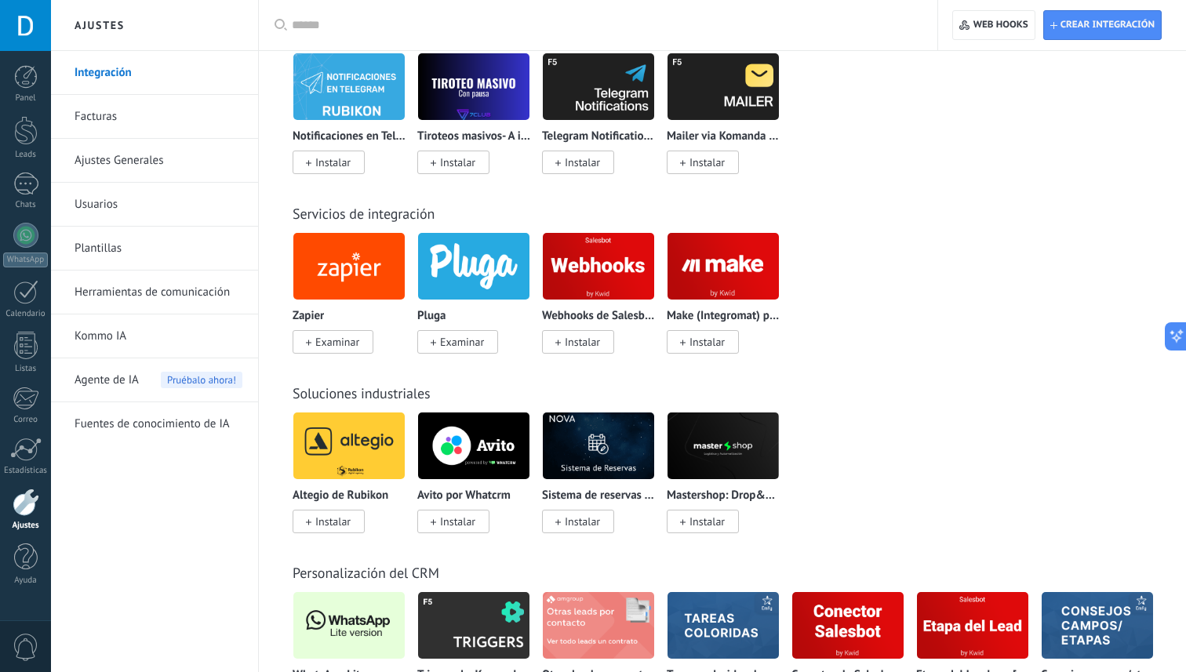
click at [587, 257] on img at bounding box center [598, 266] width 111 height 76
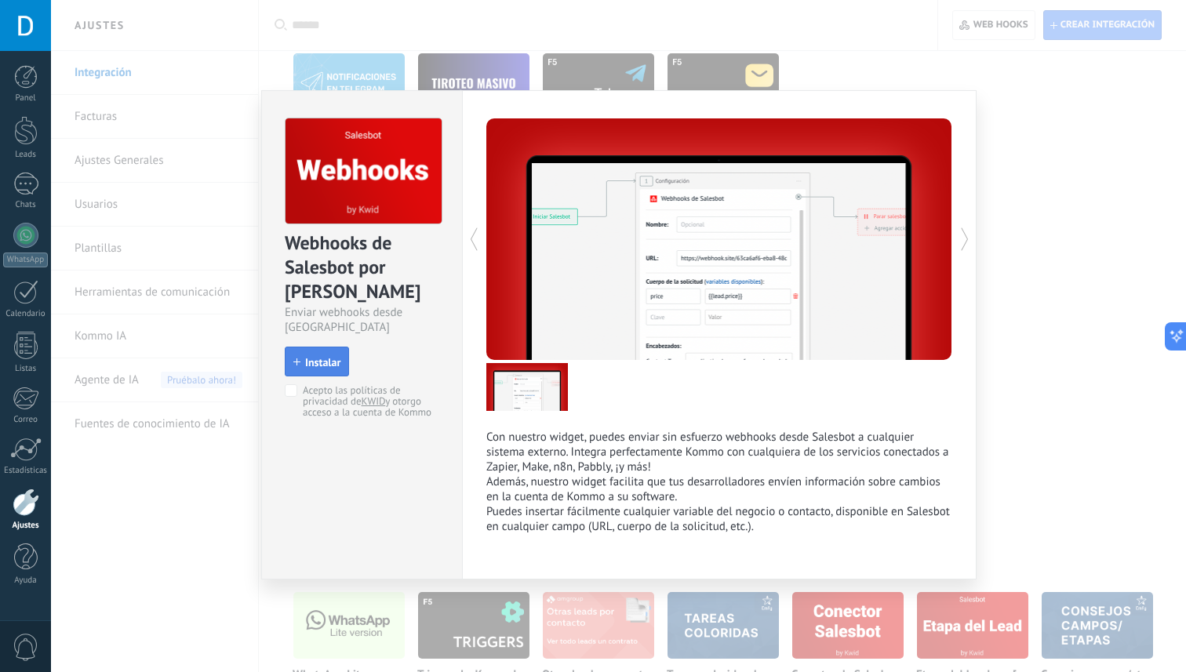
click at [318, 357] on span "Instalar" at bounding box center [322, 362] width 35 height 11
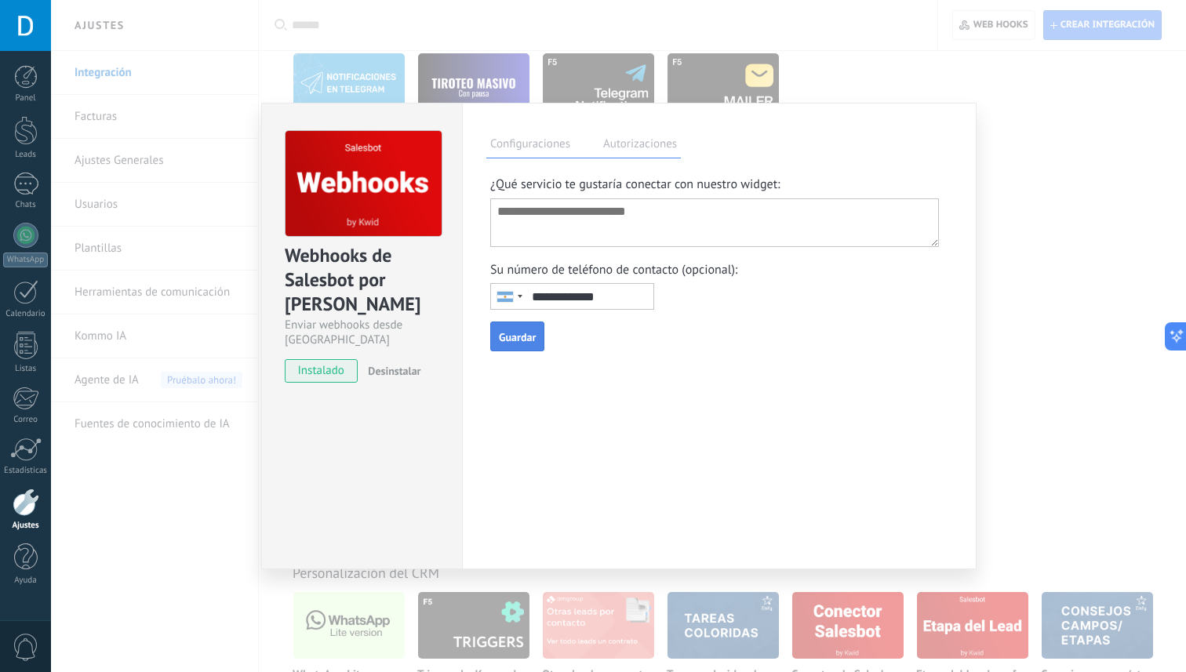
click at [659, 231] on textarea at bounding box center [714, 222] width 449 height 49
type textarea "***"
click at [533, 336] on span "Guardar" at bounding box center [517, 337] width 37 height 11
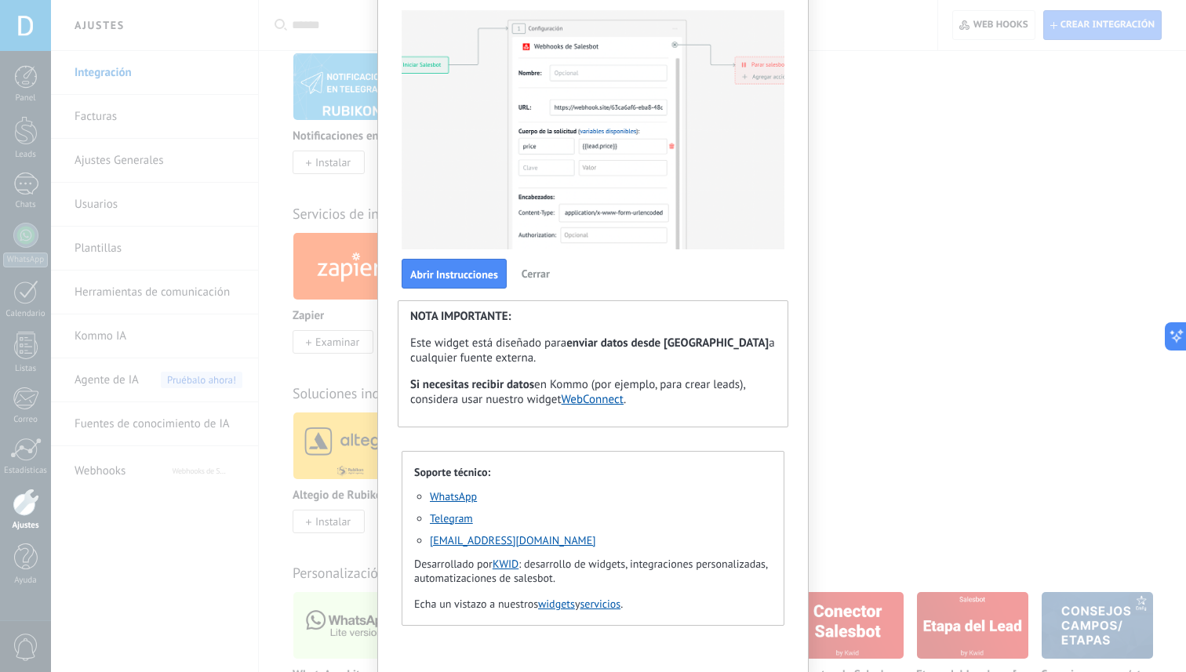
scroll to position [178, 0]
click at [537, 270] on span "Cerrar" at bounding box center [536, 272] width 28 height 14
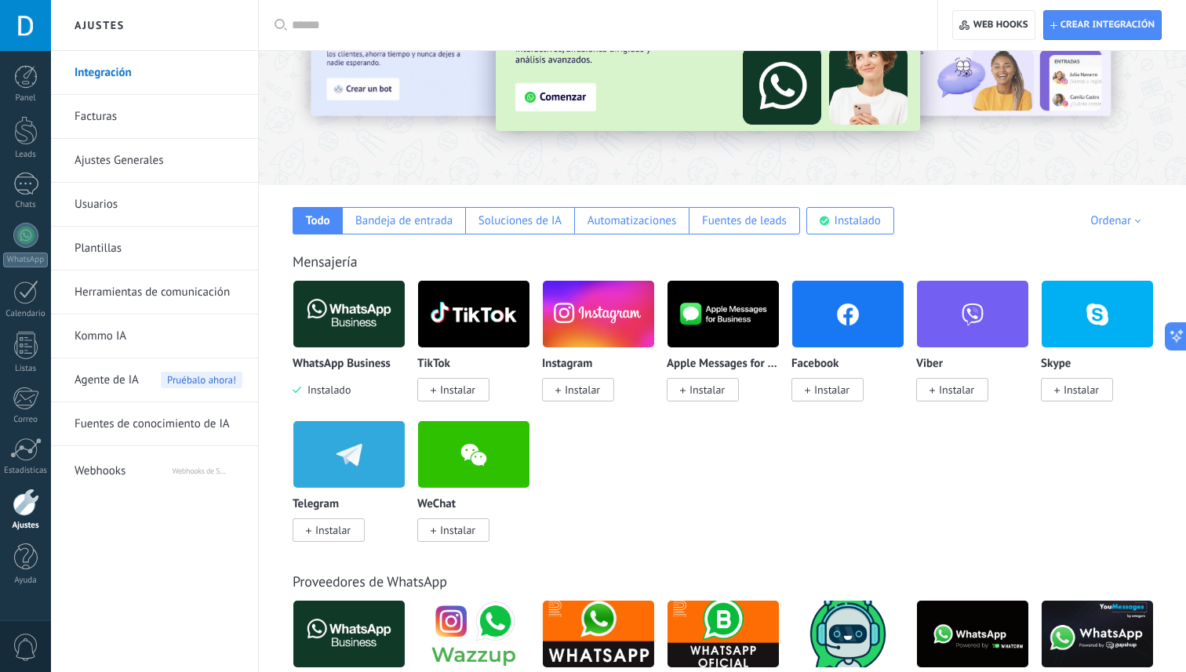
scroll to position [0, 0]
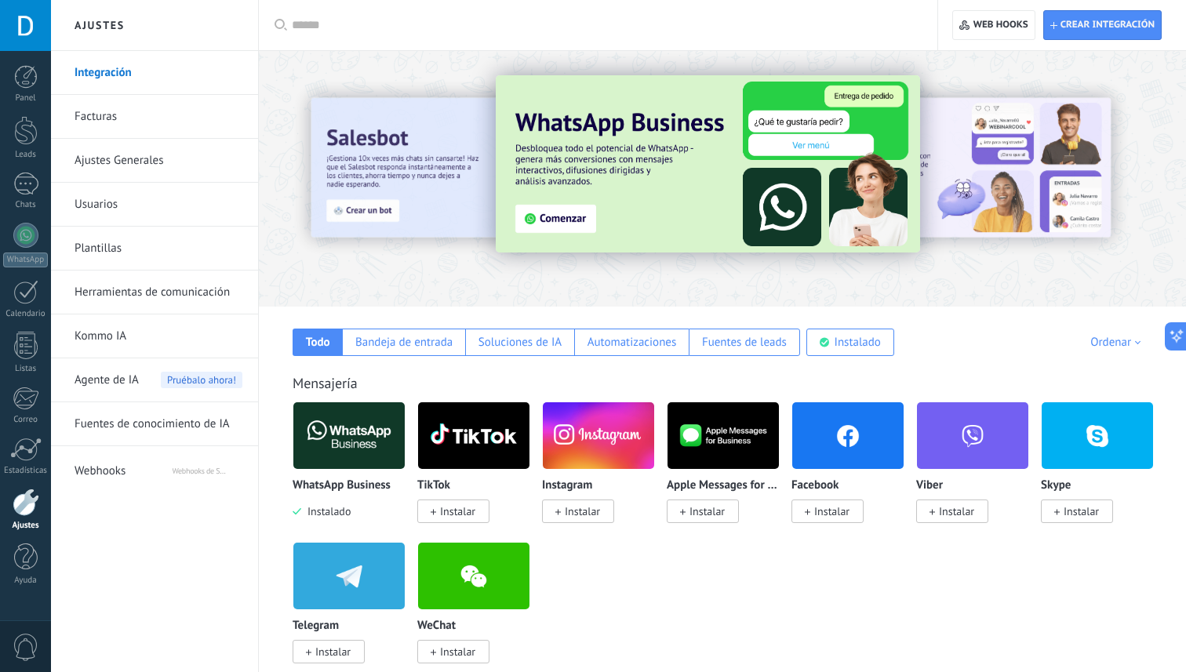
click at [355, 445] on img at bounding box center [348, 436] width 111 height 76
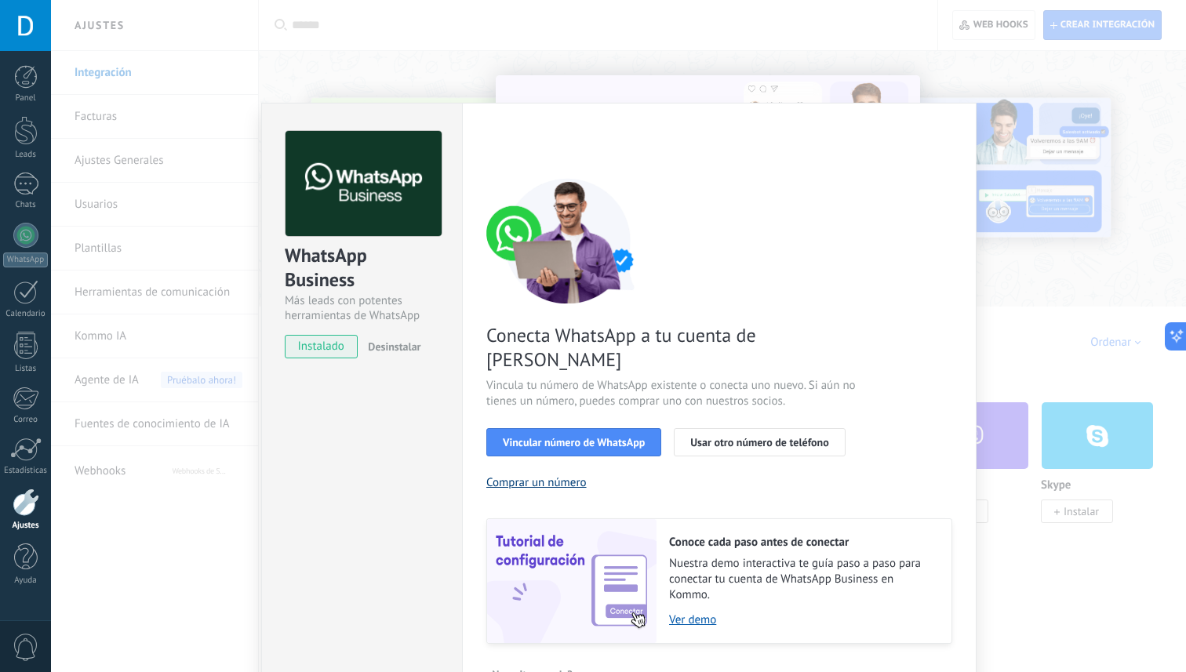
scroll to position [18, 0]
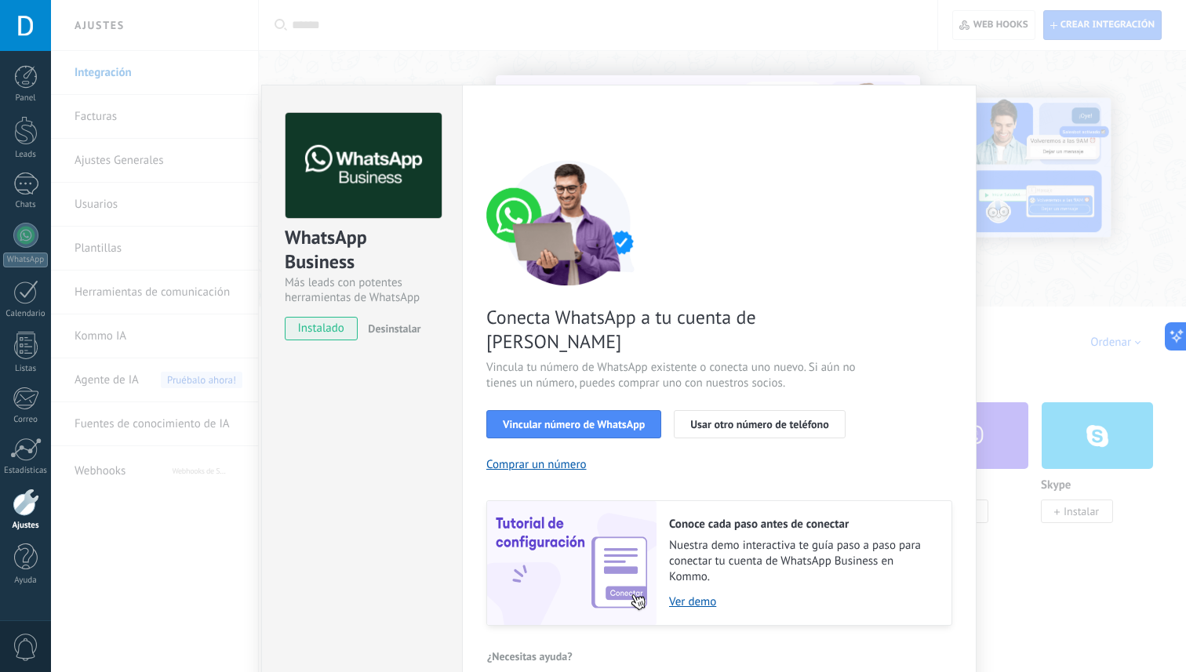
click at [155, 532] on div "WhatsApp Business Más leads con potentes herramientas de WhatsApp instalado Des…" at bounding box center [618, 336] width 1135 height 672
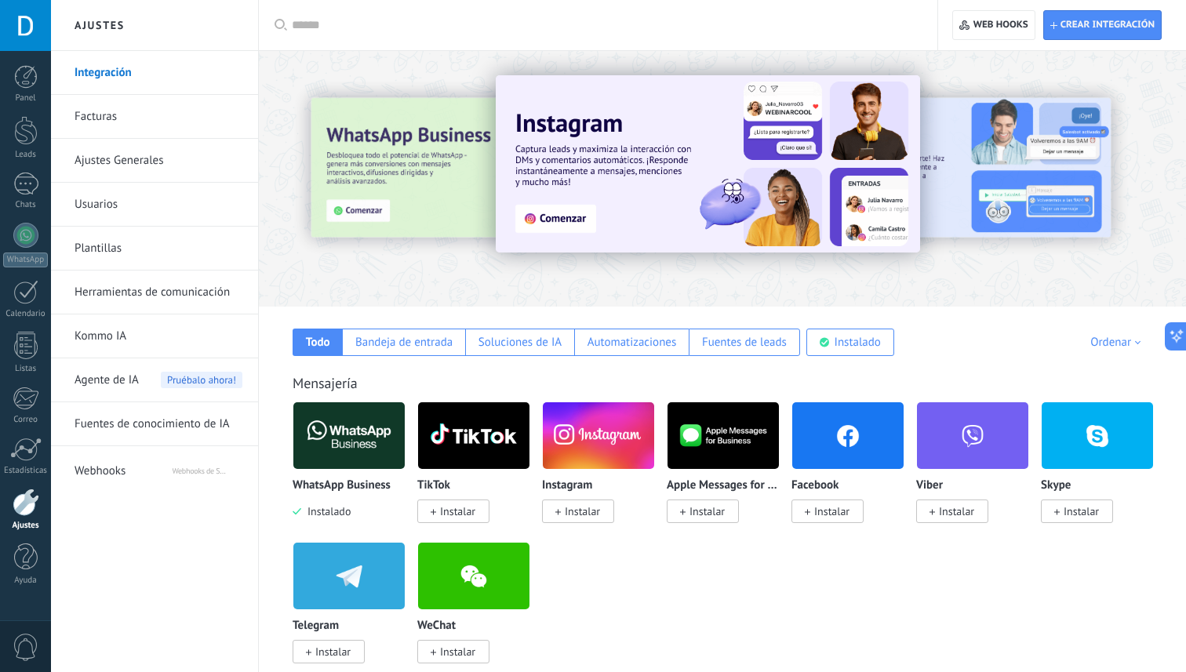
scroll to position [0, 0]
click at [1075, 32] on span "Crear integración" at bounding box center [1102, 25] width 104 height 28
type textarea "**********"
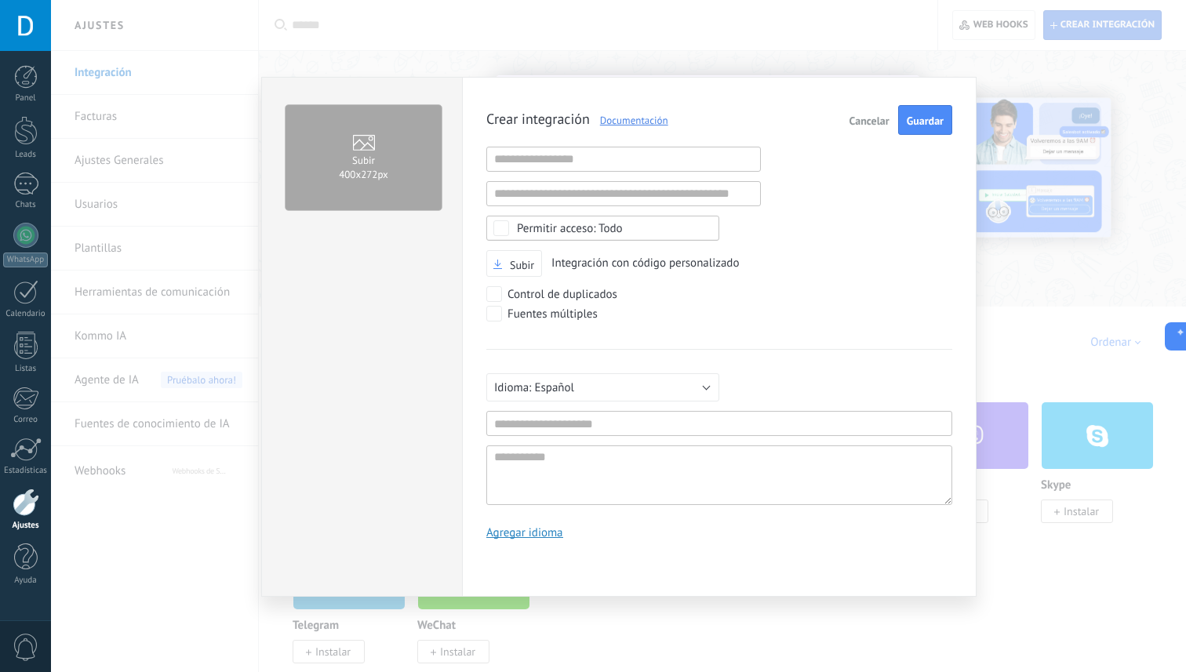
scroll to position [15, 0]
click at [643, 118] on link "Documentación" at bounding box center [629, 120] width 78 height 13
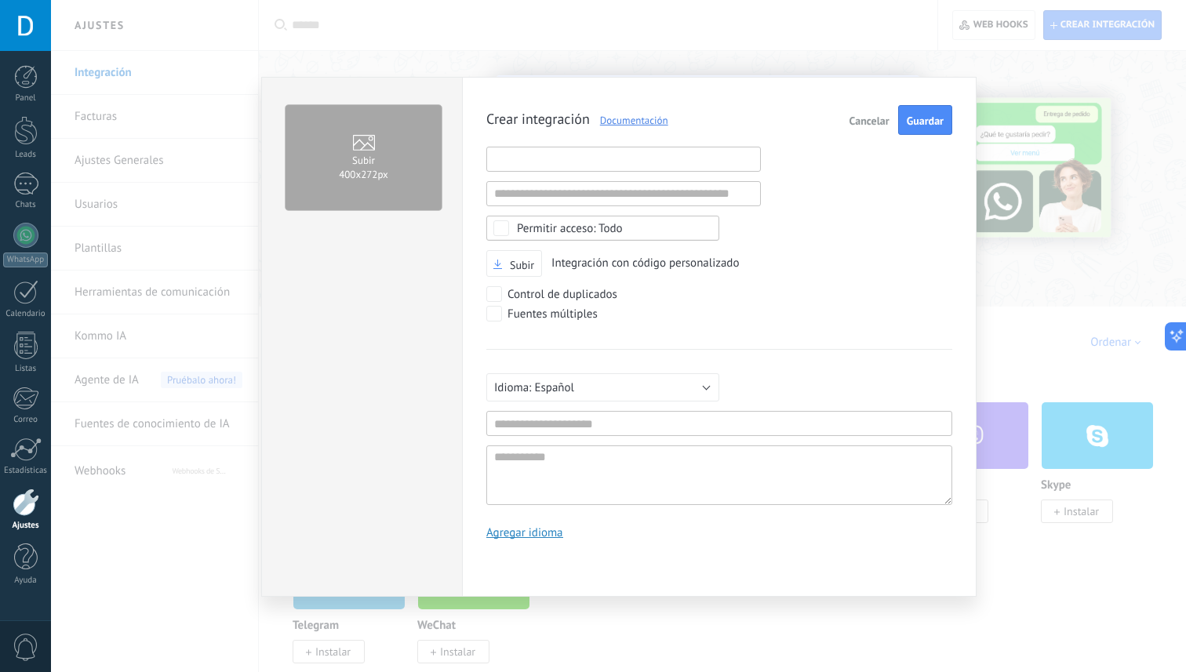
click at [617, 159] on input "text" at bounding box center [623, 159] width 275 height 25
click at [609, 202] on input "text" at bounding box center [623, 193] width 275 height 25
click at [796, 232] on div "Crear integración Documentación Cancelar Guardar URL inválida URL inválida Ning…" at bounding box center [719, 328] width 466 height 446
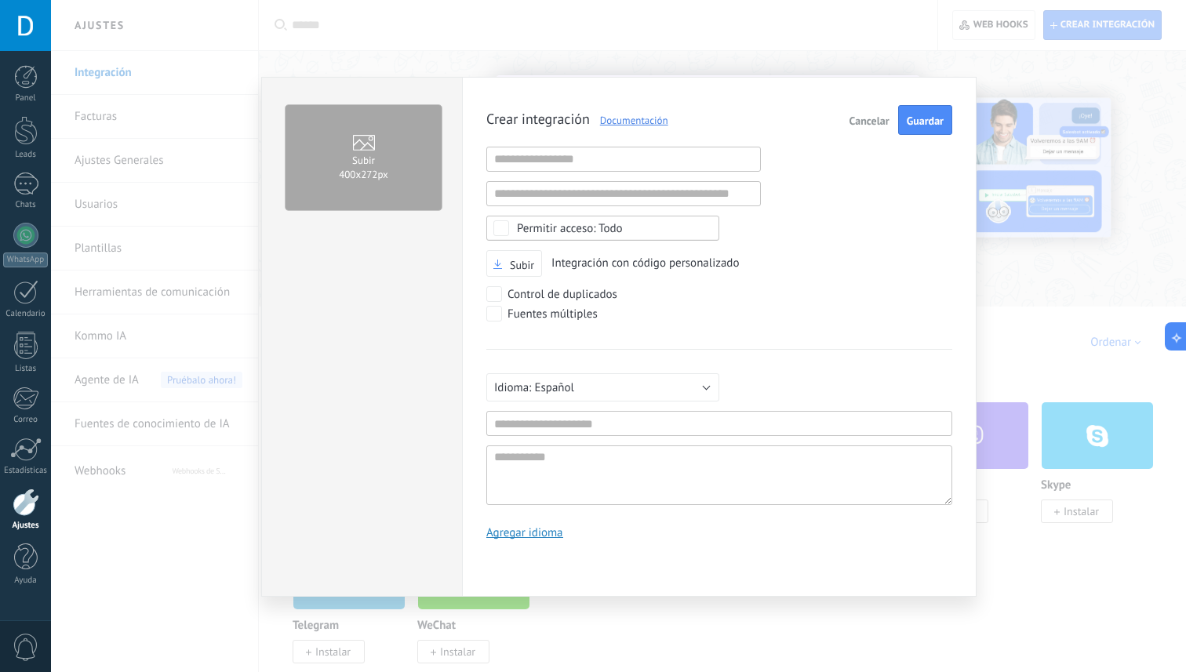
click at [631, 232] on span "Todo" at bounding box center [608, 229] width 182 height 12
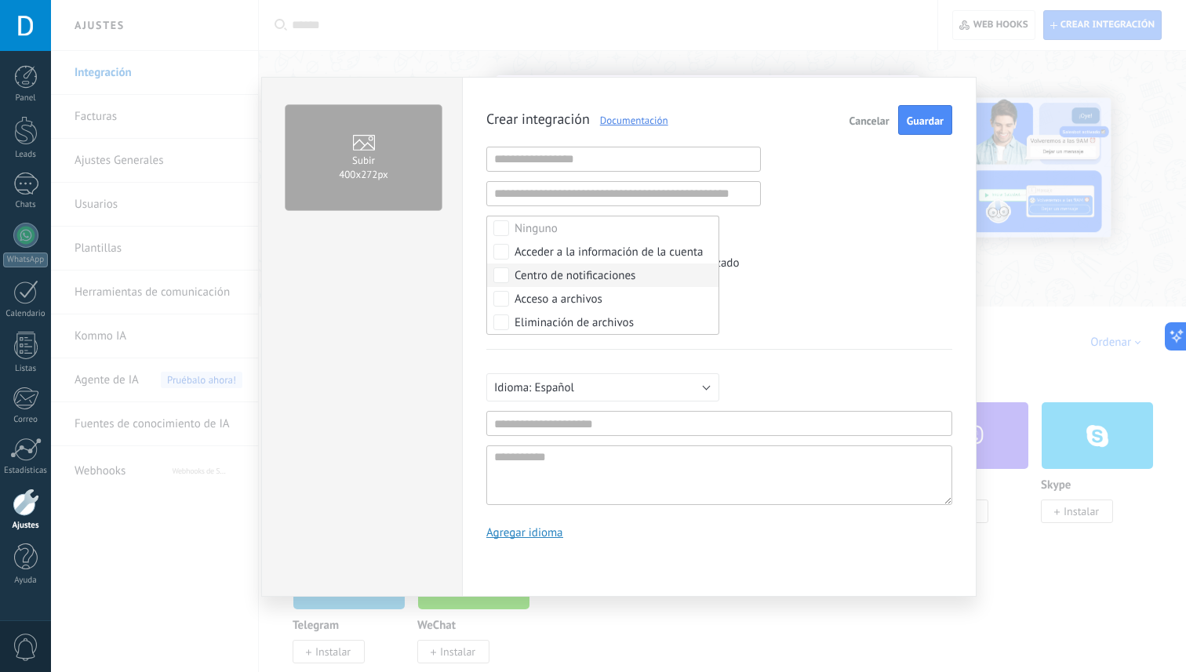
click at [832, 220] on div "Crear integración Documentación Cancelar Guardar URL inválida URL inválida Ning…" at bounding box center [719, 328] width 466 height 446
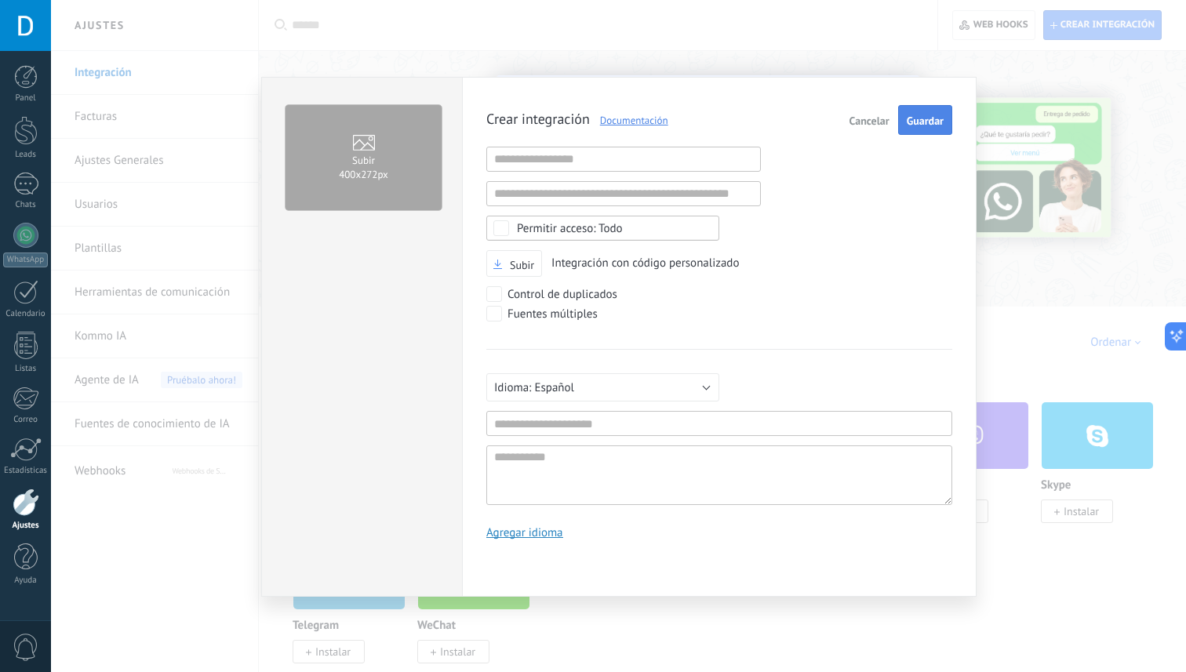
click at [916, 126] on span "Guardar" at bounding box center [925, 120] width 37 height 11
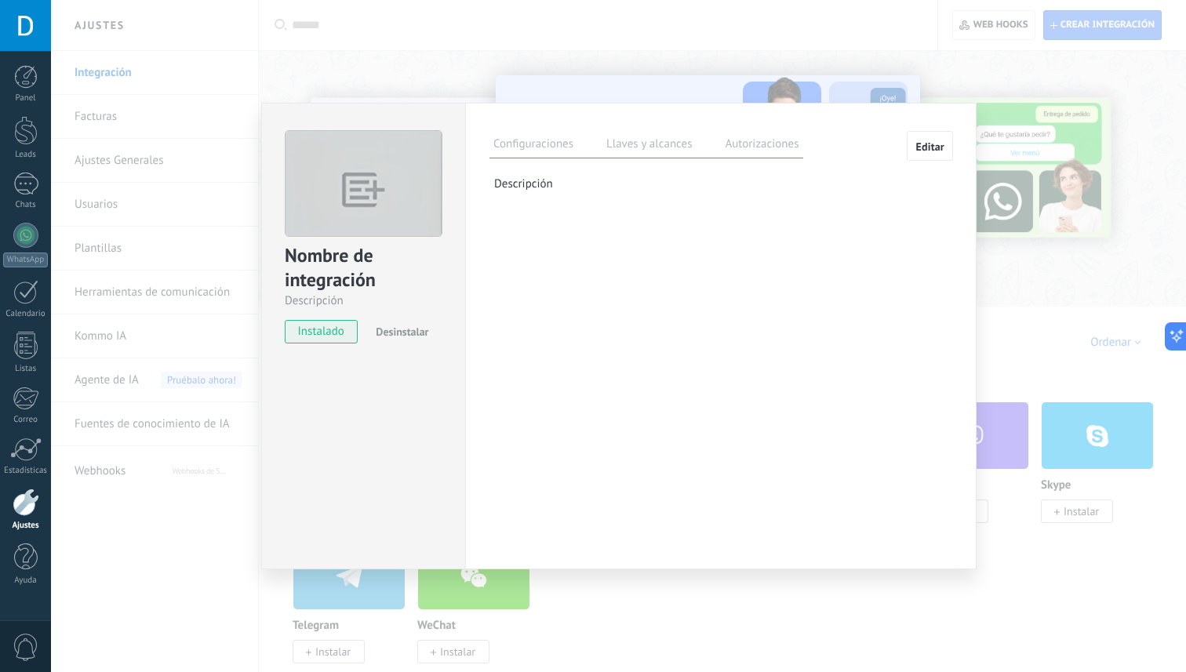
click at [679, 146] on label "Llaves y alcances" at bounding box center [649, 146] width 93 height 23
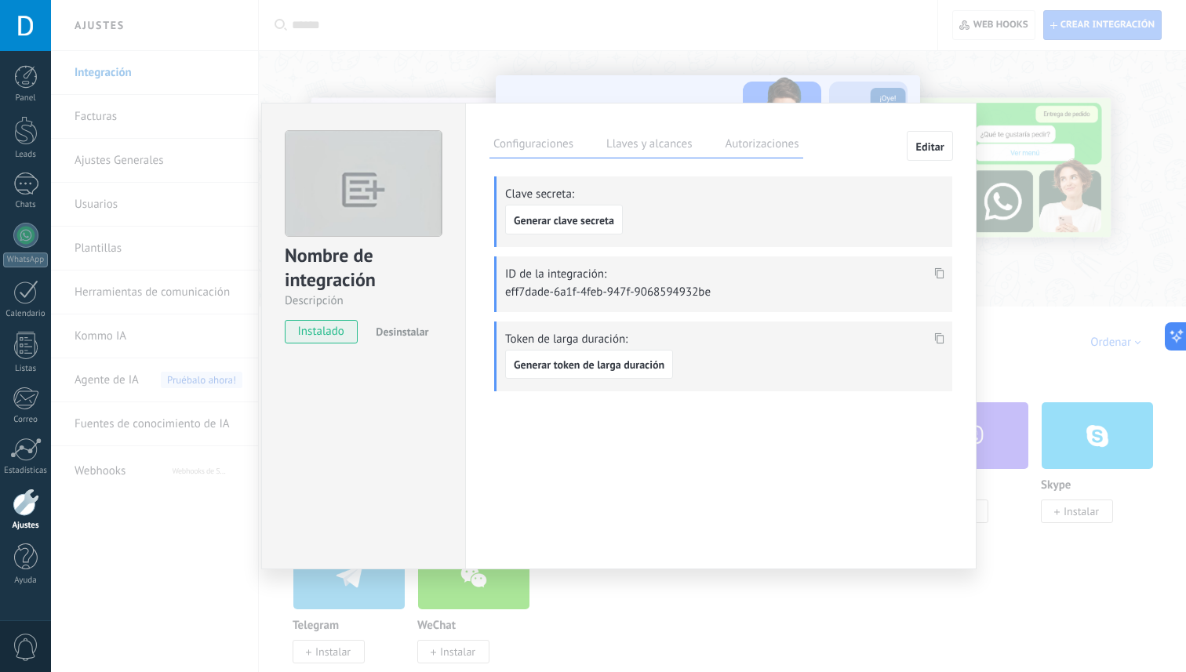
click at [750, 155] on label "Autorizaciones" at bounding box center [762, 146] width 82 height 23
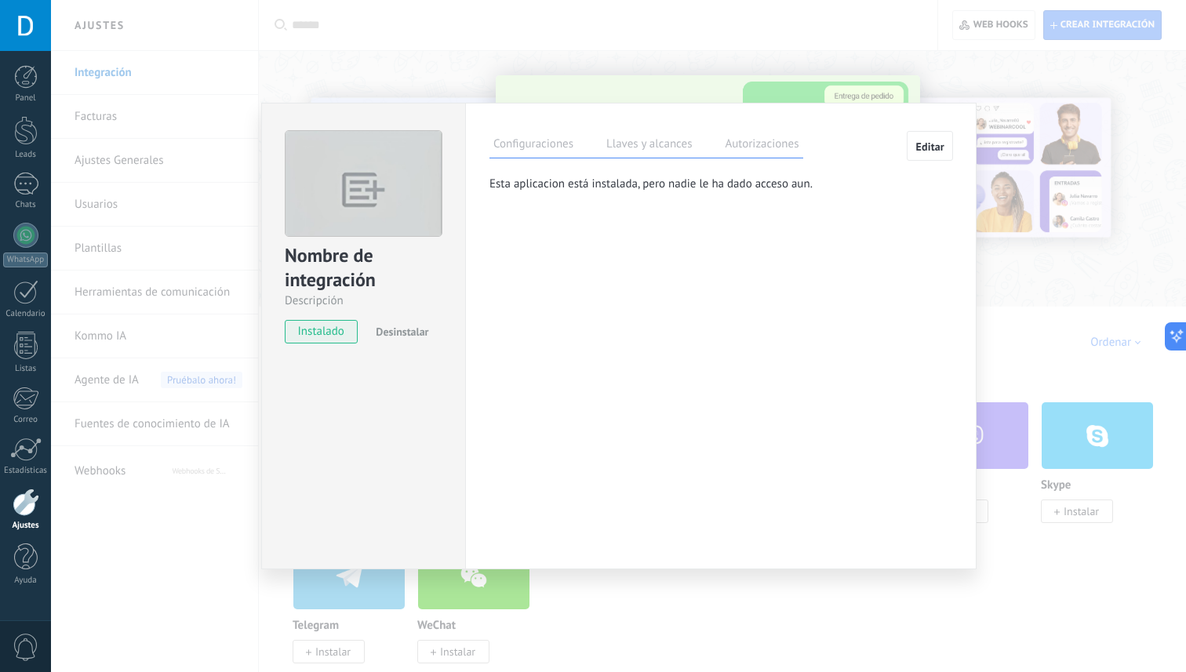
click at [675, 151] on label "Llaves y alcances" at bounding box center [649, 146] width 93 height 23
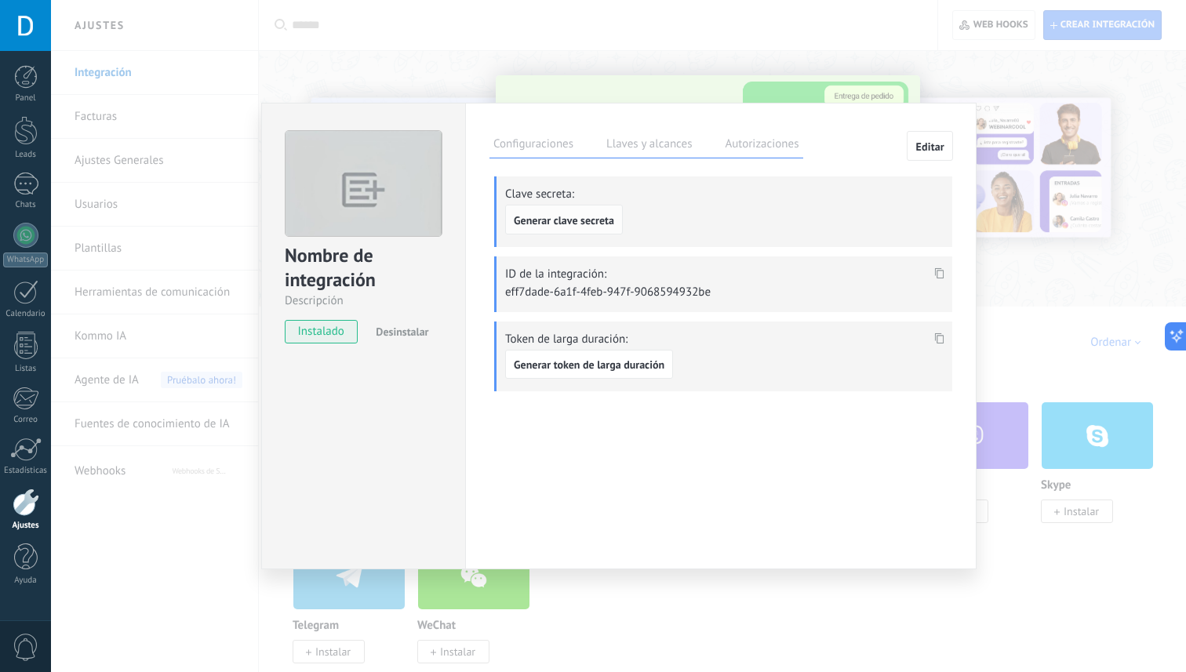
click at [606, 226] on span "Generar clave secreta" at bounding box center [564, 220] width 100 height 11
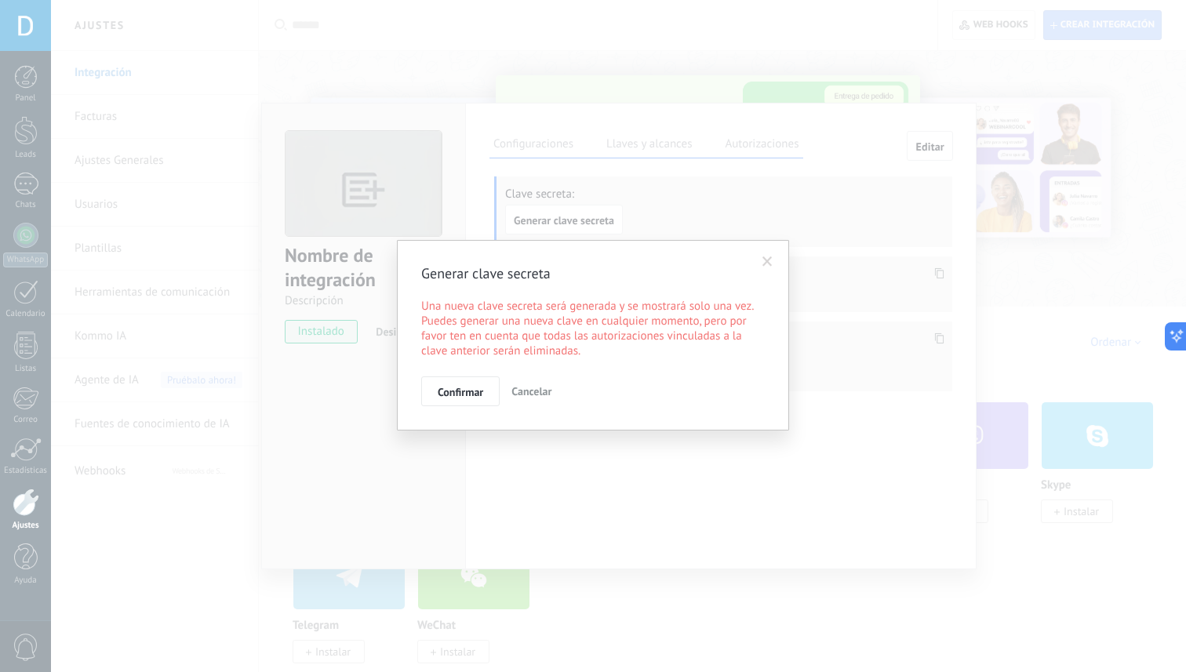
click at [780, 257] on span at bounding box center [768, 262] width 26 height 27
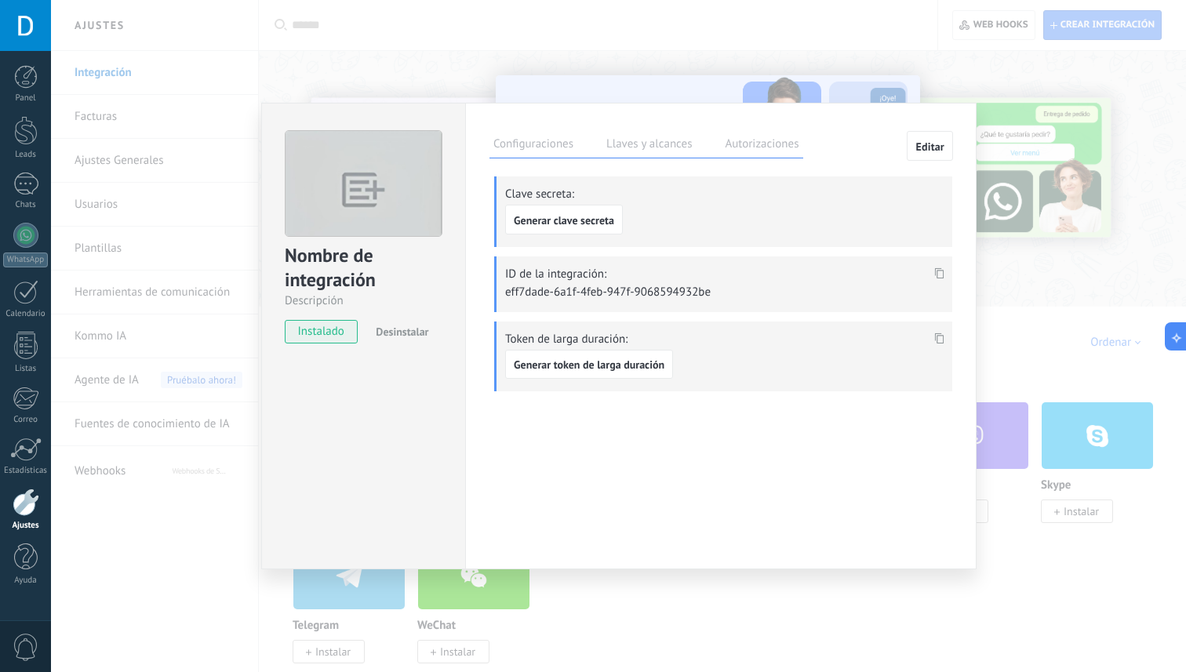
click at [504, 80] on div "Nombre de integración Descripción instalado Desinstalar Configuraciones Llaves …" at bounding box center [618, 336] width 1135 height 672
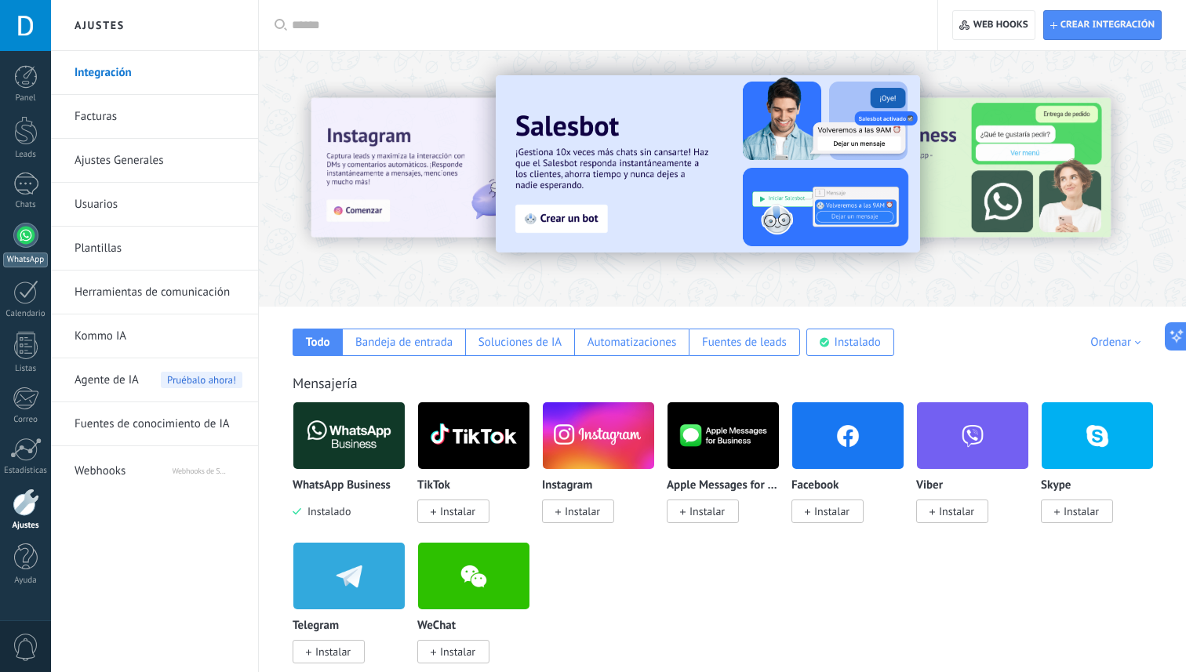
click at [13, 243] on link "WhatsApp" at bounding box center [25, 245] width 51 height 45
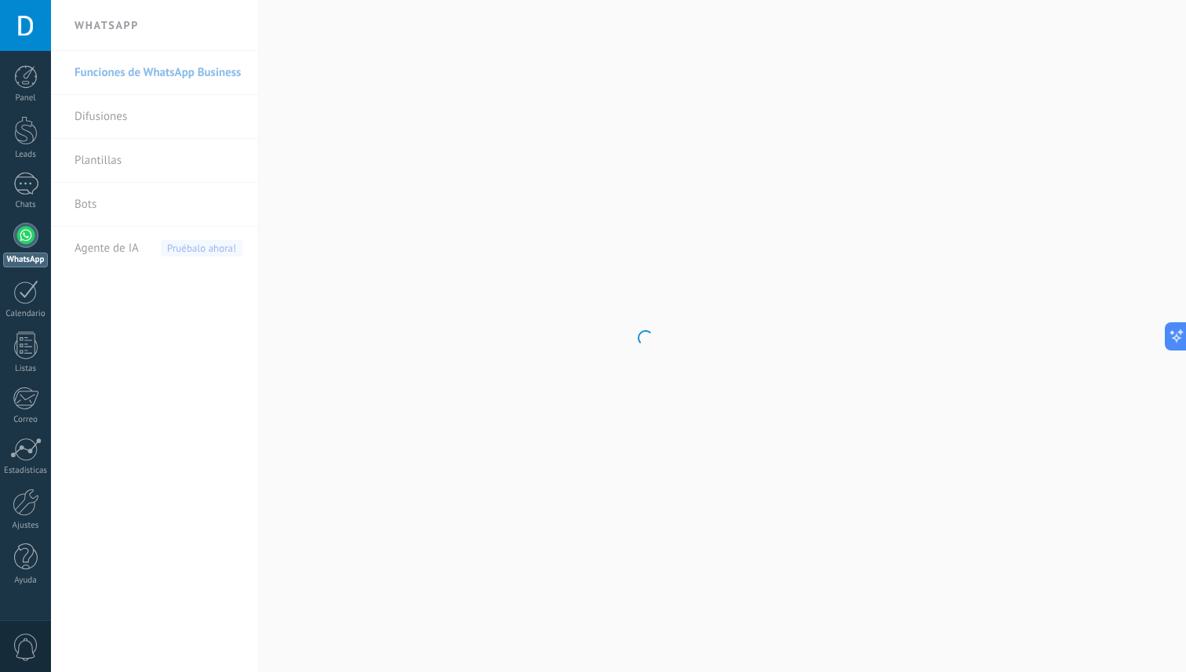
click at [115, 208] on body ".abccls-1,.abccls-2{fill-rule:evenodd}.abccls-2{fill:#fff} .abfcls-1{fill:none}…" at bounding box center [593, 336] width 1186 height 672
click at [93, 207] on link "Bots" at bounding box center [159, 205] width 168 height 44
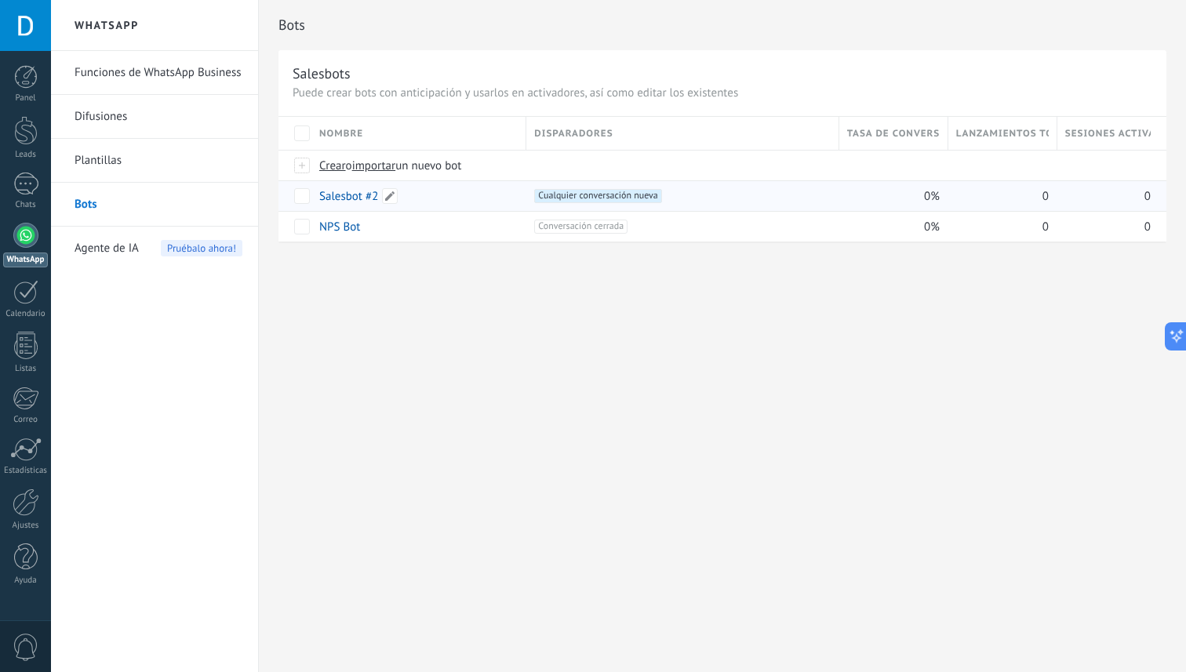
click at [439, 200] on div "Salesbot #2" at bounding box center [414, 196] width 207 height 30
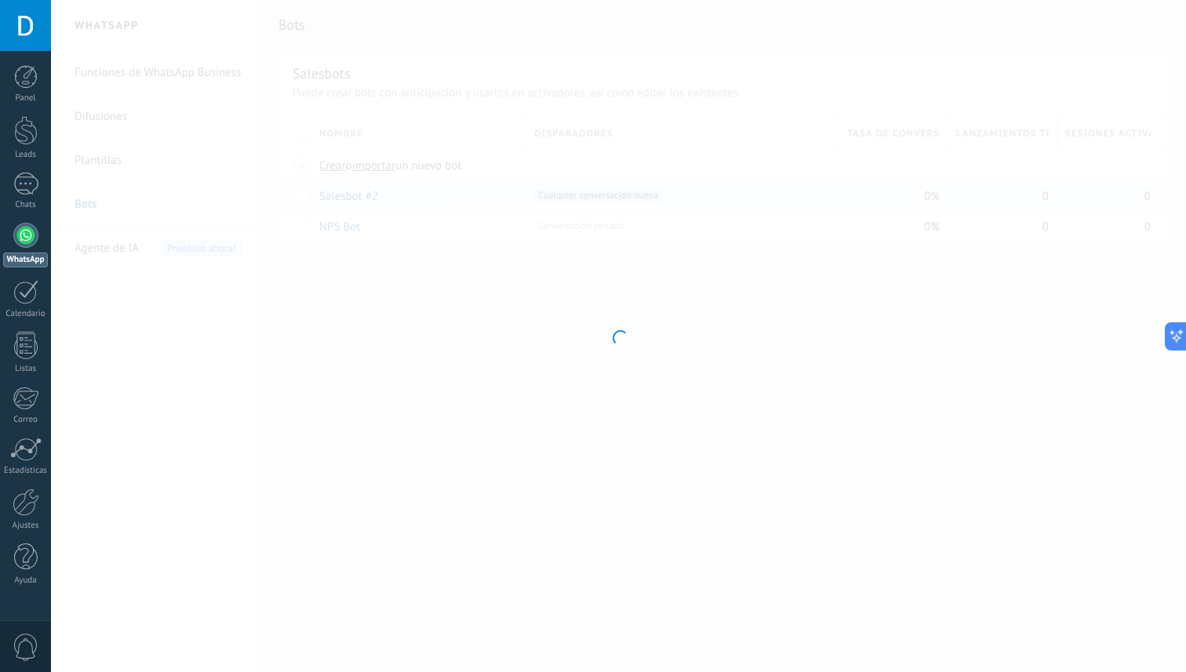
type input "**********"
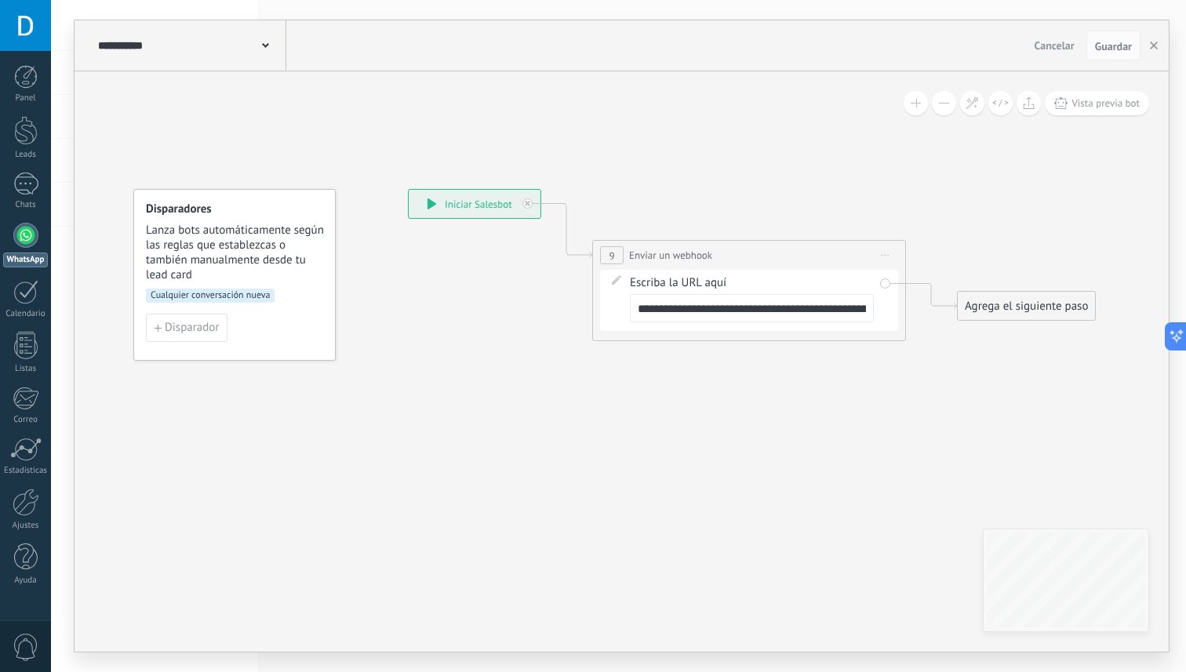
click at [210, 301] on span "Cualquier conversación nueva" at bounding box center [210, 296] width 129 height 14
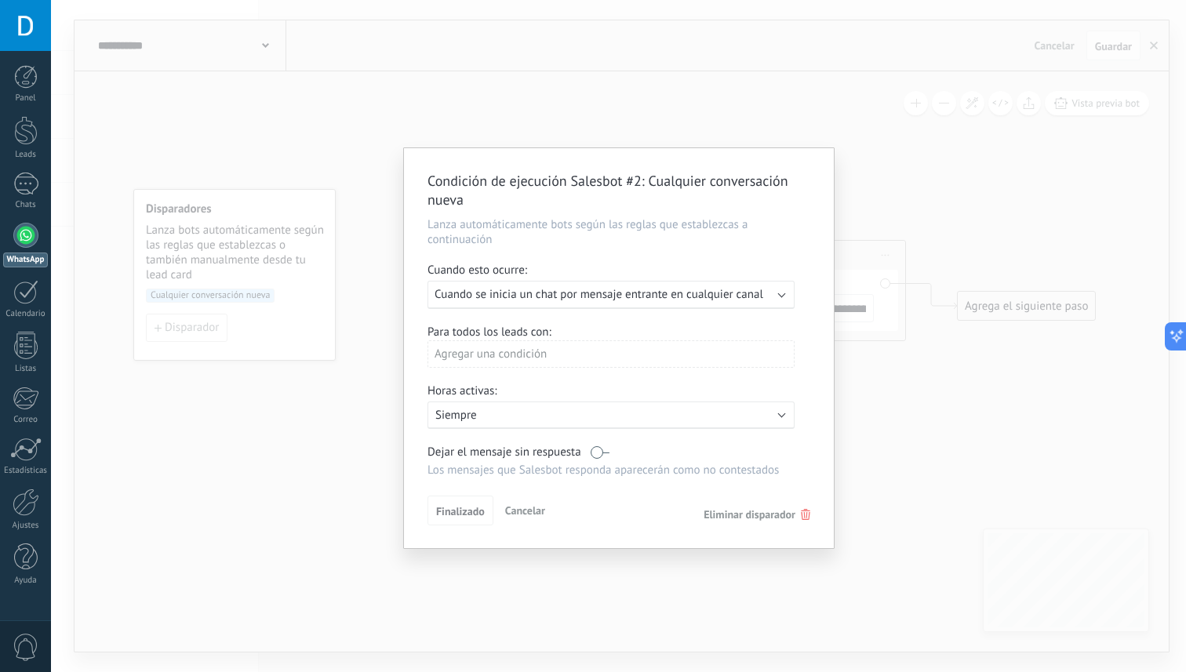
click at [756, 286] on div "Ejecutar: Cuando se inicia un chat por mensaje entrante en cualquier canal" at bounding box center [611, 295] width 367 height 28
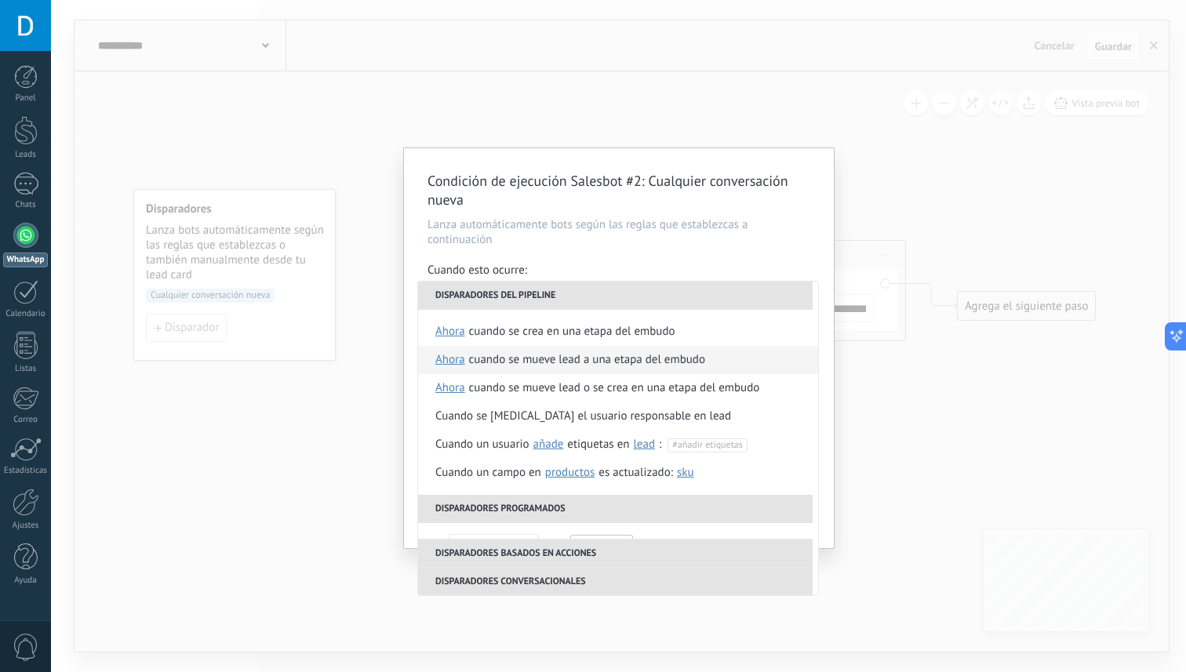
click at [457, 368] on span "ahora" at bounding box center [450, 360] width 30 height 28
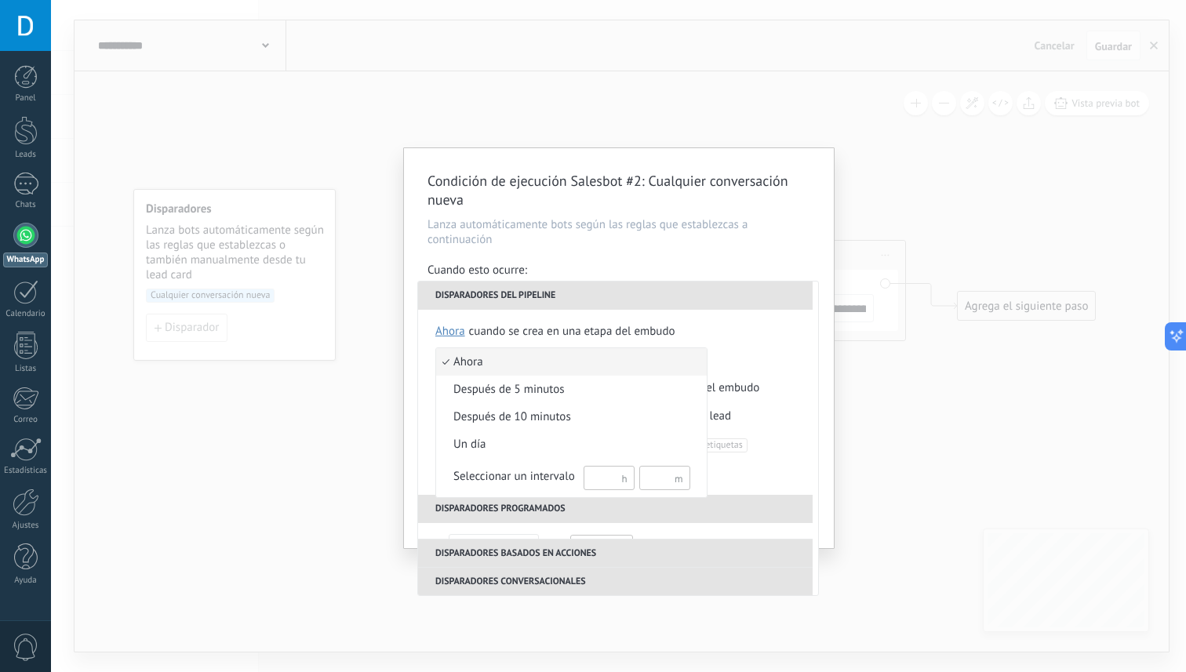
click at [674, 334] on div at bounding box center [593, 336] width 1186 height 672
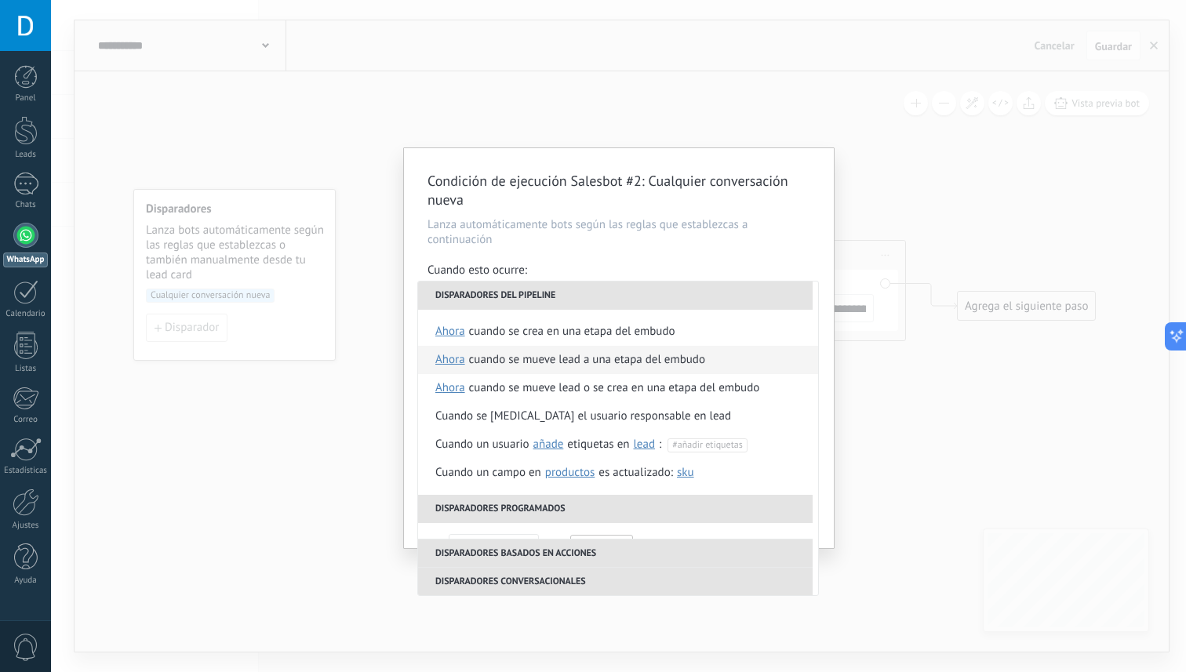
click at [617, 373] on div "Cuando se mueve lead a una etapa del embudo" at bounding box center [587, 360] width 236 height 28
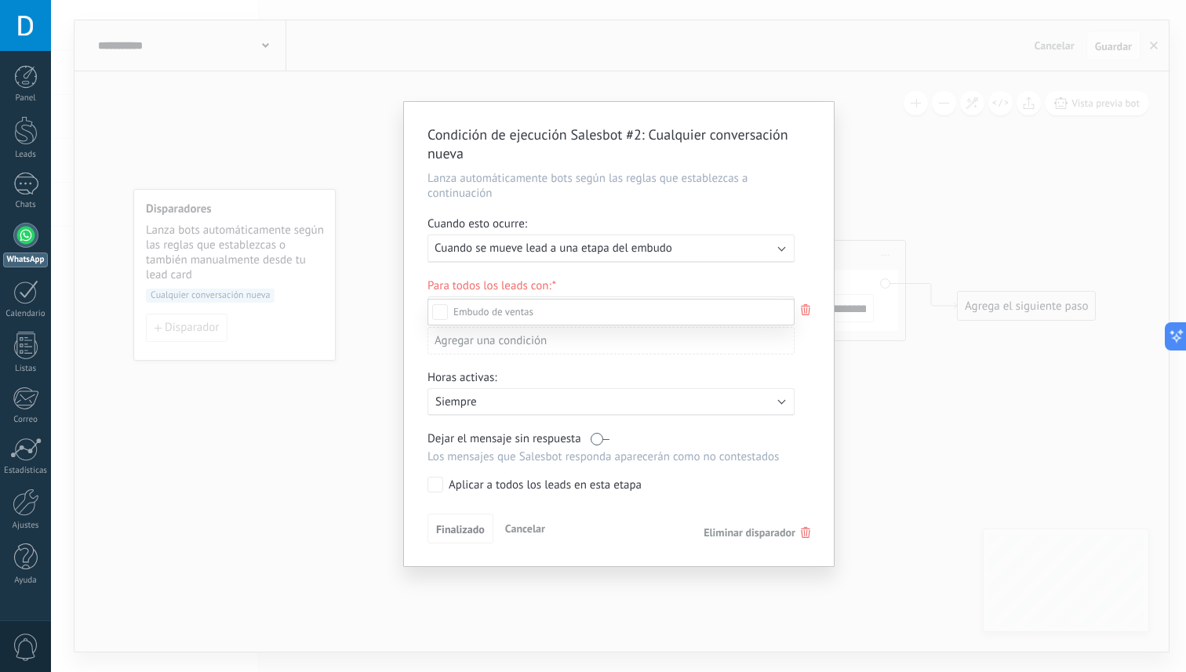
click at [661, 170] on div at bounding box center [618, 336] width 1135 height 672
